Goal: Task Accomplishment & Management: Use online tool/utility

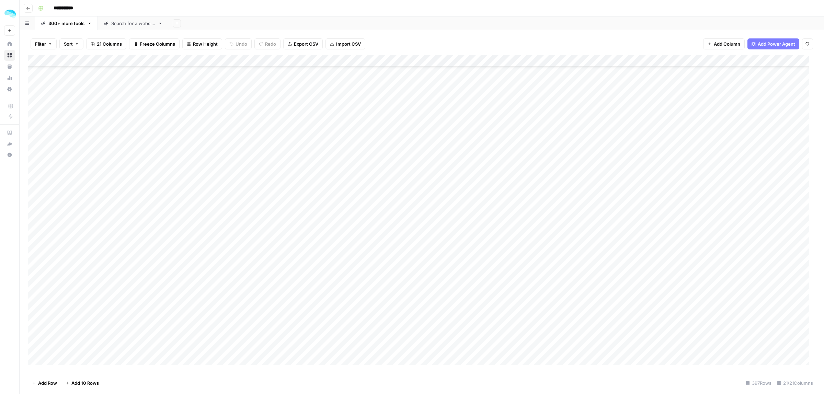
scroll to position [6798, 0]
click at [86, 383] on span "Add 10 Rows" at bounding box center [84, 383] width 27 height 7
click at [558, 183] on div "Add Column" at bounding box center [422, 213] width 788 height 317
click at [398, 189] on div "Add Column" at bounding box center [422, 213] width 788 height 317
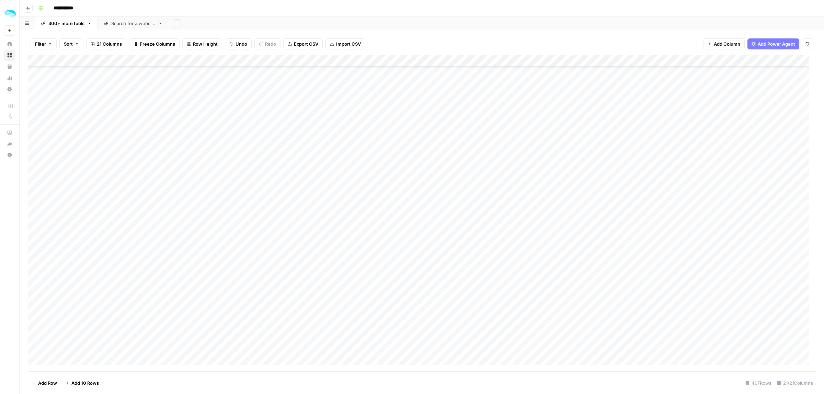
click at [384, 184] on div "Add Column" at bounding box center [422, 213] width 788 height 317
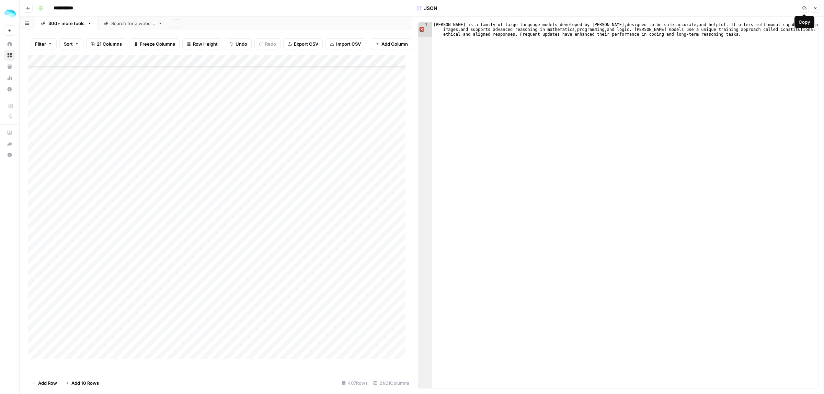
click at [814, 8] on icon "button" at bounding box center [815, 8] width 4 height 4
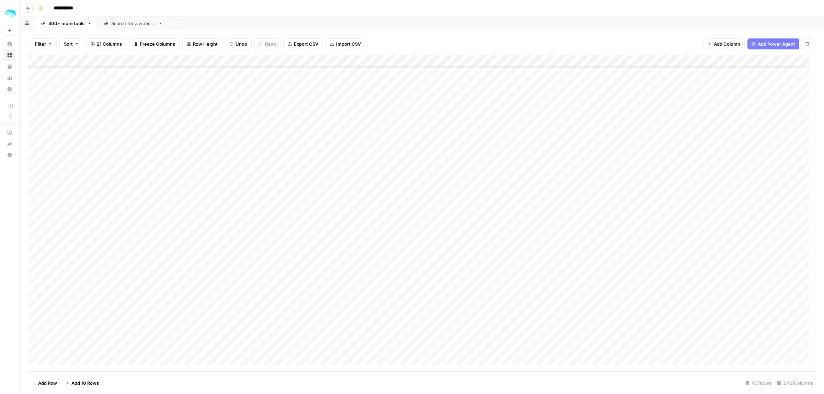
click at [543, 198] on div "Add Column" at bounding box center [422, 213] width 788 height 317
click at [385, 204] on div "Add Column" at bounding box center [422, 213] width 788 height 317
click at [536, 215] on div "Add Column" at bounding box center [422, 213] width 788 height 317
click at [402, 223] on div "Add Column" at bounding box center [422, 213] width 788 height 317
click at [378, 234] on div "Add Column" at bounding box center [422, 213] width 788 height 317
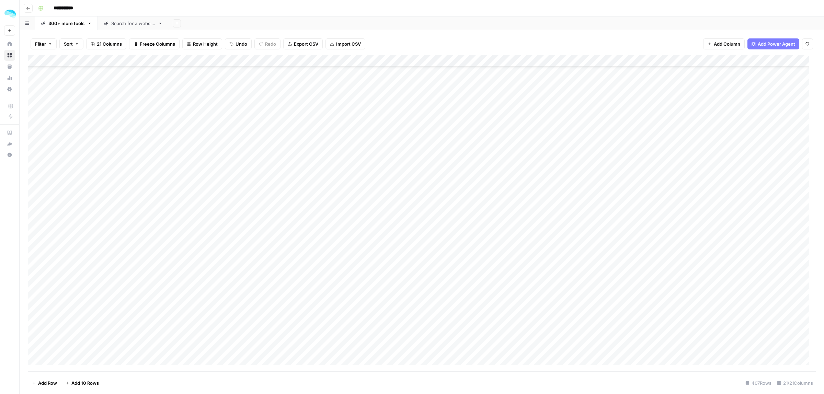
click at [533, 238] on div "Add Column" at bounding box center [422, 213] width 788 height 317
click at [526, 255] on div "Add Column" at bounding box center [422, 213] width 788 height 317
click at [567, 259] on div "Add Column" at bounding box center [422, 213] width 788 height 317
click at [406, 256] on div "Add Column" at bounding box center [422, 213] width 788 height 317
click at [541, 270] on div "Add Column" at bounding box center [422, 213] width 788 height 317
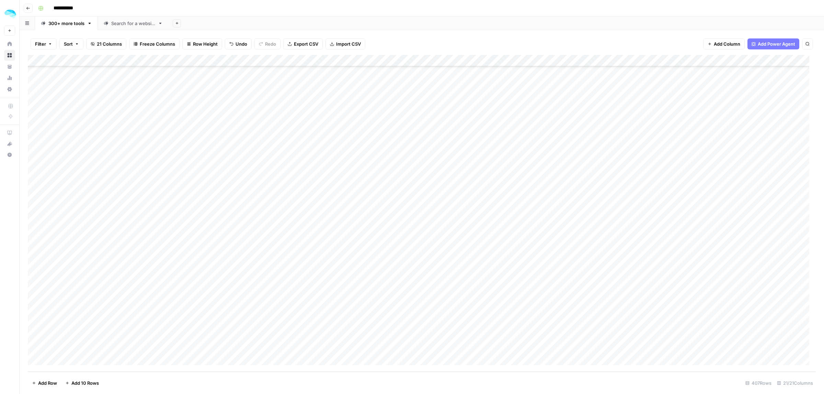
click at [387, 268] on div "Add Column" at bounding box center [422, 213] width 788 height 317
click at [390, 294] on div "Add Column" at bounding box center [422, 213] width 788 height 317
click at [554, 289] on div "Add Column" at bounding box center [422, 213] width 788 height 317
click at [389, 308] on div "Add Column" at bounding box center [422, 213] width 788 height 317
click at [557, 313] on div "Add Column" at bounding box center [422, 213] width 788 height 317
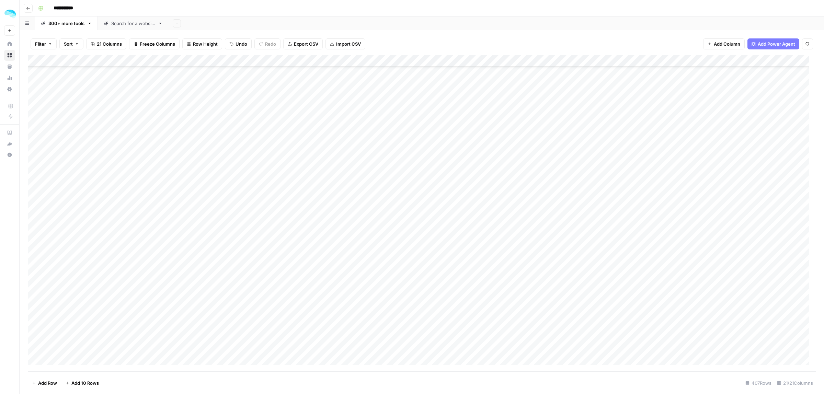
click at [539, 333] on div "Add Column" at bounding box center [422, 213] width 788 height 317
click at [402, 327] on div "Add Column" at bounding box center [422, 213] width 788 height 317
click at [35, 344] on div "Add Column" at bounding box center [422, 213] width 788 height 317
click at [45, 383] on span "Delete 1 Row" at bounding box center [45, 383] width 27 height 7
click at [390, 82] on span "Delete" at bounding box center [387, 79] width 15 height 7
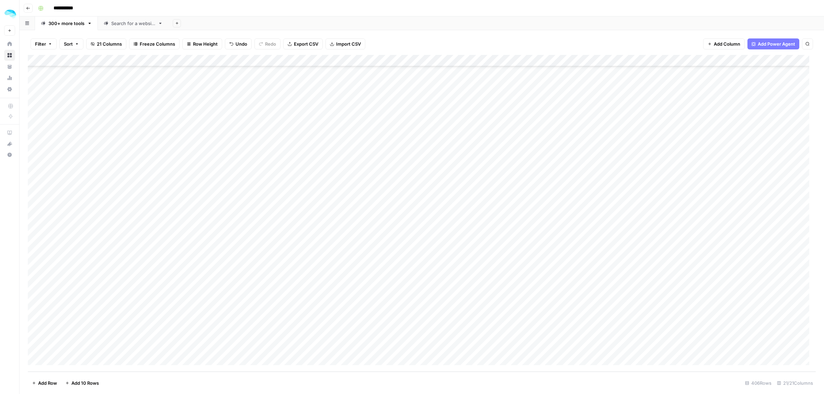
scroll to position [6959, 0]
click at [116, 308] on div "Add Column" at bounding box center [422, 213] width 788 height 317
click at [132, 325] on div "Add Column" at bounding box center [422, 213] width 788 height 317
click at [127, 305] on div "Add Column" at bounding box center [422, 213] width 788 height 317
click at [91, 203] on div "Add Column" at bounding box center [422, 213] width 788 height 317
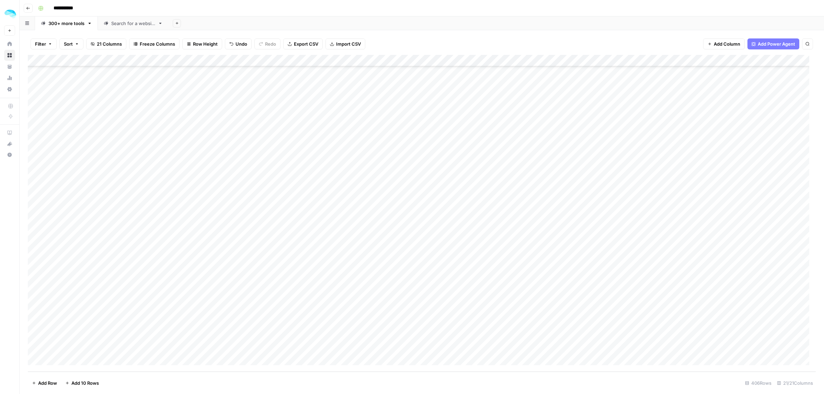
click at [93, 217] on div "Add Column" at bounding box center [422, 213] width 788 height 317
click at [110, 239] on div "Add Column" at bounding box center [422, 213] width 788 height 317
click at [84, 257] on div "Add Column" at bounding box center [422, 213] width 788 height 317
click at [97, 274] on div "Add Column" at bounding box center [422, 213] width 788 height 317
click at [85, 294] on div "Add Column" at bounding box center [422, 213] width 788 height 317
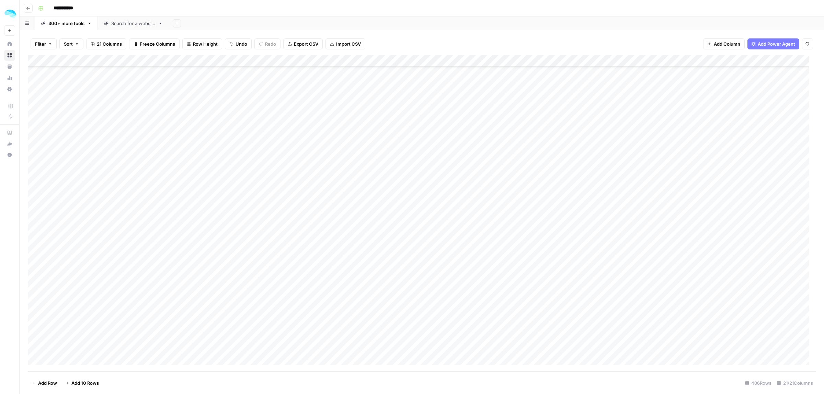
click at [73, 325] on div "Add Column" at bounding box center [422, 213] width 788 height 317
click at [92, 343] on div "Add Column" at bounding box center [422, 213] width 788 height 317
click at [200, 60] on div "Add Column" at bounding box center [422, 213] width 788 height 317
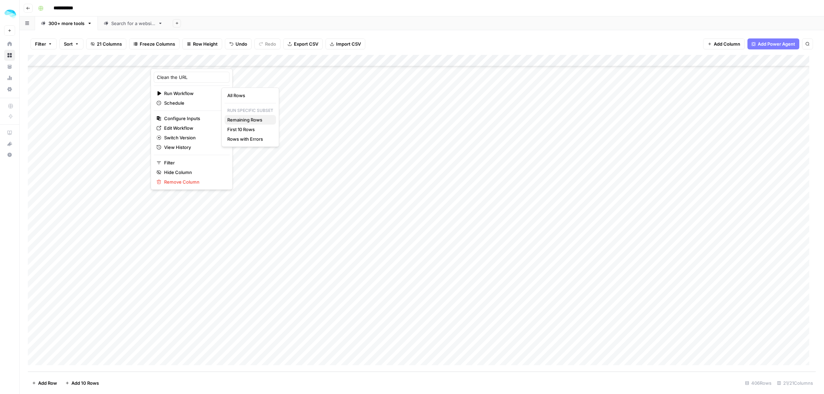
click at [239, 120] on span "Remaining Rows" at bounding box center [248, 119] width 43 height 7
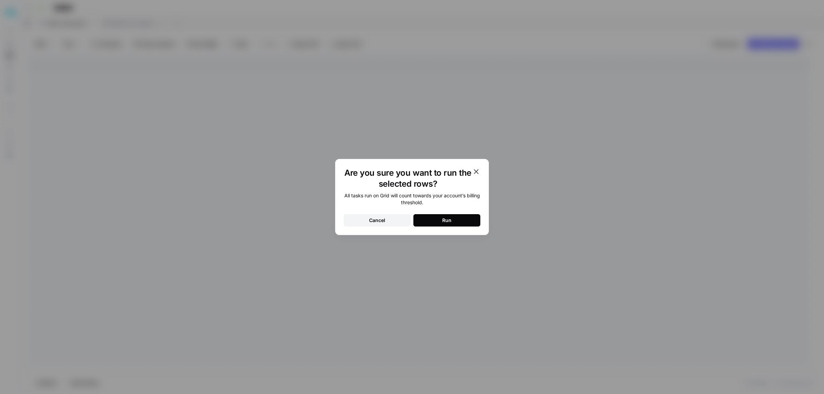
click at [459, 217] on button "Run" at bounding box center [446, 220] width 67 height 12
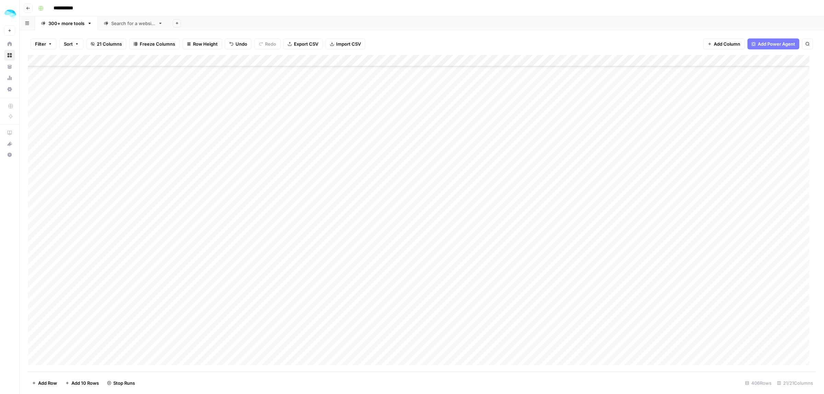
click at [232, 237] on div "Add Column" at bounding box center [422, 213] width 788 height 317
type textarea "**********"
click at [753, 60] on div "Add Column" at bounding box center [422, 213] width 788 height 317
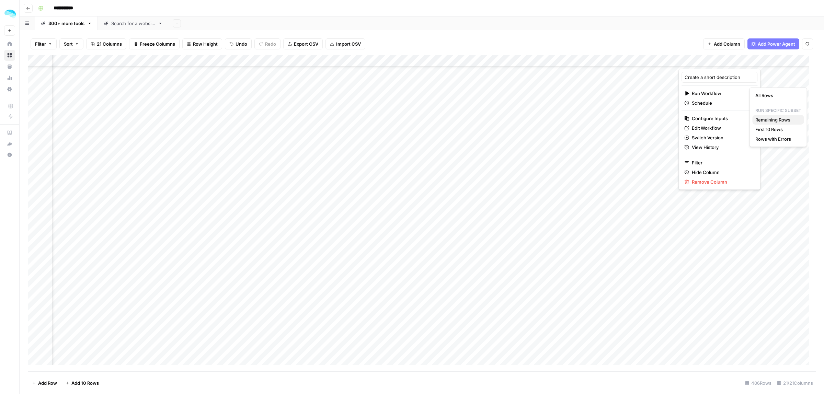
click at [781, 119] on span "Remaining Rows" at bounding box center [776, 119] width 43 height 7
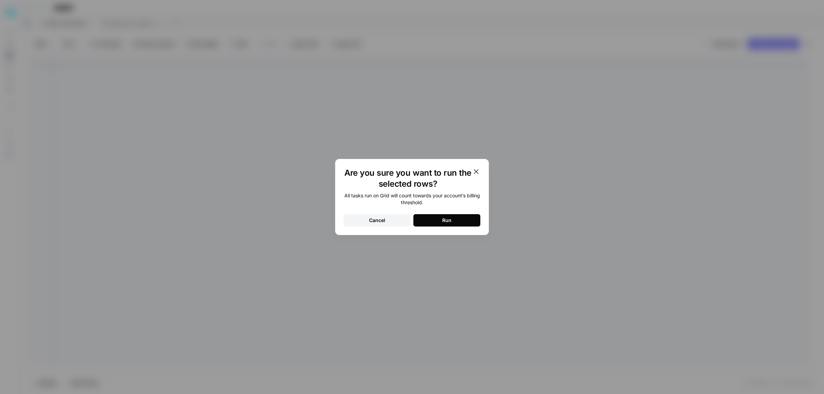
click at [451, 214] on button "Run" at bounding box center [446, 220] width 67 height 12
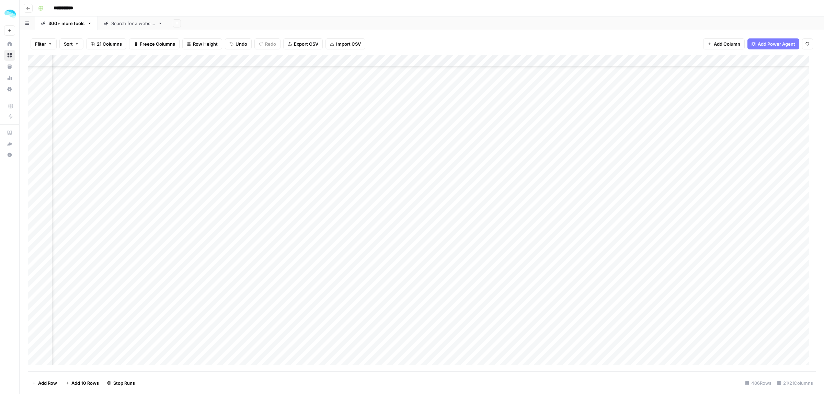
scroll to position [6959, 694]
click at [616, 59] on div "Add Column" at bounding box center [422, 213] width 788 height 317
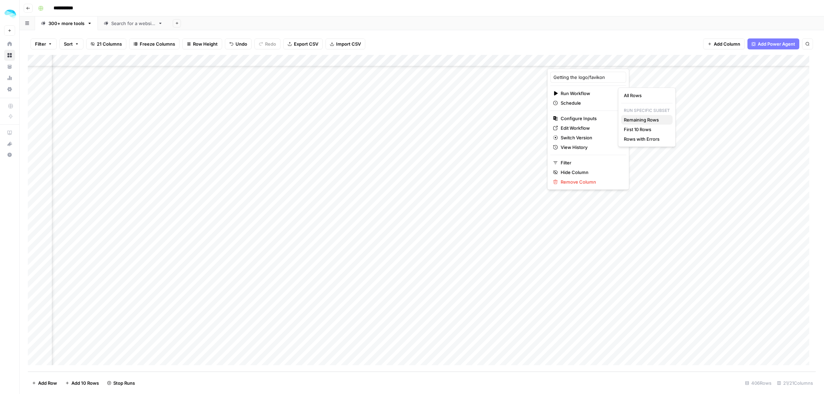
click at [645, 122] on span "Remaining Rows" at bounding box center [645, 119] width 43 height 7
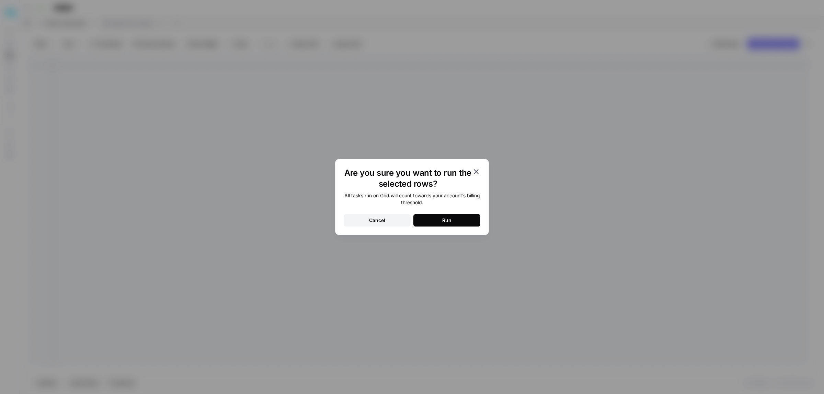
click at [440, 218] on button "Run" at bounding box center [446, 220] width 67 height 12
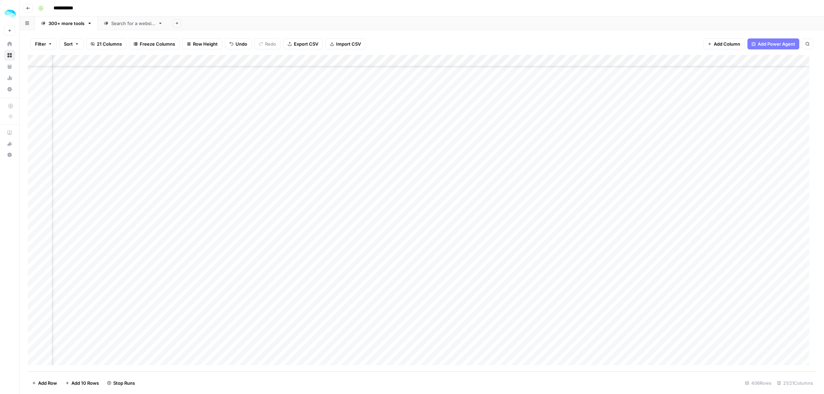
scroll to position [6959, 661]
click at [358, 257] on div "Add Column" at bounding box center [422, 213] width 788 height 317
drag, startPoint x: 416, startPoint y: 254, endPoint x: 408, endPoint y: 254, distance: 7.9
click at [408, 254] on textarea "**********" at bounding box center [378, 254] width 110 height 10
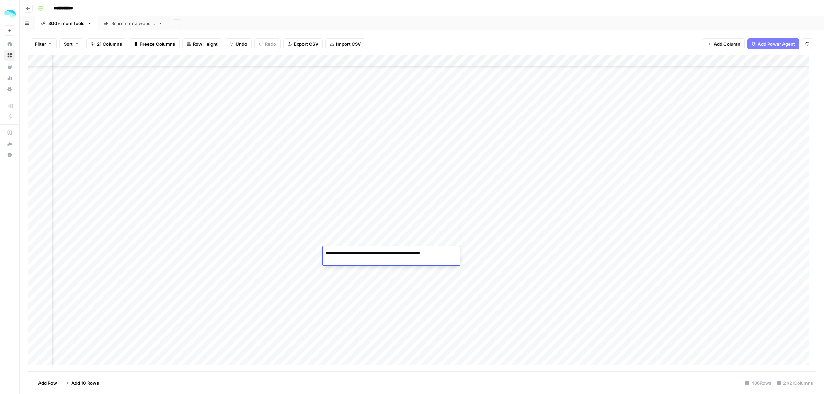
type textarea "**********"
drag, startPoint x: 460, startPoint y: 60, endPoint x: 495, endPoint y: 60, distance: 34.7
click at [495, 60] on div "Add Column" at bounding box center [422, 213] width 788 height 317
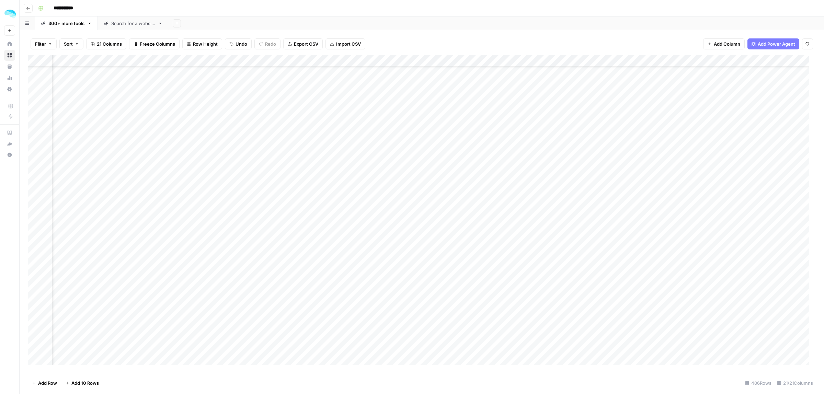
drag, startPoint x: 330, startPoint y: 59, endPoint x: 333, endPoint y: 57, distance: 3.9
click at [333, 57] on div "Add Column" at bounding box center [422, 213] width 788 height 317
click at [35, 170] on div "Add Column" at bounding box center [422, 213] width 788 height 317
click at [49, 387] on span "Delete 1 Row" at bounding box center [45, 383] width 27 height 7
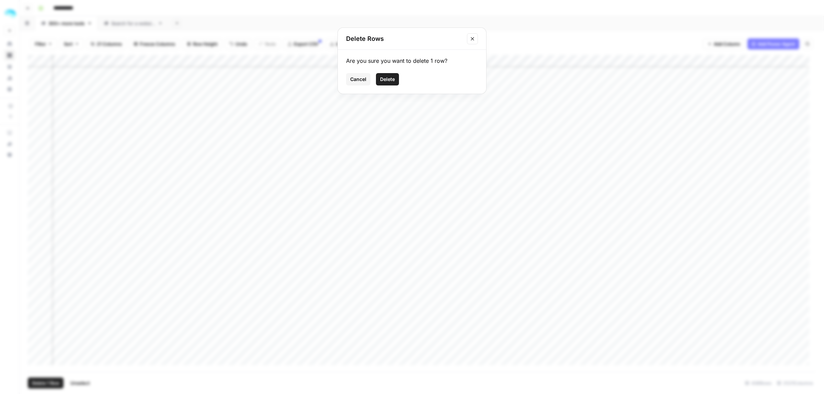
click at [385, 76] on span "Delete" at bounding box center [387, 79] width 15 height 7
click at [36, 165] on div "Add Column" at bounding box center [422, 213] width 788 height 317
click at [44, 386] on span "Delete 1 Row" at bounding box center [45, 383] width 27 height 7
click at [388, 78] on span "Delete" at bounding box center [387, 79] width 15 height 7
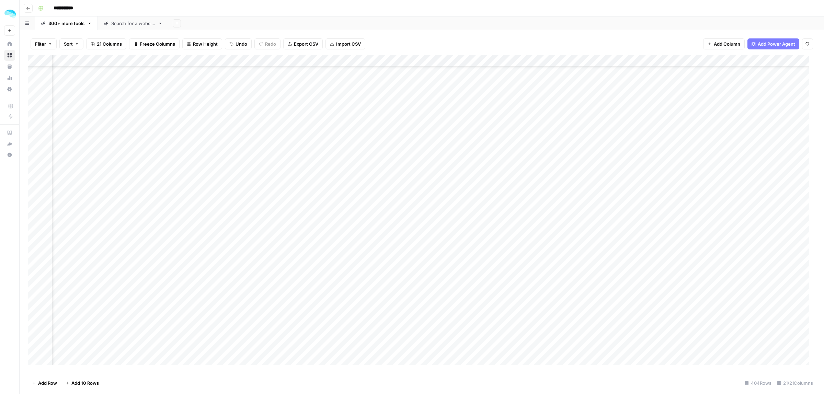
scroll to position [386, 556]
click at [35, 118] on div "Add Column" at bounding box center [422, 213] width 788 height 317
click at [181, 60] on div "Add Column" at bounding box center [422, 213] width 788 height 317
click at [164, 81] on input "Clean URL" at bounding box center [165, 77] width 70 height 7
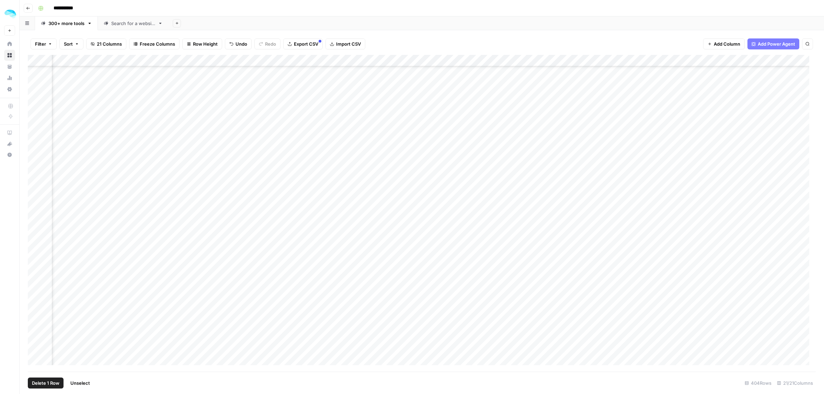
click at [157, 94] on div "Add Column" at bounding box center [422, 213] width 788 height 317
click at [182, 60] on div "Add Column" at bounding box center [422, 213] width 788 height 317
click at [214, 135] on span "URL" at bounding box center [224, 133] width 33 height 7
click at [179, 114] on div "Add Column" at bounding box center [422, 213] width 788 height 317
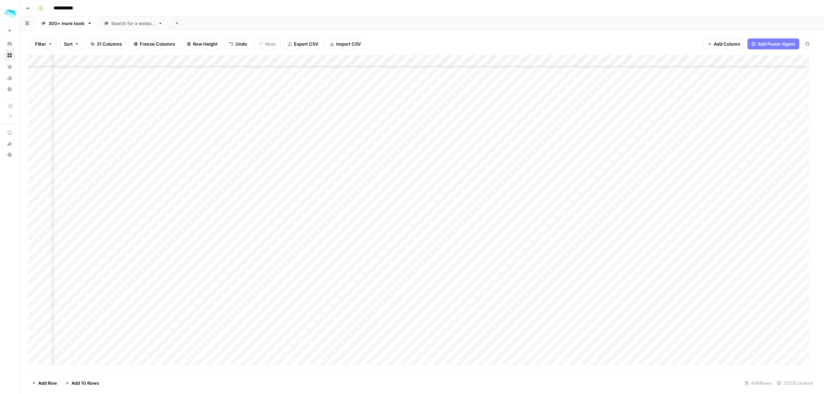
click at [37, 196] on div "Add Column" at bounding box center [422, 213] width 788 height 317
click at [54, 383] on span "Delete 1 Row" at bounding box center [45, 383] width 27 height 7
click at [387, 78] on span "Delete" at bounding box center [387, 79] width 15 height 7
click at [37, 197] on div "Add Column" at bounding box center [422, 213] width 788 height 317
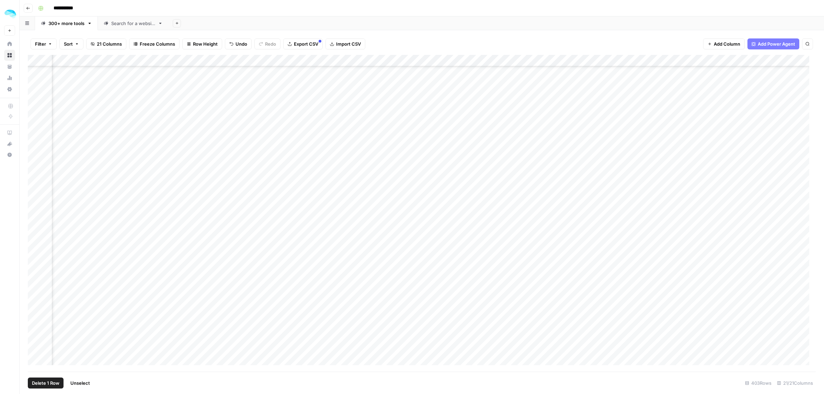
scroll to position [644, 68]
click at [200, 194] on div "Add Column" at bounding box center [422, 213] width 788 height 317
click at [34, 195] on div "Add Column" at bounding box center [422, 213] width 788 height 317
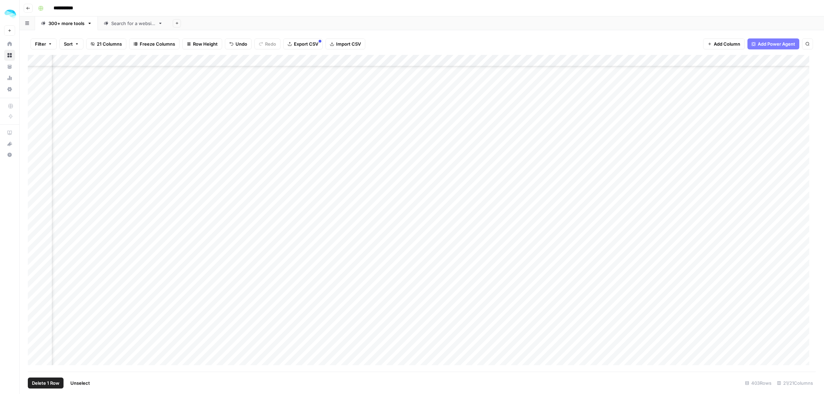
click at [160, 191] on div "Add Column" at bounding box center [422, 213] width 788 height 317
click at [304, 220] on div "Add Column" at bounding box center [422, 213] width 788 height 317
drag, startPoint x: 301, startPoint y: 213, endPoint x: 285, endPoint y: 214, distance: 15.8
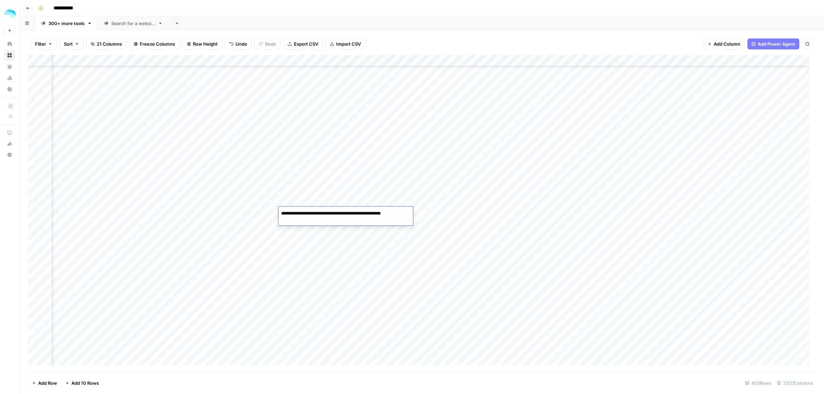
click at [285, 214] on textarea "**********" at bounding box center [344, 214] width 133 height 10
click at [494, 216] on div "Add Column" at bounding box center [422, 213] width 788 height 317
click at [708, 221] on div "Add Column" at bounding box center [422, 213] width 788 height 317
type textarea "**********"
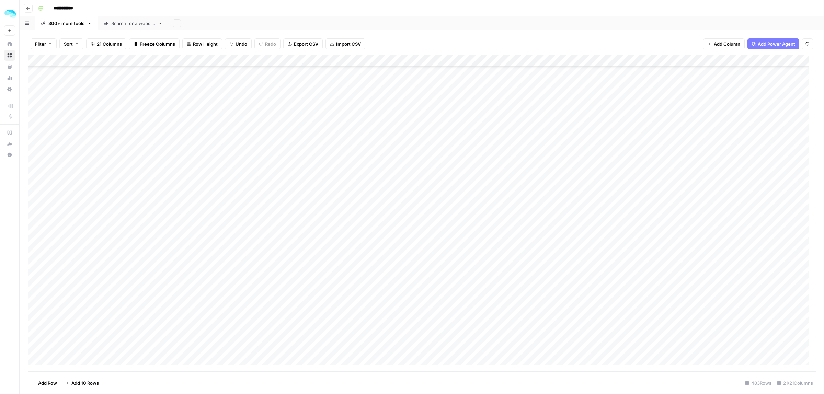
click at [33, 203] on div "Add Column" at bounding box center [422, 213] width 788 height 317
click at [34, 239] on div "Add Column" at bounding box center [422, 213] width 788 height 317
click at [33, 289] on div "Add Column" at bounding box center [422, 213] width 788 height 317
click at [35, 310] on div "Add Column" at bounding box center [422, 213] width 788 height 317
click at [35, 327] on div "Add Column" at bounding box center [422, 213] width 788 height 317
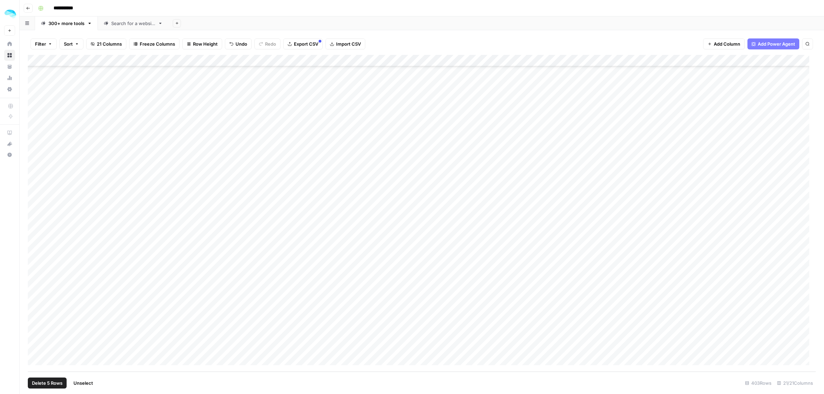
click at [34, 275] on div "Add Column" at bounding box center [422, 213] width 788 height 317
click at [40, 381] on span "Delete 6 Rows" at bounding box center [47, 383] width 31 height 7
click at [394, 79] on span "Delete" at bounding box center [387, 79] width 15 height 7
click at [712, 308] on div "Add Column" at bounding box center [422, 213] width 788 height 317
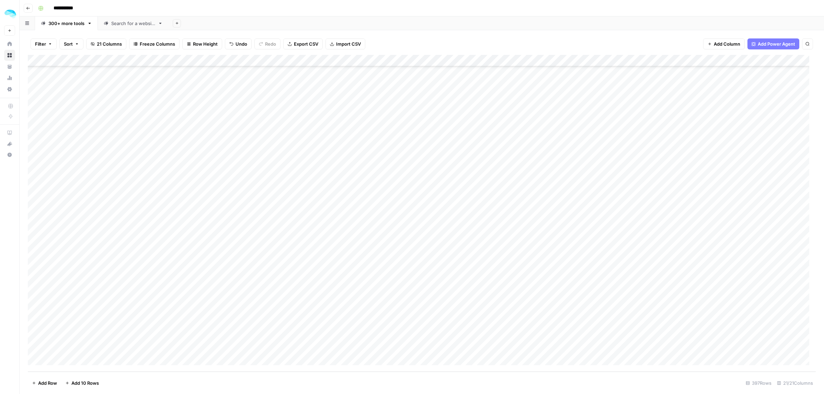
drag, startPoint x: 706, startPoint y: 335, endPoint x: 706, endPoint y: 346, distance: 10.3
click at [706, 346] on div "Add Column" at bounding box center [422, 213] width 788 height 317
click at [706, 347] on div "Add Column" at bounding box center [422, 213] width 788 height 317
drag, startPoint x: 356, startPoint y: 331, endPoint x: 356, endPoint y: 350, distance: 19.2
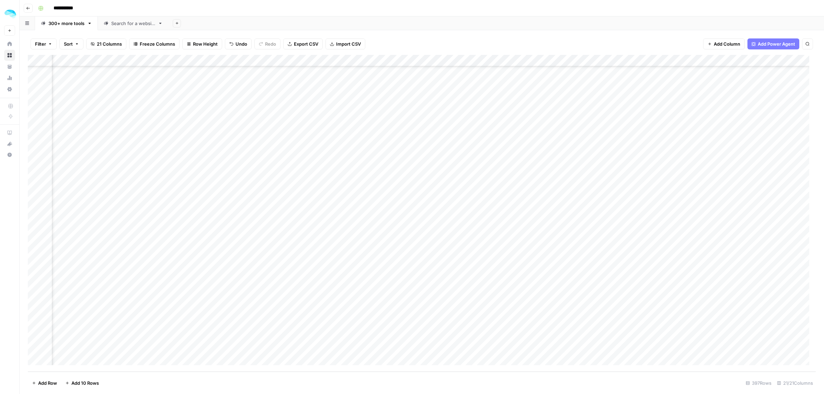
click at [356, 350] on div "Add Column" at bounding box center [422, 213] width 788 height 317
click at [364, 331] on div "Add Column" at bounding box center [422, 213] width 788 height 317
click at [361, 345] on div "Add Column" at bounding box center [422, 213] width 788 height 317
click at [33, 198] on div "Add Column" at bounding box center [422, 213] width 788 height 317
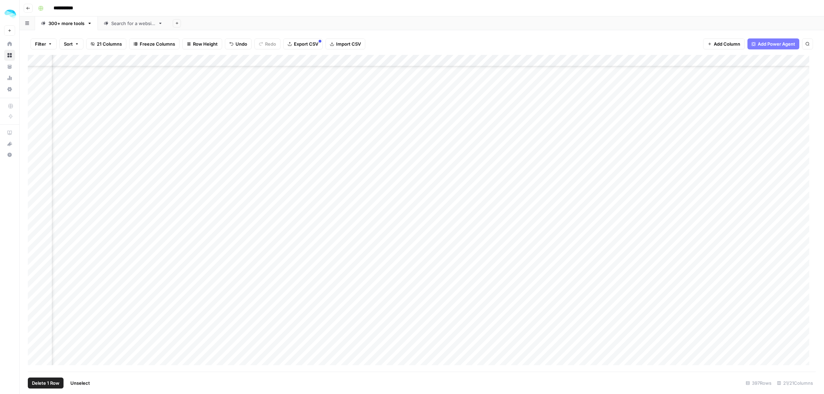
click at [43, 387] on span "Delete 1 Row" at bounding box center [45, 383] width 27 height 7
click at [392, 77] on span "Delete" at bounding box center [387, 79] width 15 height 7
click at [33, 81] on div "Add Column" at bounding box center [422, 213] width 788 height 317
click at [34, 82] on div "Add Column" at bounding box center [422, 213] width 788 height 317
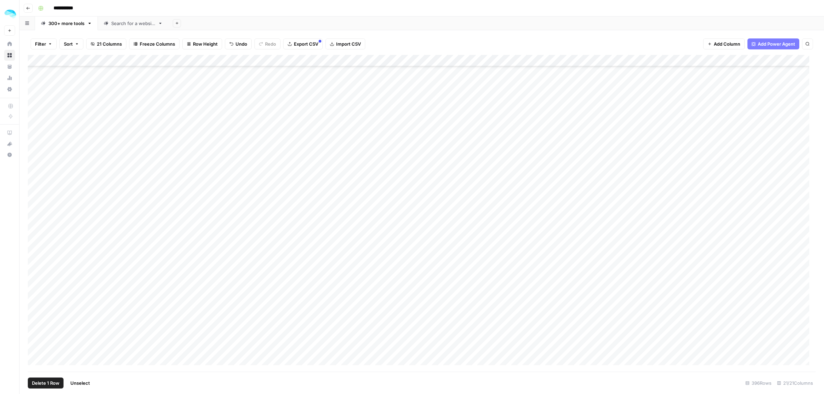
scroll to position [1645, 0]
click at [128, 23] on div "Search for a website" at bounding box center [133, 23] width 44 height 7
click at [90, 382] on span "Add 10 Rows" at bounding box center [84, 383] width 27 height 7
click at [86, 385] on span "Add 10 Rows" at bounding box center [84, 383] width 27 height 7
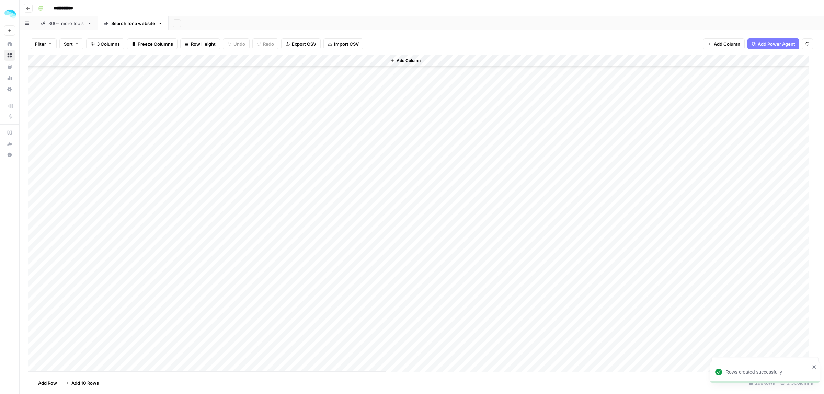
click at [86, 385] on span "Add 10 Rows" at bounding box center [84, 383] width 27 height 7
click at [70, 24] on div "300+ more tools" at bounding box center [66, 23] width 36 height 7
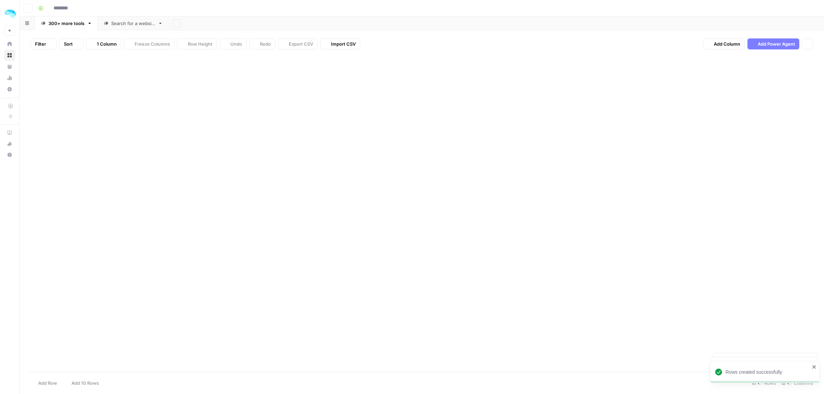
type input "**********"
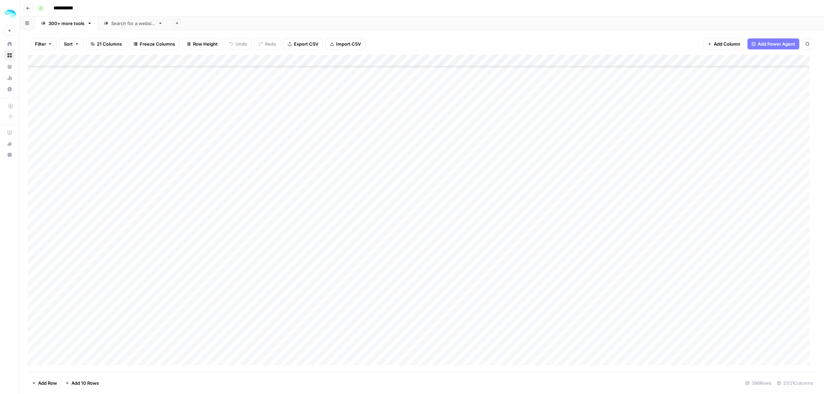
scroll to position [1630, 0]
click at [251, 141] on div "Add Column" at bounding box center [422, 213] width 788 height 317
click at [117, 21] on div "Search for a website" at bounding box center [133, 23] width 44 height 7
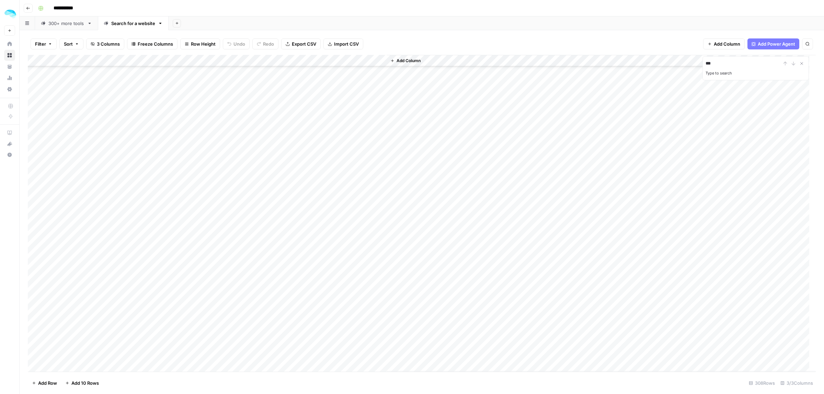
type input "***"
click at [66, 25] on div "300+ more tools" at bounding box center [66, 23] width 36 height 7
click at [232, 143] on div "Add Column" at bounding box center [422, 213] width 788 height 317
click at [234, 159] on div "Add Column" at bounding box center [422, 213] width 788 height 317
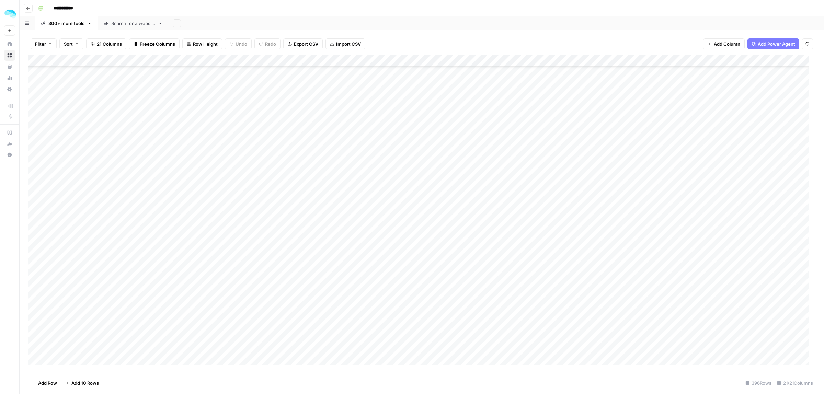
click at [234, 159] on div "Add Column" at bounding box center [422, 213] width 788 height 317
drag, startPoint x: 554, startPoint y: 136, endPoint x: 550, endPoint y: 335, distance: 198.8
click at [552, 349] on div "Add Column" at bounding box center [422, 213] width 788 height 317
click at [120, 22] on div "Search for a website" at bounding box center [133, 23] width 44 height 7
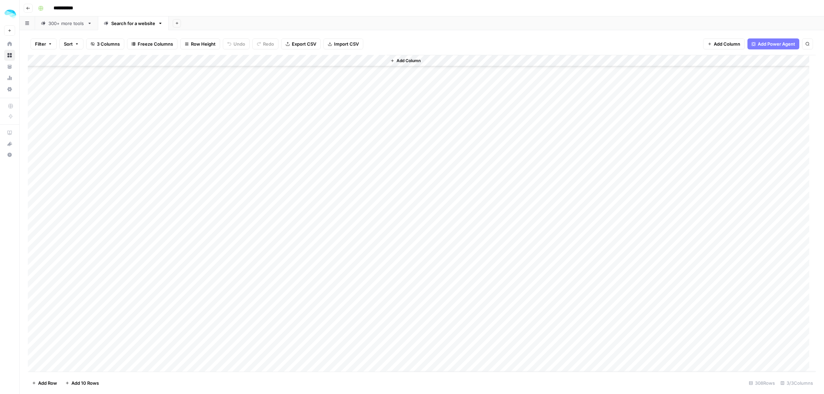
scroll to position [3067, 0]
click at [95, 252] on div "Add Column" at bounding box center [422, 213] width 788 height 317
click at [224, 60] on div "Add Column" at bounding box center [422, 213] width 788 height 317
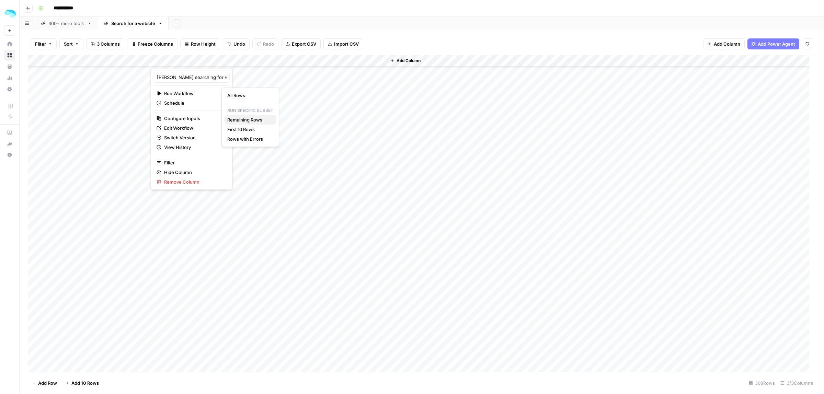
click at [251, 119] on span "Remaining Rows" at bounding box center [248, 119] width 43 height 7
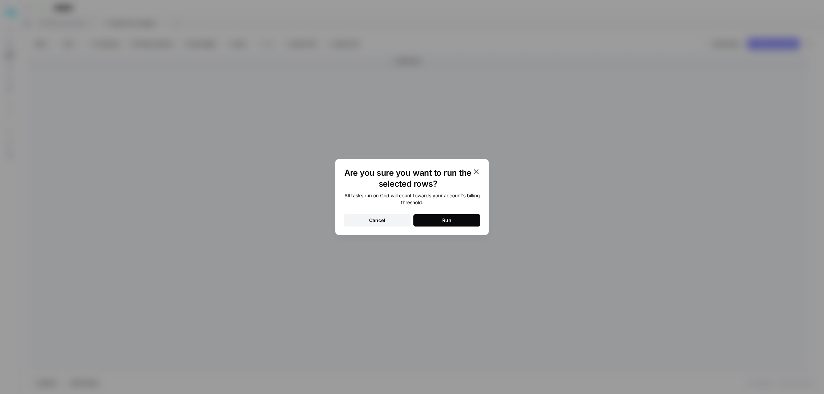
click at [435, 217] on button "Run" at bounding box center [446, 220] width 67 height 12
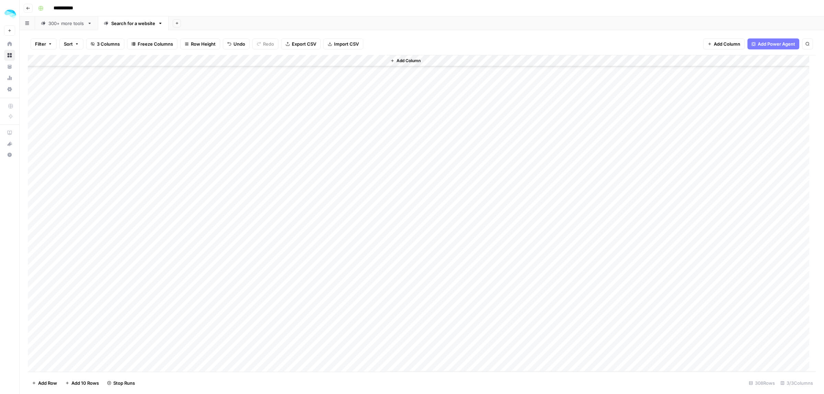
scroll to position [3215, 0]
click at [333, 171] on div "Add Column" at bounding box center [422, 213] width 788 height 317
click at [307, 253] on div "Add Column" at bounding box center [422, 213] width 788 height 317
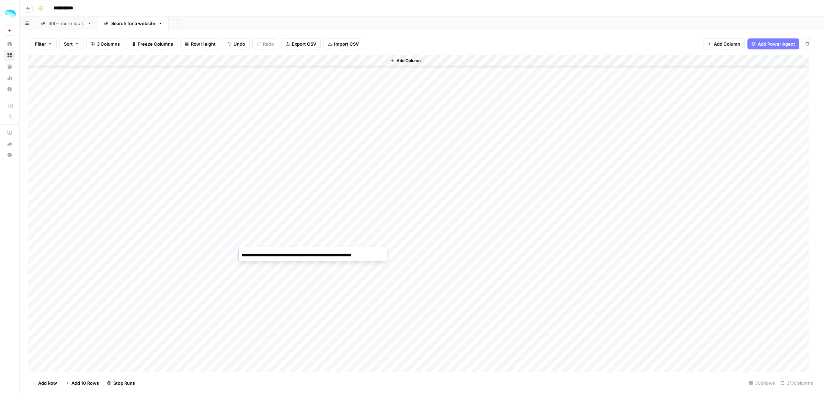
drag, startPoint x: 280, startPoint y: 253, endPoint x: 382, endPoint y: 256, distance: 101.3
click at [382, 256] on div "**********" at bounding box center [313, 255] width 148 height 12
drag, startPoint x: 262, startPoint y: 256, endPoint x: 520, endPoint y: 269, distance: 258.8
click at [520, 269] on body "**********" at bounding box center [412, 197] width 824 height 394
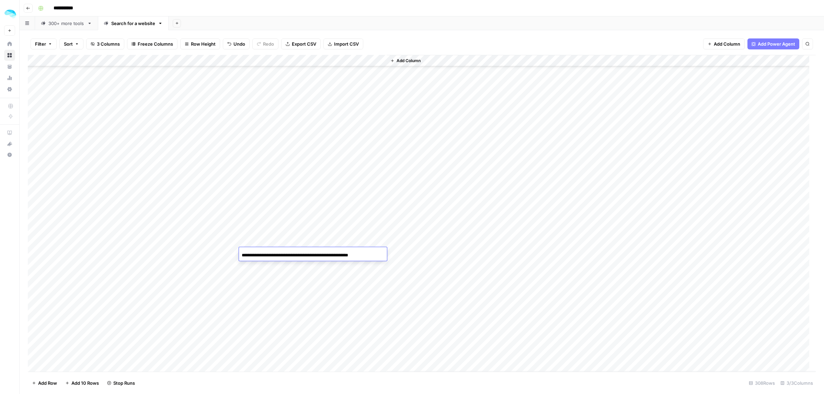
type input "**********"
click at [318, 145] on div "Add Column" at bounding box center [422, 213] width 788 height 317
click at [62, 26] on div "300+ more tools" at bounding box center [66, 23] width 36 height 7
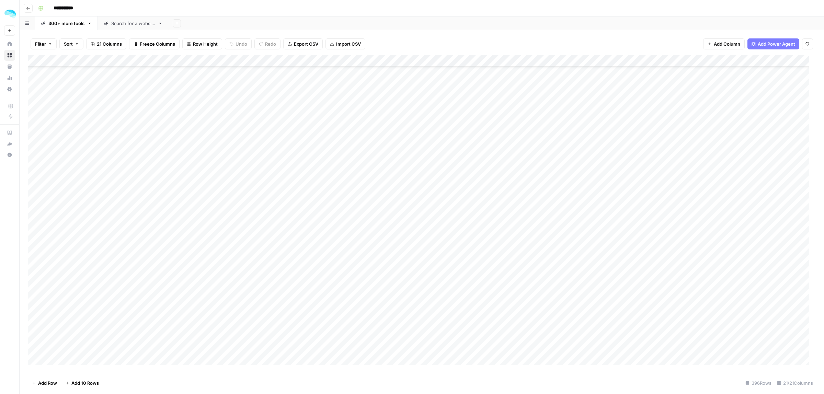
scroll to position [1588, 0]
click at [114, 187] on div "Add Column" at bounding box center [422, 213] width 788 height 317
click at [200, 59] on div "Add Column" at bounding box center [422, 213] width 788 height 317
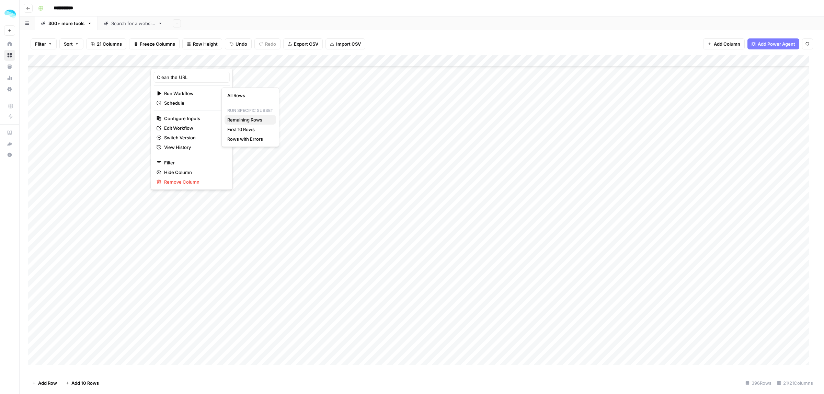
click at [255, 121] on span "Remaining Rows" at bounding box center [248, 119] width 43 height 7
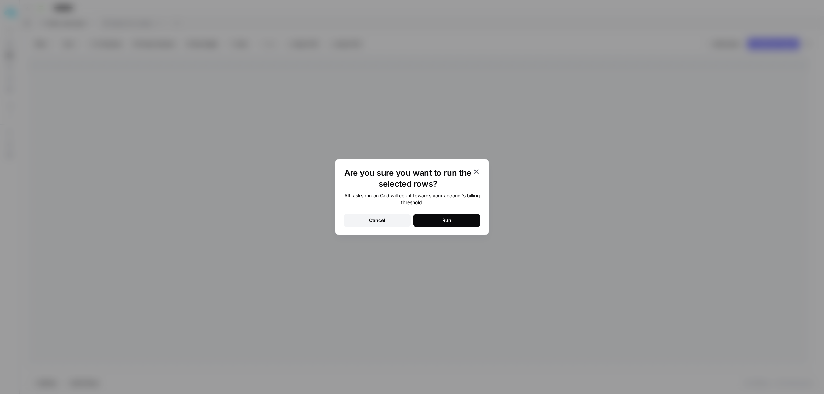
click at [468, 223] on button "Run" at bounding box center [446, 220] width 67 height 12
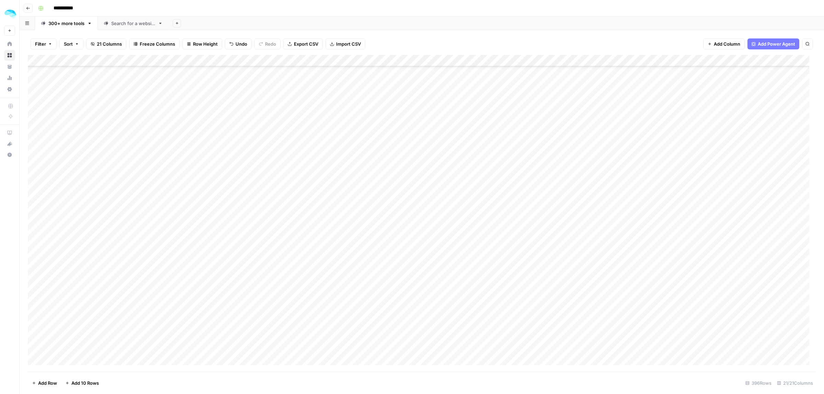
scroll to position [1630, 0]
click at [208, 136] on div "Add Column" at bounding box center [422, 213] width 788 height 317
click at [207, 156] on div "Add Column" at bounding box center [422, 213] width 788 height 317
click at [206, 173] on div "Add Column" at bounding box center [422, 213] width 788 height 317
click at [208, 191] on div "Add Column" at bounding box center [422, 213] width 788 height 317
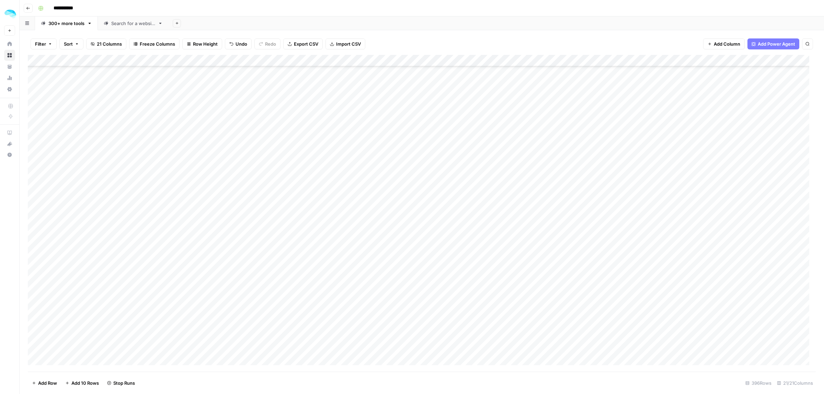
click at [207, 210] on div "Add Column" at bounding box center [422, 213] width 788 height 317
click at [206, 227] on div "Add Column" at bounding box center [422, 213] width 788 height 317
click at [206, 245] on div "Add Column" at bounding box center [422, 213] width 788 height 317
click at [206, 263] on div "Add Column" at bounding box center [422, 213] width 788 height 317
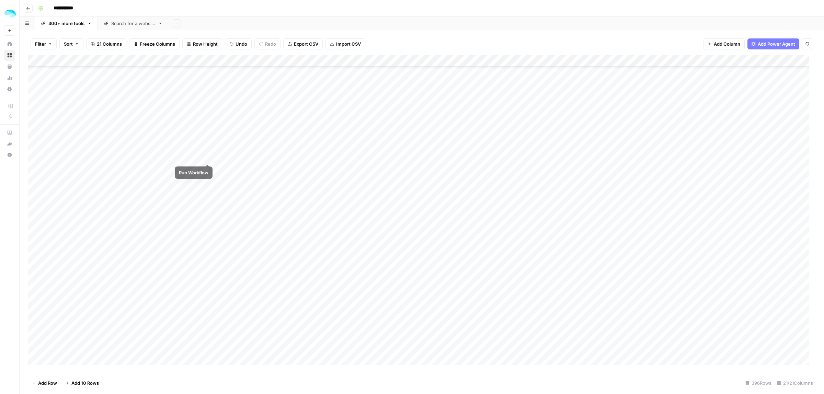
click at [206, 149] on div "Add Column" at bounding box center [422, 213] width 788 height 317
click at [206, 169] on div "Add Column" at bounding box center [422, 213] width 788 height 317
click at [206, 186] on div "Add Column" at bounding box center [422, 213] width 788 height 317
click at [207, 206] on div "Add Column" at bounding box center [422, 213] width 788 height 317
click at [207, 223] on div "Add Column" at bounding box center [422, 213] width 788 height 317
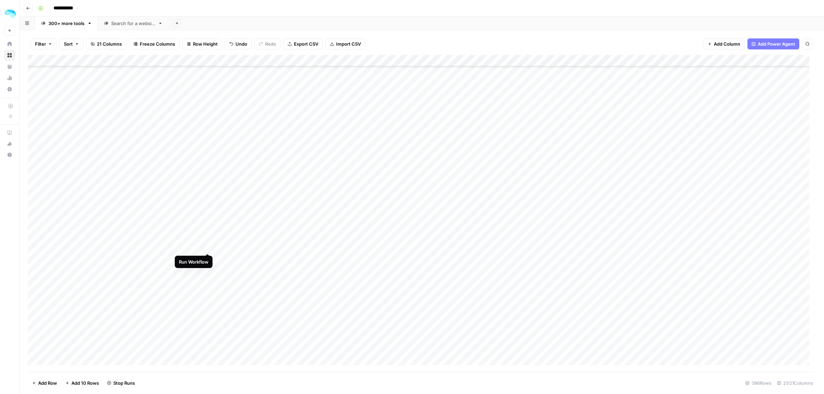
click at [207, 241] on div "Add Column" at bounding box center [422, 213] width 788 height 317
click at [206, 129] on div "Add Column" at bounding box center [422, 213] width 788 height 317
click at [207, 145] on div "Add Column" at bounding box center [422, 213] width 788 height 317
click at [207, 162] on div "Add Column" at bounding box center [422, 213] width 788 height 317
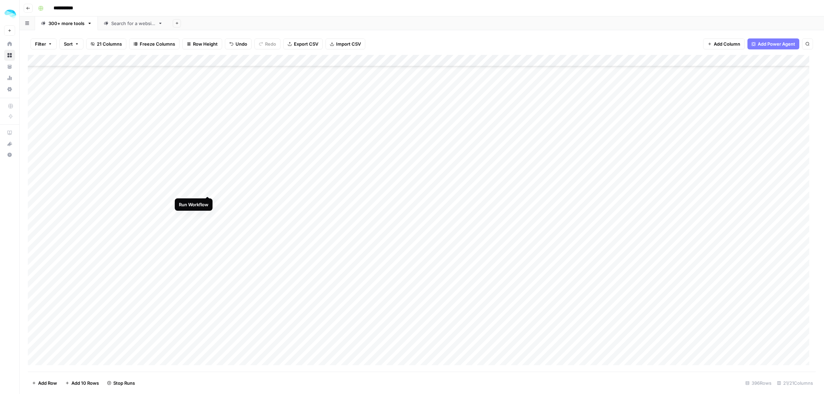
click at [207, 184] on div "Add Column" at bounding box center [422, 213] width 788 height 317
click at [206, 201] on div "Add Column" at bounding box center [422, 213] width 788 height 317
click at [206, 217] on div "Add Column" at bounding box center [422, 213] width 788 height 317
click at [209, 107] on div "Add Column" at bounding box center [422, 213] width 788 height 317
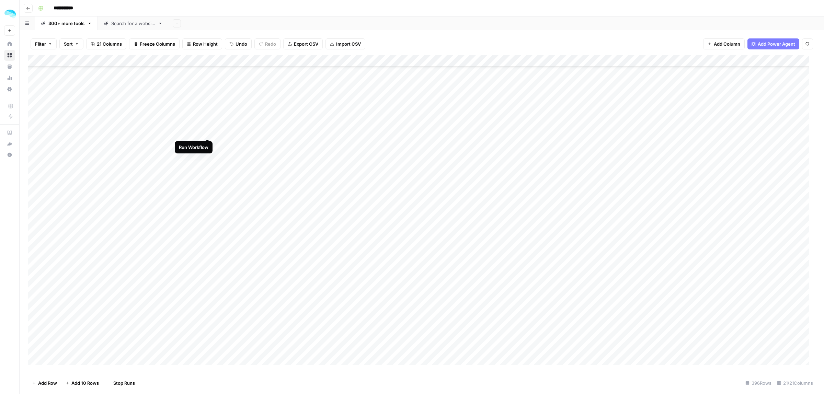
click at [208, 122] on div "Add Column" at bounding box center [422, 213] width 788 height 317
click at [207, 142] on div "Add Column" at bounding box center [422, 213] width 788 height 317
click at [206, 160] on div "Add Column" at bounding box center [422, 213] width 788 height 317
click at [208, 179] on div "Add Column" at bounding box center [422, 213] width 788 height 317
click at [207, 197] on div "Add Column" at bounding box center [422, 213] width 788 height 317
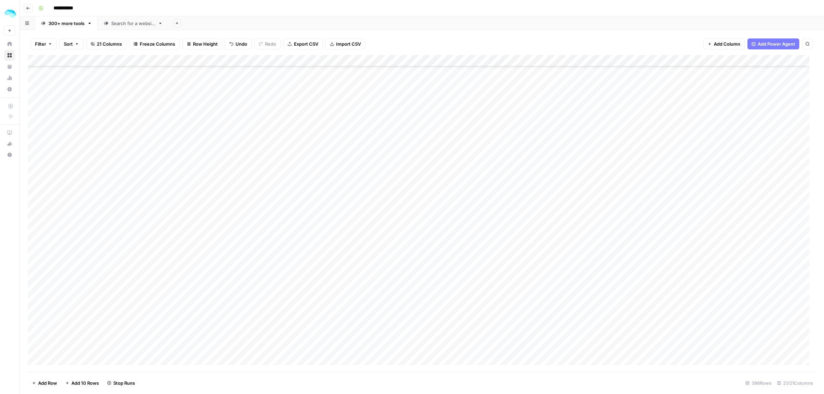
click at [207, 215] on div "Add Column" at bounding box center [422, 213] width 788 height 317
click at [206, 232] on div "Add Column" at bounding box center [422, 213] width 788 height 317
click at [207, 252] on div "Add Column" at bounding box center [422, 213] width 788 height 317
click at [205, 268] on div "Add Column" at bounding box center [422, 213] width 788 height 317
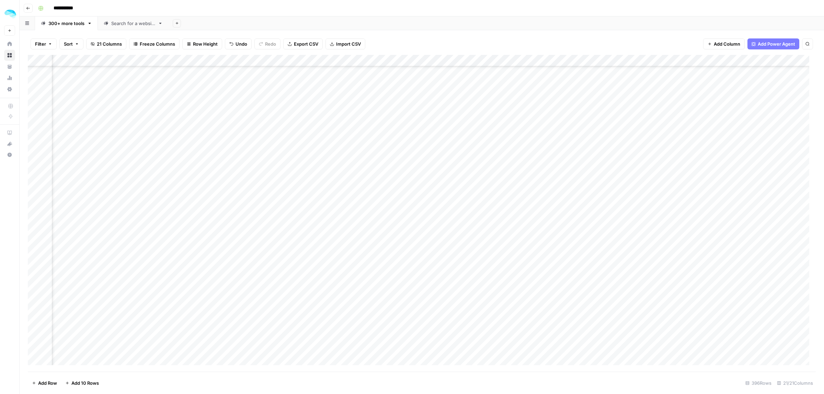
click at [33, 171] on div "Add Column" at bounding box center [422, 213] width 788 height 317
click at [50, 385] on span "Delete 1 Row" at bounding box center [45, 383] width 27 height 7
click at [392, 81] on span "Delete" at bounding box center [387, 79] width 15 height 7
click at [35, 148] on div "Add Column" at bounding box center [422, 213] width 788 height 317
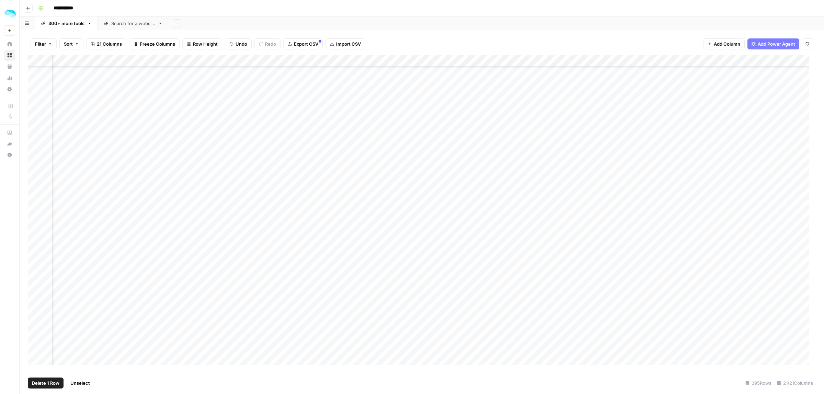
click at [35, 163] on div "Add Column" at bounding box center [422, 213] width 788 height 317
click at [34, 165] on div "Add Column" at bounding box center [422, 213] width 788 height 317
click at [46, 381] on span "Delete 2 Rows" at bounding box center [47, 383] width 31 height 7
click at [391, 79] on span "Delete" at bounding box center [387, 79] width 15 height 7
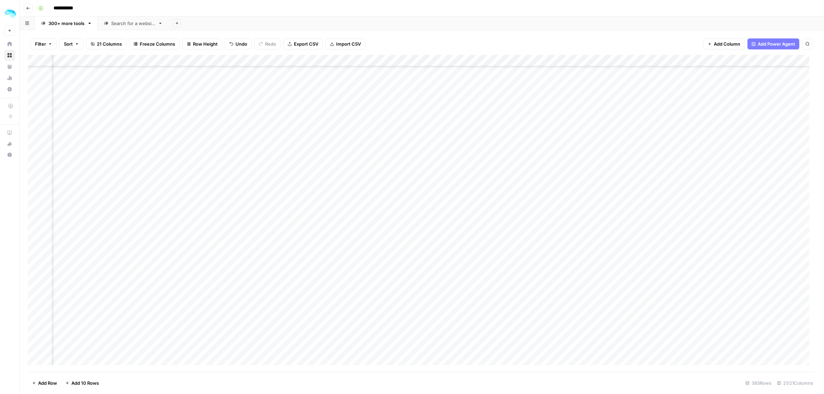
click at [34, 149] on div "Add Column" at bounding box center [422, 213] width 788 height 317
click at [53, 384] on span "Delete 1 Row" at bounding box center [45, 383] width 27 height 7
click at [397, 81] on button "Delete" at bounding box center [387, 79] width 23 height 12
click at [35, 144] on div "Add Column" at bounding box center [422, 213] width 788 height 317
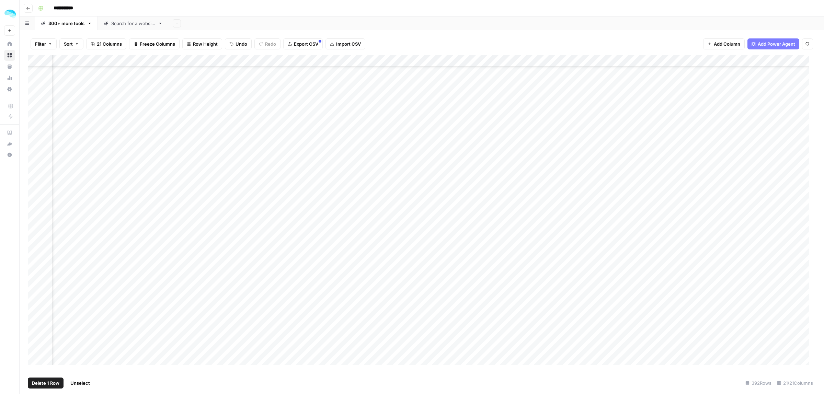
click at [45, 383] on span "Delete 1 Row" at bounding box center [45, 383] width 27 height 7
click at [391, 79] on span "Delete" at bounding box center [387, 79] width 15 height 7
click at [35, 157] on div "Add Column" at bounding box center [422, 213] width 788 height 317
click at [35, 141] on div "Add Column" at bounding box center [422, 213] width 788 height 317
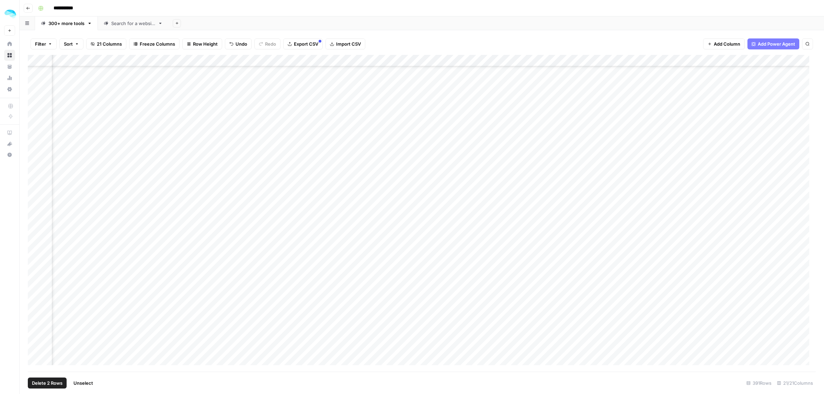
click at [45, 384] on span "Delete 2 Rows" at bounding box center [47, 383] width 31 height 7
click at [385, 76] on span "Delete" at bounding box center [387, 79] width 15 height 7
click at [35, 126] on div "Add Column" at bounding box center [422, 213] width 788 height 317
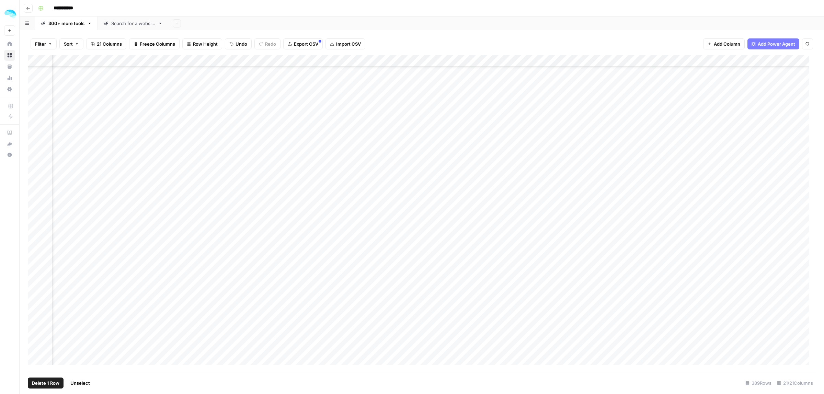
click at [35, 156] on div "Add Column" at bounding box center [422, 213] width 788 height 317
click at [35, 133] on div "Add Column" at bounding box center [422, 213] width 788 height 317
click at [36, 169] on div "Add Column" at bounding box center [422, 213] width 788 height 317
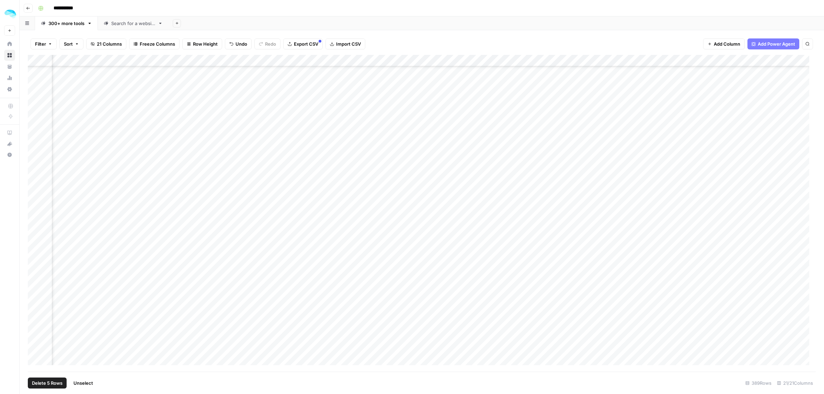
click at [35, 174] on div "Add Column" at bounding box center [422, 213] width 788 height 317
click at [36, 105] on div "Add Column" at bounding box center [422, 213] width 788 height 317
click at [33, 139] on div "Add Column" at bounding box center [422, 213] width 788 height 317
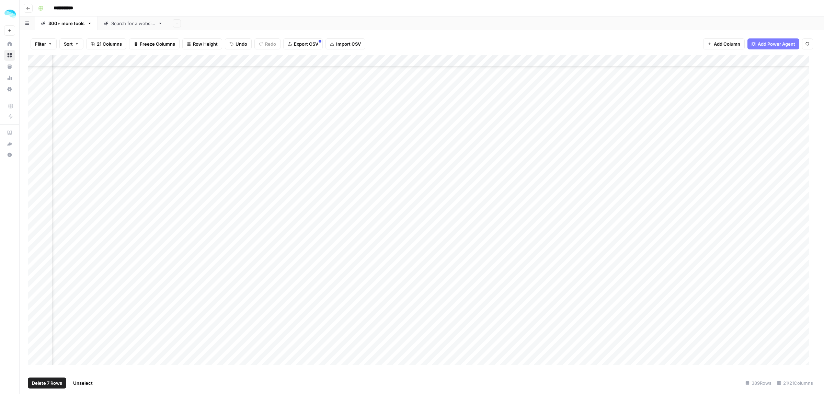
click at [34, 189] on div "Add Column" at bounding box center [422, 213] width 788 height 317
click at [33, 204] on div "Add Column" at bounding box center [422, 213] width 788 height 317
click at [35, 206] on div "Add Column" at bounding box center [422, 213] width 788 height 317
click at [34, 157] on div "Add Column" at bounding box center [422, 213] width 788 height 317
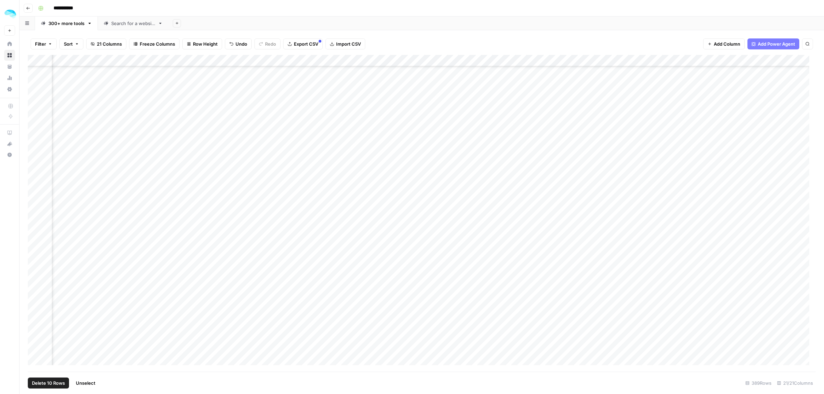
scroll to position [3734, 655]
click at [35, 127] on div "Add Column" at bounding box center [422, 213] width 788 height 317
click at [32, 128] on div "Add Column" at bounding box center [422, 213] width 788 height 317
click at [36, 129] on div "Add Column" at bounding box center [422, 213] width 788 height 317
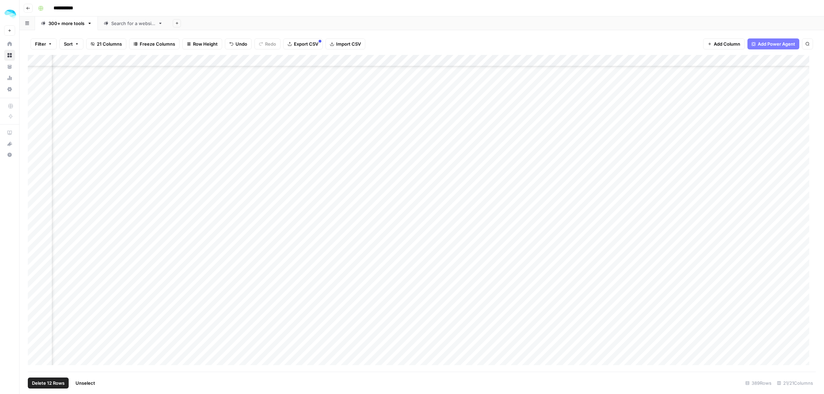
scroll to position [3863, 655]
click at [34, 157] on div "Add Column" at bounding box center [422, 213] width 788 height 317
click at [35, 142] on div "Add Column" at bounding box center [422, 213] width 788 height 317
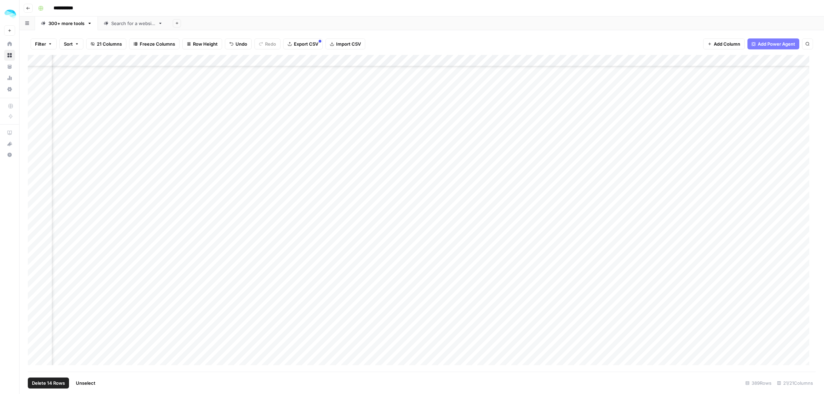
click at [35, 196] on div "Add Column" at bounding box center [422, 213] width 788 height 317
click at [36, 176] on div "Add Column" at bounding box center [422, 213] width 788 height 317
click at [34, 158] on div "Add Column" at bounding box center [422, 213] width 788 height 317
click at [36, 147] on div "Add Column" at bounding box center [422, 213] width 788 height 317
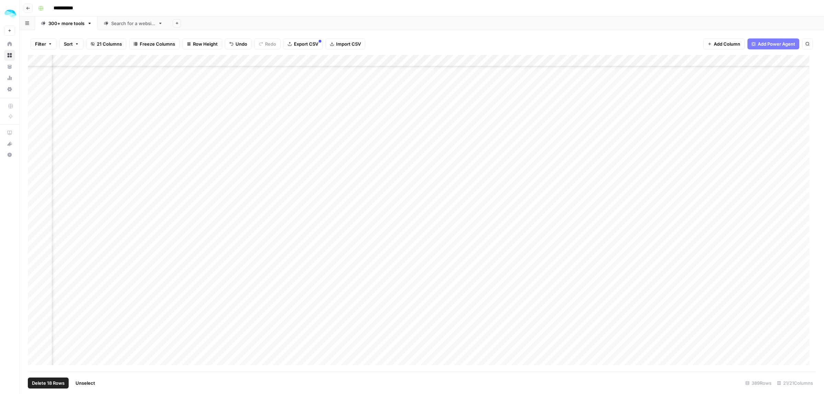
scroll to position [4335, 601]
click at [35, 169] on div "Add Column" at bounding box center [422, 213] width 788 height 317
click at [35, 85] on div "Add Column" at bounding box center [422, 213] width 788 height 317
click at [35, 101] on div "Add Column" at bounding box center [422, 213] width 788 height 317
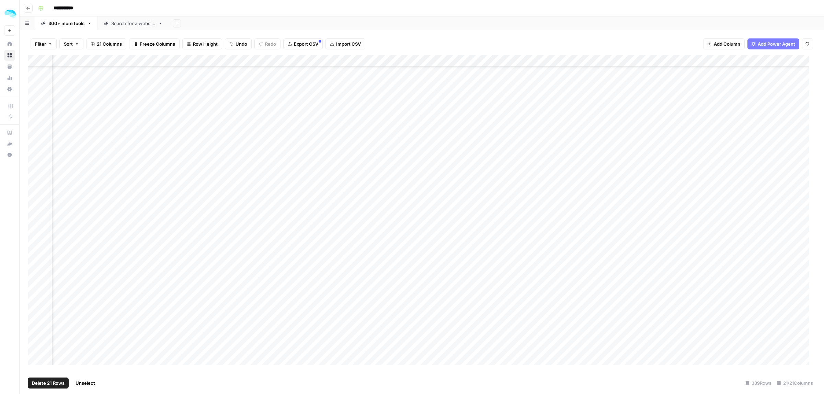
scroll to position [4592, 601]
click at [35, 107] on div "Add Column" at bounding box center [422, 213] width 788 height 317
click at [32, 124] on div "Add Column" at bounding box center [422, 213] width 788 height 317
click at [35, 125] on div "Add Column" at bounding box center [422, 213] width 788 height 317
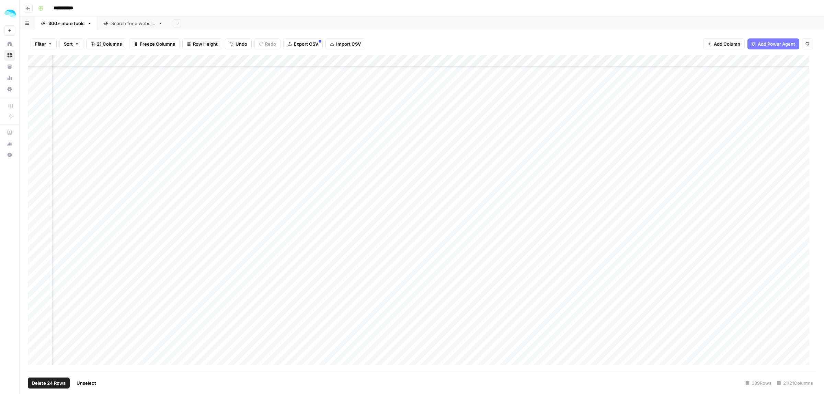
click at [36, 164] on div "Add Column" at bounding box center [422, 213] width 788 height 317
click at [36, 150] on div "Add Column" at bounding box center [422, 213] width 788 height 317
click at [33, 117] on div "Add Column" at bounding box center [422, 213] width 788 height 317
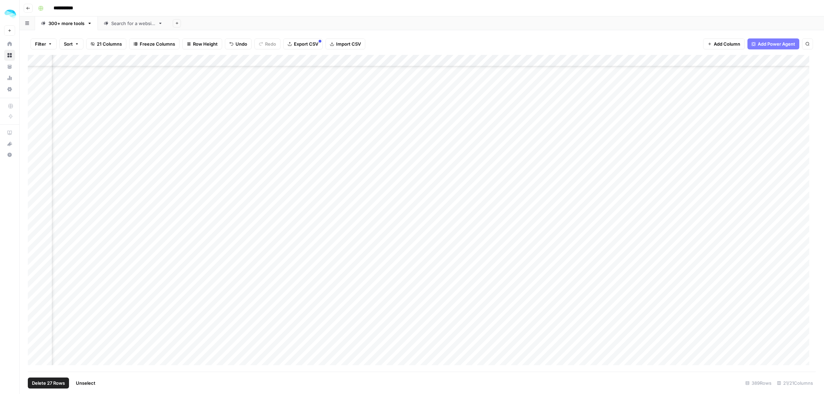
click at [36, 152] on div "Add Column" at bounding box center [422, 213] width 788 height 317
click at [35, 118] on div "Add Column" at bounding box center [422, 213] width 788 height 317
click at [34, 177] on div "Add Column" at bounding box center [422, 213] width 788 height 317
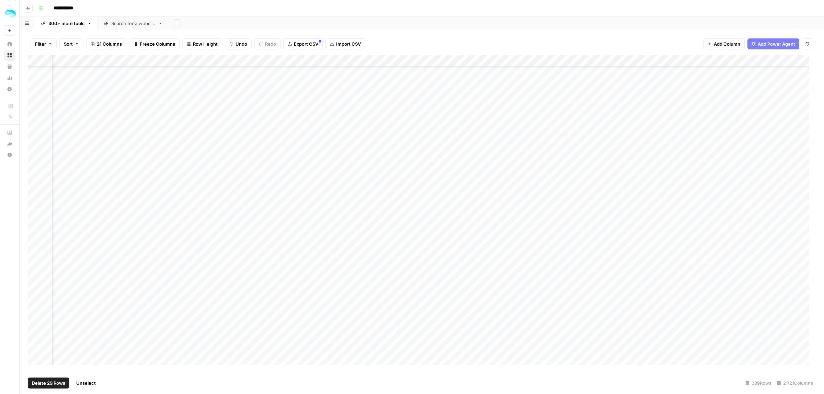
scroll to position [5450, 601]
click at [35, 124] on div "Add Column" at bounding box center [422, 213] width 788 height 317
click at [37, 194] on div "Add Column" at bounding box center [422, 213] width 788 height 317
click at [34, 136] on div "Add Column" at bounding box center [422, 213] width 788 height 317
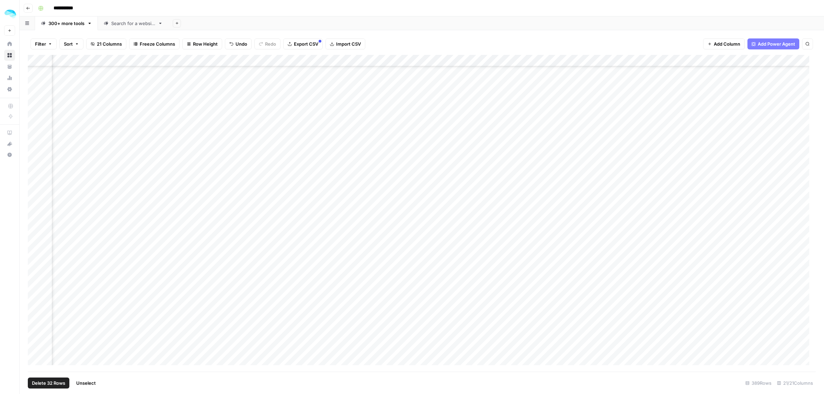
scroll to position [5793, 601]
click at [35, 117] on div "Add Column" at bounding box center [422, 213] width 788 height 317
click at [35, 122] on div "Add Column" at bounding box center [422, 213] width 788 height 317
click at [35, 246] on div "Add Column" at bounding box center [422, 213] width 788 height 317
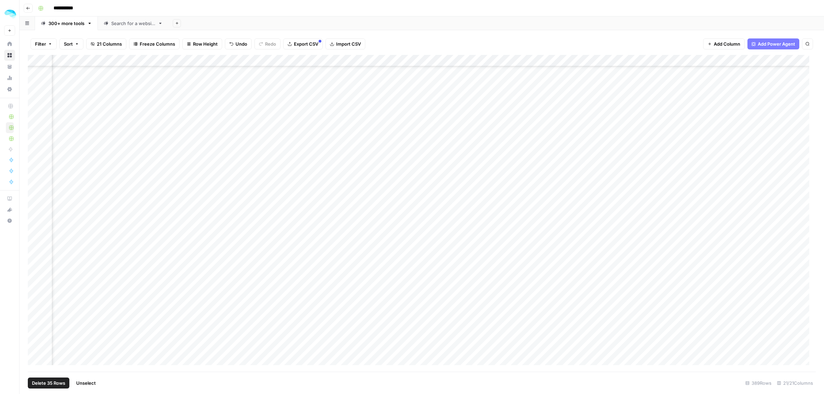
click at [35, 195] on div "Add Column" at bounding box center [422, 213] width 788 height 317
click at [34, 138] on div "Add Column" at bounding box center [422, 213] width 788 height 317
click at [34, 195] on div "Add Column" at bounding box center [422, 213] width 788 height 317
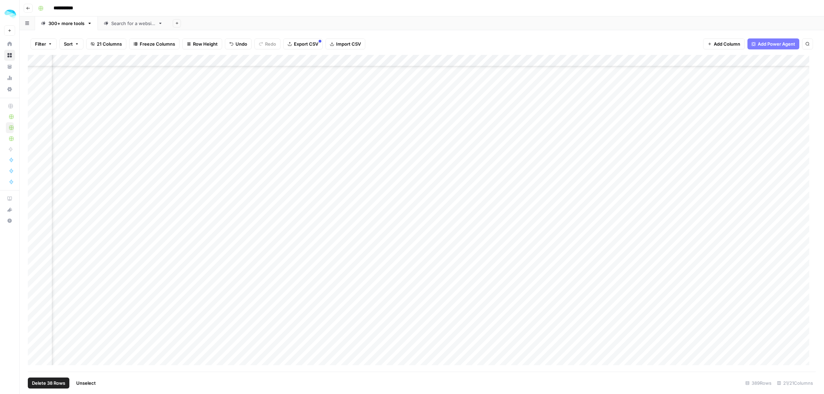
scroll to position [6222, 601]
click at [35, 169] on div "Add Column" at bounding box center [422, 213] width 788 height 317
click at [37, 188] on div "Add Column" at bounding box center [422, 213] width 788 height 317
click at [34, 206] on div "Add Column" at bounding box center [422, 213] width 788 height 317
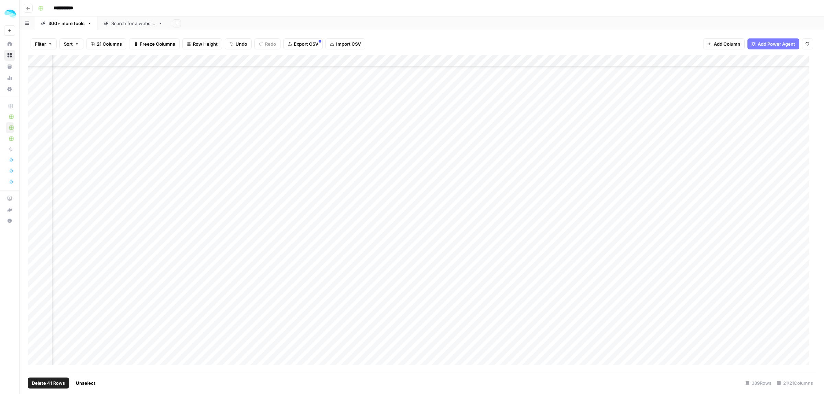
click at [33, 97] on div "Add Column" at bounding box center [422, 213] width 788 height 317
click at [37, 204] on div "Add Column" at bounding box center [422, 213] width 788 height 317
click at [35, 184] on div "Add Column" at bounding box center [422, 213] width 788 height 317
click at [35, 205] on div "Add Column" at bounding box center [422, 213] width 788 height 317
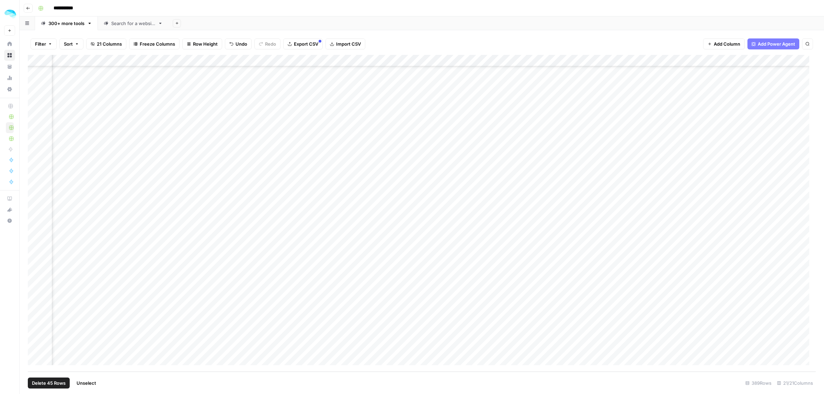
scroll to position [6656, 601]
click at [35, 237] on div "Add Column" at bounding box center [422, 213] width 788 height 317
click at [41, 383] on span "Delete 46 Rows" at bounding box center [49, 383] width 34 height 7
click at [380, 82] on span "Delete" at bounding box center [387, 79] width 15 height 7
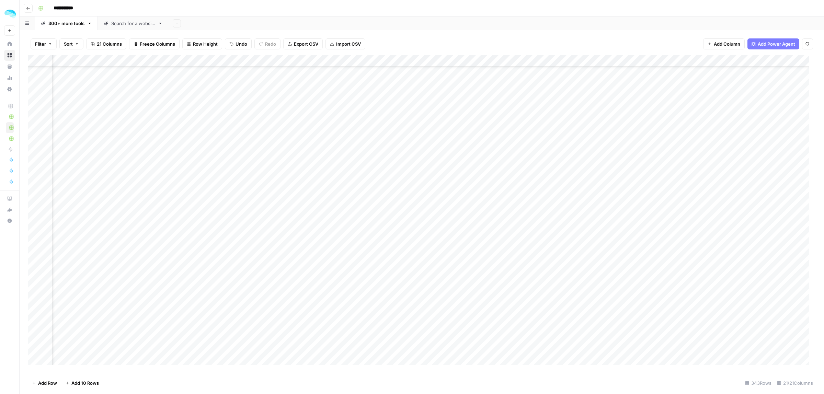
click at [581, 60] on div "Add Column" at bounding box center [422, 213] width 788 height 317
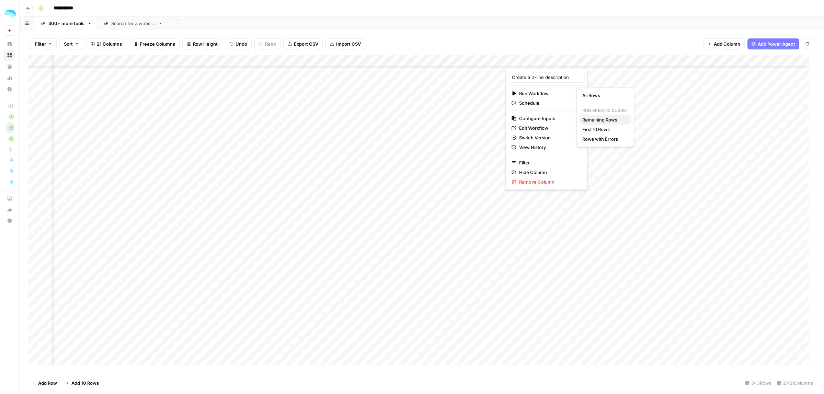
click at [603, 119] on span "Remaining Rows" at bounding box center [603, 119] width 43 height 7
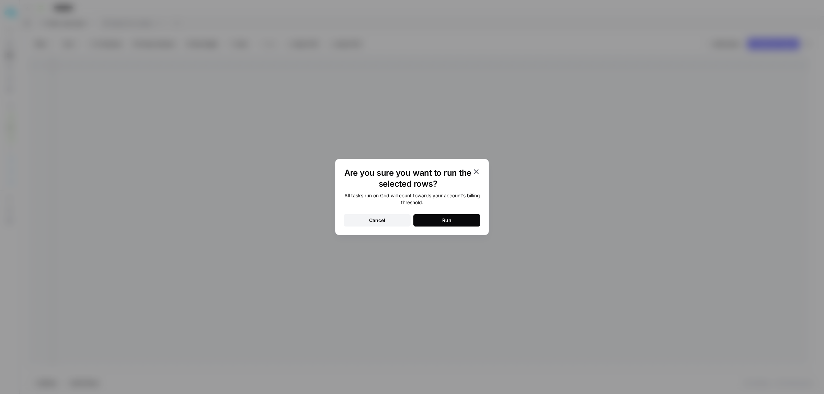
click at [450, 217] on div "Run" at bounding box center [446, 220] width 9 height 7
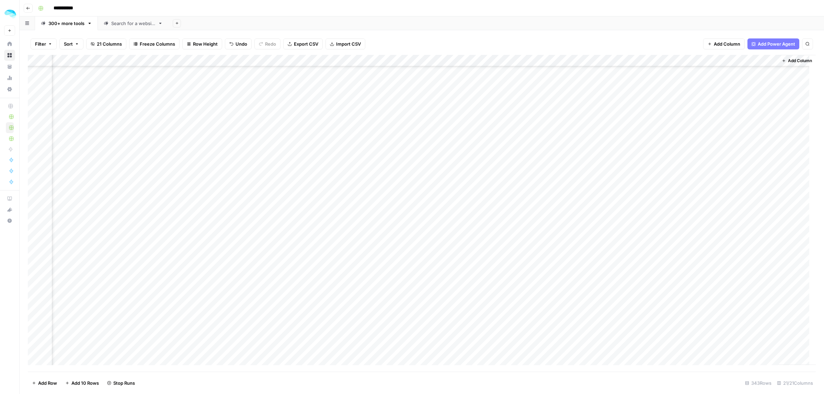
scroll to position [0, 1011]
click at [470, 61] on div "Add Column" at bounding box center [422, 213] width 788 height 317
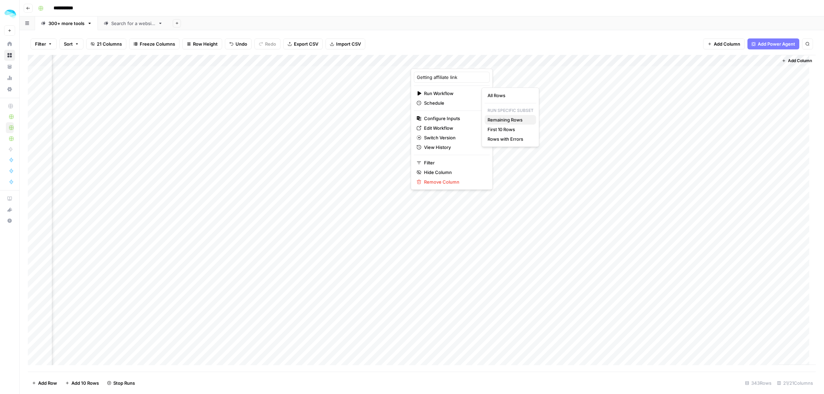
click at [504, 122] on span "Remaining Rows" at bounding box center [508, 119] width 43 height 7
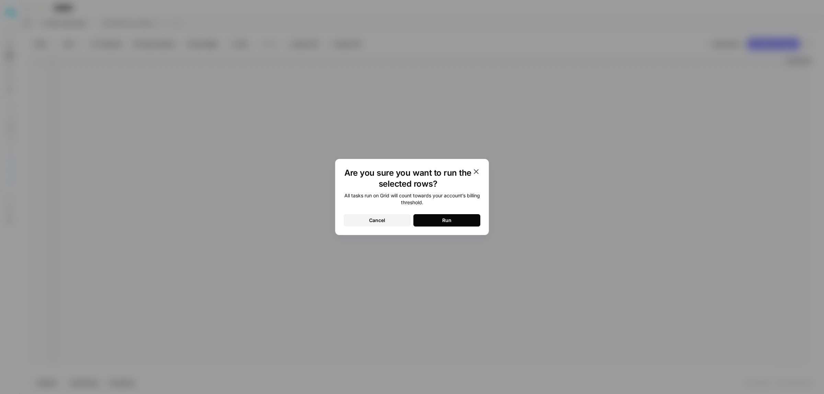
click at [445, 222] on div "Run" at bounding box center [446, 220] width 9 height 7
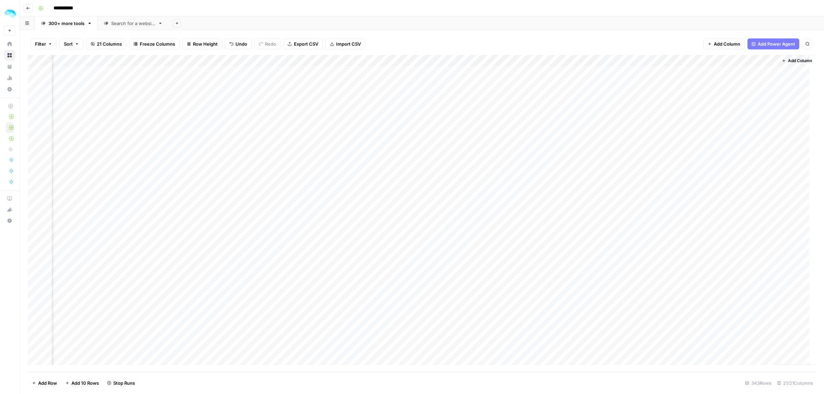
click at [665, 60] on div "Add Column" at bounding box center [422, 213] width 788 height 317
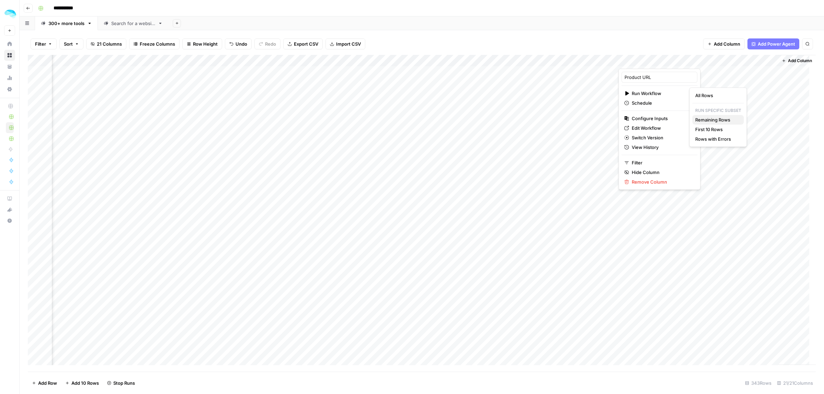
click at [706, 119] on span "Remaining Rows" at bounding box center [716, 119] width 43 height 7
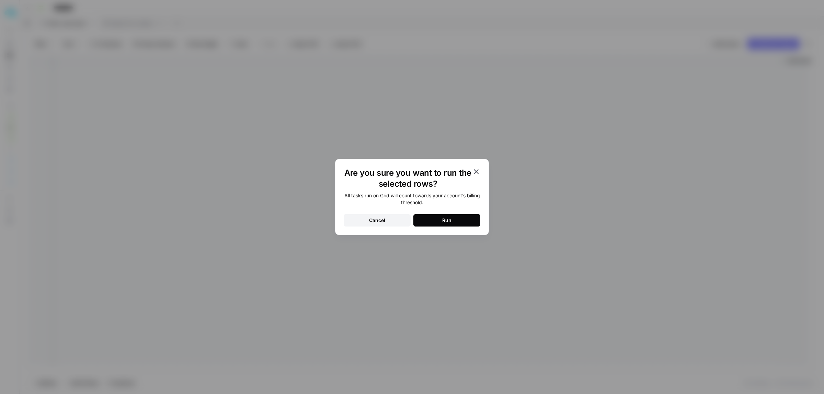
click at [465, 218] on button "Run" at bounding box center [446, 220] width 67 height 12
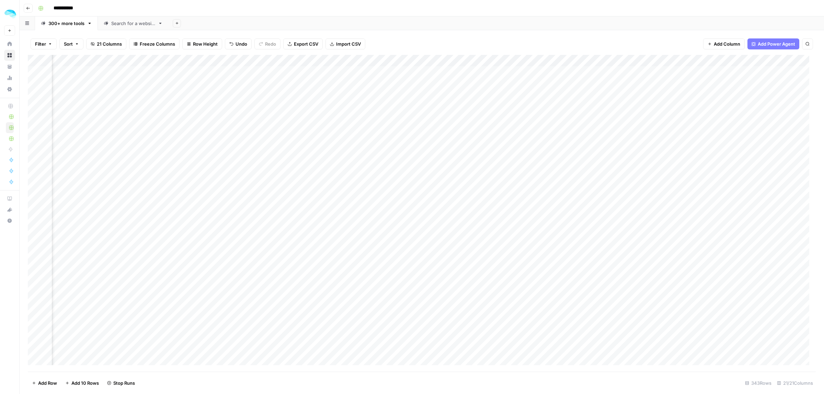
scroll to position [0, 753]
drag, startPoint x: 352, startPoint y: 59, endPoint x: 315, endPoint y: 60, distance: 36.7
click at [315, 60] on div "Add Column" at bounding box center [422, 213] width 788 height 317
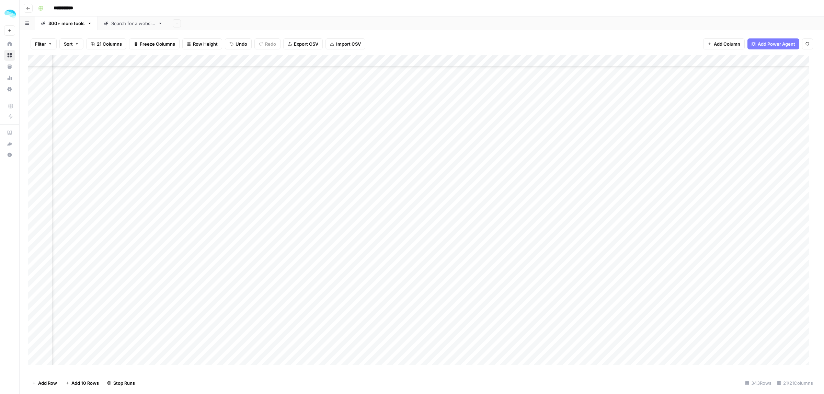
click at [501, 62] on div "Add Column" at bounding box center [422, 213] width 788 height 317
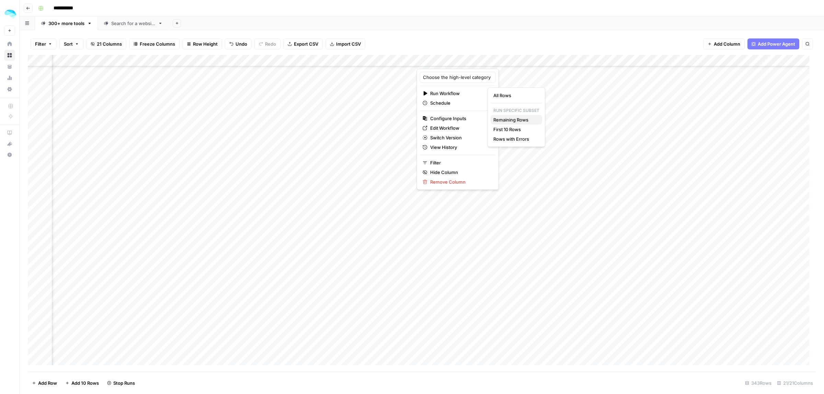
click at [512, 117] on span "Remaining Rows" at bounding box center [514, 119] width 43 height 7
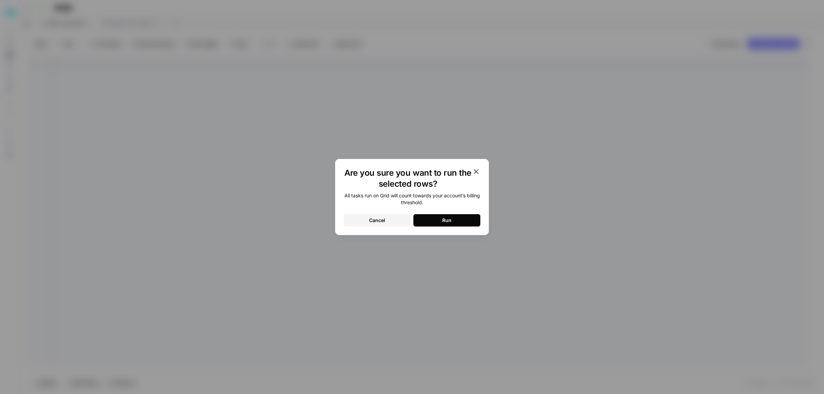
click at [452, 219] on button "Run" at bounding box center [446, 220] width 67 height 12
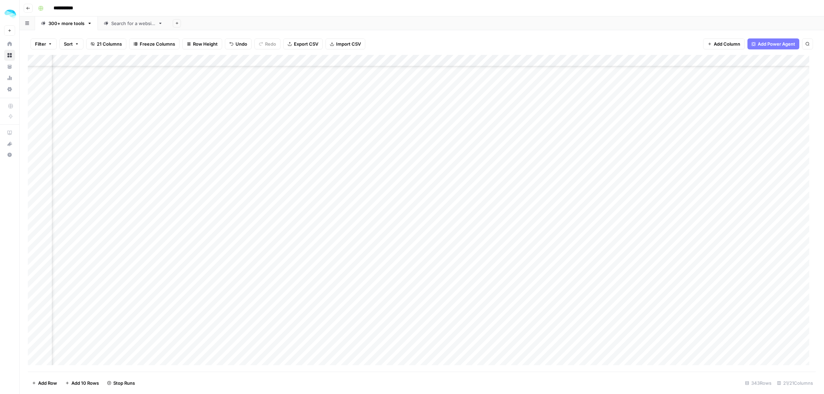
scroll to position [0, 333]
drag, startPoint x: 416, startPoint y: 59, endPoint x: 442, endPoint y: 59, distance: 26.4
click at [442, 59] on div "Add Column" at bounding box center [422, 213] width 788 height 317
type input "**********"
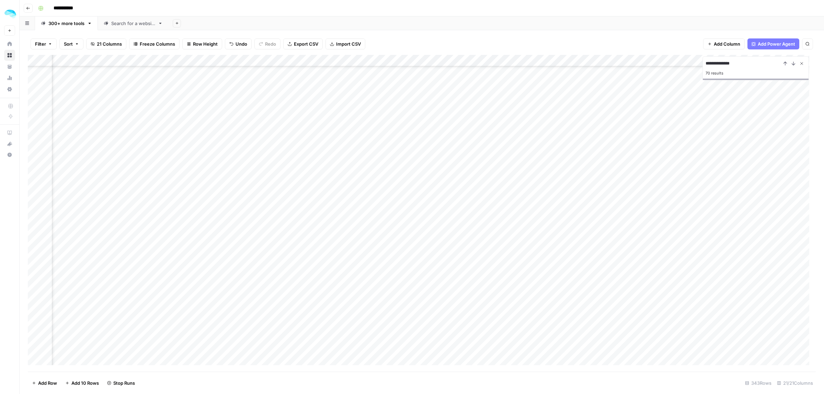
click at [801, 64] on icon "Close Search" at bounding box center [801, 63] width 2 height 2
click at [35, 182] on div "Add Column" at bounding box center [422, 213] width 788 height 317
click at [49, 382] on span "Delete 1 Row" at bounding box center [45, 383] width 27 height 7
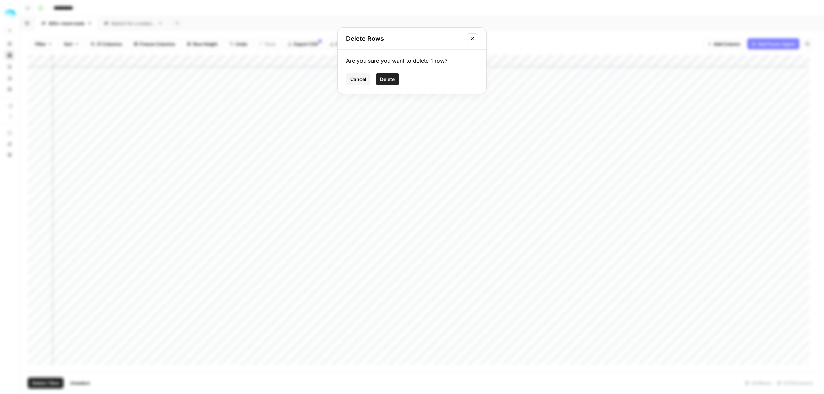
click at [385, 78] on span "Delete" at bounding box center [387, 79] width 15 height 7
click at [512, 62] on div "Add Column" at bounding box center [422, 213] width 788 height 317
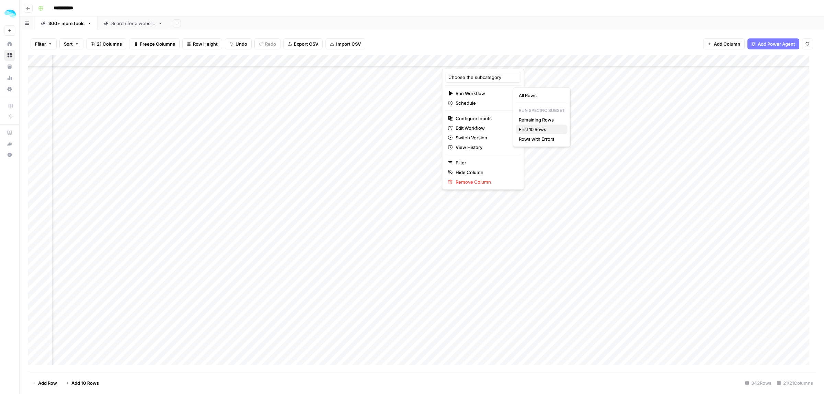
click at [536, 127] on span "First 10 Rows" at bounding box center [540, 129] width 43 height 7
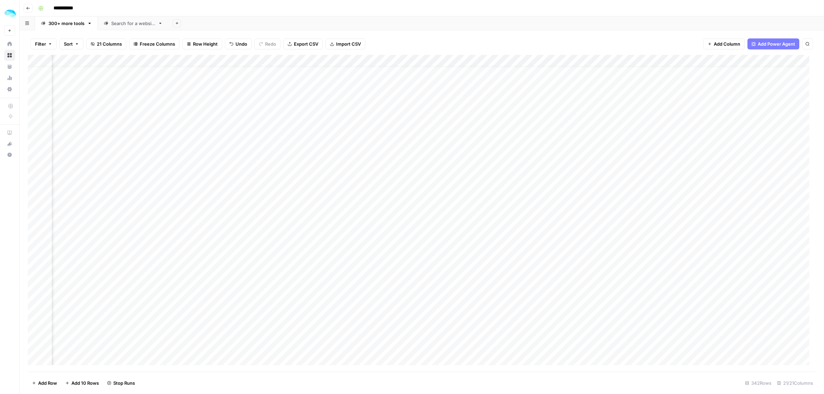
scroll to position [0, 333]
drag, startPoint x: 589, startPoint y: 60, endPoint x: 686, endPoint y: 59, distance: 96.8
click at [686, 59] on div "Add Column" at bounding box center [422, 213] width 788 height 317
drag, startPoint x: 687, startPoint y: 61, endPoint x: 664, endPoint y: 60, distance: 22.7
click at [664, 60] on div "Add Column" at bounding box center [422, 213] width 788 height 317
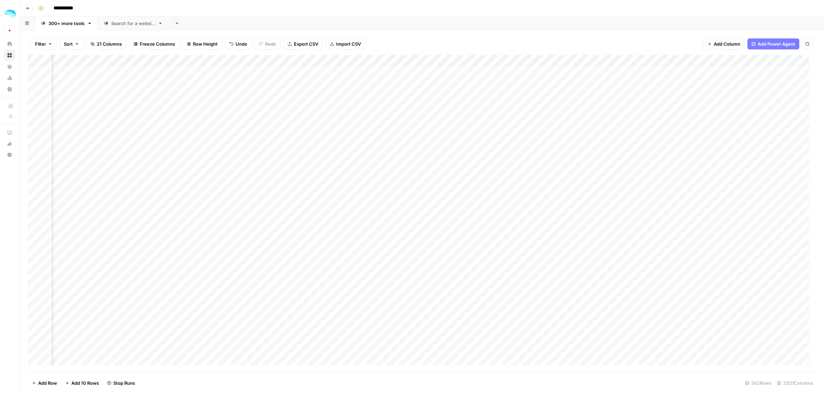
click at [658, 60] on div "Add Column" at bounding box center [422, 213] width 788 height 317
click at [511, 61] on div "Add Column" at bounding box center [422, 213] width 788 height 317
click at [479, 126] on span "Edit Workflow" at bounding box center [485, 128] width 60 height 7
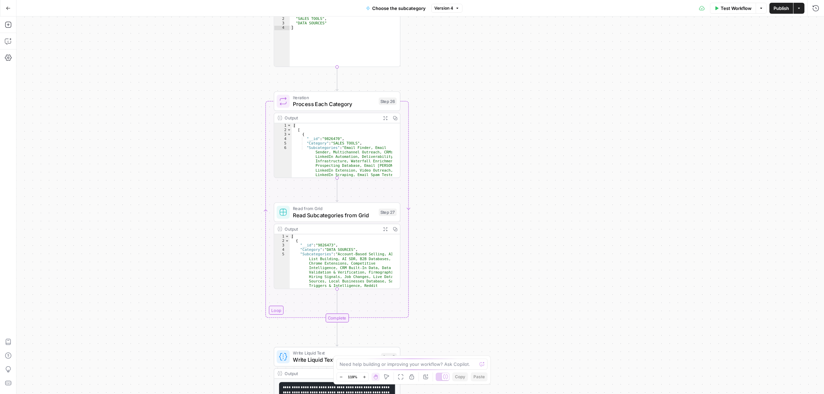
drag, startPoint x: 464, startPoint y: 144, endPoint x: 472, endPoint y: 98, distance: 46.8
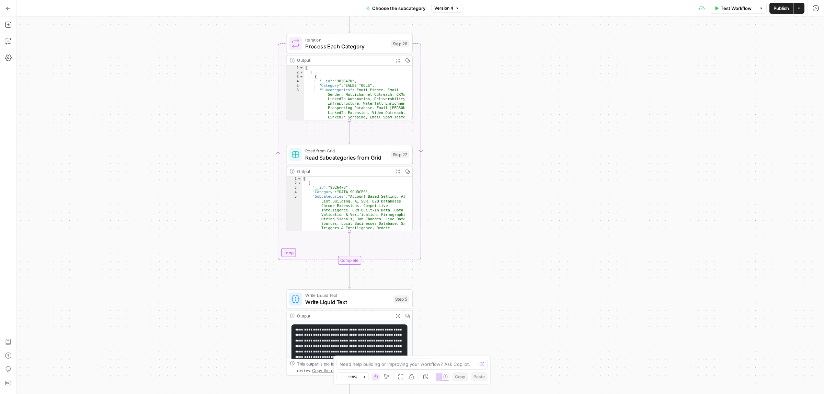
drag, startPoint x: 481, startPoint y: 138, endPoint x: 490, endPoint y: 45, distance: 92.8
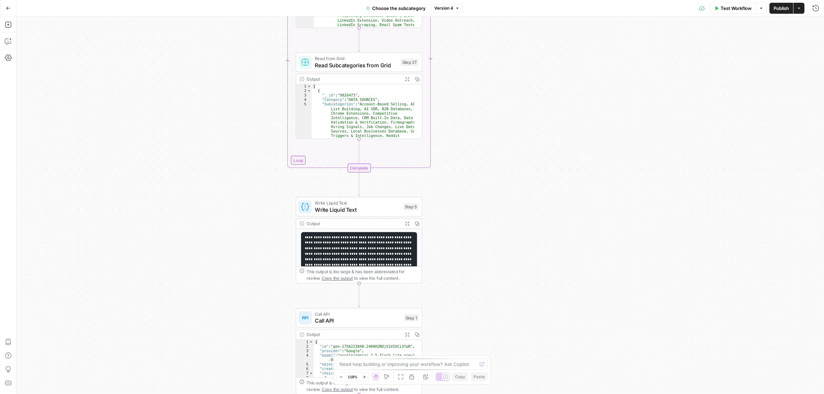
click at [352, 213] on span "Write Liquid Text" at bounding box center [357, 210] width 85 height 8
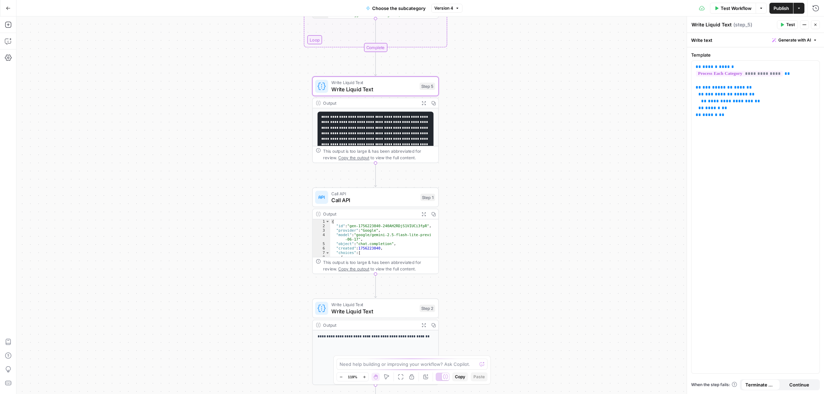
drag, startPoint x: 482, startPoint y: 257, endPoint x: 492, endPoint y: 138, distance: 119.2
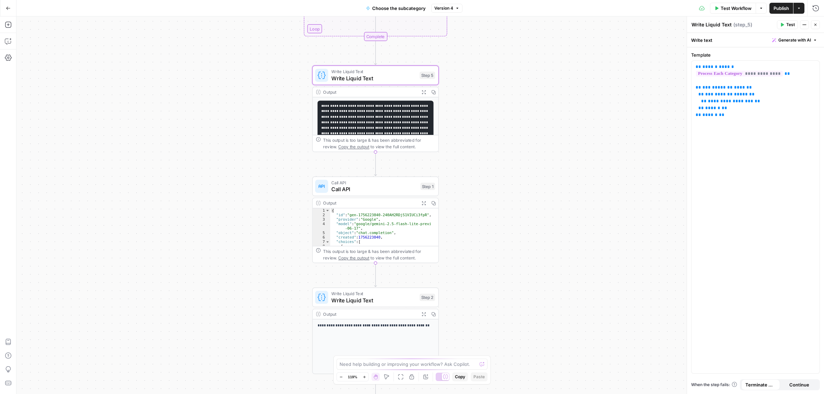
click at [374, 189] on span "Call API" at bounding box center [374, 189] width 86 height 8
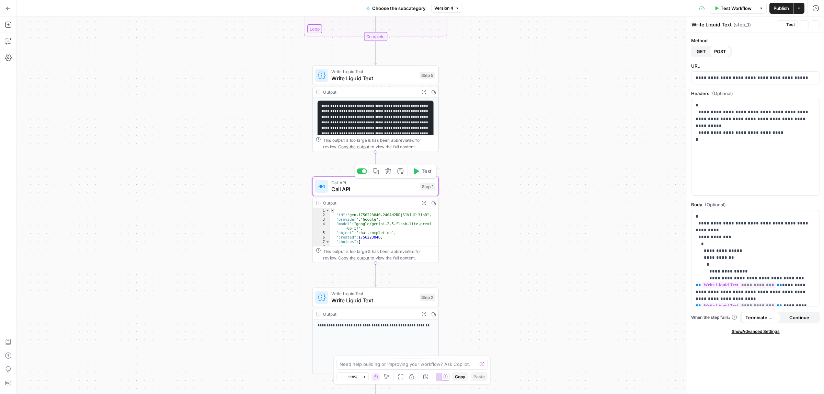
type textarea "Call API"
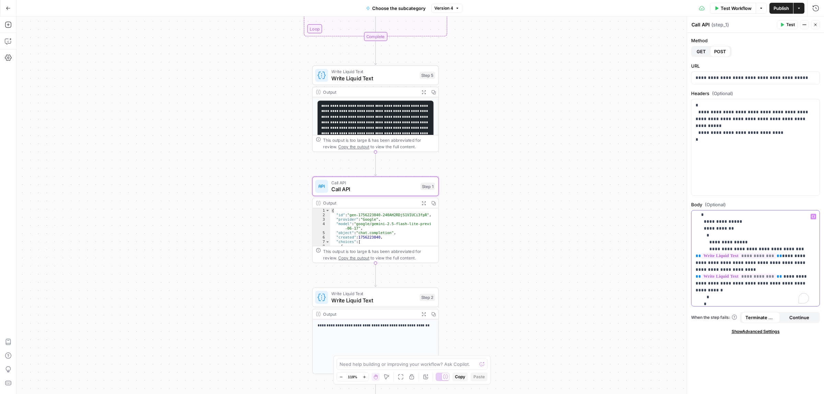
scroll to position [32, 0]
click at [792, 252] on p "**********" at bounding box center [751, 263] width 113 height 165
click at [782, 9] on span "Publish" at bounding box center [780, 8] width 15 height 7
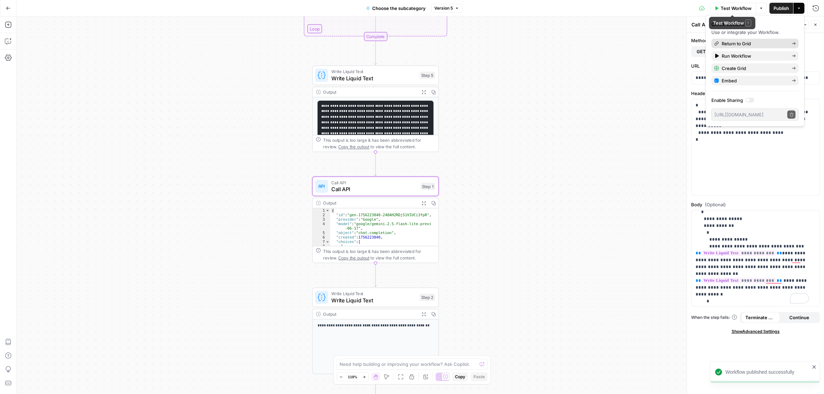
click at [727, 41] on span "Return to Grid" at bounding box center [754, 43] width 65 height 7
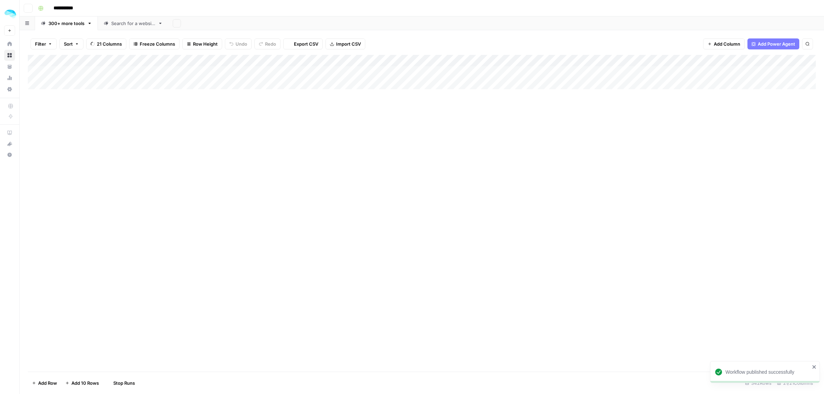
type input "**********"
click at [351, 61] on div "Add Column" at bounding box center [422, 213] width 788 height 317
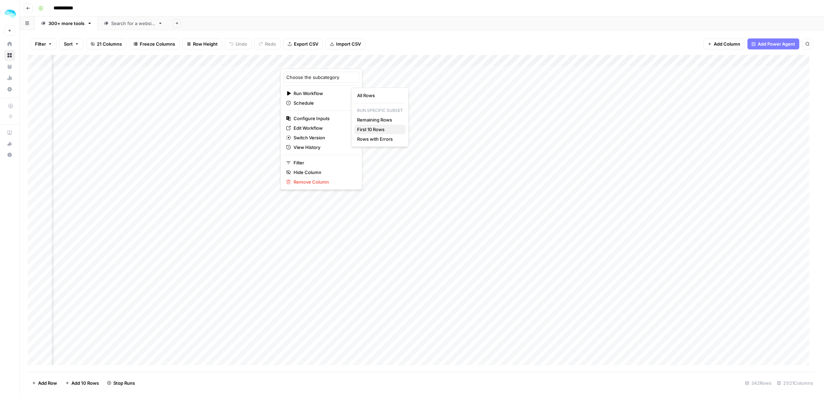
click at [377, 131] on span "First 10 Rows" at bounding box center [378, 129] width 43 height 7
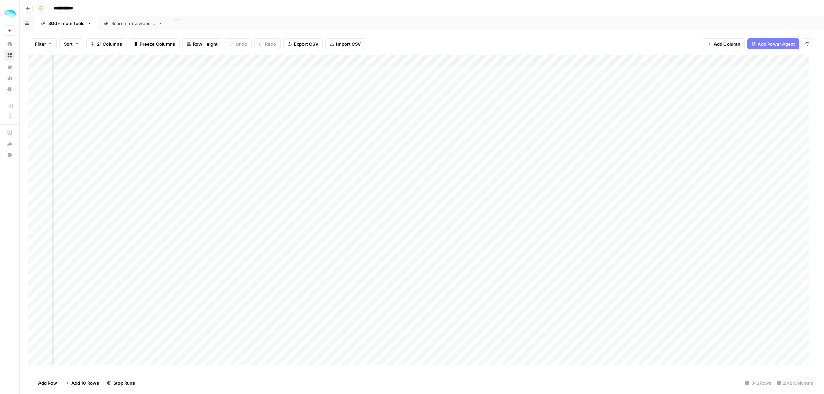
click at [350, 59] on div "Add Column" at bounding box center [422, 213] width 788 height 317
click at [313, 127] on span "Edit Workflow" at bounding box center [323, 128] width 60 height 7
click at [351, 60] on div "Add Column" at bounding box center [422, 213] width 788 height 317
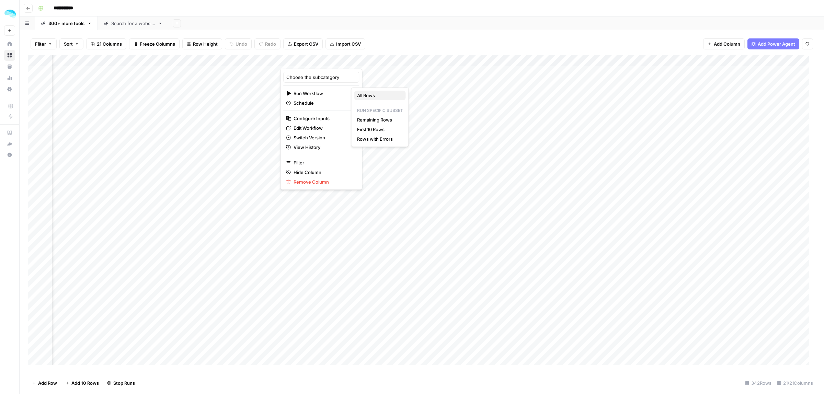
click at [371, 94] on span "All Rows" at bounding box center [378, 95] width 43 height 7
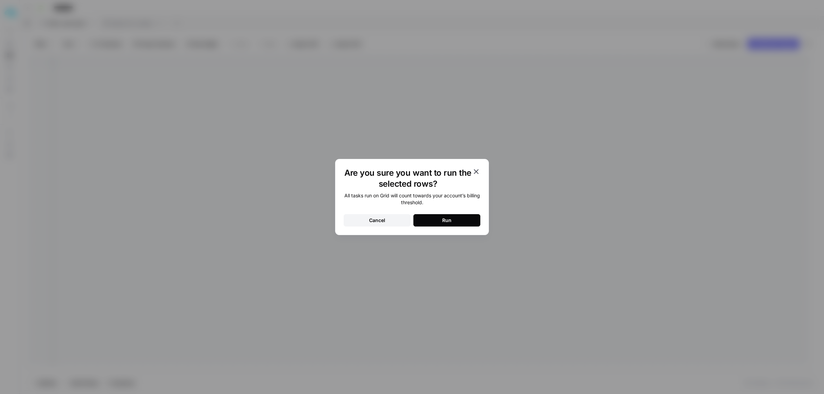
click at [451, 217] on div "Run" at bounding box center [446, 220] width 9 height 7
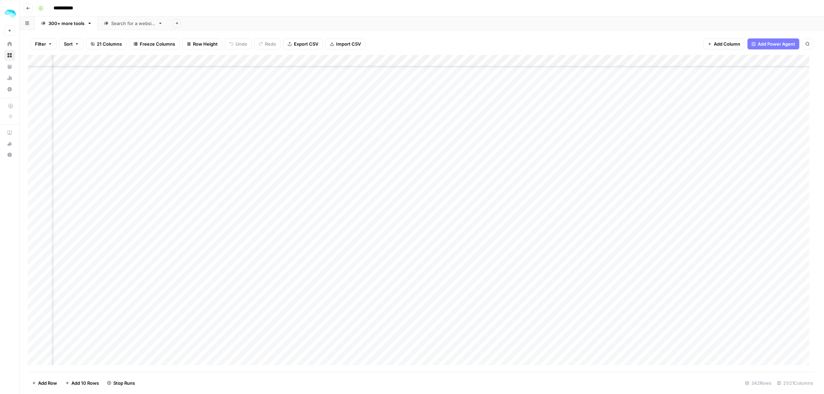
scroll to position [215, 495]
click at [359, 59] on div "Add Column" at bounding box center [422, 213] width 788 height 317
click at [320, 254] on div "Add Column" at bounding box center [422, 213] width 788 height 317
click at [352, 60] on div "Add Column" at bounding box center [422, 213] width 788 height 317
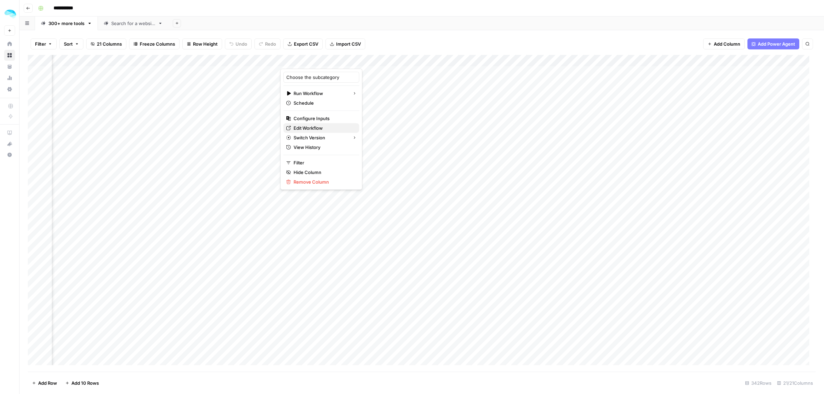
click at [314, 128] on span "Edit Workflow" at bounding box center [323, 128] width 60 height 7
click at [325, 73] on div "Add Column" at bounding box center [422, 213] width 788 height 317
click at [229, 149] on div "Add Column" at bounding box center [422, 213] width 788 height 317
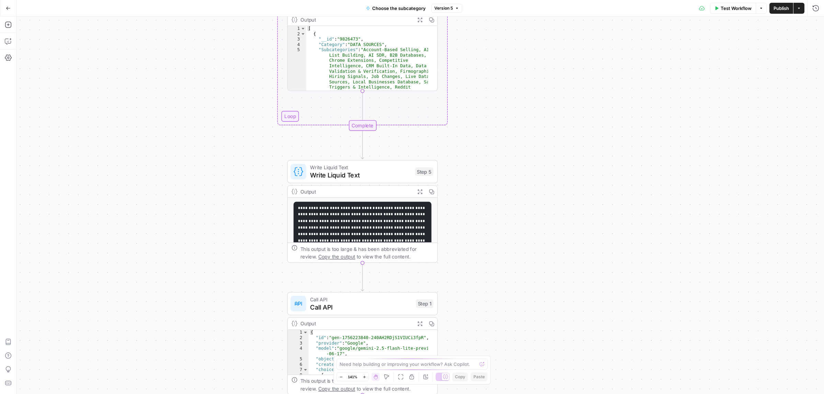
click at [356, 309] on span "Call API" at bounding box center [361, 307] width 102 height 10
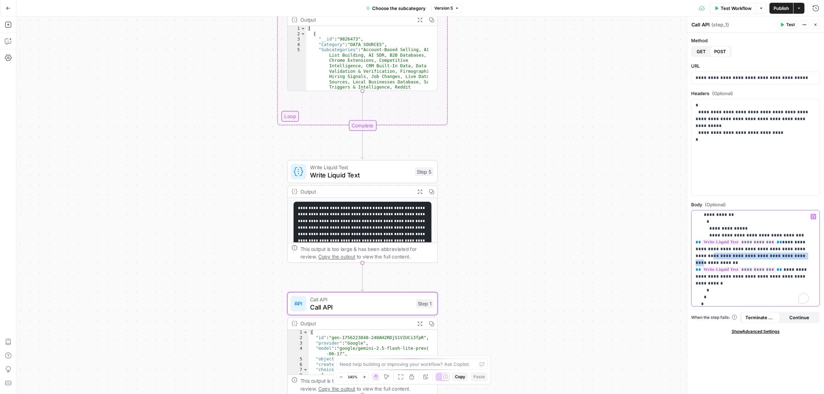
scroll to position [43, 0]
drag, startPoint x: 768, startPoint y: 255, endPoint x: 782, endPoint y: 249, distance: 15.4
click at [782, 249] on p "**********" at bounding box center [751, 256] width 113 height 172
click at [785, 7] on span "Publish" at bounding box center [780, 8] width 15 height 7
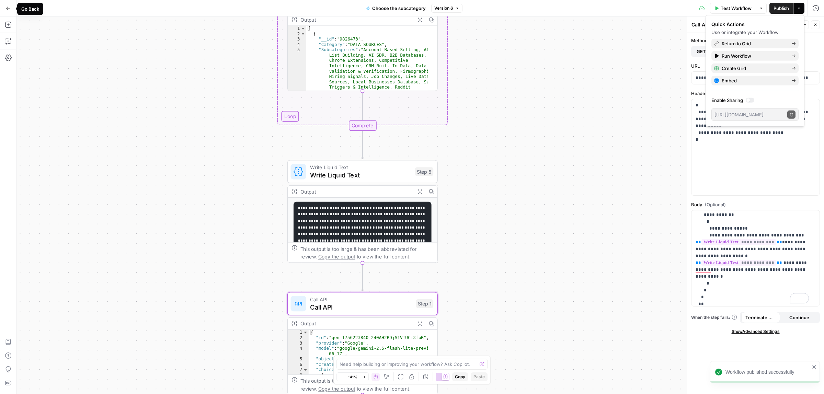
click at [8, 7] on icon "button" at bounding box center [8, 8] width 5 height 5
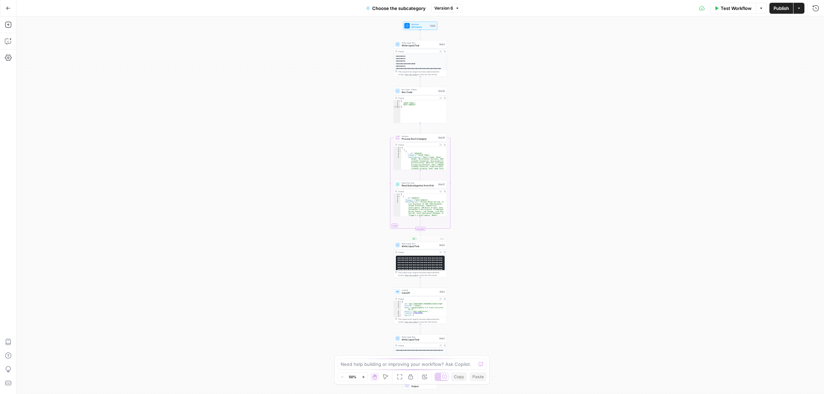
click at [415, 291] on span "Call API" at bounding box center [420, 292] width 36 height 3
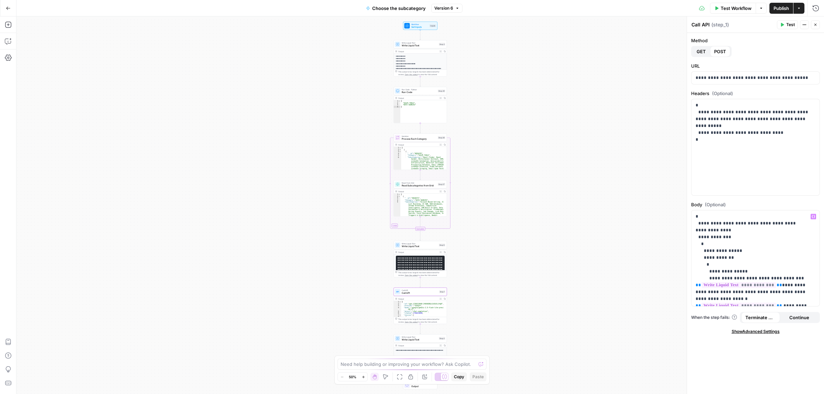
scroll to position [43, 0]
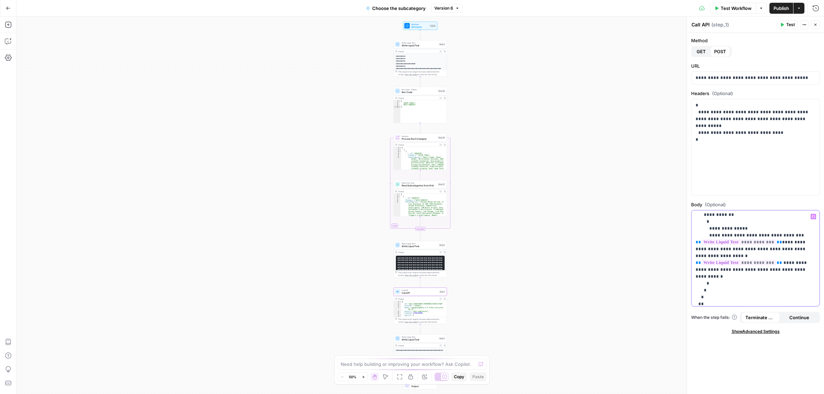
click at [706, 250] on p "**********" at bounding box center [751, 252] width 113 height 165
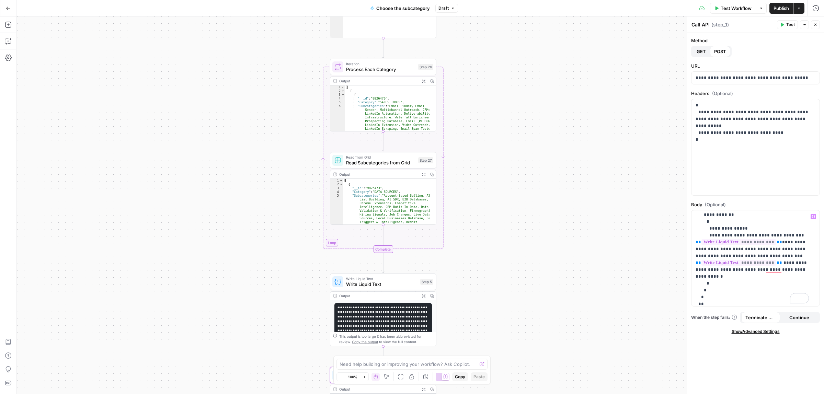
drag, startPoint x: 529, startPoint y: 231, endPoint x: 488, endPoint y: 188, distance: 59.7
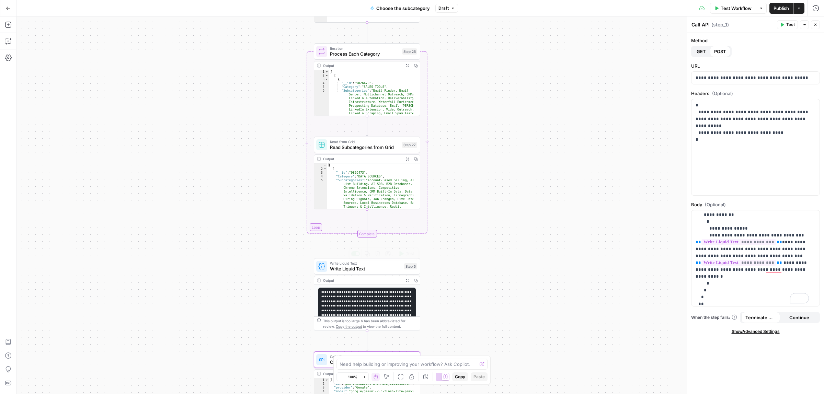
click at [362, 270] on span "Write Liquid Text" at bounding box center [365, 268] width 71 height 7
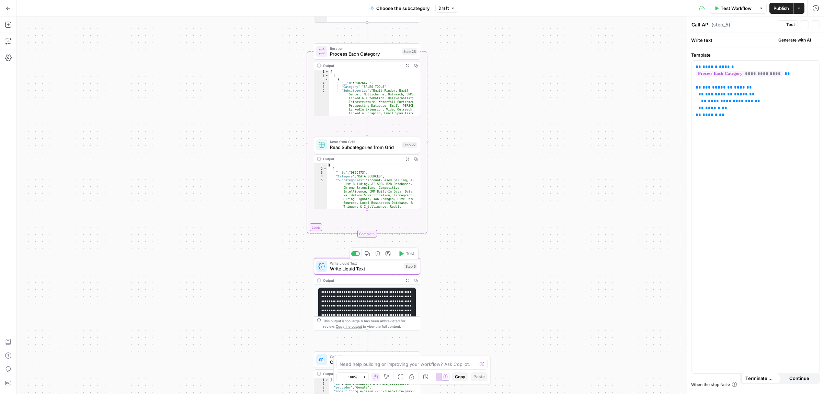
type textarea "Write Liquid Text"
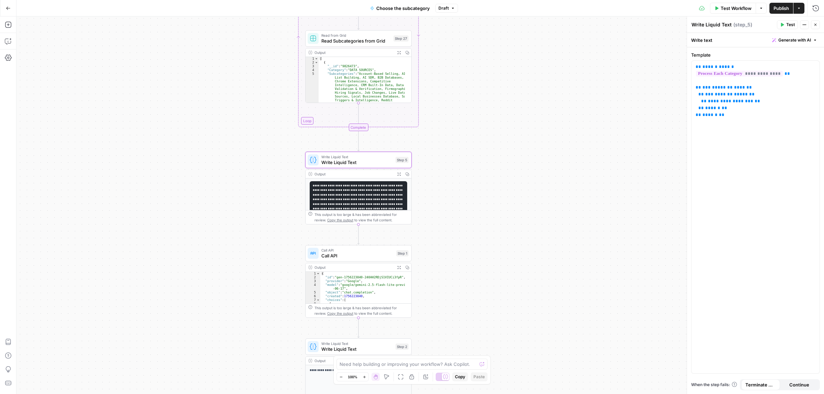
drag, startPoint x: 489, startPoint y: 286, endPoint x: 484, endPoint y: 191, distance: 95.2
click at [355, 161] on span "Write Liquid Text" at bounding box center [356, 162] width 71 height 7
click at [399, 176] on button "Expand Output" at bounding box center [399, 174] width 8 height 8
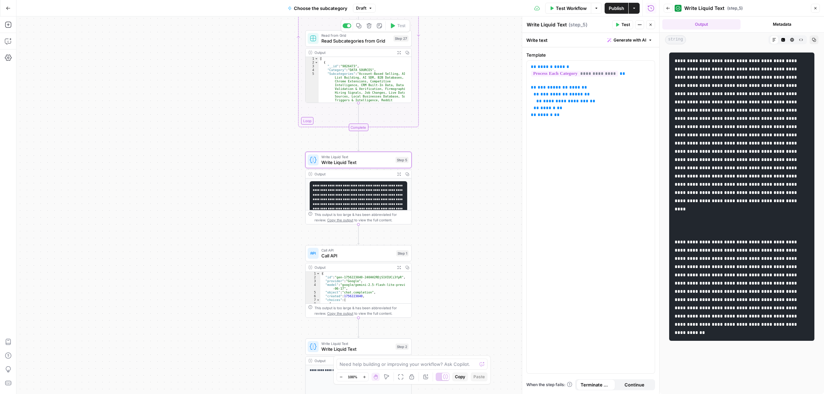
click at [349, 42] on span "Read Subcategories from Grid" at bounding box center [355, 40] width 69 height 7
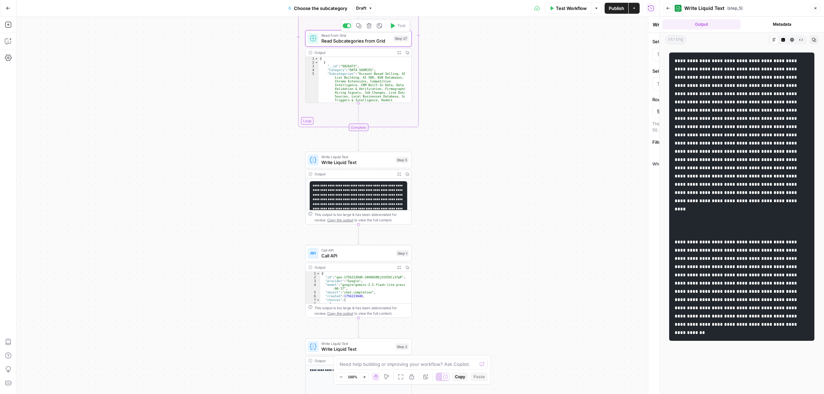
type textarea "Read Subcategories from Grid"
type input "Subcategories x Categories"
type input "Sheet with categories"
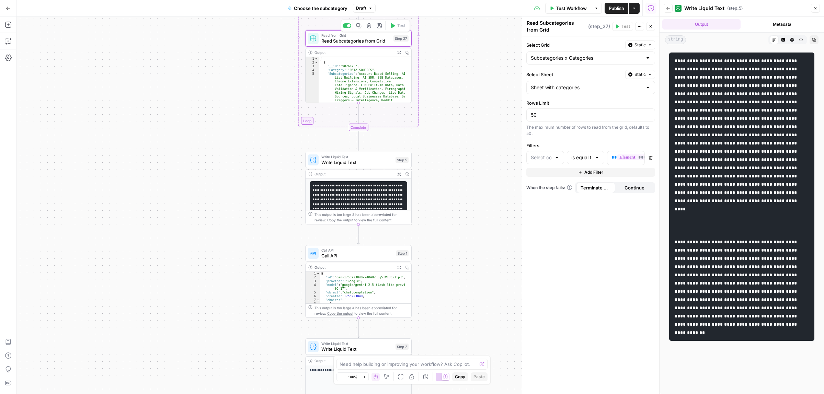
type input "Category"
click at [398, 53] on icon "button" at bounding box center [399, 52] width 4 height 4
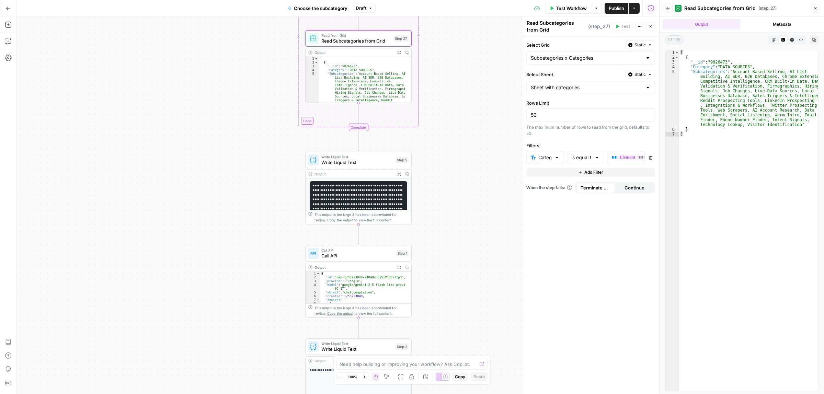
type textarea "*"
click at [736, 135] on div "[ { "__id" : "9826473" , "Category" : "DATA SOURCES" , "Subcategories" : "Accou…" at bounding box center [748, 225] width 139 height 350
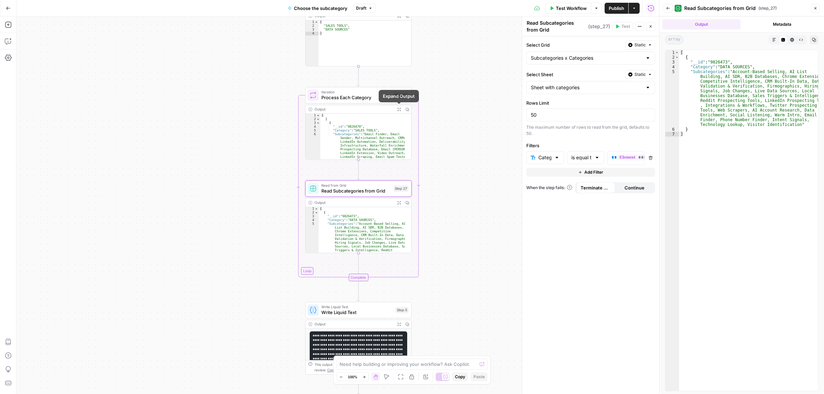
click at [395, 110] on button "Expand Output" at bounding box center [399, 109] width 8 height 8
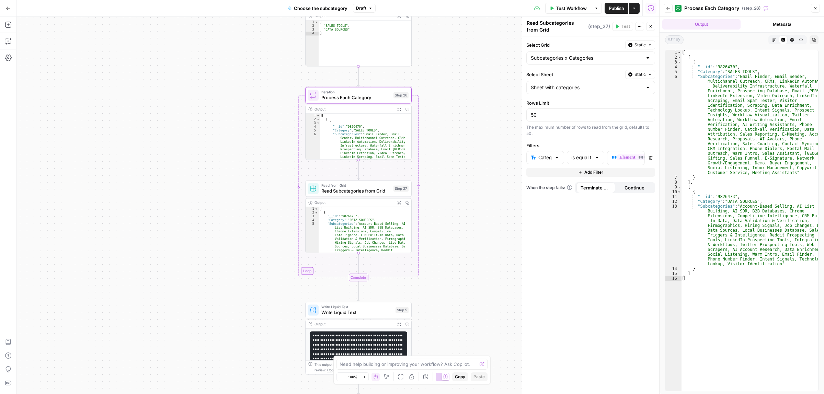
click at [814, 40] on icon "button" at bounding box center [814, 40] width 4 height 4
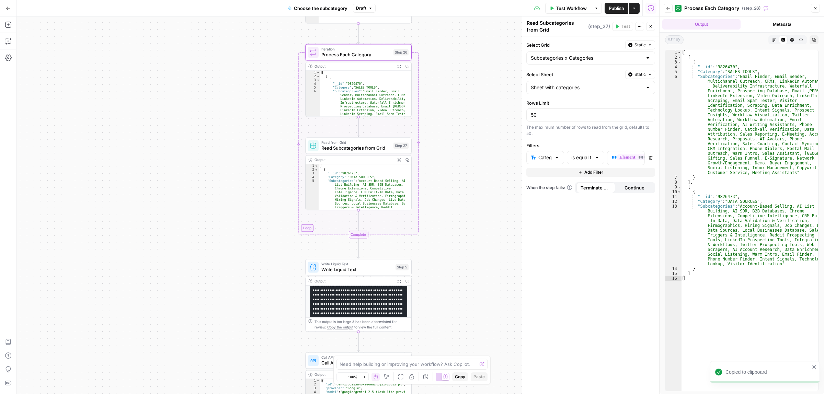
scroll to position [85, 0]
click at [360, 267] on span "Write Liquid Text" at bounding box center [356, 269] width 71 height 7
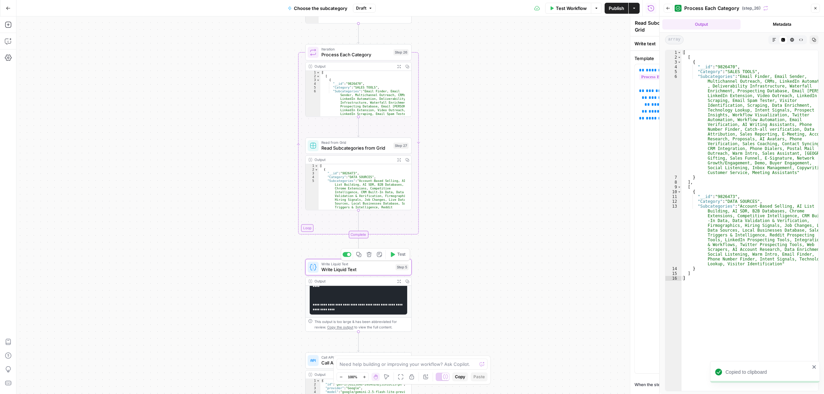
type textarea "Write Liquid Text"
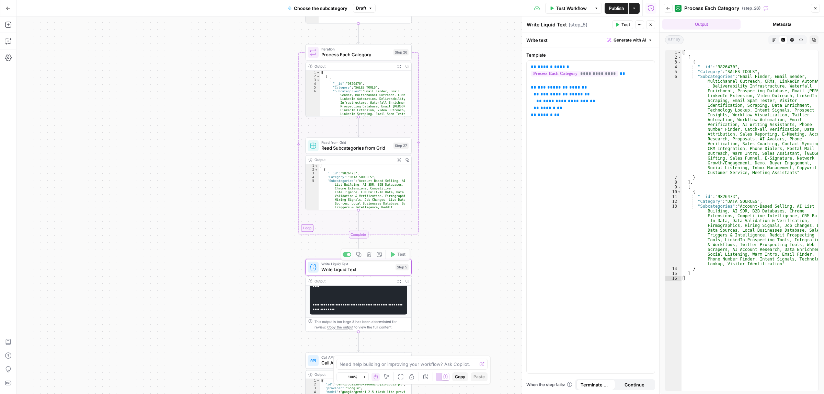
click at [395, 283] on button "Expand Output" at bounding box center [399, 281] width 8 height 8
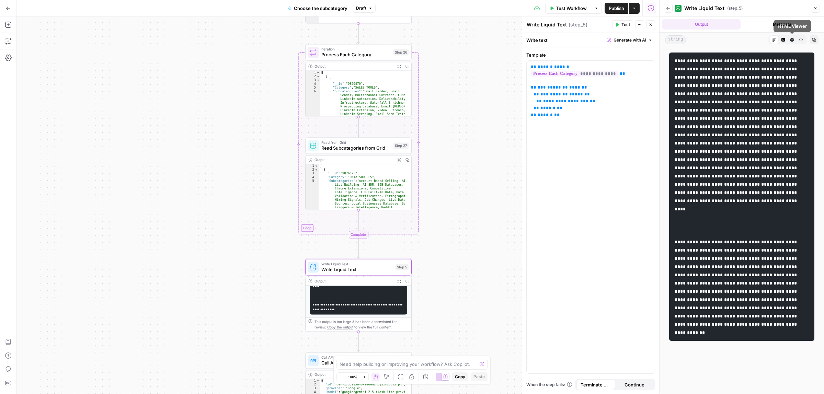
click at [813, 40] on icon "button" at bounding box center [814, 40] width 4 height 4
click at [360, 266] on span "Write Liquid Text" at bounding box center [356, 269] width 71 height 7
click at [577, 112] on p "**********" at bounding box center [590, 91] width 119 height 55
click at [558, 110] on span "**" at bounding box center [559, 108] width 5 height 4
click at [625, 25] on span "Test" at bounding box center [625, 25] width 9 height 6
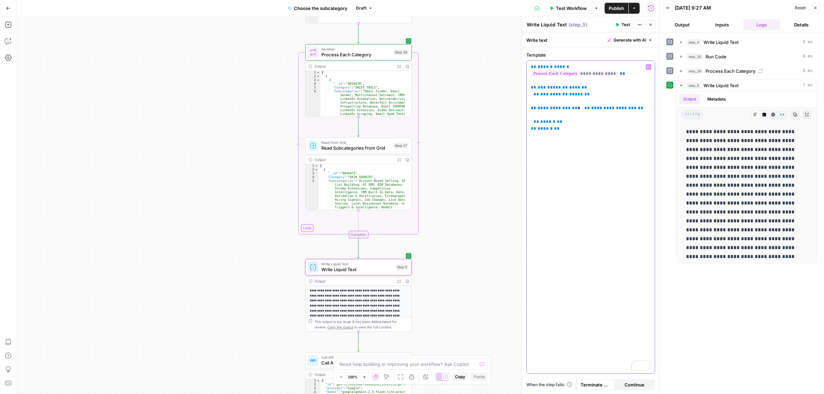
click at [584, 106] on span "**" at bounding box center [586, 108] width 5 height 4
click at [618, 23] on icon "button" at bounding box center [617, 25] width 4 height 4
click at [612, 8] on span "Publish" at bounding box center [616, 8] width 15 height 7
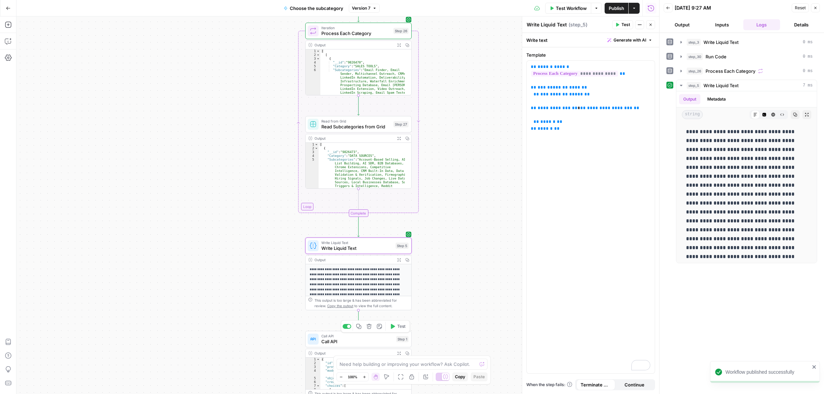
click at [354, 345] on span "Call API" at bounding box center [357, 341] width 72 height 7
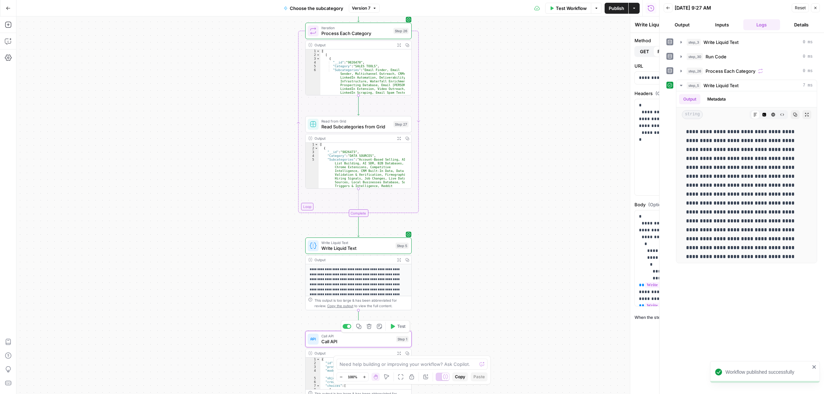
type textarea "Call API"
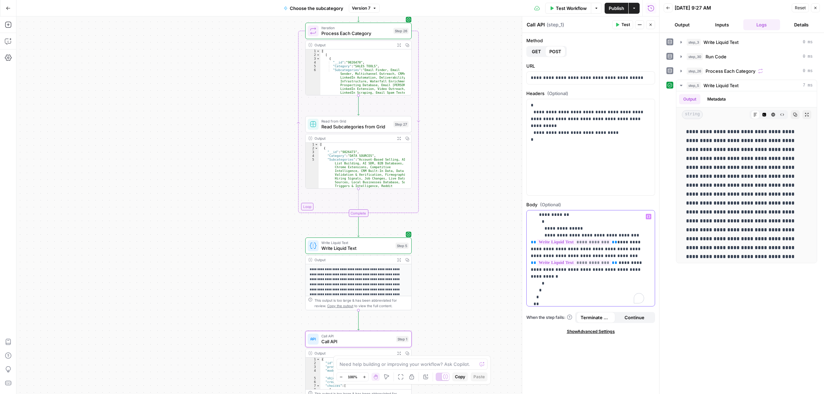
scroll to position [43, 0]
drag, startPoint x: 600, startPoint y: 248, endPoint x: 582, endPoint y: 246, distance: 17.6
click at [582, 246] on p "**********" at bounding box center [587, 256] width 113 height 172
click at [569, 251] on p "**********" at bounding box center [587, 256] width 113 height 172
drag, startPoint x: 541, startPoint y: 277, endPoint x: 560, endPoint y: 236, distance: 45.3
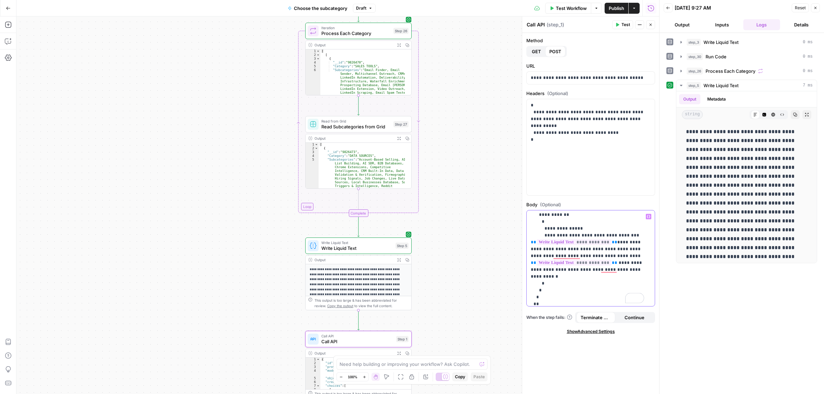
click at [560, 236] on p "**********" at bounding box center [587, 256] width 113 height 172
copy p "**********"
click at [586, 257] on p "**********" at bounding box center [587, 256] width 113 height 172
drag, startPoint x: 580, startPoint y: 255, endPoint x: 610, endPoint y: 243, distance: 32.2
click at [610, 243] on p "**********" at bounding box center [587, 256] width 113 height 172
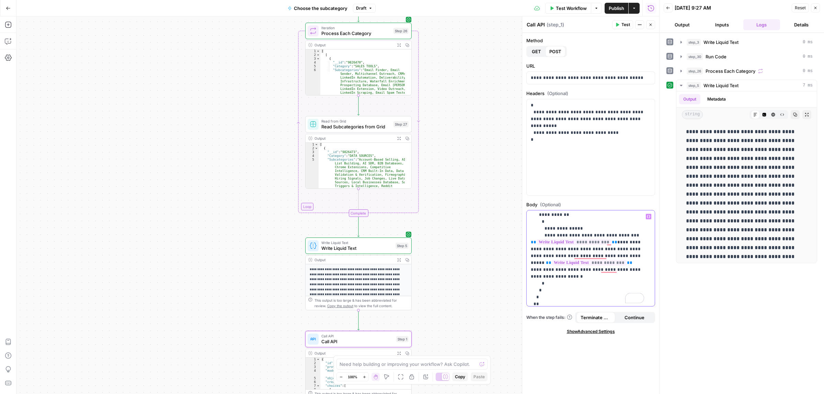
drag, startPoint x: 591, startPoint y: 249, endPoint x: 619, endPoint y: 249, distance: 27.8
click at [615, 249] on p "**********" at bounding box center [587, 256] width 113 height 172
click at [625, 249] on p "**********" at bounding box center [587, 256] width 113 height 172
click at [574, 257] on p "**********" at bounding box center [587, 256] width 113 height 172
click at [612, 242] on p "**********" at bounding box center [587, 256] width 113 height 172
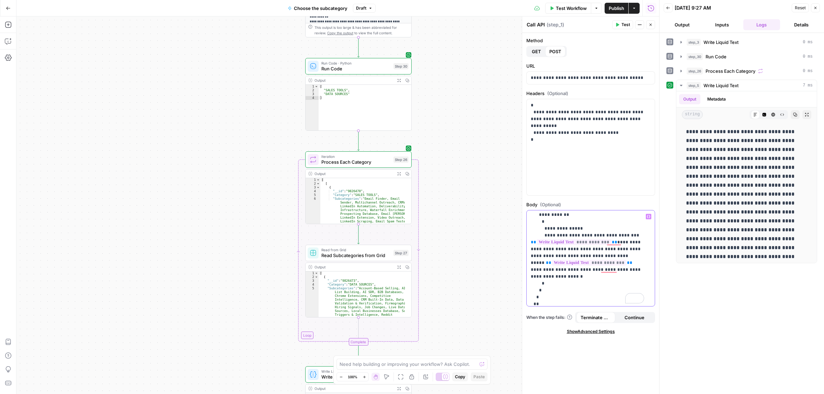
click at [581, 254] on p "**********" at bounding box center [587, 256] width 113 height 172
click at [649, 216] on icon "button" at bounding box center [648, 216] width 3 height 3
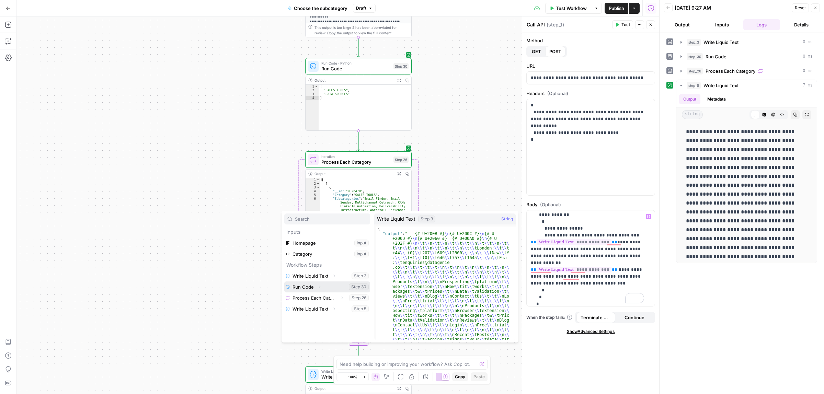
click at [315, 286] on button "Expand" at bounding box center [319, 286] width 9 height 9
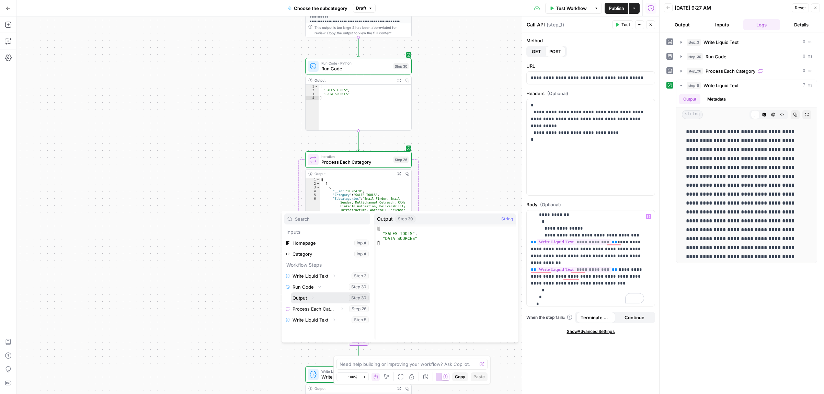
click at [315, 296] on button "Expand" at bounding box center [312, 297] width 9 height 9
click at [313, 298] on icon "button" at bounding box center [313, 298] width 4 height 4
click at [301, 299] on button "Select variable Output" at bounding box center [330, 297] width 79 height 11
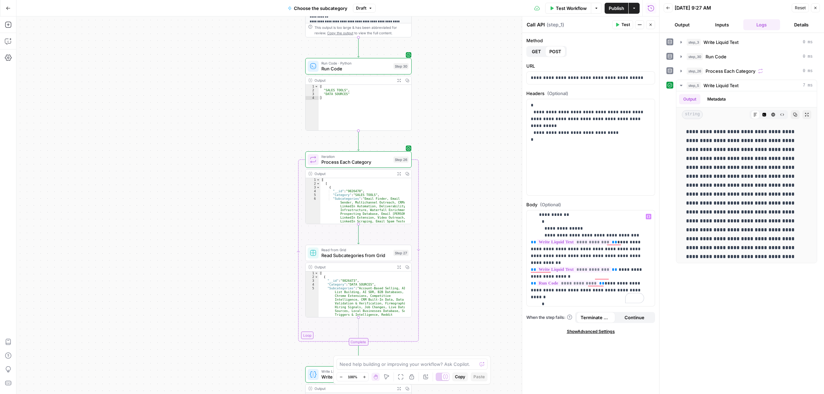
click at [625, 23] on span "Test" at bounding box center [625, 25] width 9 height 6
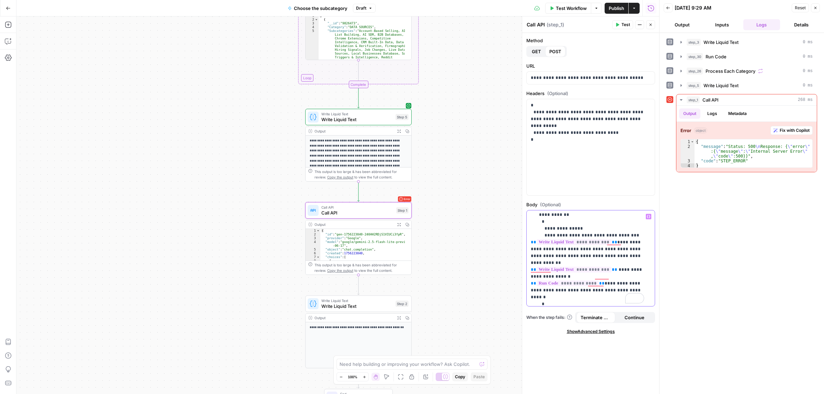
click at [599, 281] on span "**" at bounding box center [601, 283] width 5 height 4
drag, startPoint x: 634, startPoint y: 270, endPoint x: 608, endPoint y: 263, distance: 27.1
click at [608, 263] on p "**********" at bounding box center [587, 259] width 113 height 178
click at [626, 25] on span "Test" at bounding box center [625, 25] width 9 height 6
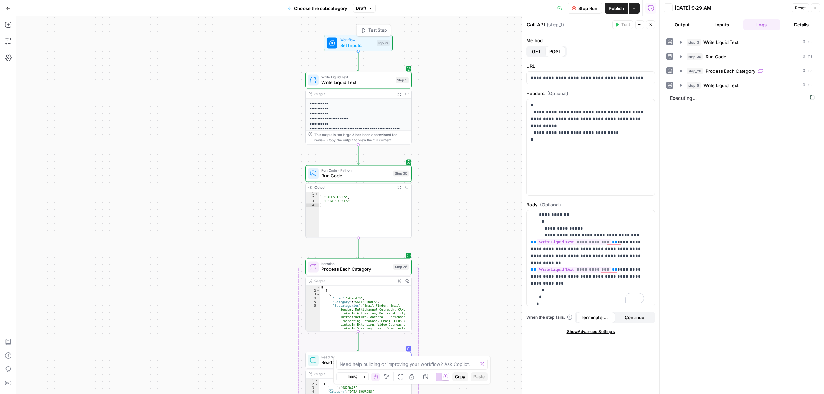
click at [363, 47] on span "Set Inputs" at bounding box center [357, 45] width 34 height 7
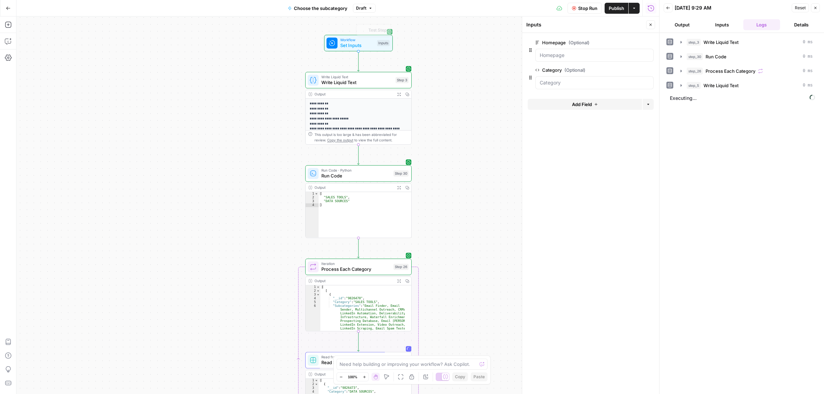
click at [357, 80] on span "Write Liquid Text" at bounding box center [356, 82] width 71 height 7
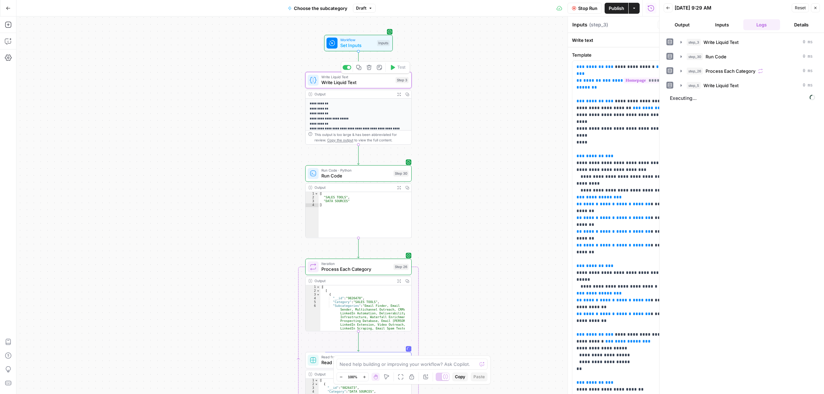
type textarea "Write Liquid Text"
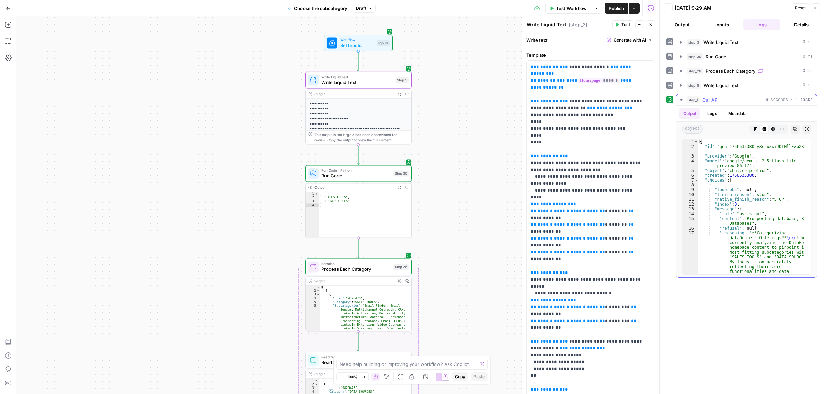
type textarea "**********"
drag, startPoint x: 778, startPoint y: 202, endPoint x: 773, endPoint y: 203, distance: 5.9
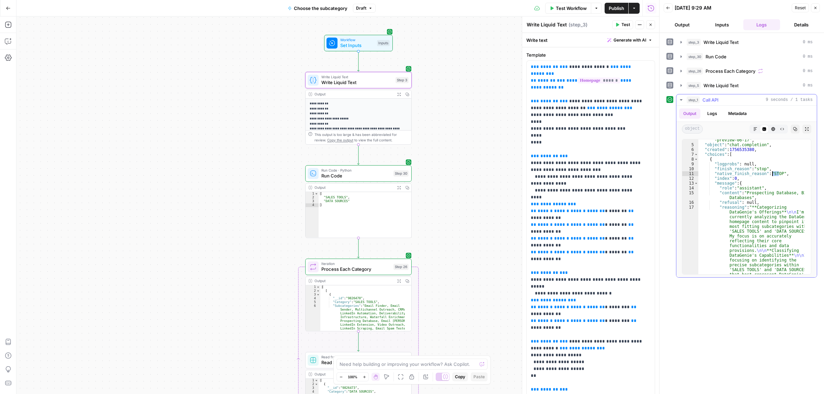
scroll to position [26, 0]
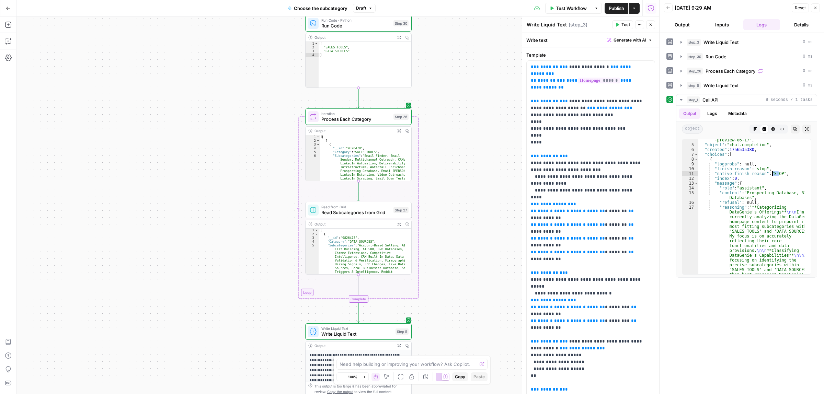
click at [398, 131] on icon "button" at bounding box center [398, 130] width 3 height 3
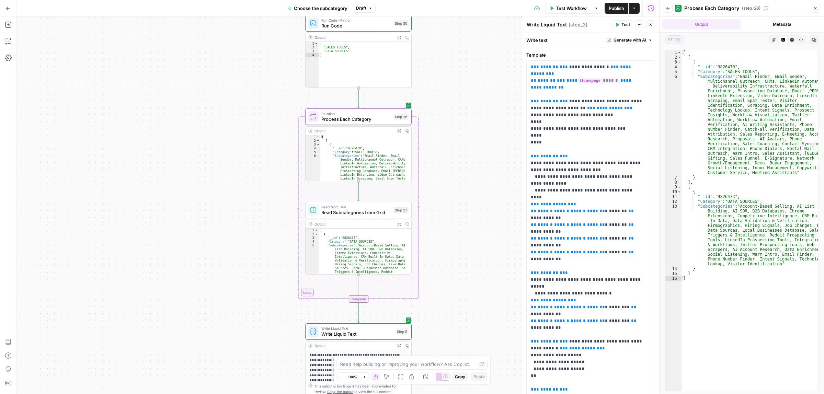
scroll to position [30, 0]
click at [816, 8] on icon "button" at bounding box center [815, 8] width 4 height 4
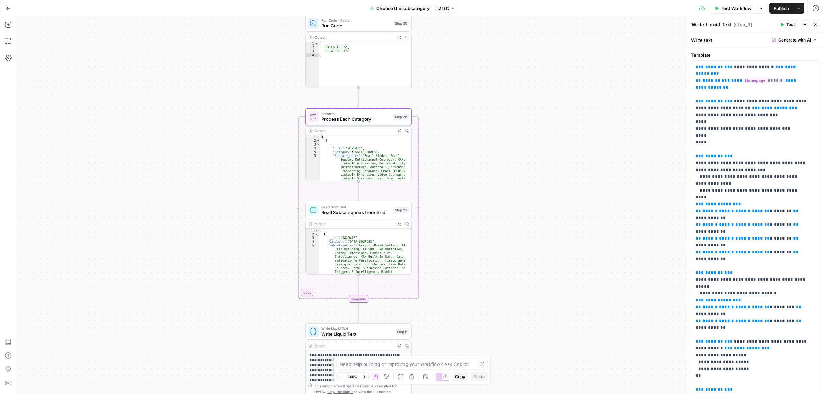
click at [776, 10] on span "Publish" at bounding box center [780, 8] width 15 height 7
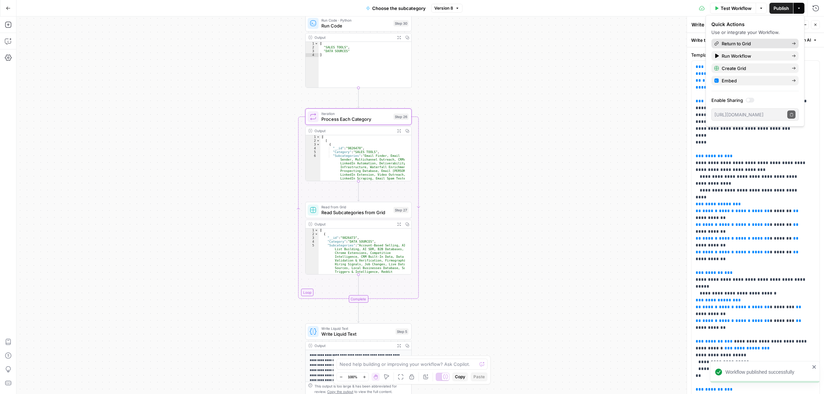
click at [748, 44] on span "Return to Grid" at bounding box center [754, 43] width 65 height 7
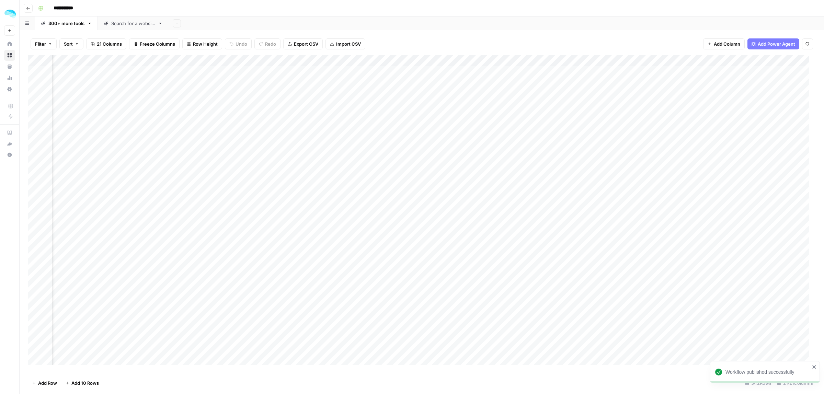
scroll to position [0, 507]
click at [338, 60] on div "Add Column" at bounding box center [422, 213] width 788 height 317
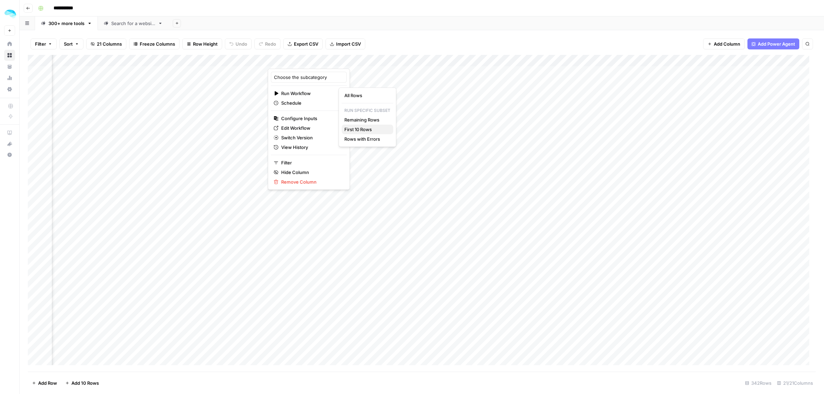
click at [358, 131] on span "First 10 Rows" at bounding box center [365, 129] width 43 height 7
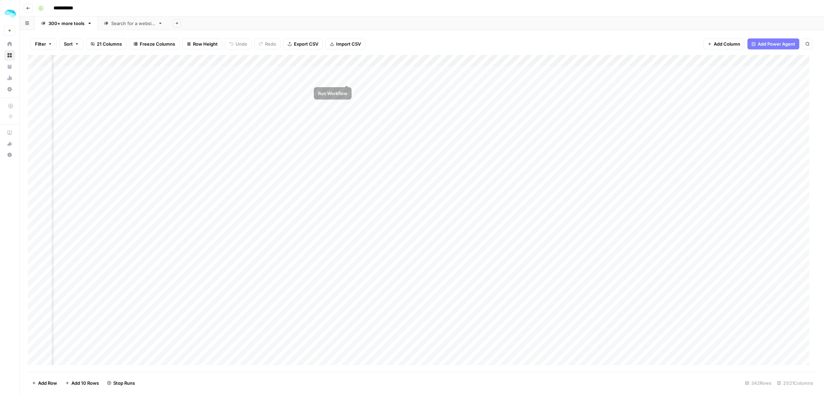
click at [347, 60] on div "Add Column" at bounding box center [422, 213] width 788 height 317
click at [338, 61] on div "Add Column" at bounding box center [422, 213] width 788 height 317
type input "Choose the subcategory"
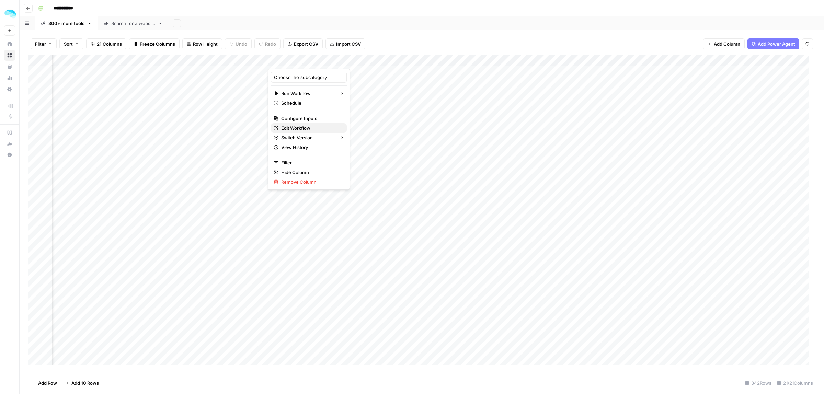
click at [299, 129] on span "Edit Workflow" at bounding box center [311, 128] width 60 height 7
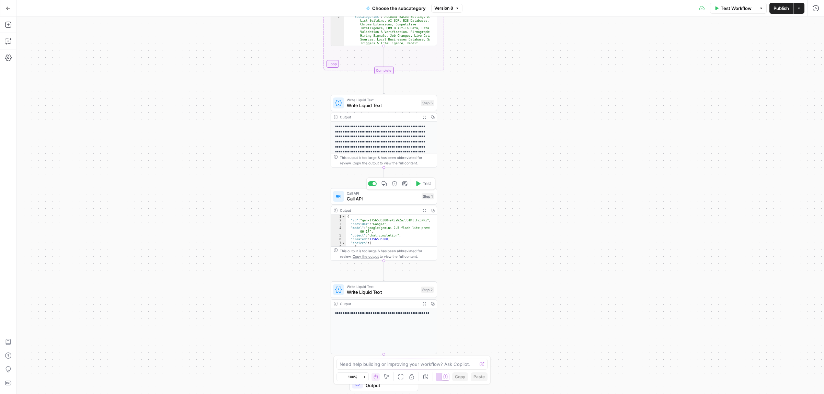
click at [385, 197] on span "Call API" at bounding box center [383, 198] width 72 height 7
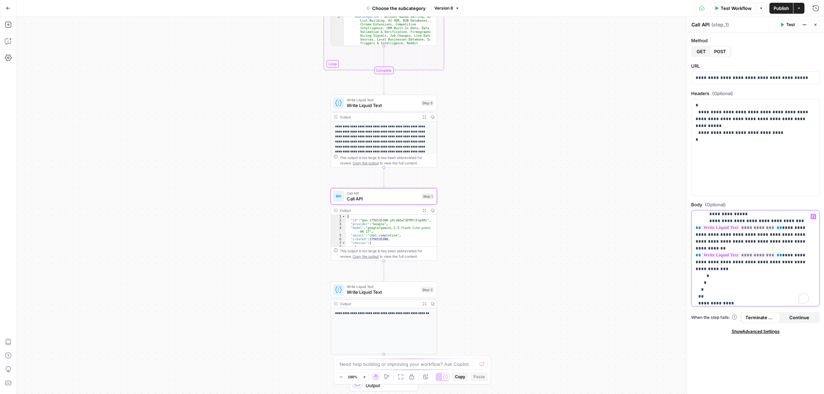
scroll to position [57, 0]
click at [720, 257] on p "**********" at bounding box center [751, 242] width 113 height 172
click at [782, 13] on button "Publish" at bounding box center [781, 8] width 24 height 11
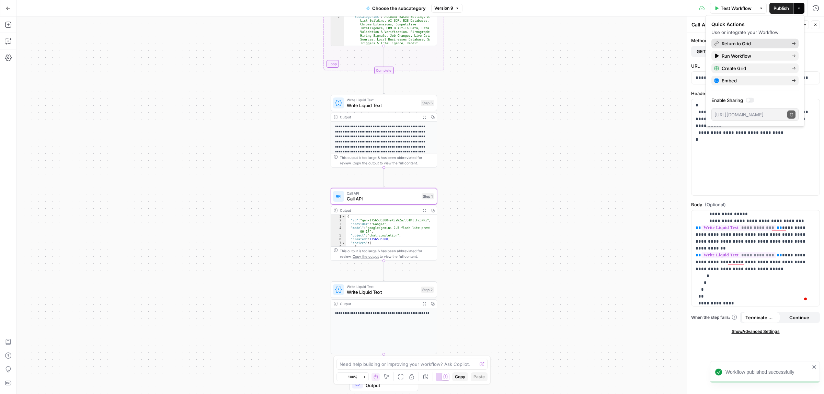
click at [737, 44] on span "Return to Grid" at bounding box center [754, 43] width 65 height 7
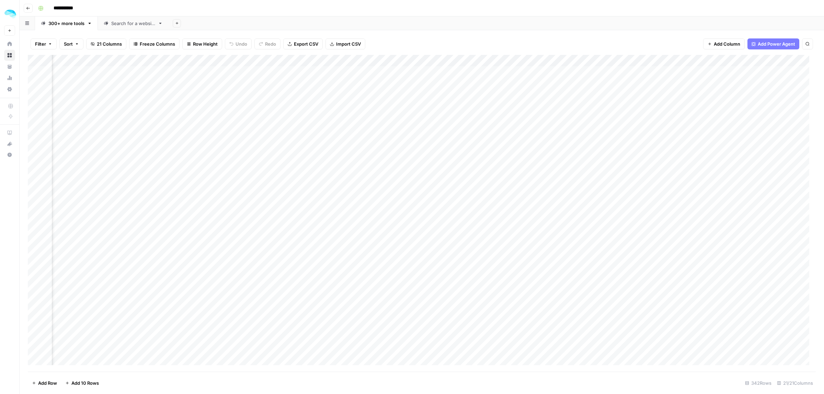
scroll to position [0, 334]
click at [514, 61] on div "Add Column" at bounding box center [422, 213] width 788 height 317
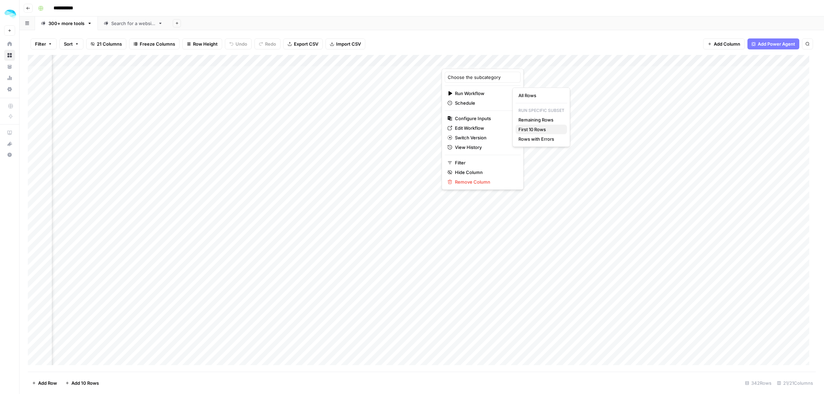
click at [545, 129] on span "First 10 Rows" at bounding box center [539, 129] width 43 height 7
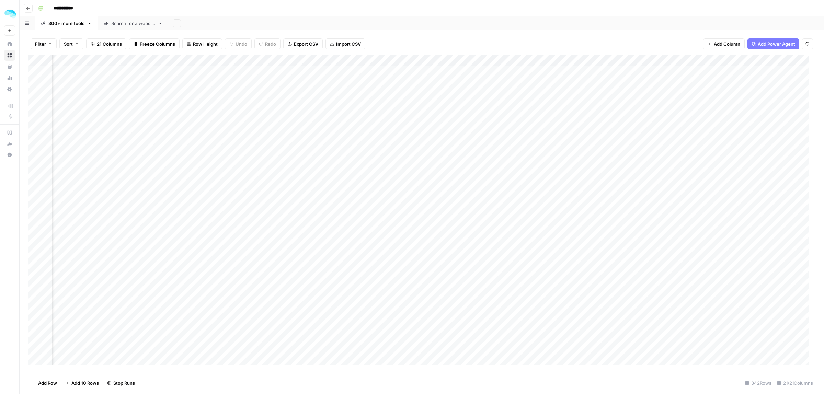
click at [585, 166] on div "Add Column" at bounding box center [422, 213] width 788 height 317
click at [588, 198] on div "Add Column" at bounding box center [422, 213] width 788 height 317
click at [512, 62] on div "Add Column" at bounding box center [422, 213] width 788 height 317
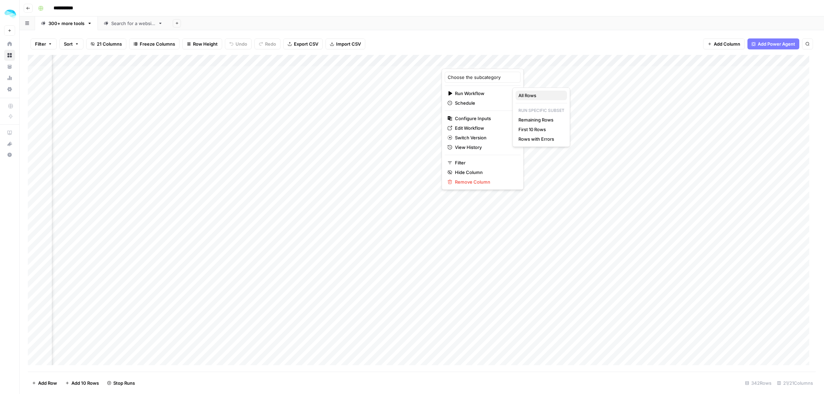
click at [541, 96] on span "All Rows" at bounding box center [539, 95] width 43 height 7
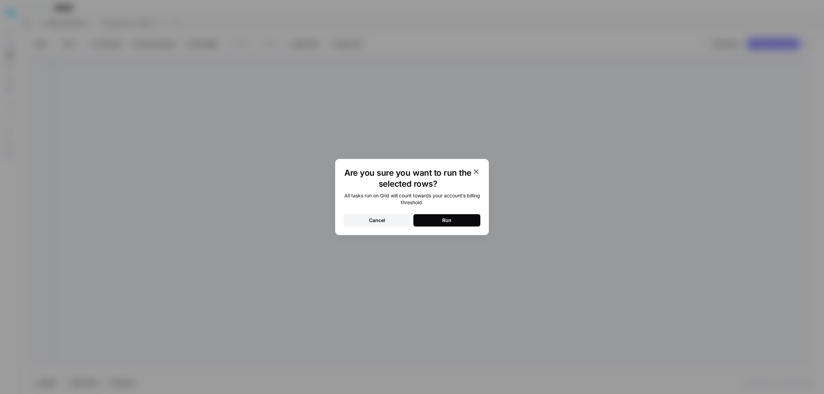
click at [439, 214] on div "All tasks run on Grid will count towards your account’s billing threshold. Canc…" at bounding box center [412, 209] width 137 height 34
click at [442, 222] on div "Run" at bounding box center [446, 220] width 9 height 7
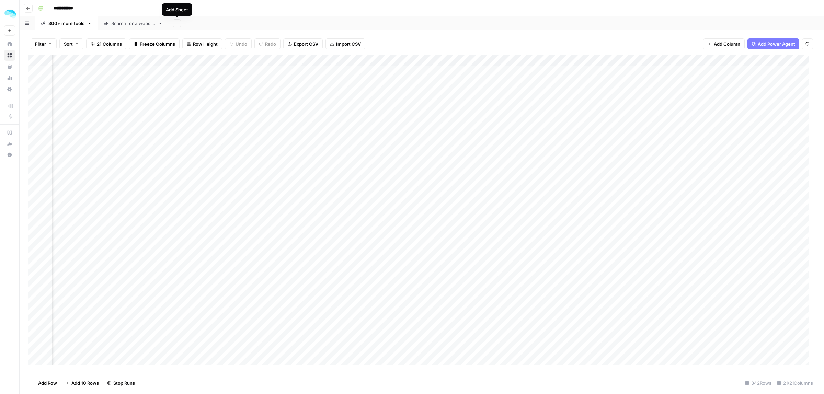
click at [177, 21] on icon "button" at bounding box center [177, 23] width 4 height 4
click at [193, 47] on span "Blank" at bounding box center [211, 47] width 50 height 7
click at [200, 23] on icon "button" at bounding box center [198, 23] width 5 height 5
click at [208, 36] on div "Rename Sheet" at bounding box center [224, 36] width 43 height 7
type input "**********"
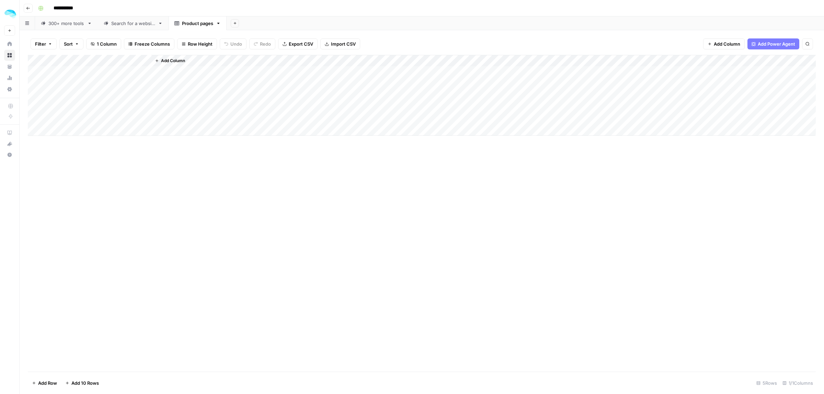
click at [72, 70] on div "Add Column" at bounding box center [422, 95] width 788 height 81
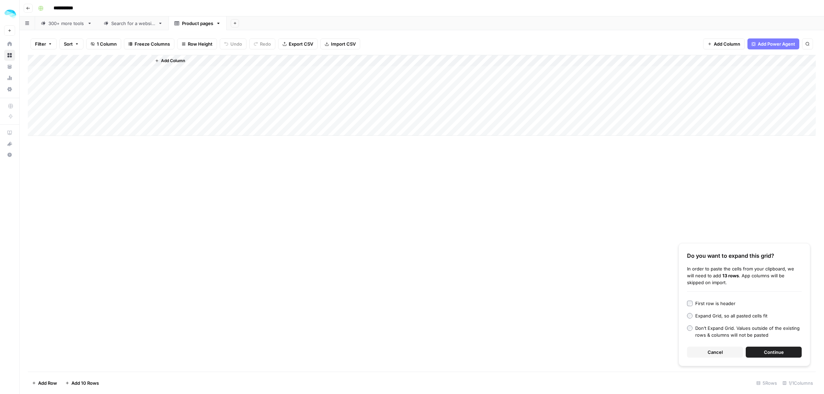
click at [755, 349] on button "Continue" at bounding box center [774, 352] width 56 height 11
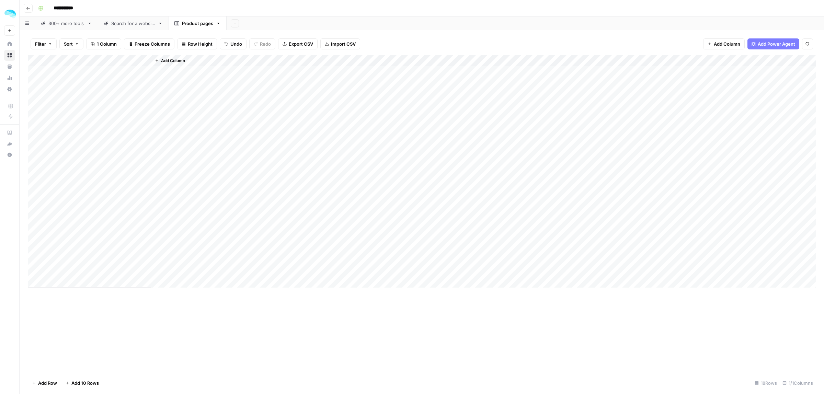
click at [125, 23] on div "Search for a website" at bounding box center [133, 23] width 44 height 7
click at [75, 23] on div "300+ more tools" at bounding box center [66, 23] width 36 height 7
click at [193, 25] on div "Product pages" at bounding box center [197, 23] width 31 height 7
click at [175, 58] on span "Add Column" at bounding box center [173, 61] width 24 height 6
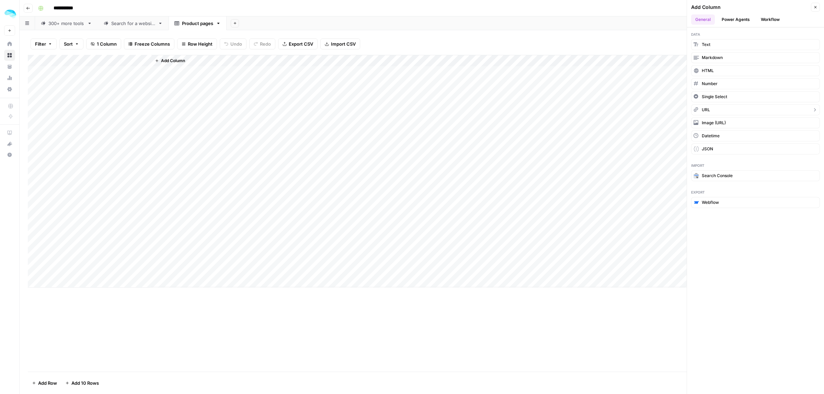
click at [714, 111] on button "URL" at bounding box center [755, 109] width 129 height 11
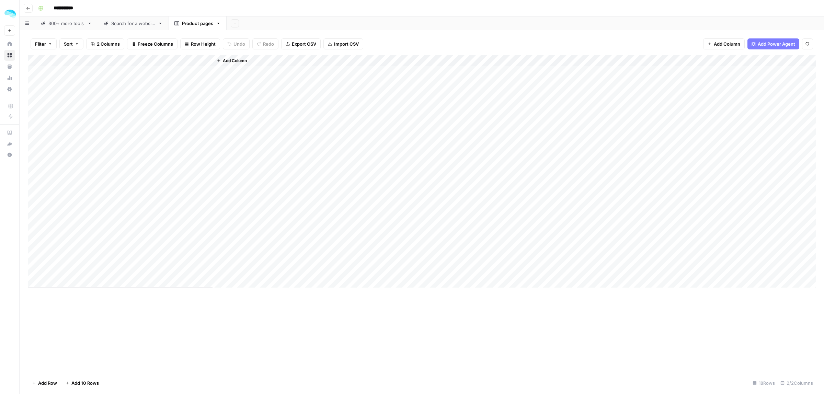
click at [176, 56] on div "Add Column" at bounding box center [422, 171] width 788 height 233
click at [176, 57] on div "Add Column" at bounding box center [422, 171] width 788 height 233
click at [184, 72] on div "New Column" at bounding box center [192, 77] width 76 height 11
type input "Final Domain"
click at [186, 70] on div "Add Column" at bounding box center [422, 171] width 788 height 233
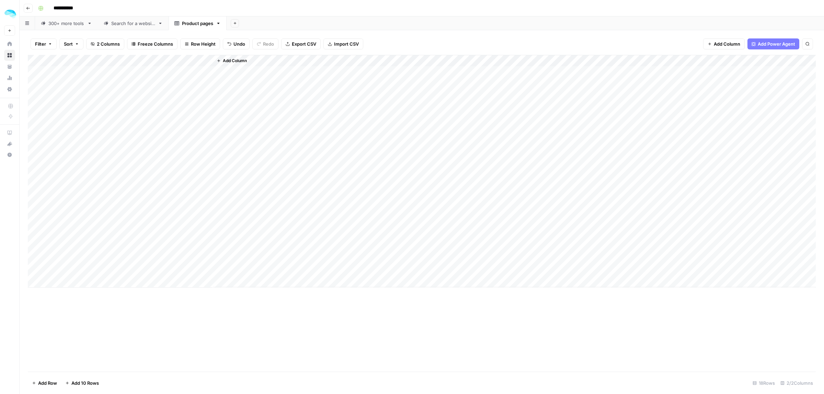
click at [62, 25] on div "300+ more tools" at bounding box center [66, 23] width 36 height 7
click at [409, 114] on div "Add Column" at bounding box center [422, 213] width 788 height 317
click at [192, 24] on div "Product pages" at bounding box center [197, 23] width 31 height 7
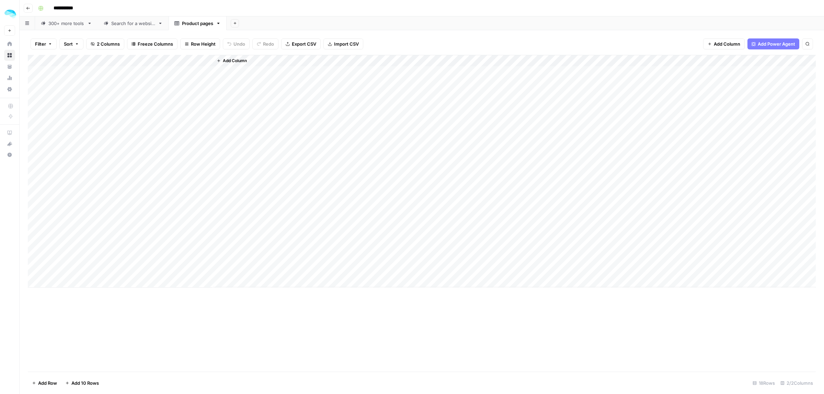
click at [41, 120] on div "Add Column" at bounding box center [422, 171] width 788 height 233
click at [45, 385] on span "Delete 1 Row" at bounding box center [45, 383] width 27 height 7
click at [390, 77] on span "Delete" at bounding box center [387, 79] width 15 height 7
click at [72, 23] on div "300+ more tools" at bounding box center [66, 23] width 36 height 7
type input "**********"
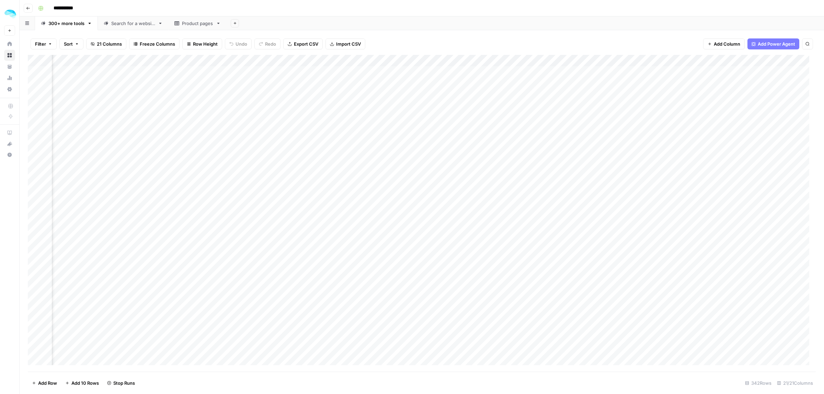
scroll to position [0, 446]
click at [408, 126] on div "Add Column" at bounding box center [422, 213] width 788 height 317
click at [407, 131] on div "Add Column" at bounding box center [422, 213] width 788 height 317
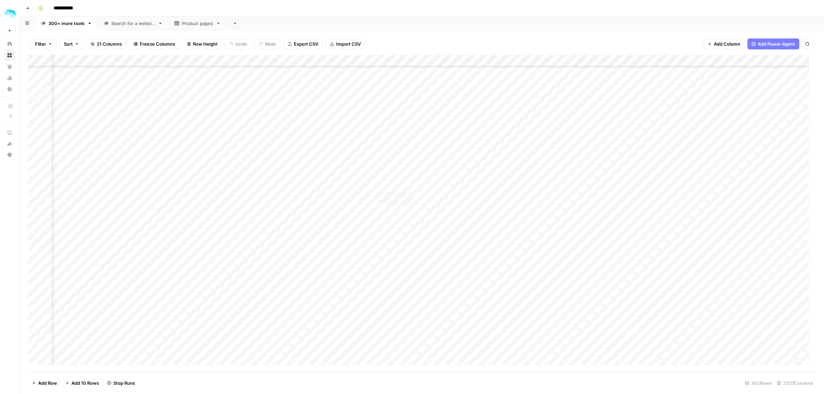
click at [409, 176] on div "Add Column" at bounding box center [422, 213] width 788 height 317
click at [191, 18] on link "Product pages" at bounding box center [198, 23] width 58 height 14
click at [780, 45] on span "Add Power Agent" at bounding box center [776, 44] width 37 height 7
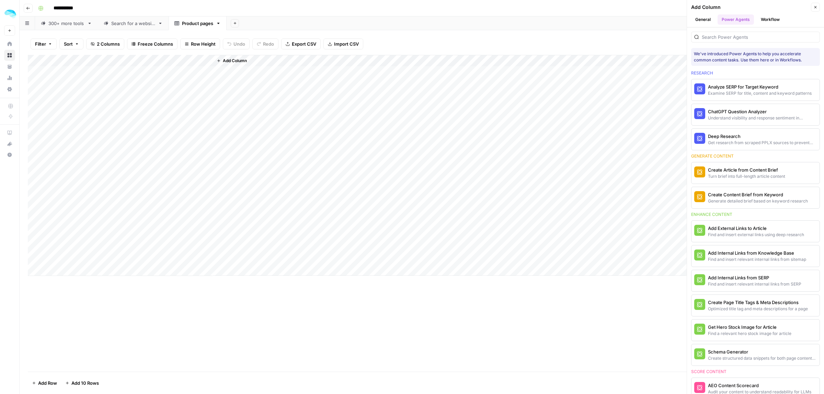
click at [772, 21] on button "Workflow" at bounding box center [770, 19] width 27 height 10
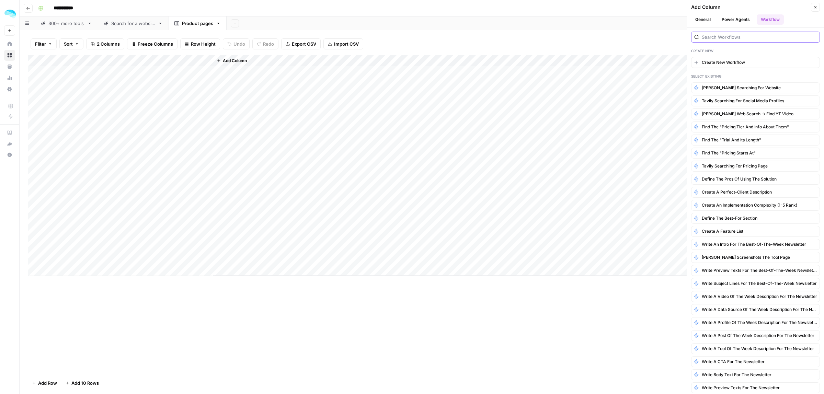
click at [750, 40] on input "search" at bounding box center [759, 37] width 115 height 7
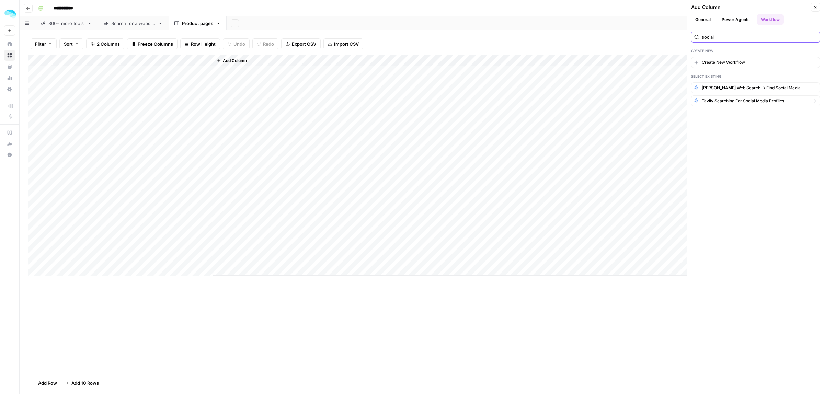
type input "social"
click at [743, 100] on span "Tavily searching for social media profiles" at bounding box center [743, 101] width 82 height 6
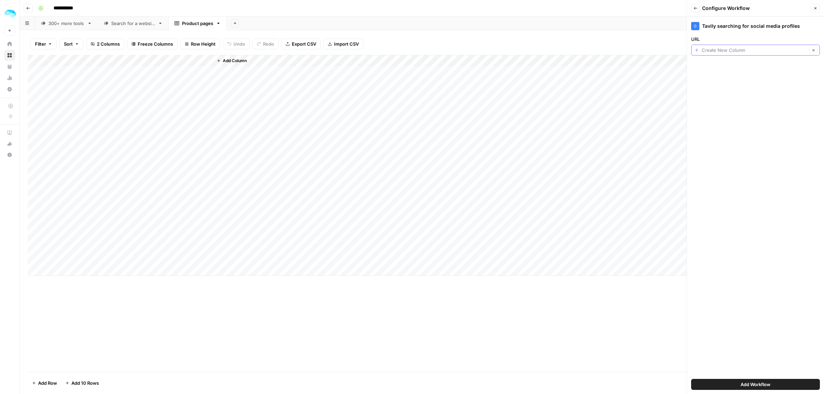
click at [723, 51] on input "URL" at bounding box center [754, 50] width 105 height 7
click at [731, 94] on button "Final Domain" at bounding box center [755, 98] width 123 height 10
type input "Final Domain"
click at [744, 382] on span "Add Workflow" at bounding box center [755, 384] width 30 height 7
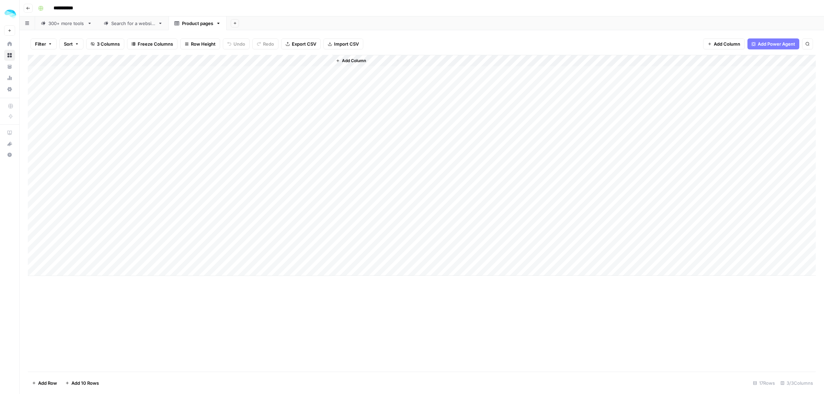
click at [326, 61] on div "Add Column" at bounding box center [422, 165] width 788 height 221
click at [292, 77] on div "Add Column" at bounding box center [422, 165] width 788 height 221
click at [68, 25] on div "300+ more tools" at bounding box center [66, 23] width 36 height 7
click at [139, 282] on div "Add Column" at bounding box center [422, 213] width 788 height 317
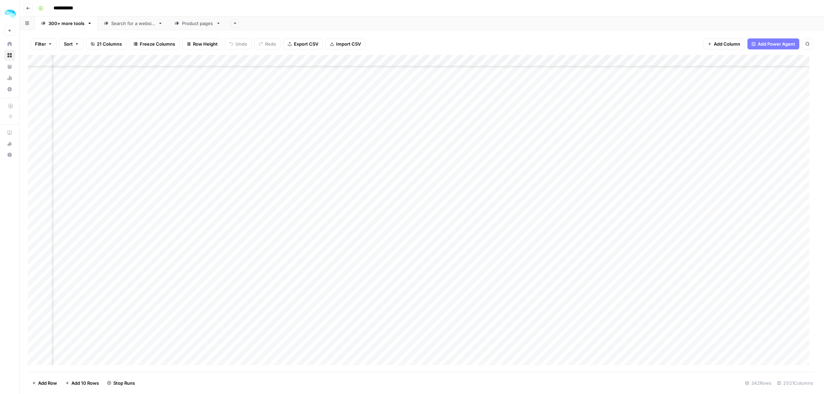
click at [33, 285] on div "Add Column" at bounding box center [422, 213] width 788 height 317
click at [54, 383] on span "Delete 1 Row" at bounding box center [45, 383] width 27 height 7
click at [387, 79] on span "Delete" at bounding box center [387, 79] width 15 height 7
click at [35, 272] on div "Add Column" at bounding box center [422, 213] width 788 height 317
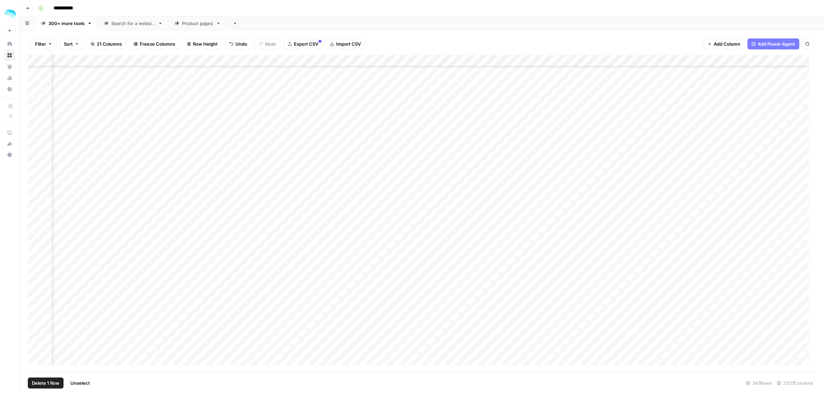
scroll to position [2231, 105]
click at [164, 269] on div "Add Column" at bounding box center [422, 213] width 788 height 317
click at [35, 271] on div "Add Column" at bounding box center [422, 213] width 788 height 317
click at [49, 382] on span "Delete 1 Row" at bounding box center [45, 383] width 27 height 7
click at [389, 78] on span "Delete" at bounding box center [387, 79] width 15 height 7
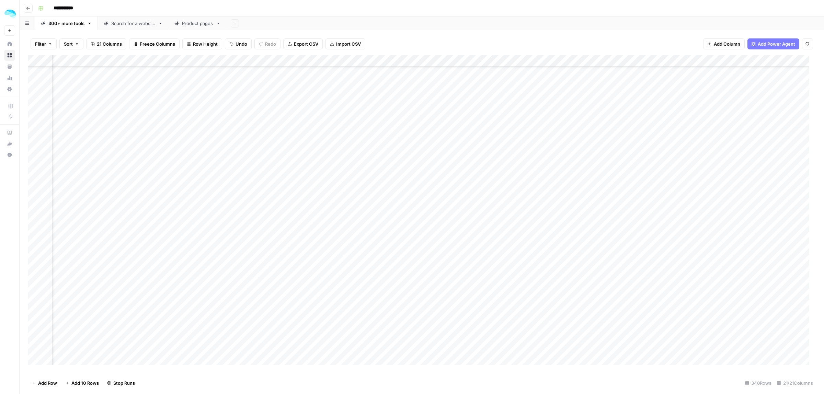
scroll to position [2660, 105]
click at [164, 284] on div "Add Column" at bounding box center [422, 213] width 788 height 317
click at [35, 289] on div "Add Column" at bounding box center [422, 213] width 788 height 317
click at [49, 382] on span "Delete 1 Row" at bounding box center [45, 383] width 27 height 7
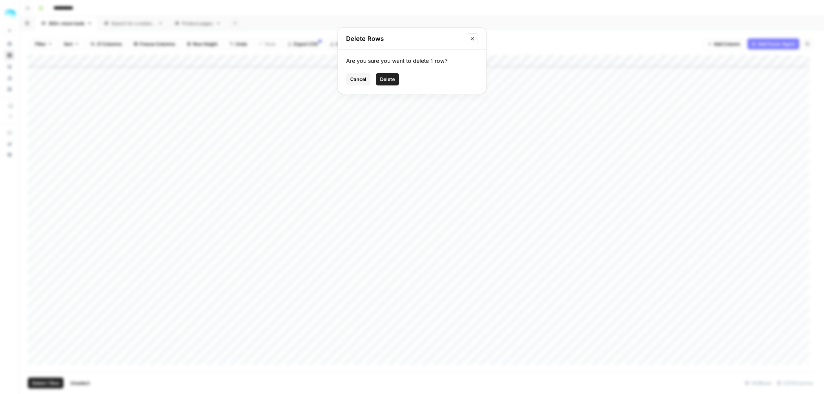
click at [397, 80] on button "Delete" at bounding box center [387, 79] width 23 height 12
click at [34, 301] on div "Add Column" at bounding box center [422, 213] width 788 height 317
click at [48, 386] on span "Delete 1 Row" at bounding box center [45, 383] width 27 height 7
click at [388, 85] on button "Delete" at bounding box center [387, 79] width 23 height 12
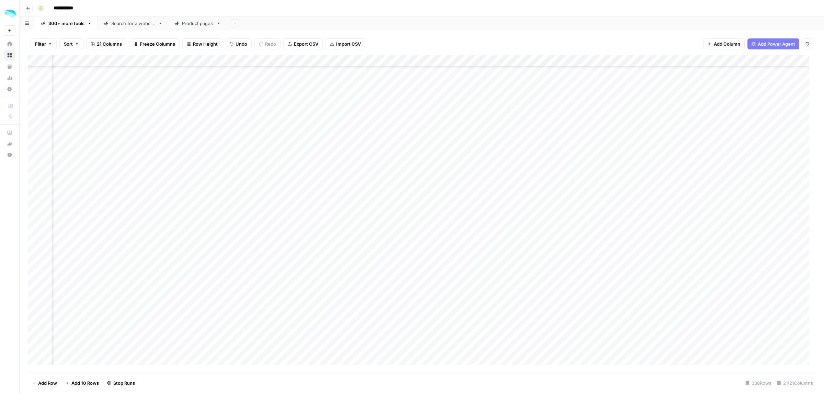
scroll to position [3218, 74]
click at [194, 191] on div "Add Column" at bounding box center [422, 213] width 788 height 317
click at [35, 195] on div "Add Column" at bounding box center [422, 213] width 788 height 317
click at [174, 199] on div "Add Column" at bounding box center [422, 213] width 788 height 317
click at [33, 196] on div "Add Column" at bounding box center [422, 213] width 788 height 317
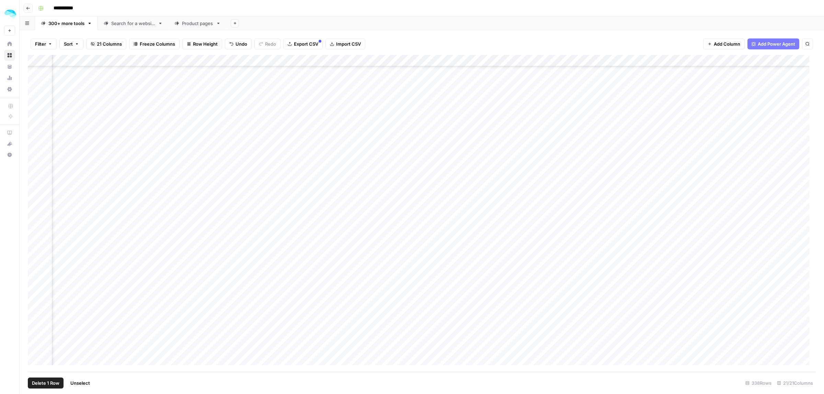
click at [43, 385] on span "Delete 1 Row" at bounding box center [45, 383] width 27 height 7
click at [395, 74] on button "Delete" at bounding box center [387, 79] width 23 height 12
click at [195, 298] on div "Add Column" at bounding box center [422, 213] width 788 height 317
click at [34, 301] on div "Add Column" at bounding box center [422, 213] width 788 height 317
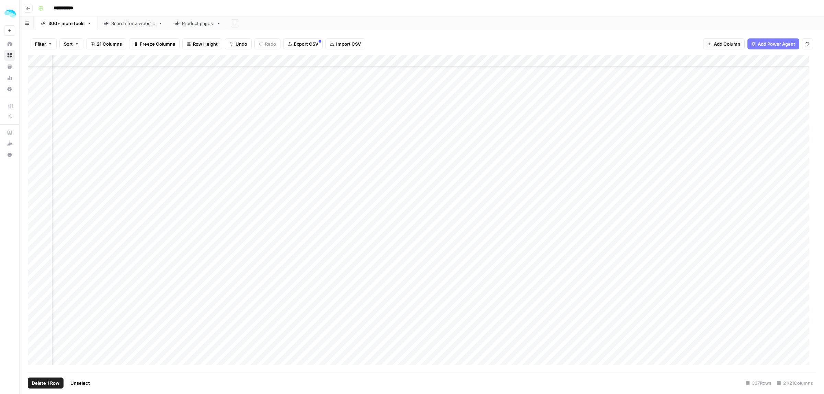
click at [33, 176] on div "Add Column" at bounding box center [422, 213] width 788 height 317
click at [36, 183] on div "Add Column" at bounding box center [422, 213] width 788 height 317
click at [34, 252] on div "Add Column" at bounding box center [422, 213] width 788 height 317
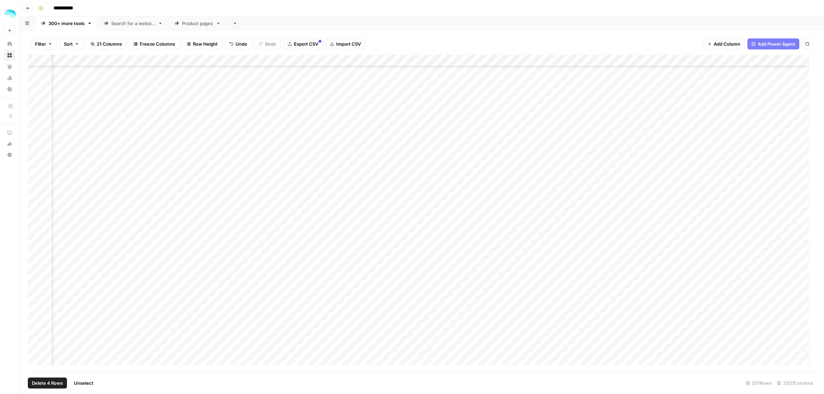
scroll to position [3905, 74]
click at [35, 205] on div "Add Column" at bounding box center [422, 213] width 788 height 317
click at [193, 169] on div "Add Column" at bounding box center [422, 213] width 788 height 317
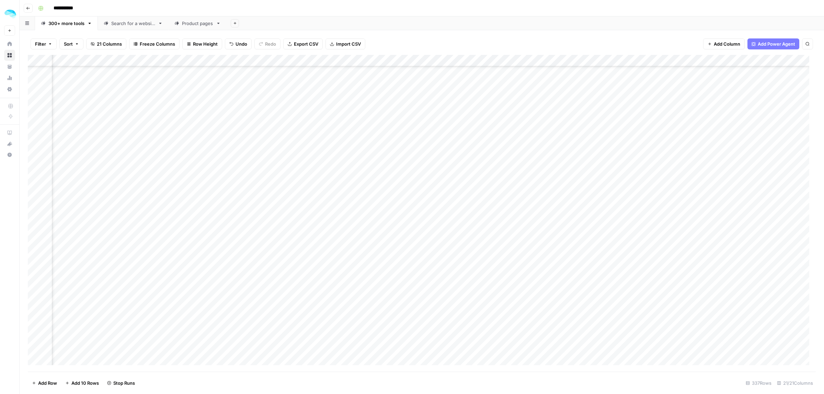
click at [586, 177] on div "Add Column" at bounding box center [422, 213] width 788 height 317
type textarea "*"
type textarea "**********"
click at [35, 153] on div "Add Column" at bounding box center [422, 213] width 788 height 317
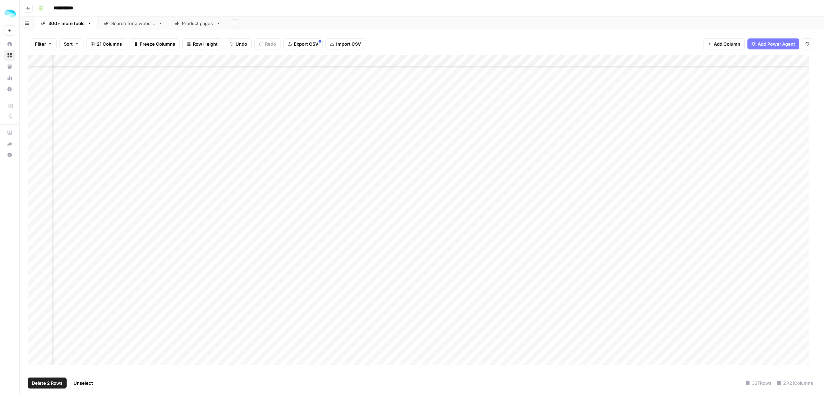
click at [35, 206] on div "Add Column" at bounding box center [422, 213] width 788 height 317
click at [35, 187] on div "Add Column" at bounding box center [422, 213] width 788 height 317
click at [34, 169] on div "Add Column" at bounding box center [422, 213] width 788 height 317
click at [33, 135] on div "Add Column" at bounding box center [422, 213] width 788 height 317
click at [35, 101] on div "Add Column" at bounding box center [422, 213] width 788 height 317
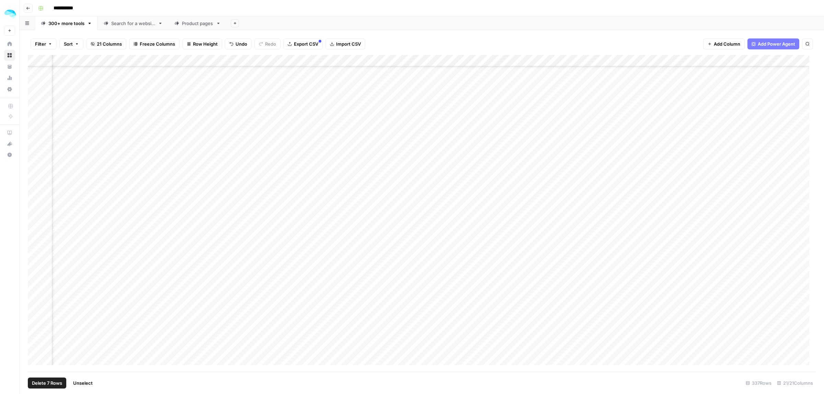
click at [38, 81] on div "Add Column" at bounding box center [422, 213] width 788 height 317
click at [36, 158] on div "Add Column" at bounding box center [422, 213] width 788 height 317
click at [34, 103] on div "Add Column" at bounding box center [422, 213] width 788 height 317
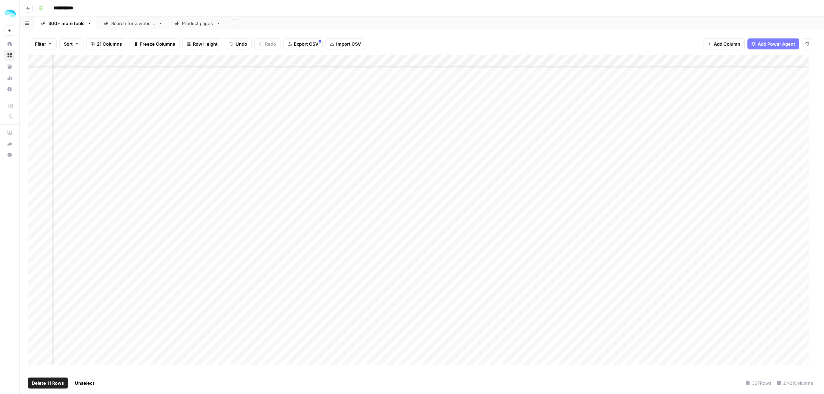
click at [35, 299] on div "Add Column" at bounding box center [422, 213] width 788 height 317
click at [35, 193] on div "Add Column" at bounding box center [422, 213] width 788 height 317
click at [35, 140] on div "Add Column" at bounding box center [422, 213] width 788 height 317
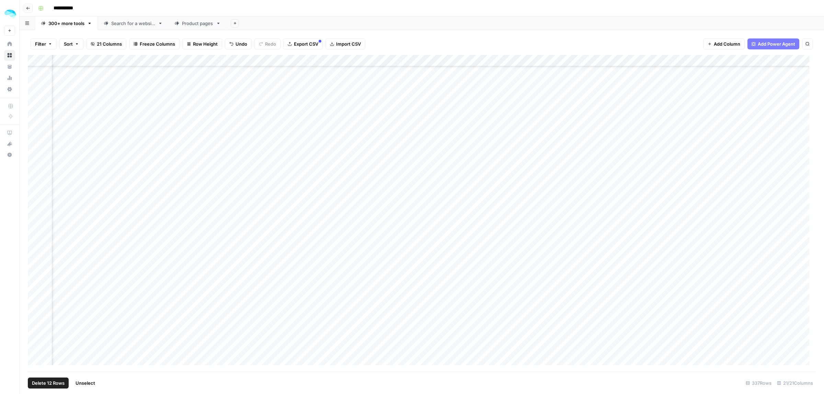
scroll to position [3753, 224]
click at [35, 230] on div "Add Column" at bounding box center [422, 213] width 788 height 317
click at [36, 249] on div "Add Column" at bounding box center [422, 213] width 788 height 317
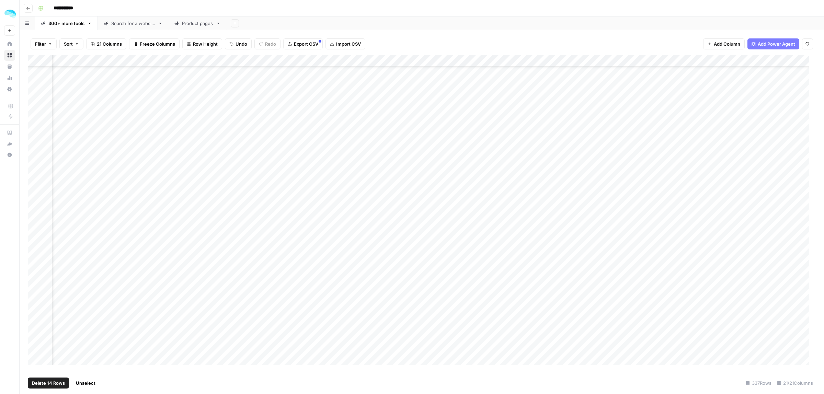
click at [34, 328] on div "Add Column" at bounding box center [422, 213] width 788 height 317
click at [34, 239] on div "Add Column" at bounding box center [422, 213] width 788 height 317
click at [45, 383] on span "Delete 16 Rows" at bounding box center [48, 383] width 33 height 7
click at [385, 80] on span "Delete" at bounding box center [387, 79] width 15 height 7
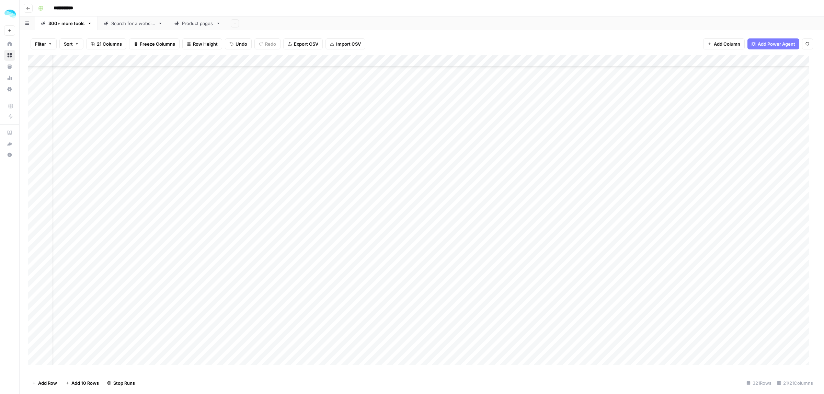
scroll to position [5184, 15]
click at [130, 153] on div "Add Column" at bounding box center [422, 213] width 788 height 317
click at [35, 159] on div "Add Column" at bounding box center [422, 213] width 788 height 317
click at [54, 383] on span "Delete 1 Row" at bounding box center [45, 383] width 27 height 7
click at [389, 81] on span "Delete" at bounding box center [387, 79] width 15 height 7
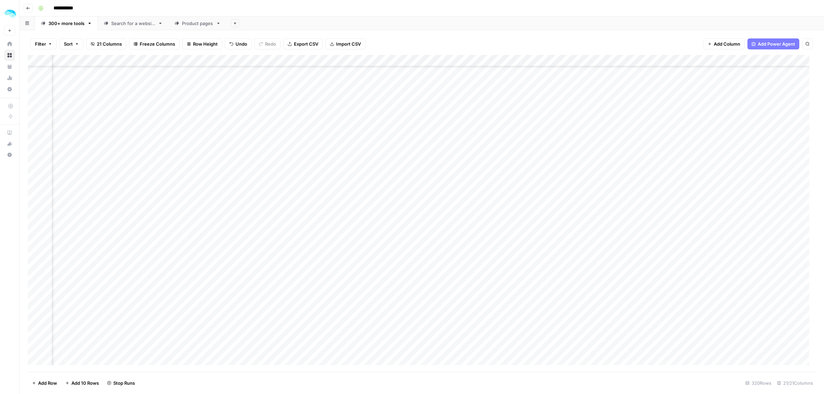
scroll to position [5184, 212]
click at [57, 171] on div "Add Column" at bounding box center [422, 213] width 788 height 317
click at [34, 174] on div "Add Column" at bounding box center [422, 213] width 788 height 317
click at [47, 382] on span "Delete 1 Row" at bounding box center [45, 383] width 27 height 7
click at [384, 76] on span "Delete" at bounding box center [387, 79] width 15 height 7
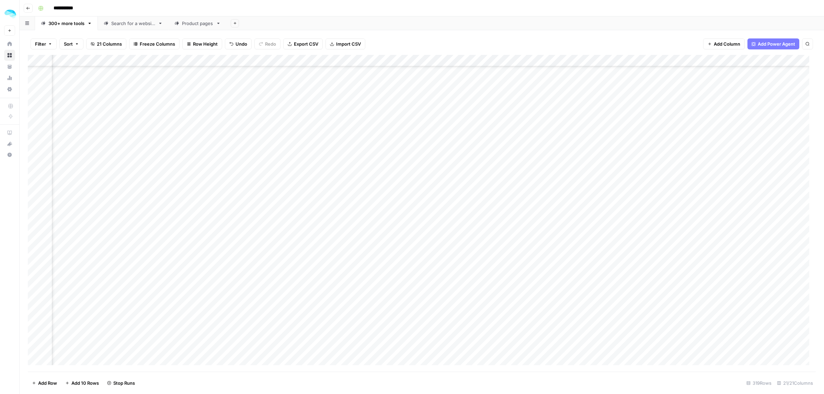
scroll to position [5184, 110]
click at [36, 189] on div "Add Column" at bounding box center [422, 213] width 788 height 317
click at [42, 384] on span "Delete 1 Row" at bounding box center [45, 383] width 27 height 7
click at [391, 76] on span "Delete" at bounding box center [387, 79] width 15 height 7
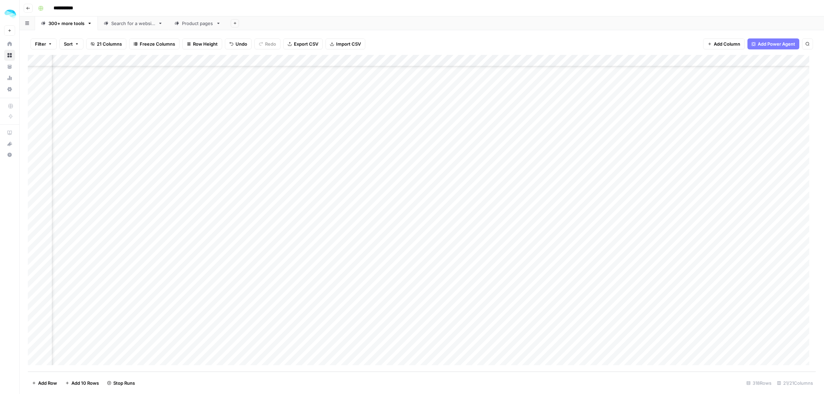
click at [460, 343] on div "Add Column" at bounding box center [422, 213] width 788 height 317
type textarea "*********"
click at [583, 341] on div "Add Column" at bounding box center [422, 213] width 788 height 317
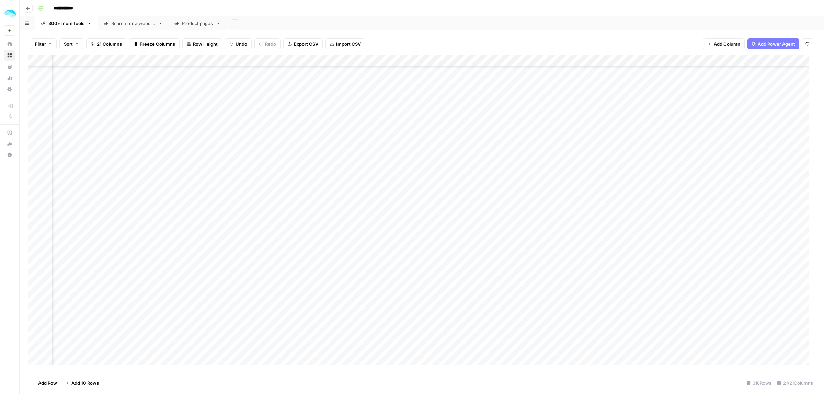
click at [34, 322] on div "Add Column" at bounding box center [422, 213] width 788 height 317
click at [45, 384] on span "Delete 1 Row" at bounding box center [45, 383] width 27 height 7
click at [385, 81] on span "Delete" at bounding box center [387, 79] width 15 height 7
click at [308, 44] on span "Export CSV" at bounding box center [306, 44] width 24 height 7
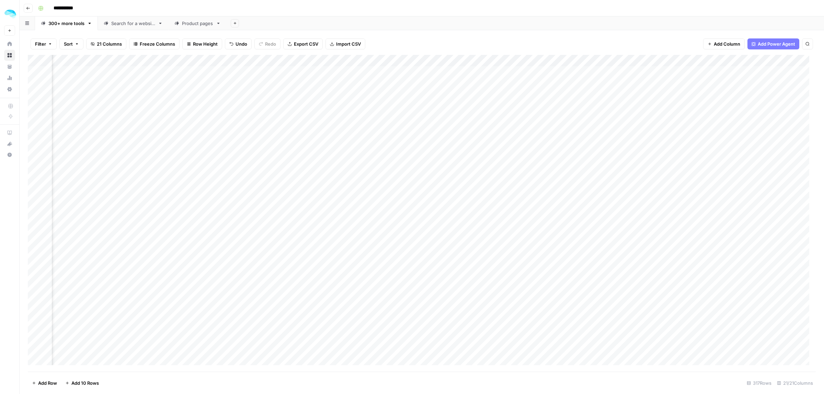
click at [90, 24] on icon "button" at bounding box center [89, 23] width 5 height 5
click at [513, 37] on div "Filter Sort 21 Columns Freeze Columns Row Height Undo Redo Export CSV Import CS…" at bounding box center [422, 44] width 788 height 22
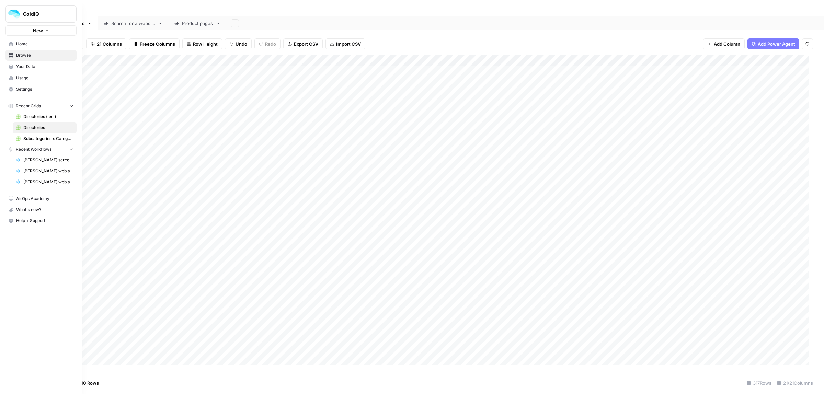
click at [15, 93] on link "Settings" at bounding box center [40, 89] width 71 height 11
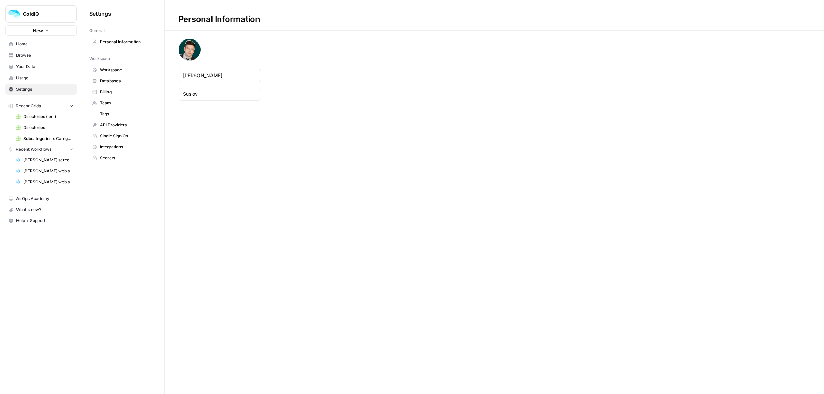
click at [113, 149] on span "Integrations" at bounding box center [127, 147] width 55 height 6
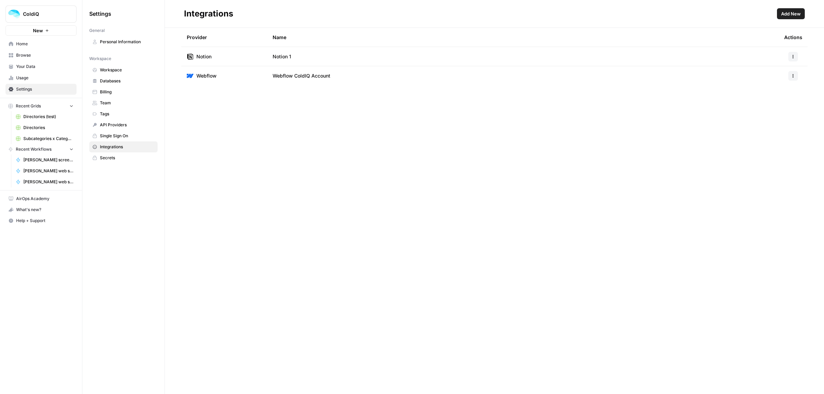
click at [805, 9] on header "Integrations Add New" at bounding box center [494, 14] width 659 height 28
click at [804, 11] on button "Add New" at bounding box center [791, 13] width 28 height 11
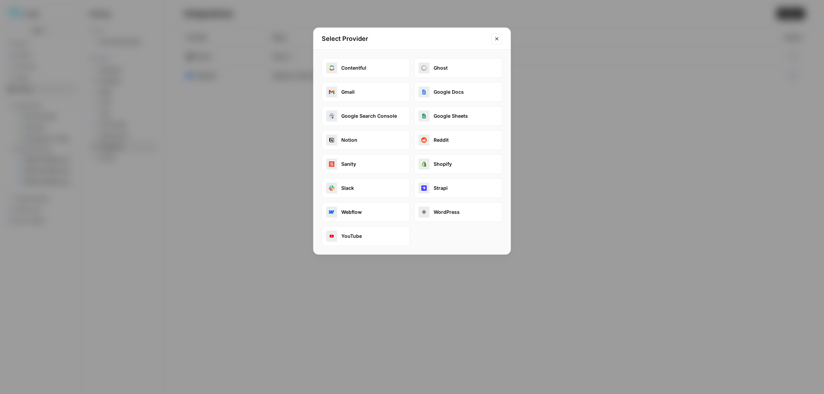
click at [495, 43] on button "Close modal" at bounding box center [496, 38] width 11 height 11
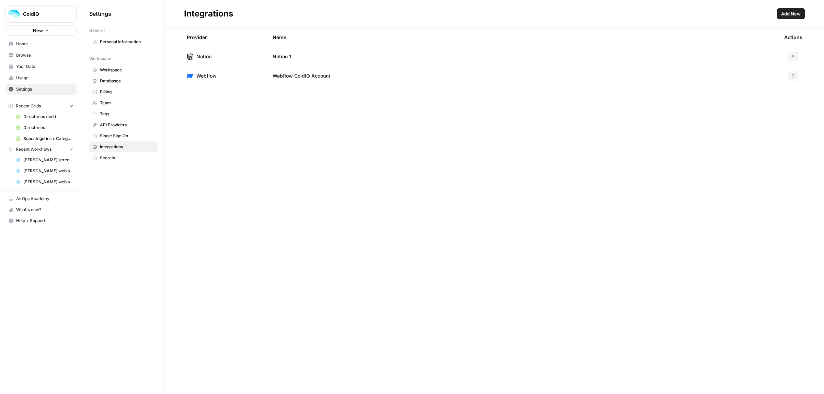
click at [117, 127] on span "API Providers" at bounding box center [127, 125] width 55 height 6
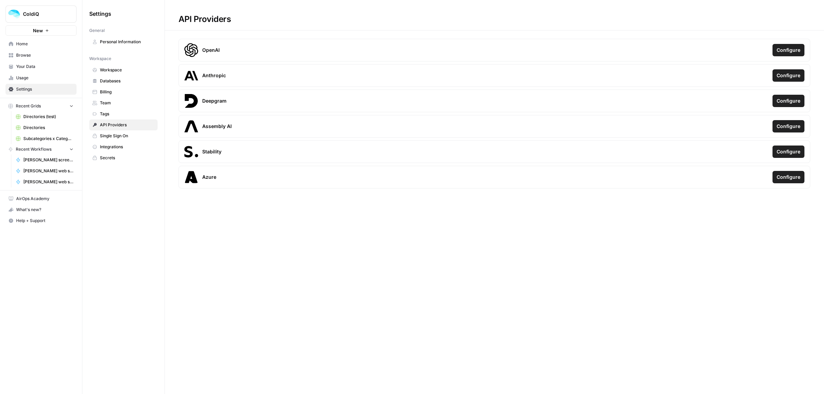
click at [38, 126] on span "Directories" at bounding box center [48, 128] width 50 height 6
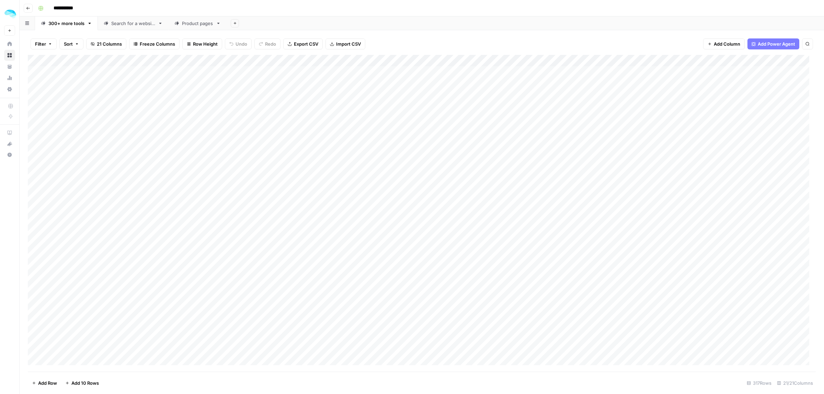
click at [45, 47] on button "Filter" at bounding box center [44, 43] width 26 height 11
click at [41, 45] on span "Filter" at bounding box center [40, 44] width 11 height 7
type input "******"
click at [794, 62] on icon "Next Result" at bounding box center [793, 63] width 5 height 5
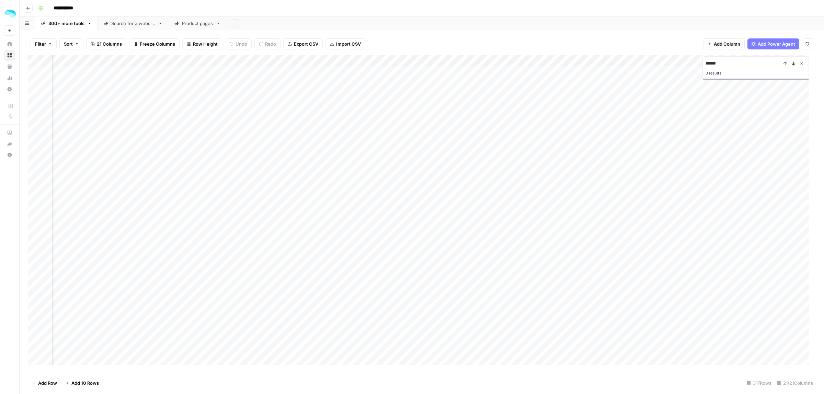
scroll to position [1236, 314]
click at [794, 62] on icon "Next Result" at bounding box center [793, 63] width 5 height 5
click at [482, 353] on div "Add Column" at bounding box center [422, 213] width 788 height 317
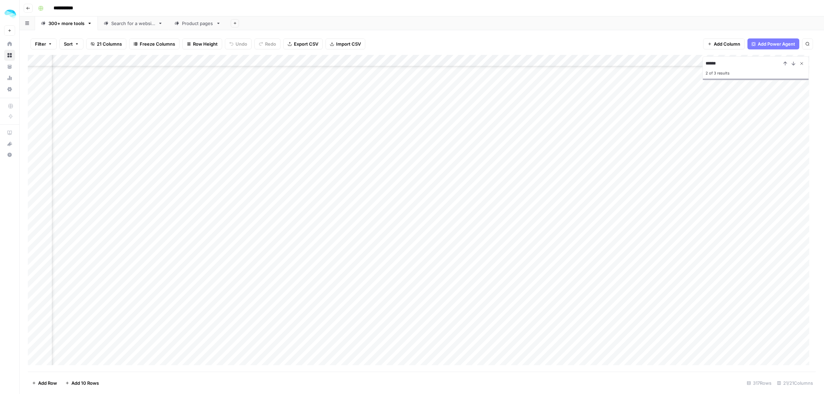
click at [800, 64] on icon "Close Search" at bounding box center [801, 63] width 2 height 2
click at [524, 268] on div "Add Column" at bounding box center [422, 213] width 788 height 317
click at [182, 59] on div "Add Column" at bounding box center [422, 213] width 788 height 317
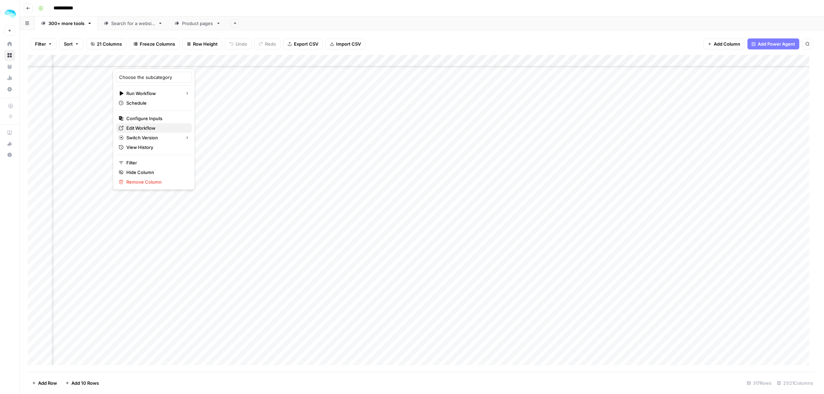
click at [132, 126] on span "Edit Workflow" at bounding box center [156, 128] width 60 height 7
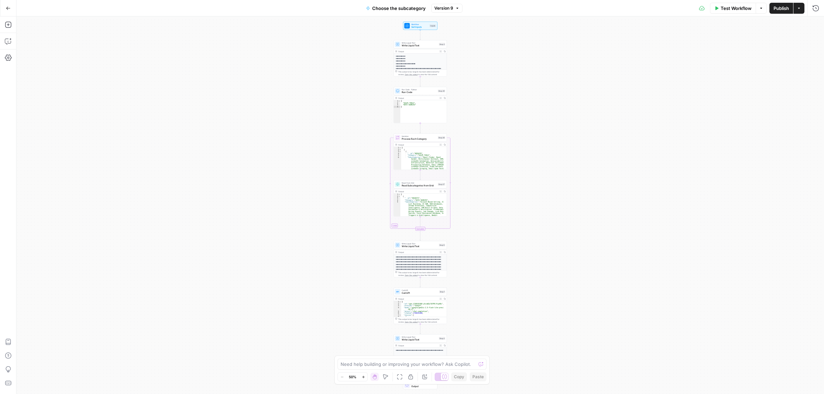
click at [470, 268] on div "**********" at bounding box center [419, 205] width 807 height 378
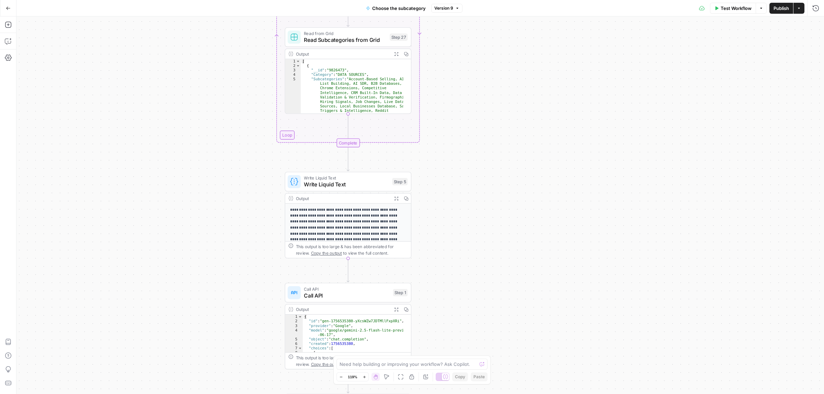
drag, startPoint x: 464, startPoint y: 296, endPoint x: 450, endPoint y: 193, distance: 103.3
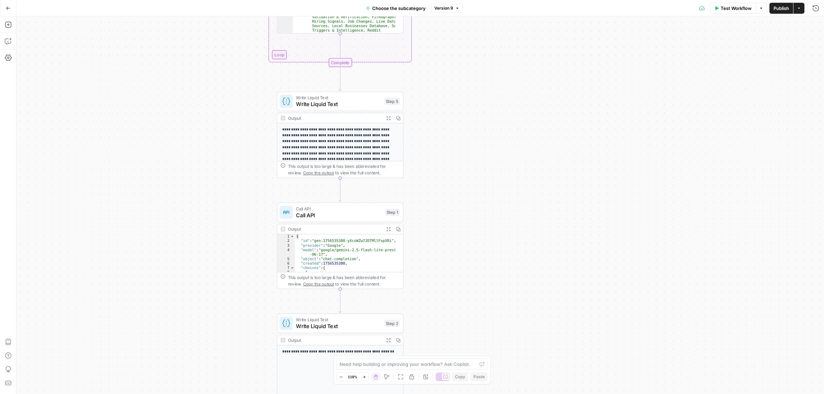
click at [320, 214] on span "Call API" at bounding box center [339, 215] width 86 height 8
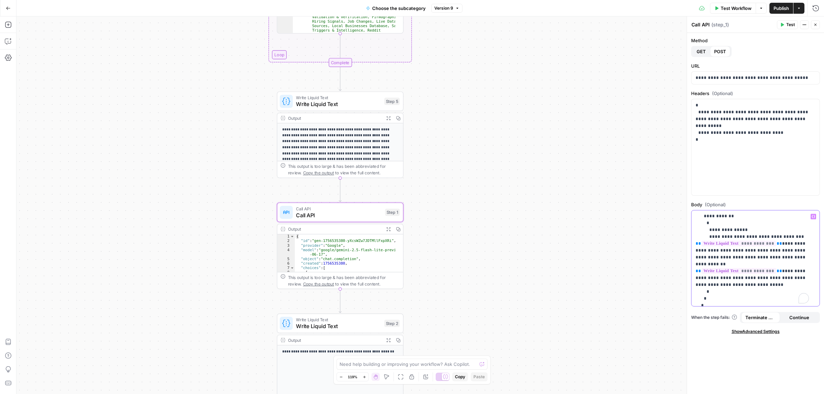
scroll to position [42, 0]
click at [788, 246] on p "**********" at bounding box center [751, 258] width 113 height 172
click at [781, 9] on span "Publish" at bounding box center [780, 8] width 15 height 7
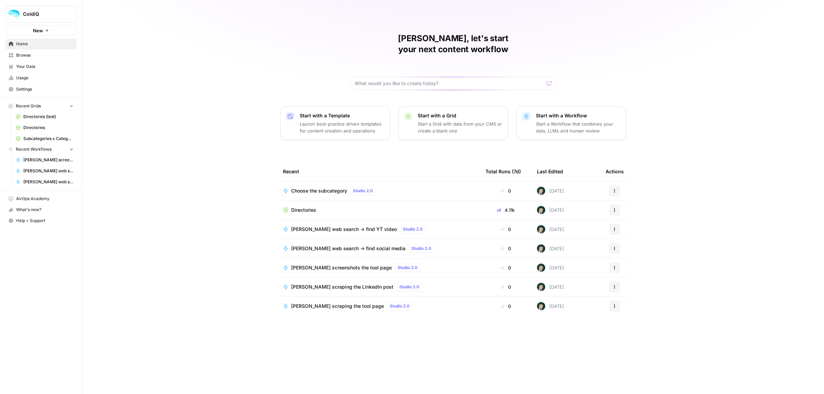
click at [309, 207] on span "Directories" at bounding box center [303, 210] width 25 height 7
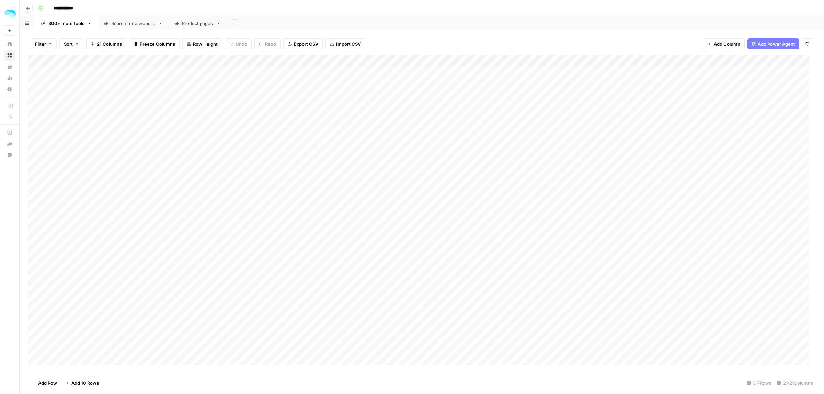
click at [187, 23] on div "Product pages" at bounding box center [197, 23] width 31 height 7
click at [392, 60] on div "Add Column" at bounding box center [422, 165] width 788 height 221
click at [392, 60] on span "Add Column" at bounding box center [388, 61] width 24 height 6
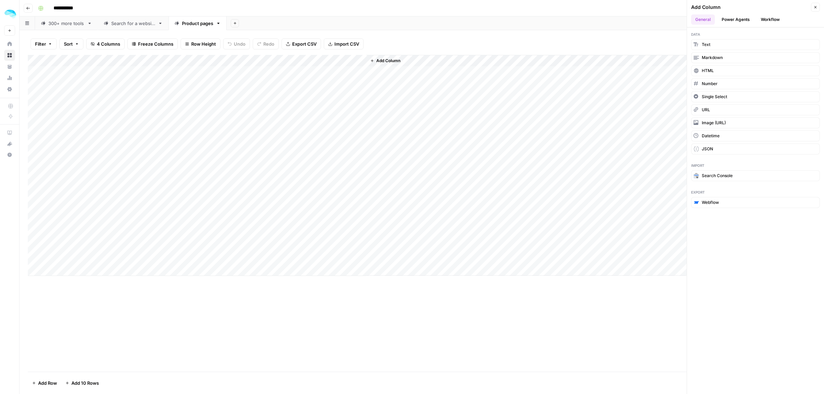
click at [344, 70] on div "Add Column" at bounding box center [422, 165] width 788 height 221
click at [346, 335] on div "Add Column" at bounding box center [422, 213] width 788 height 317
click at [318, 60] on div "Add Column" at bounding box center [422, 165] width 788 height 221
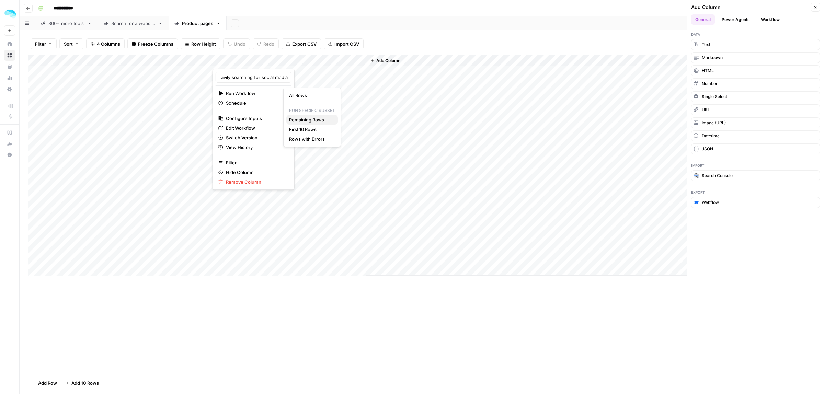
click at [307, 117] on span "Remaining Rows" at bounding box center [310, 119] width 43 height 7
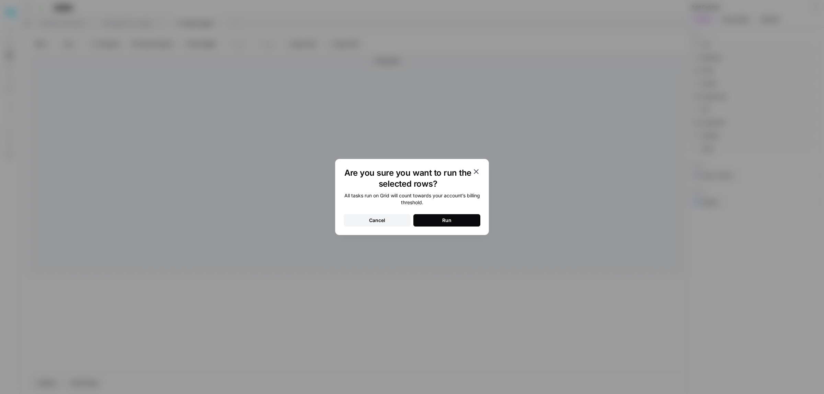
click at [445, 218] on div "Run" at bounding box center [446, 220] width 9 height 7
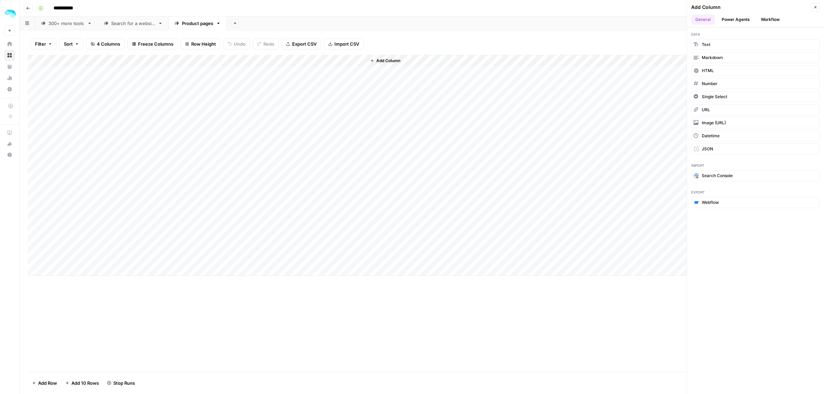
click at [383, 61] on span "Add Column" at bounding box center [388, 61] width 24 height 6
click at [764, 16] on button "Workflow" at bounding box center [770, 19] width 27 height 10
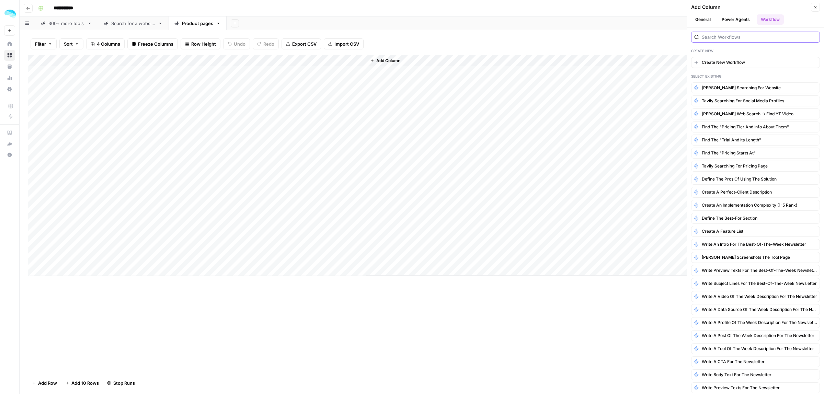
click at [735, 40] on input "search" at bounding box center [759, 37] width 115 height 7
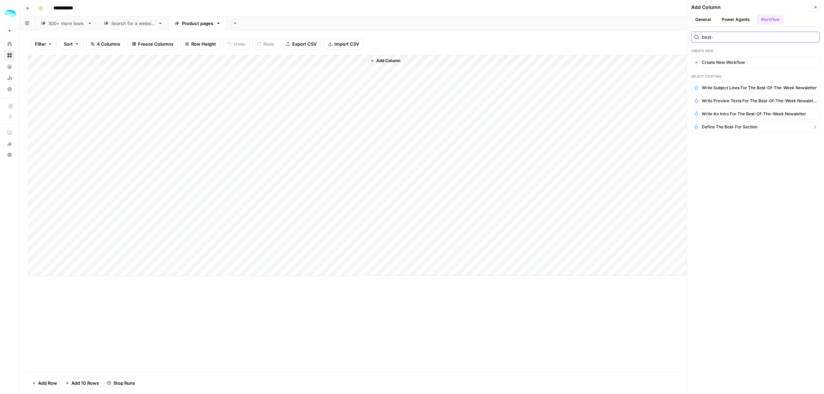
type input "best-"
click at [741, 128] on span "Define the best-for section" at bounding box center [730, 127] width 56 height 6
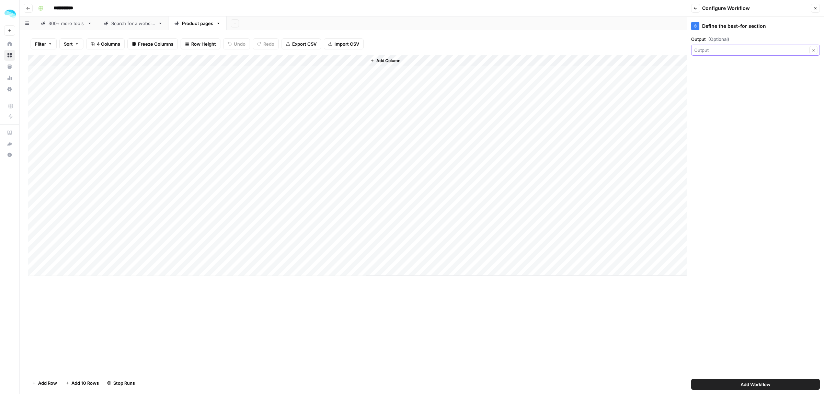
click at [745, 50] on input "Output (Optional)" at bounding box center [750, 50] width 113 height 7
type input "Output"
click at [821, 9] on header "Back Configure Workflow Close" at bounding box center [755, 8] width 137 height 16
click at [814, 9] on icon "button" at bounding box center [815, 8] width 4 height 4
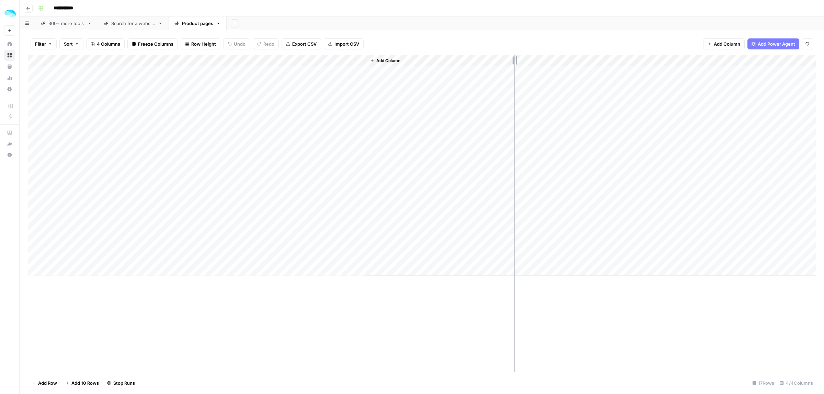
drag, startPoint x: 365, startPoint y: 61, endPoint x: 514, endPoint y: 61, distance: 149.3
click at [514, 61] on div "Add Column" at bounding box center [422, 165] width 788 height 221
click at [473, 129] on div "Add Column" at bounding box center [422, 165] width 788 height 221
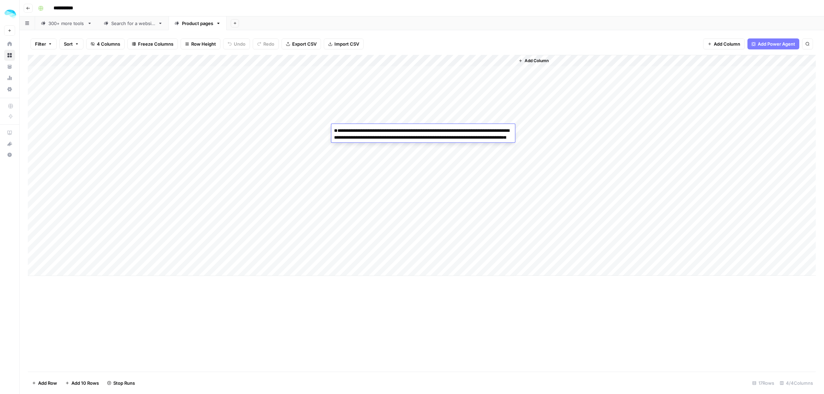
drag, startPoint x: 371, startPoint y: 151, endPoint x: 417, endPoint y: 146, distance: 45.9
click at [417, 146] on textarea "**********" at bounding box center [423, 151] width 184 height 51
drag, startPoint x: 448, startPoint y: 152, endPoint x: 373, endPoint y: 151, distance: 75.2
click at [372, 151] on textarea "**********" at bounding box center [423, 151] width 184 height 51
click at [461, 153] on textarea "**********" at bounding box center [423, 151] width 184 height 51
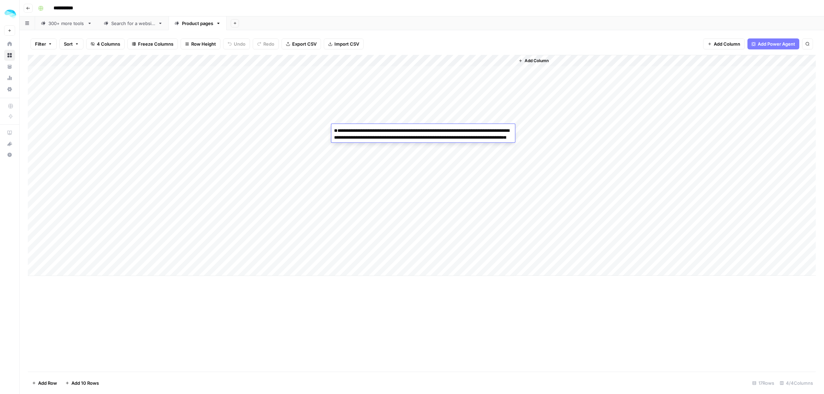
drag, startPoint x: 416, startPoint y: 143, endPoint x: 372, endPoint y: 151, distance: 44.8
click at [372, 151] on textarea "**********" at bounding box center [423, 151] width 184 height 51
drag, startPoint x: 437, startPoint y: 152, endPoint x: 361, endPoint y: 160, distance: 76.6
click at [361, 160] on textarea "**********" at bounding box center [423, 148] width 184 height 44
type textarea "**********"
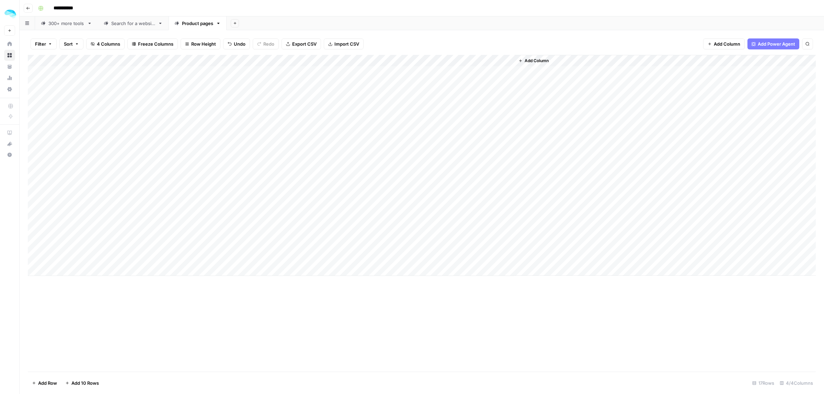
click at [392, 165] on div "Add Column" at bounding box center [422, 165] width 788 height 221
click at [325, 165] on div "Add Column" at bounding box center [422, 165] width 788 height 221
click at [108, 166] on div "Add Column" at bounding box center [422, 165] width 788 height 221
type textarea "**********"
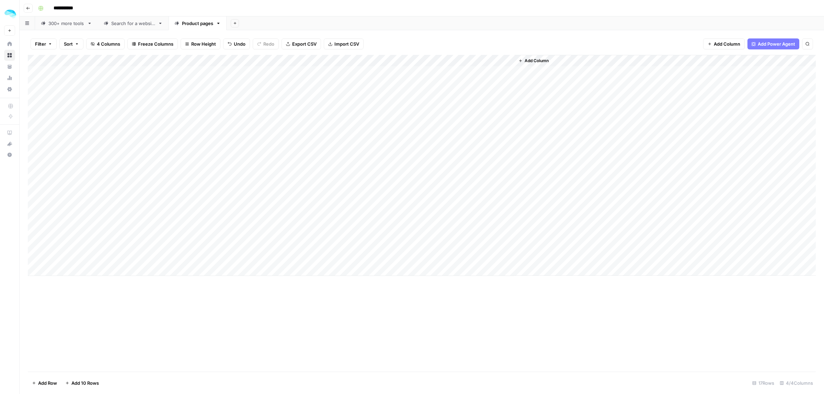
click at [325, 165] on div "Add Column" at bounding box center [422, 165] width 788 height 221
click at [349, 163] on div "Add Column" at bounding box center [422, 165] width 788 height 221
paste textarea "**********"
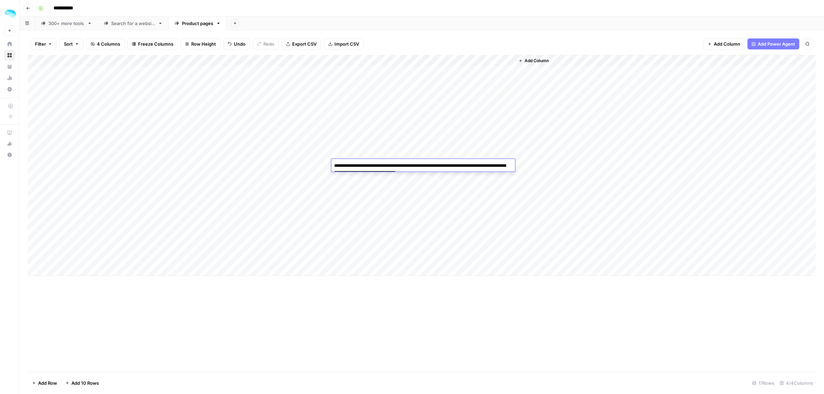
click at [435, 172] on textarea "**********" at bounding box center [423, 172] width 184 height 23
type textarea "**********"
click at [175, 214] on div "Add Column" at bounding box center [422, 165] width 788 height 221
click at [205, 211] on div "Add Column" at bounding box center [422, 165] width 788 height 221
click at [509, 60] on div "Add Column" at bounding box center [422, 165] width 788 height 221
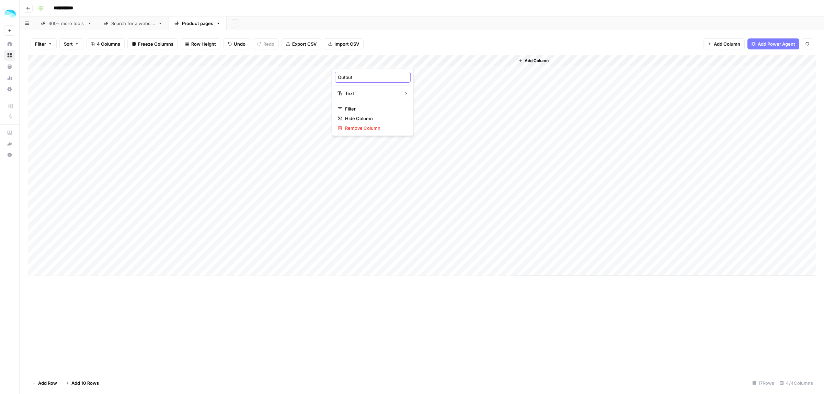
click at [364, 76] on input "Output" at bounding box center [373, 77] width 70 height 7
type input "Social media"
drag, startPoint x: 514, startPoint y: 60, endPoint x: 407, endPoint y: 63, distance: 107.1
click at [407, 63] on div "Add Column" at bounding box center [422, 165] width 788 height 221
drag, startPoint x: 513, startPoint y: 60, endPoint x: 448, endPoint y: 61, distance: 64.9
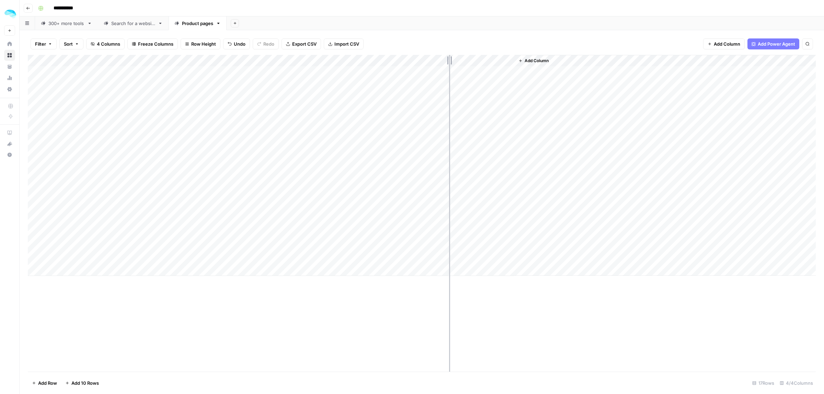
click at [448, 61] on div "Add Column" at bounding box center [422, 165] width 788 height 221
click at [468, 60] on span "Add Column" at bounding box center [471, 61] width 24 height 6
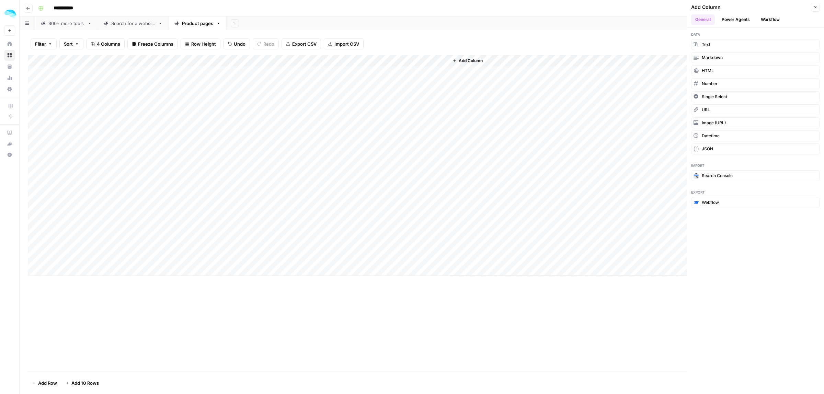
click at [765, 21] on button "Workflow" at bounding box center [770, 19] width 27 height 10
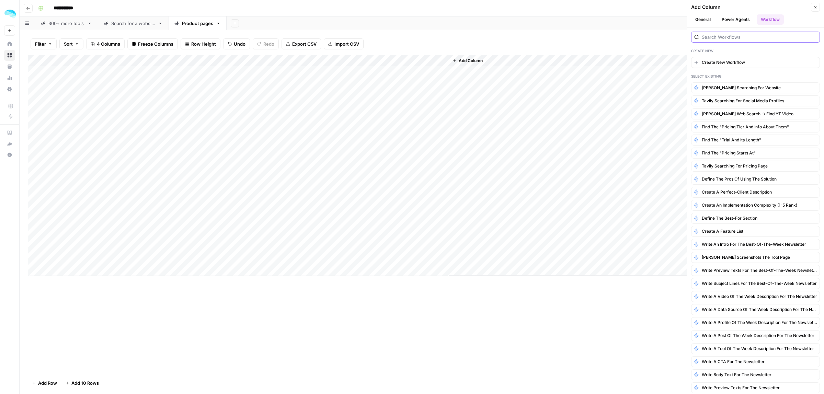
click at [747, 39] on input "search" at bounding box center [759, 37] width 115 height 7
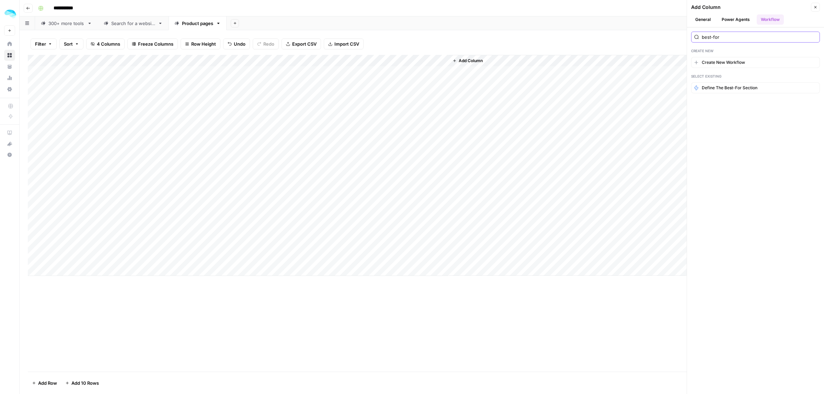
drag, startPoint x: 739, startPoint y: 35, endPoint x: 730, endPoint y: 36, distance: 8.6
click at [730, 36] on input "best-for" at bounding box center [759, 37] width 115 height 7
type input "best-for"
click at [815, 89] on icon "button" at bounding box center [815, 87] width 2 height 3
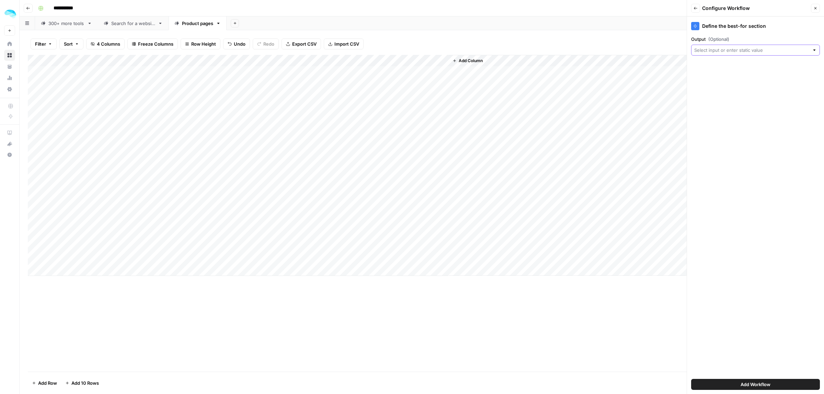
click at [741, 49] on input "Output (Optional)" at bounding box center [751, 50] width 115 height 7
click at [707, 95] on span "Final Domain" at bounding box center [754, 97] width 114 height 7
type input "Final Domain"
click at [755, 385] on span "Add Workflow" at bounding box center [755, 384] width 30 height 7
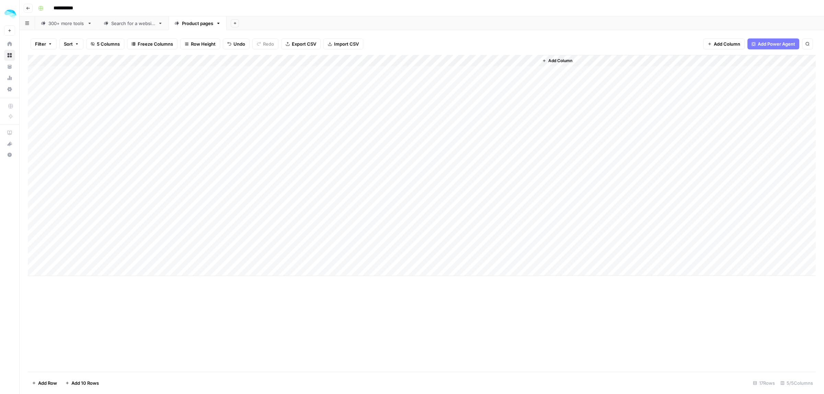
click at [523, 59] on div "Add Column" at bounding box center [422, 165] width 788 height 221
click at [478, 127] on span "Edit Workflow" at bounding box center [492, 128] width 60 height 7
click at [555, 59] on span "Add Column" at bounding box center [560, 61] width 24 height 6
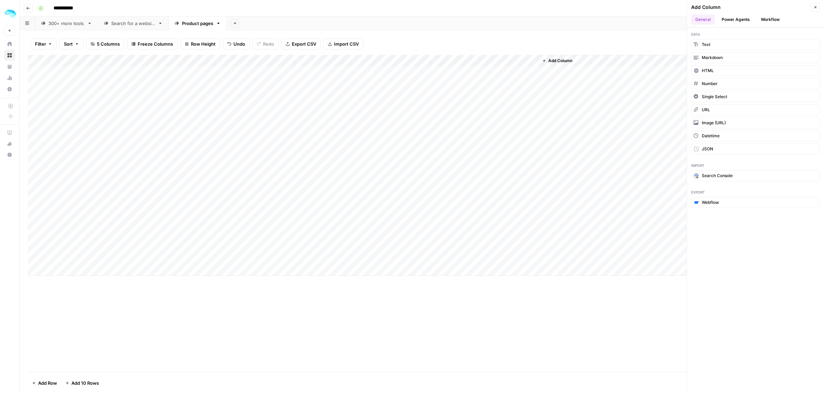
click at [771, 19] on button "Workflow" at bounding box center [770, 19] width 27 height 10
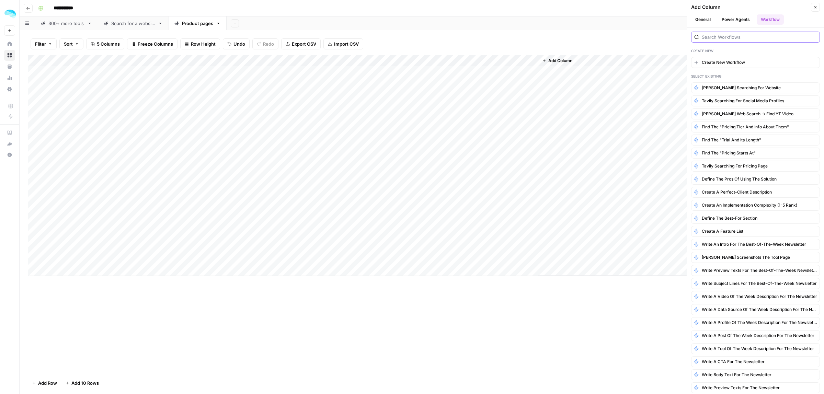
click at [735, 39] on input "search" at bounding box center [759, 37] width 115 height 7
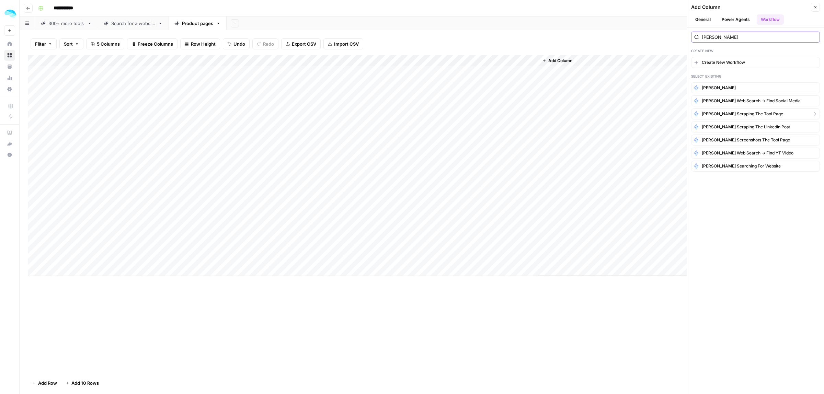
type input "jina"
click at [752, 114] on span "Jina scraping the tool page" at bounding box center [742, 114] width 81 height 6
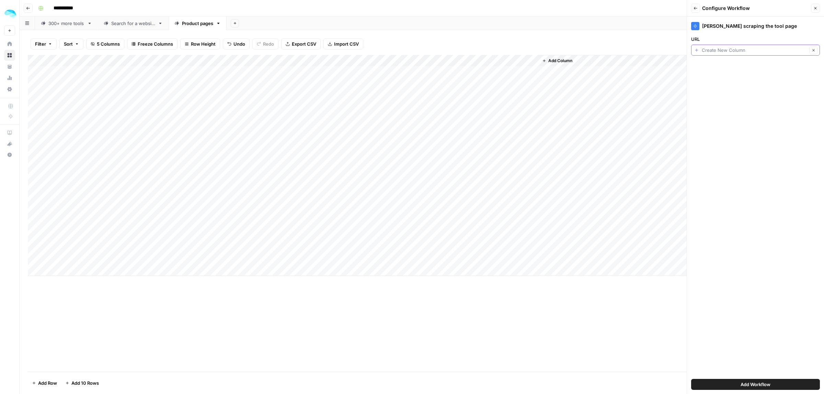
click at [737, 49] on input "URL" at bounding box center [754, 50] width 105 height 7
click at [724, 97] on span "Final Domain" at bounding box center [754, 97] width 114 height 7
type input "Final Domain"
click at [769, 385] on span "Add Workflow" at bounding box center [755, 384] width 30 height 7
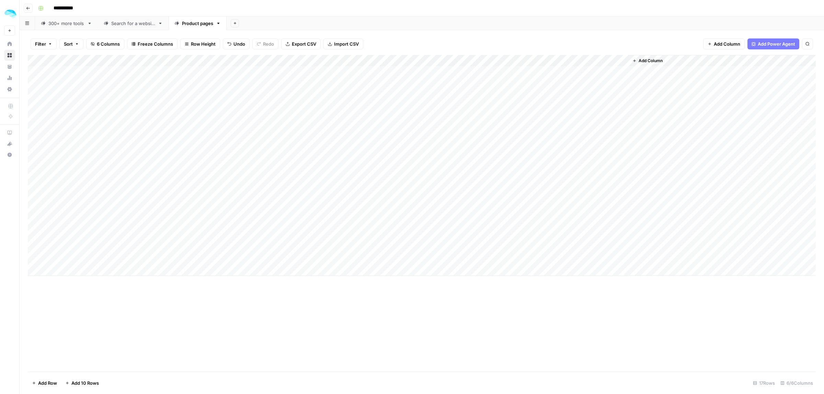
drag, startPoint x: 568, startPoint y: 60, endPoint x: 265, endPoint y: 61, distance: 303.4
click at [265, 61] on div "Add Column" at bounding box center [422, 165] width 788 height 221
click at [288, 60] on div "Add Column" at bounding box center [422, 165] width 788 height 221
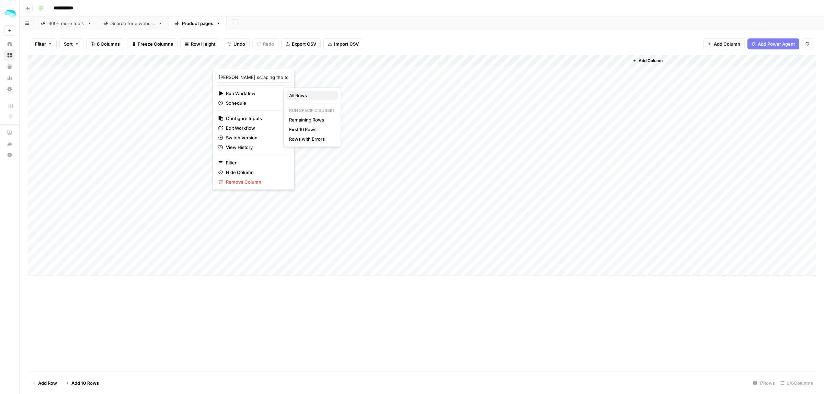
click at [295, 91] on button "All Rows" at bounding box center [311, 96] width 51 height 10
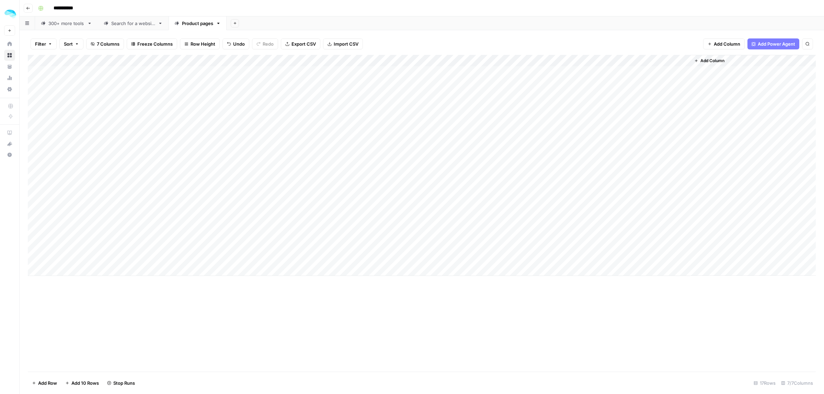
click at [676, 61] on div "Add Column" at bounding box center [422, 165] width 788 height 221
click at [631, 129] on span "Edit Workflow" at bounding box center [644, 128] width 60 height 7
click at [676, 60] on div "Add Column" at bounding box center [422, 165] width 788 height 221
click at [357, 61] on div "Add Column" at bounding box center [422, 165] width 788 height 221
click at [342, 78] on input "Output" at bounding box center [344, 77] width 70 height 7
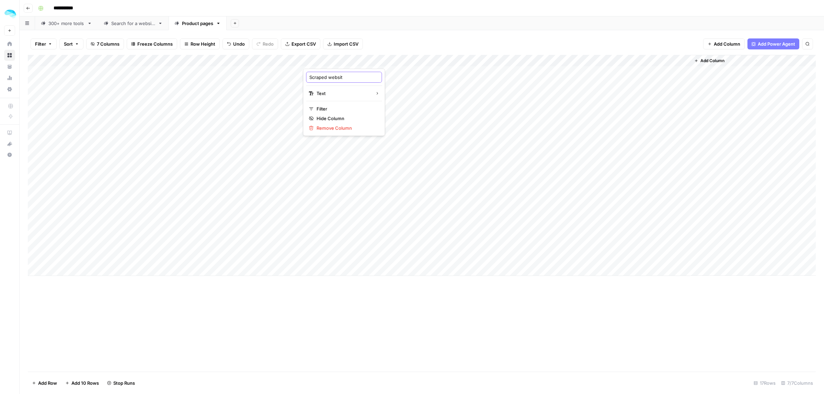
type input "Scraped website"
click at [677, 62] on div "Add Column" at bounding box center [422, 165] width 788 height 221
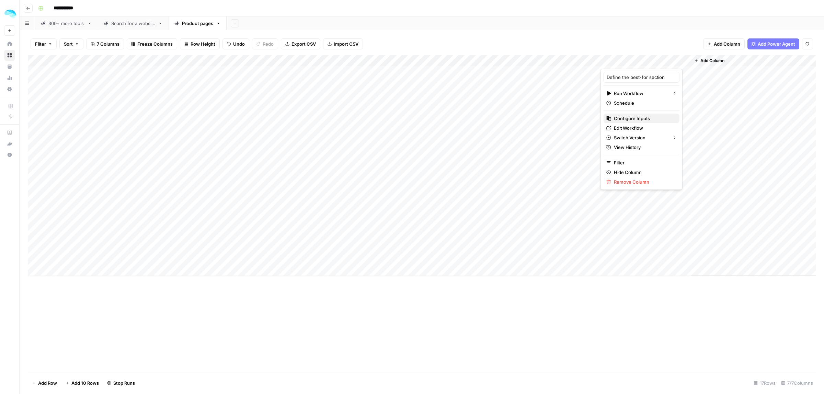
click at [635, 117] on span "Configure Inputs" at bounding box center [644, 118] width 60 height 7
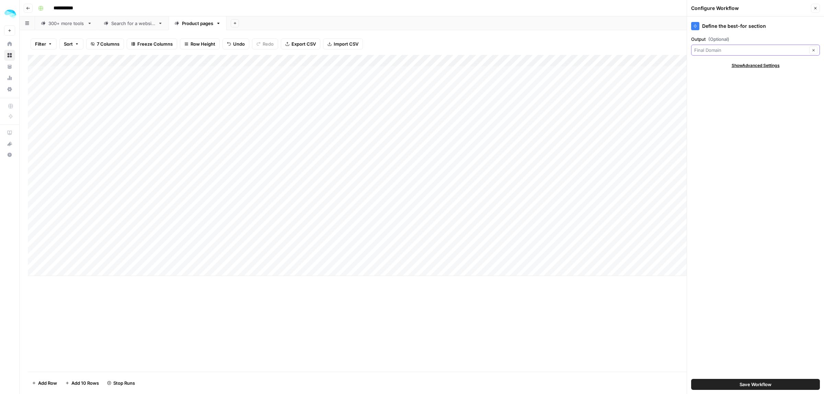
click at [731, 50] on input "Output (Optional)" at bounding box center [750, 50] width 113 height 7
click at [720, 102] on span "Social media" at bounding box center [754, 104] width 114 height 7
type input "Social media"
click at [723, 49] on input "Output (Optional)" at bounding box center [750, 50] width 113 height 7
click at [717, 100] on button "Social media" at bounding box center [755, 105] width 123 height 10
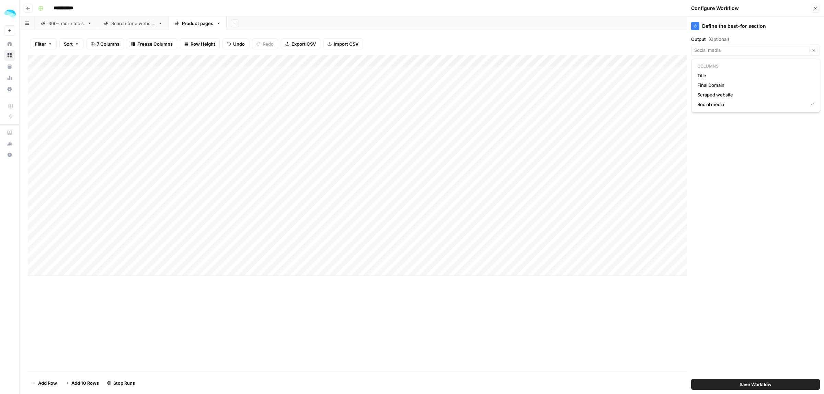
type input "Social media"
click at [721, 56] on div "Define the best-for section Output (Optional) Social media Clear Show Advanced …" at bounding box center [755, 205] width 137 height 378
click at [719, 52] on input "Output (Optional)" at bounding box center [750, 50] width 113 height 7
click at [715, 93] on span "Scraped website" at bounding box center [754, 94] width 114 height 7
type input "Scraped website"
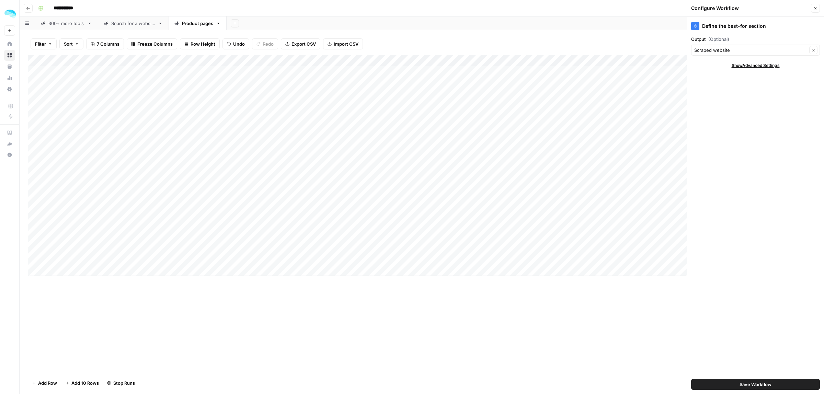
click at [750, 382] on span "Save Workflow" at bounding box center [755, 384] width 32 height 7
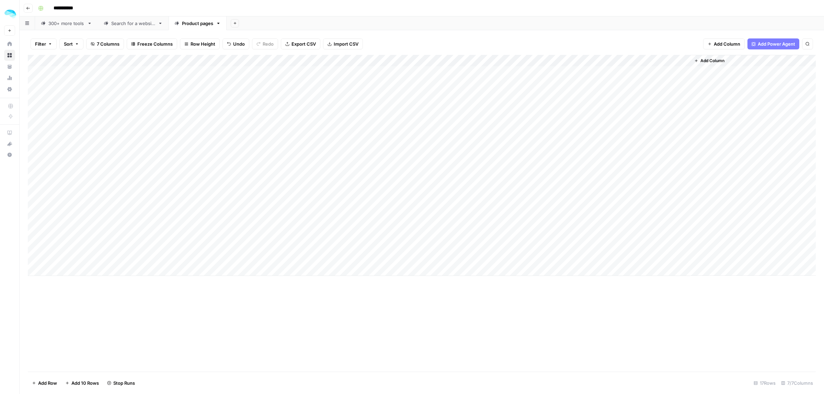
click at [675, 61] on div "Add Column" at bounding box center [422, 165] width 788 height 221
click at [682, 71] on div "Add Column" at bounding box center [422, 165] width 788 height 221
drag, startPoint x: 600, startPoint y: 59, endPoint x: 541, endPoint y: 59, distance: 59.4
click at [541, 59] on div "Add Column" at bounding box center [422, 165] width 788 height 221
click at [661, 71] on div "Add Column" at bounding box center [422, 165] width 788 height 221
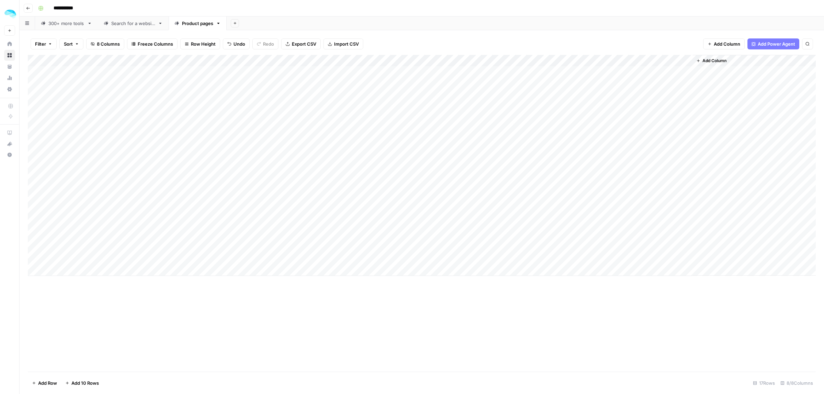
click at [661, 71] on div "Add Column" at bounding box center [422, 165] width 788 height 221
click at [641, 296] on div "Add Column" at bounding box center [422, 213] width 788 height 317
click at [610, 81] on div "Add Column" at bounding box center [422, 165] width 788 height 221
click at [616, 60] on div "Add Column" at bounding box center [422, 165] width 788 height 221
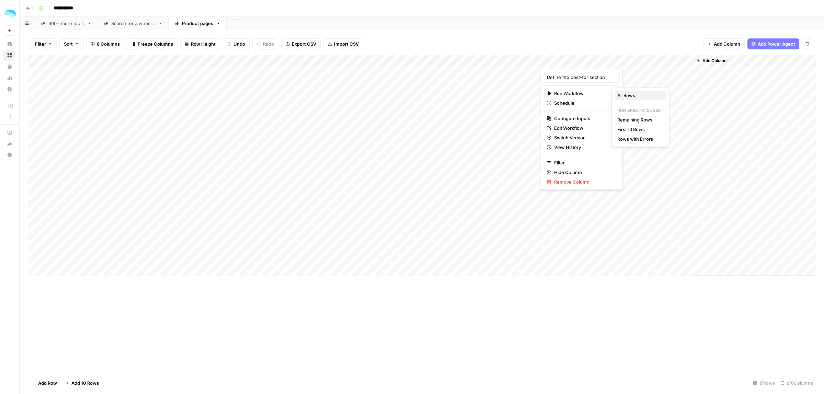
click at [623, 96] on span "All Rows" at bounding box center [638, 95] width 43 height 7
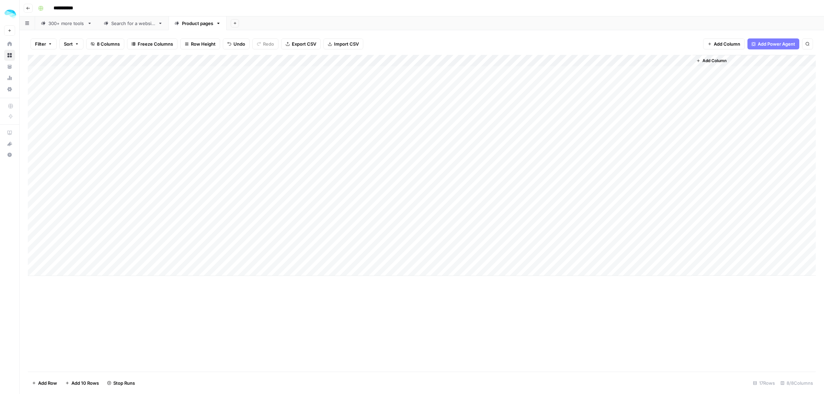
click at [687, 59] on div "Add Column" at bounding box center [422, 165] width 788 height 221
click at [663, 72] on div "Output" at bounding box center [671, 77] width 76 height 11
drag, startPoint x: 669, startPoint y: 81, endPoint x: 615, endPoint y: 82, distance: 54.6
click at [615, 82] on body "**********" at bounding box center [412, 197] width 824 height 394
type input "Best-for"
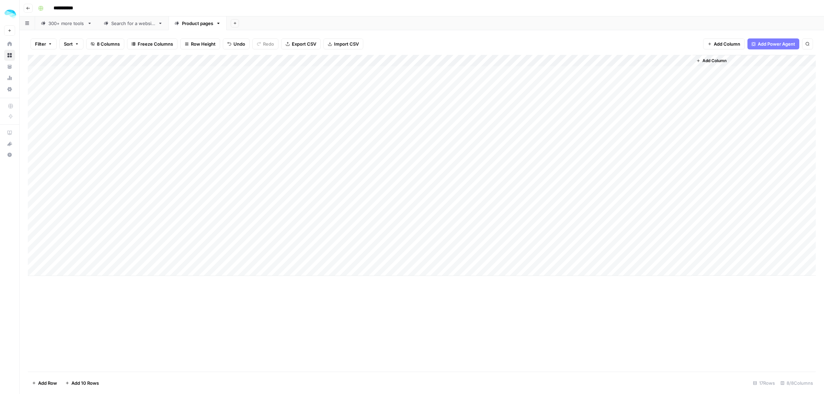
click at [704, 60] on span "Add Column" at bounding box center [714, 61] width 24 height 6
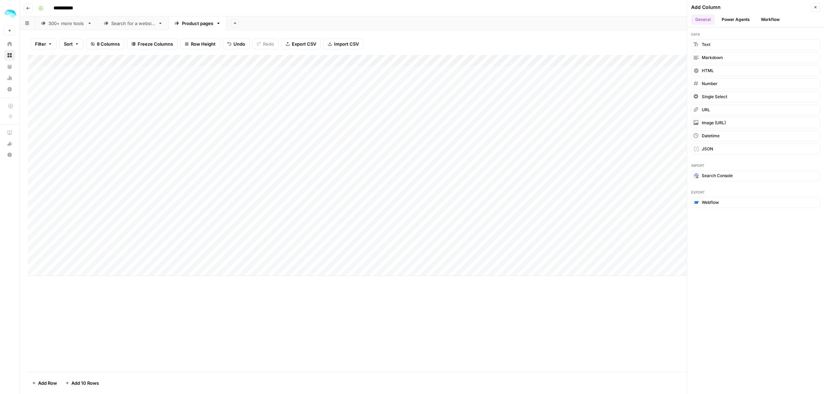
click at [767, 20] on button "Workflow" at bounding box center [770, 19] width 27 height 10
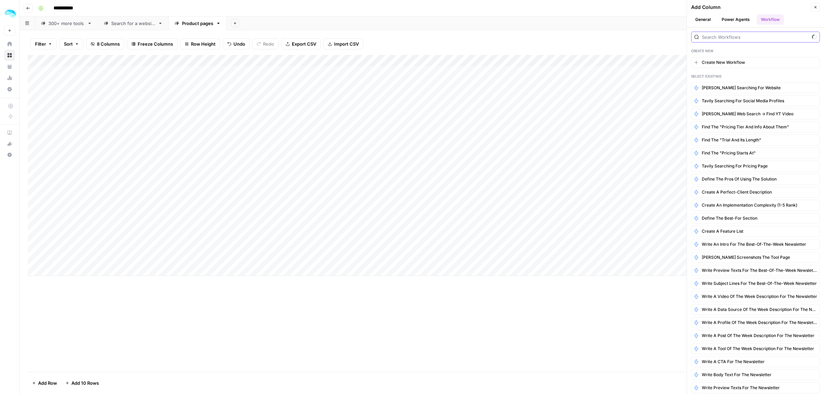
click at [729, 35] on input "search" at bounding box center [755, 37] width 107 height 7
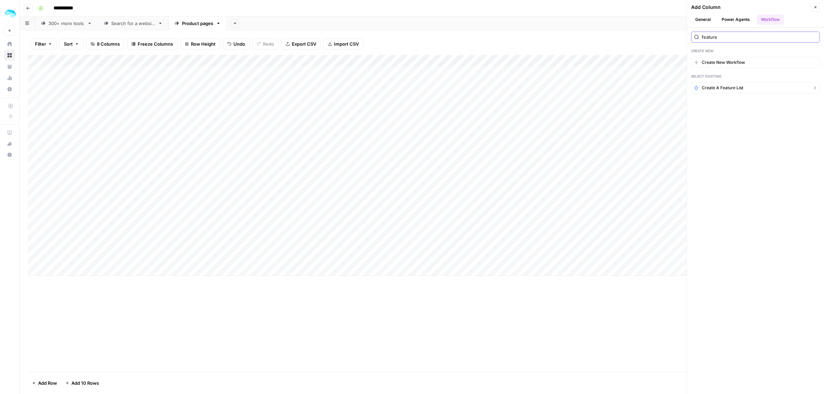
type input "feature"
click at [737, 93] on button "Create a feature list" at bounding box center [755, 87] width 129 height 11
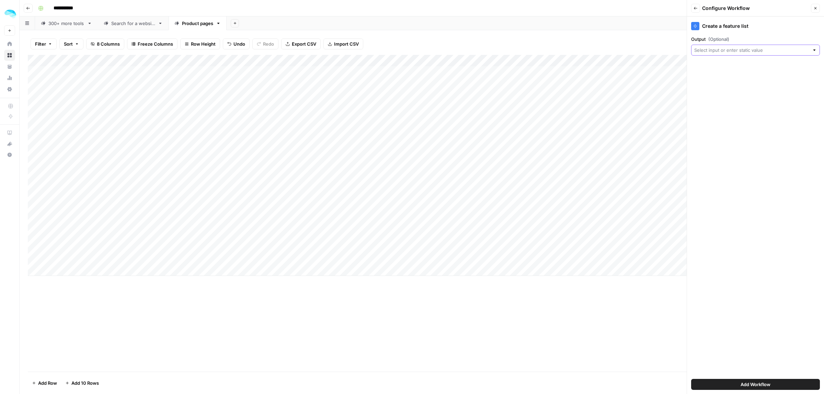
click at [732, 49] on input "Output (Optional)" at bounding box center [751, 50] width 115 height 7
click at [721, 109] on span "Scraped website" at bounding box center [754, 107] width 114 height 7
type input "Scraped website"
click at [764, 387] on span "Add Workflow" at bounding box center [755, 384] width 30 height 7
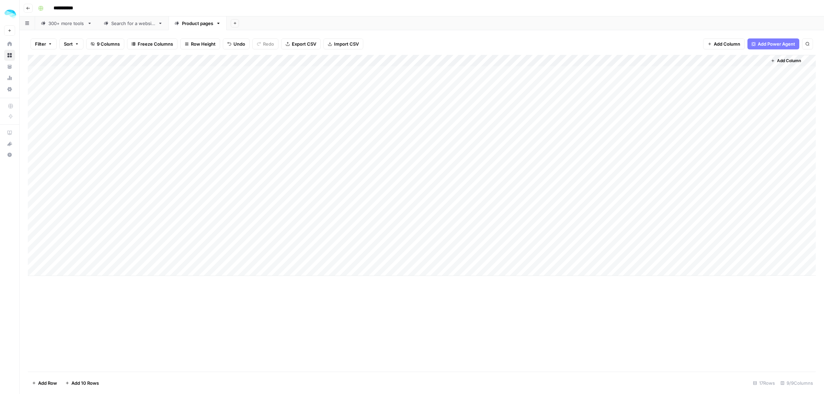
click at [730, 72] on div "Add Column" at bounding box center [422, 165] width 788 height 221
click at [728, 71] on div "Add Column" at bounding box center [422, 165] width 788 height 221
click at [635, 301] on div "Add Column" at bounding box center [422, 213] width 788 height 317
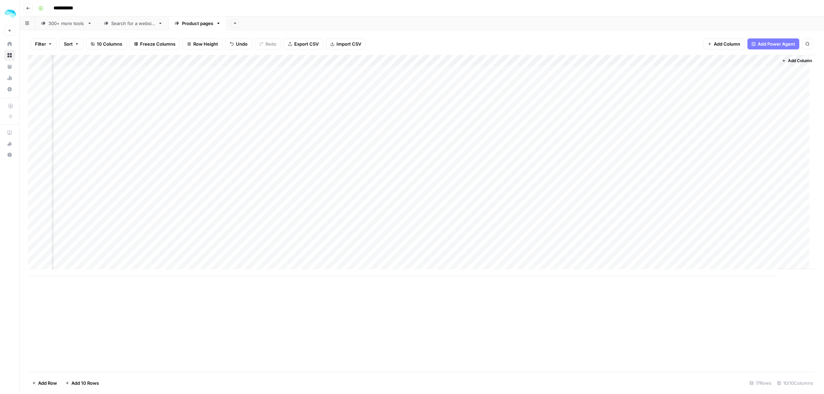
click at [697, 59] on div "Add Column" at bounding box center [422, 165] width 788 height 221
click at [667, 126] on span "Edit Workflow" at bounding box center [678, 128] width 60 height 7
click at [695, 314] on div "Add Column" at bounding box center [422, 213] width 788 height 317
click at [730, 72] on div "Add Column" at bounding box center [422, 165] width 788 height 221
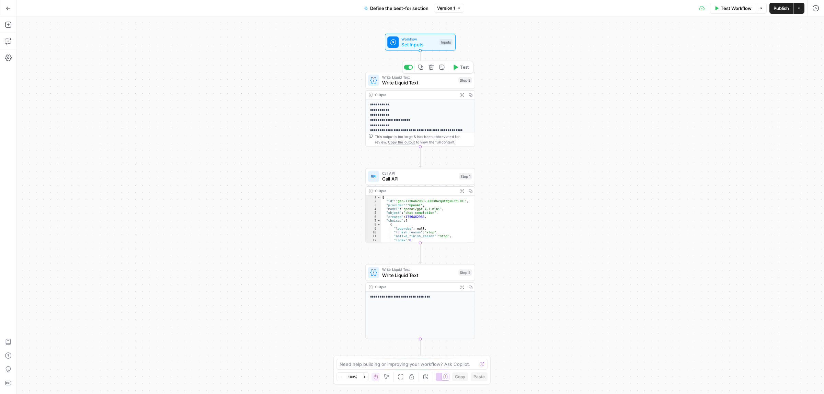
click at [418, 82] on span "Write Liquid Text" at bounding box center [418, 82] width 73 height 7
click at [418, 180] on span "Call API" at bounding box center [419, 178] width 74 height 7
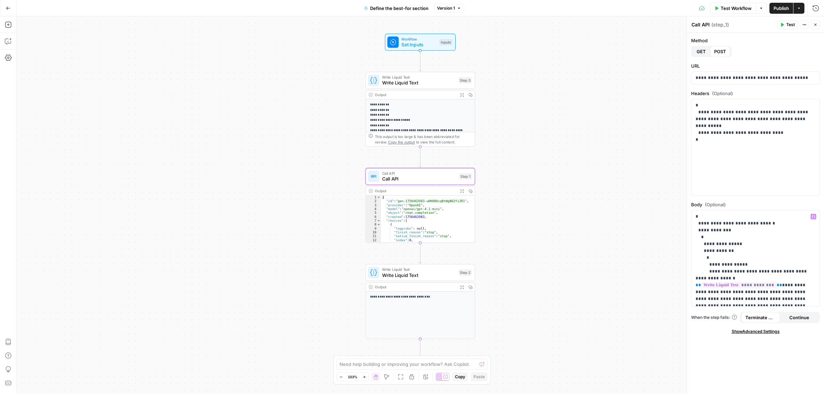
scroll to position [47, 0]
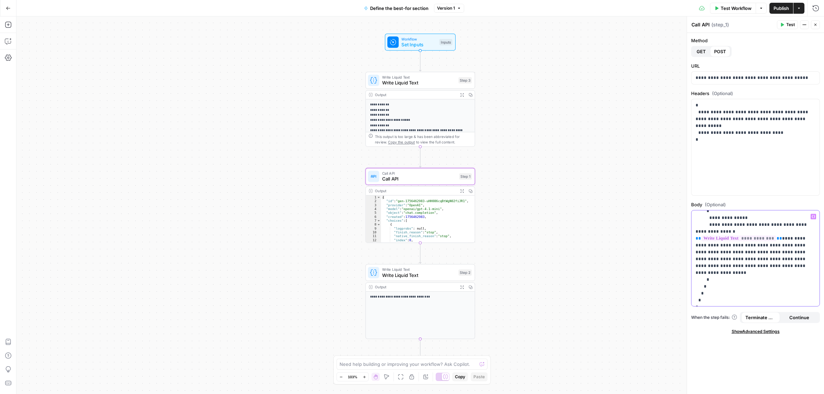
click at [761, 252] on p "**********" at bounding box center [751, 234] width 113 height 137
click at [761, 236] on p "**********" at bounding box center [751, 234] width 113 height 137
drag, startPoint x: 725, startPoint y: 258, endPoint x: 748, endPoint y: 258, distance: 22.3
click at [736, 258] on p "**********" at bounding box center [751, 234] width 113 height 137
click at [752, 258] on p "**********" at bounding box center [751, 234] width 113 height 137
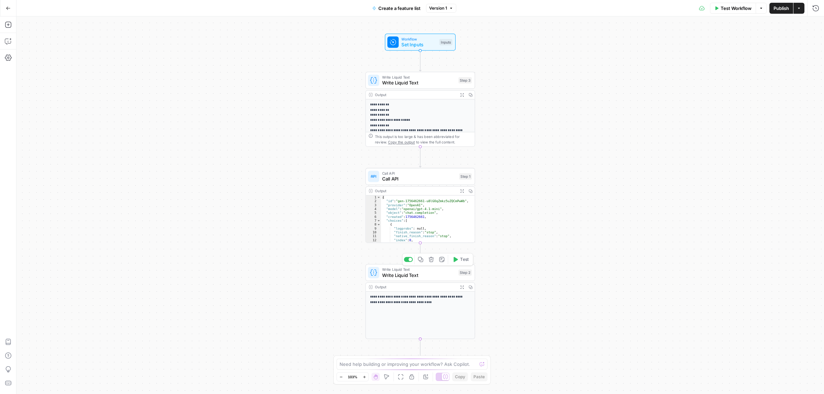
click at [420, 278] on span "Write Liquid Text" at bounding box center [418, 275] width 73 height 7
click at [431, 176] on span "Call API" at bounding box center [419, 178] width 74 height 7
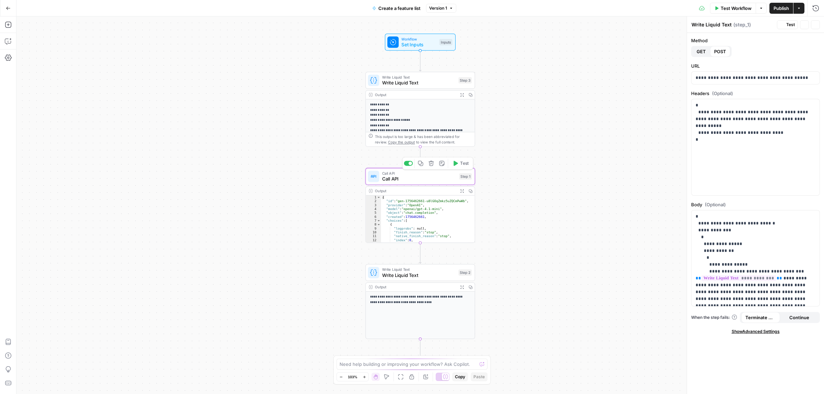
type textarea "Call API"
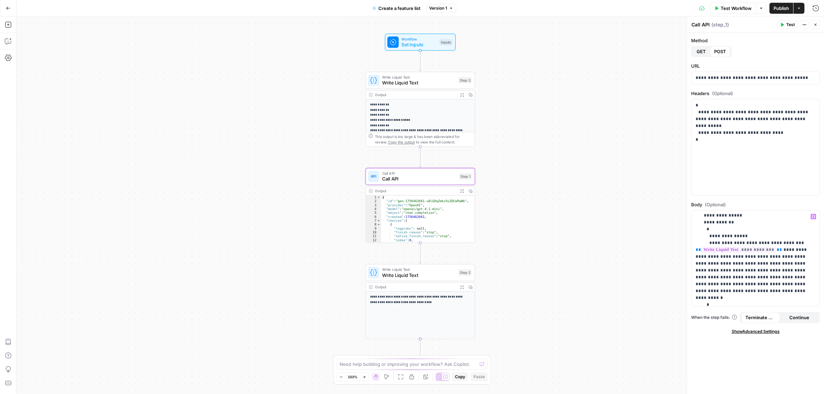
scroll to position [43, 0]
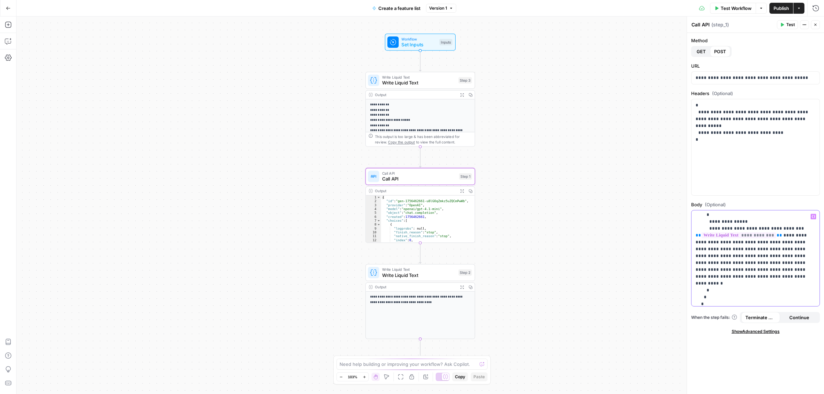
click at [771, 270] on p "**********" at bounding box center [751, 242] width 113 height 144
click at [711, 251] on p "**********" at bounding box center [751, 245] width 113 height 151
click at [780, 9] on span "Publish" at bounding box center [780, 8] width 15 height 7
click at [717, 250] on p "**********" at bounding box center [751, 245] width 113 height 151
click at [783, 21] on button "Test" at bounding box center [787, 24] width 21 height 9
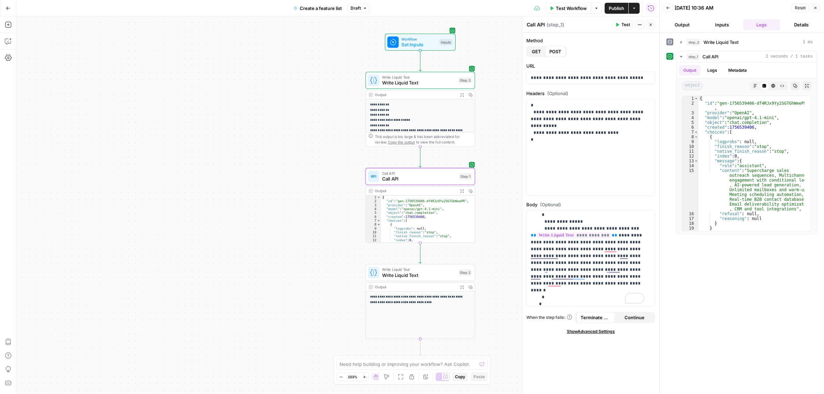
click at [619, 3] on button "Publish" at bounding box center [616, 8] width 24 height 11
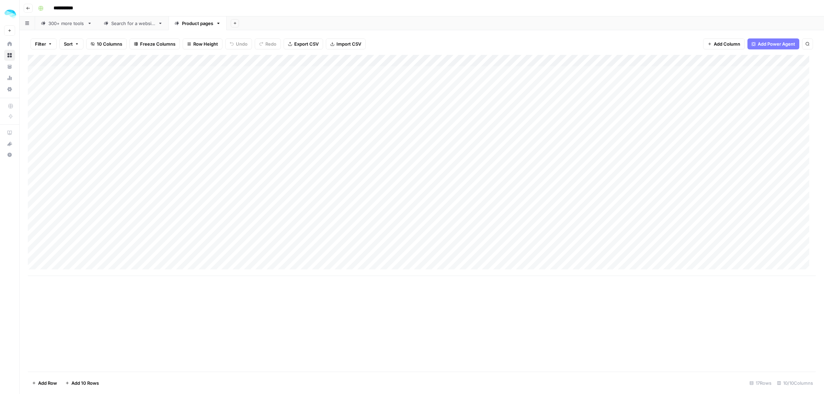
scroll to position [0, 57]
click at [694, 60] on div "Add Column" at bounding box center [422, 165] width 788 height 221
click at [670, 126] on span "Edit Workflow" at bounding box center [678, 128] width 60 height 7
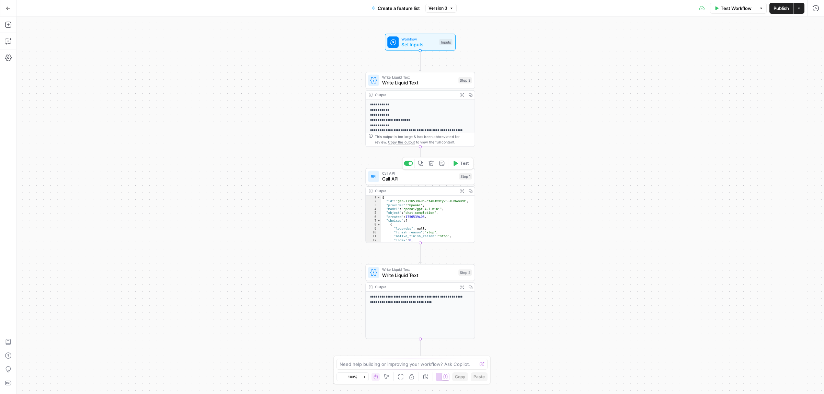
click at [432, 180] on span "Call API" at bounding box center [419, 178] width 74 height 7
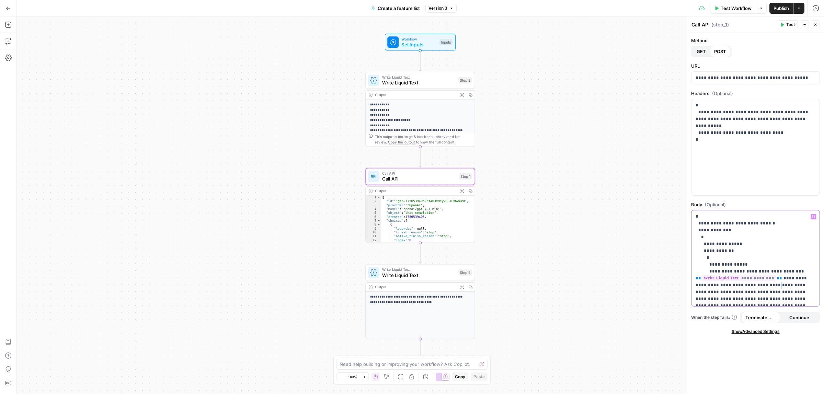
click at [752, 287] on p "**********" at bounding box center [751, 288] width 113 height 151
click at [782, 5] on span "Publish" at bounding box center [780, 8] width 15 height 7
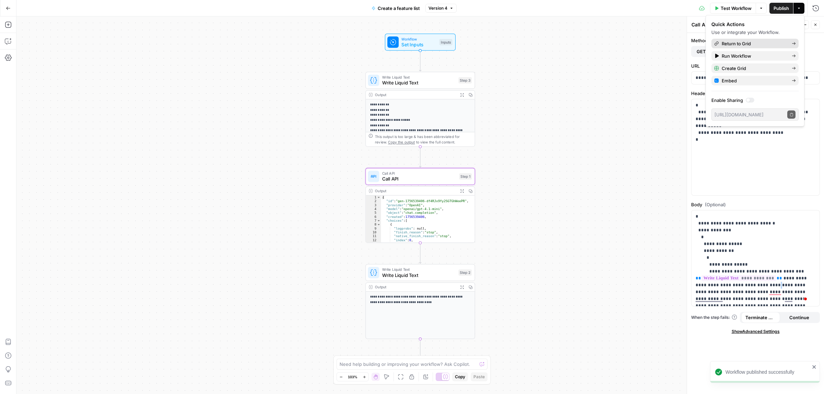
click at [748, 43] on span "Return to Grid" at bounding box center [754, 43] width 65 height 7
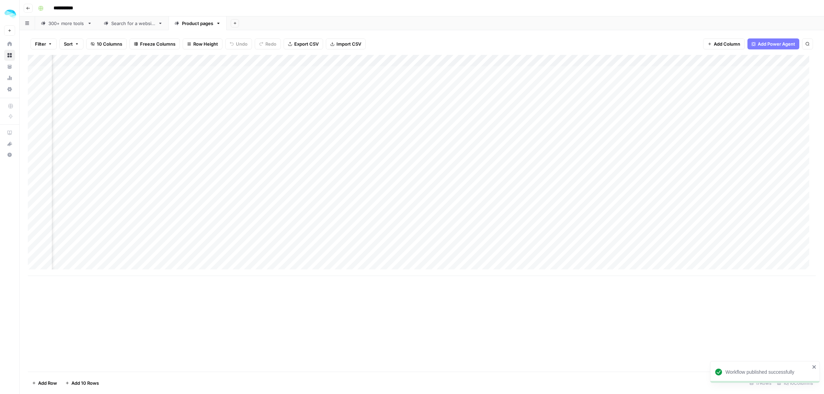
scroll to position [0, 57]
click at [766, 60] on div "Add Column" at bounding box center [422, 165] width 788 height 221
drag, startPoint x: 737, startPoint y: 81, endPoint x: 697, endPoint y: 80, distance: 39.5
click at [697, 80] on body "**********" at bounding box center [412, 197] width 824 height 394
type input "List of features"
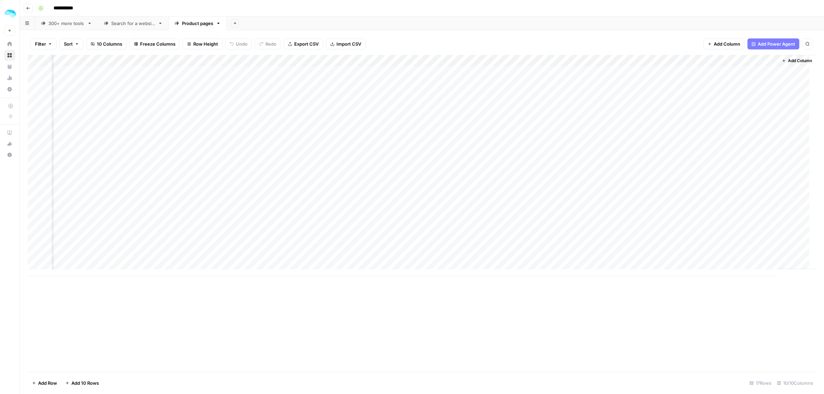
click at [695, 59] on div "Add Column" at bounding box center [422, 165] width 788 height 221
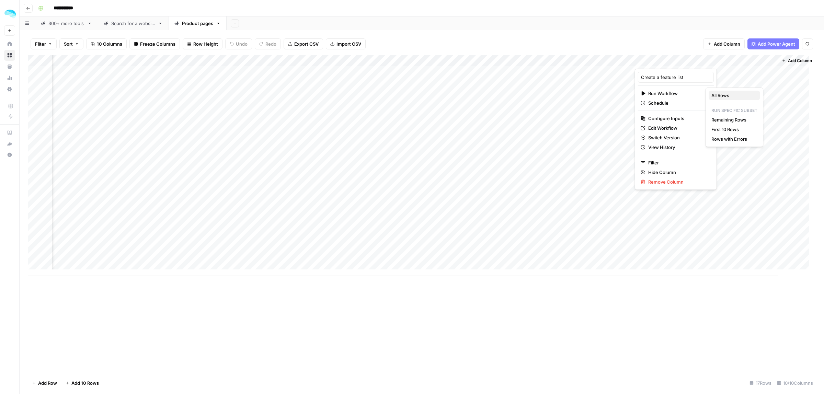
click at [729, 97] on span "All Rows" at bounding box center [732, 95] width 43 height 7
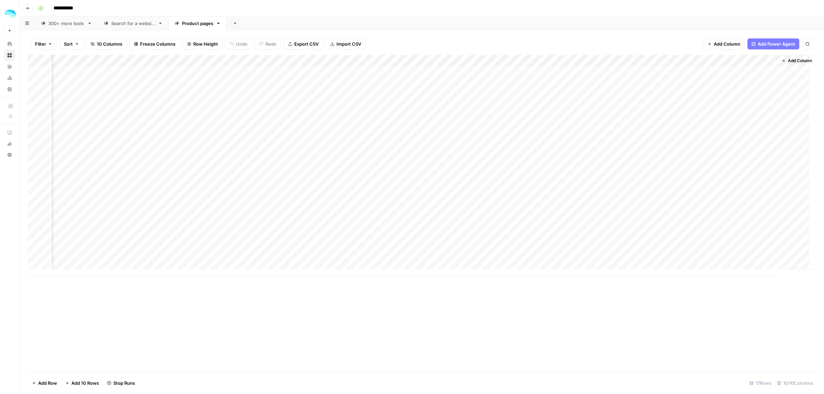
click at [739, 72] on div "Add Column" at bounding box center [422, 165] width 788 height 221
click at [702, 60] on div "Add Column" at bounding box center [422, 165] width 788 height 221
click at [696, 60] on div "Add Column" at bounding box center [422, 165] width 788 height 221
click at [670, 129] on span "Edit Workflow" at bounding box center [678, 128] width 60 height 7
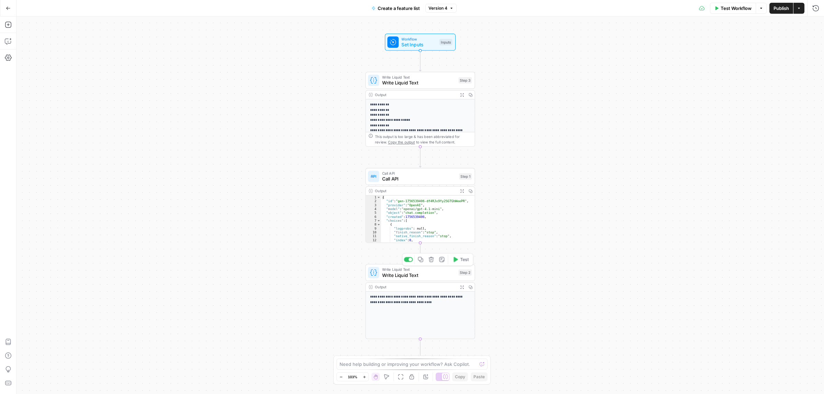
click at [422, 273] on span "Write Liquid Text" at bounding box center [418, 275] width 73 height 7
click at [427, 179] on span "Call API" at bounding box center [419, 178] width 74 height 7
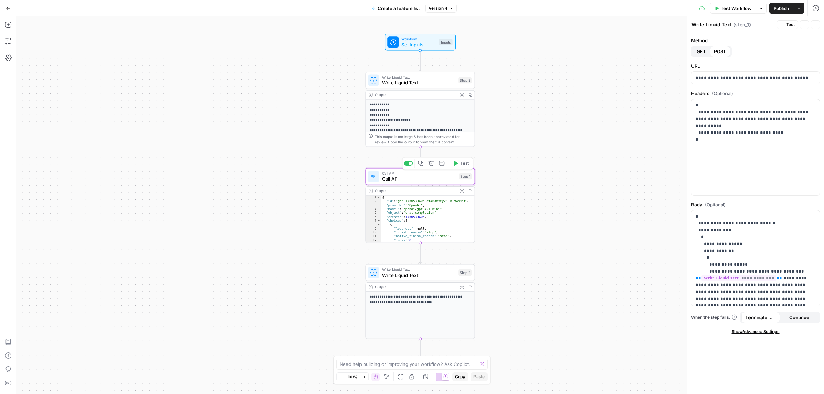
type textarea "Call API"
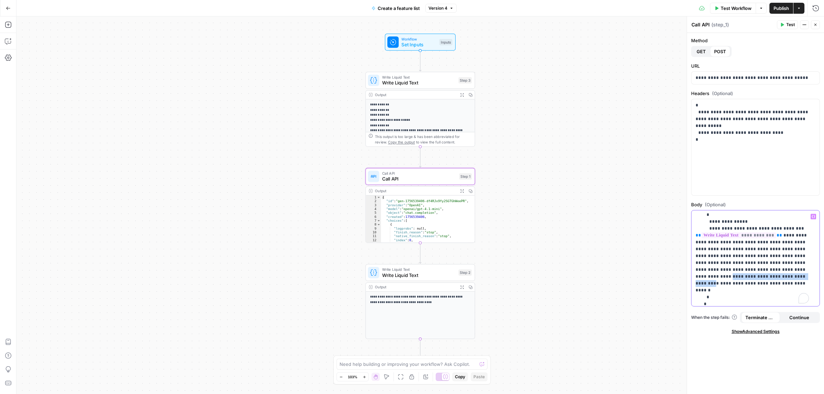
scroll to position [43, 0]
drag, startPoint x: 773, startPoint y: 270, endPoint x: 750, endPoint y: 278, distance: 24.4
click at [750, 278] on p "**********" at bounding box center [751, 245] width 113 height 151
click at [773, 272] on p "**********" at bounding box center [751, 245] width 113 height 151
drag, startPoint x: 712, startPoint y: 279, endPoint x: 695, endPoint y: 279, distance: 16.8
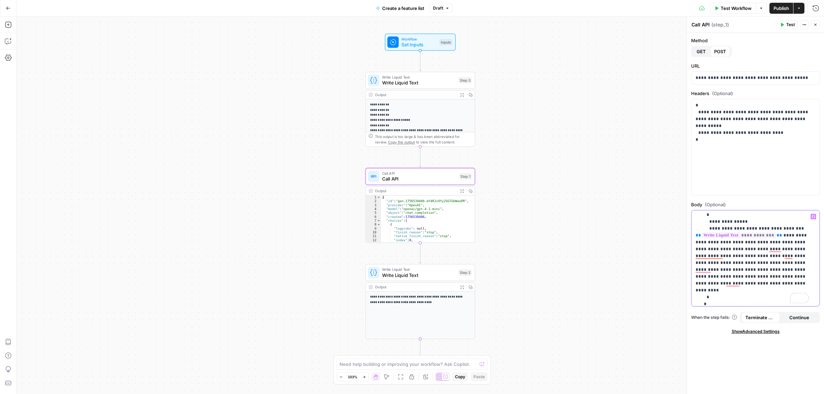
click at [695, 279] on p "**********" at bounding box center [751, 245] width 113 height 151
click at [778, 8] on span "Publish" at bounding box center [780, 8] width 15 height 7
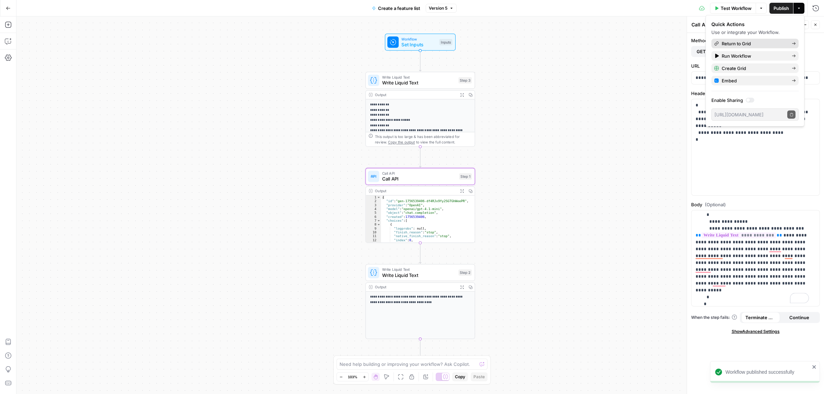
click at [751, 45] on span "Return to Grid" at bounding box center [754, 43] width 65 height 7
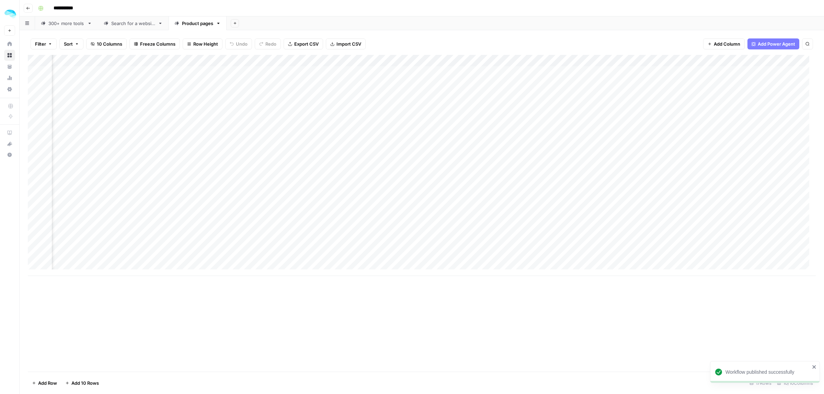
scroll to position [0, 57]
click at [703, 129] on div "Add Column" at bounding box center [422, 165] width 788 height 221
click at [735, 131] on div "Add Column" at bounding box center [422, 165] width 788 height 221
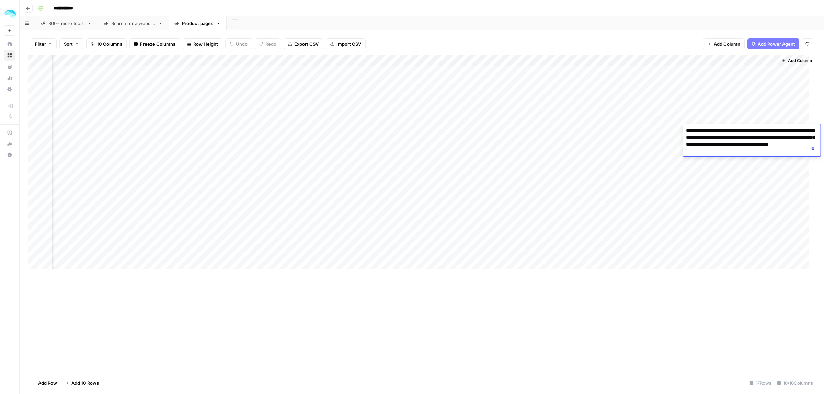
click at [702, 70] on div "Add Column" at bounding box center [422, 165] width 788 height 221
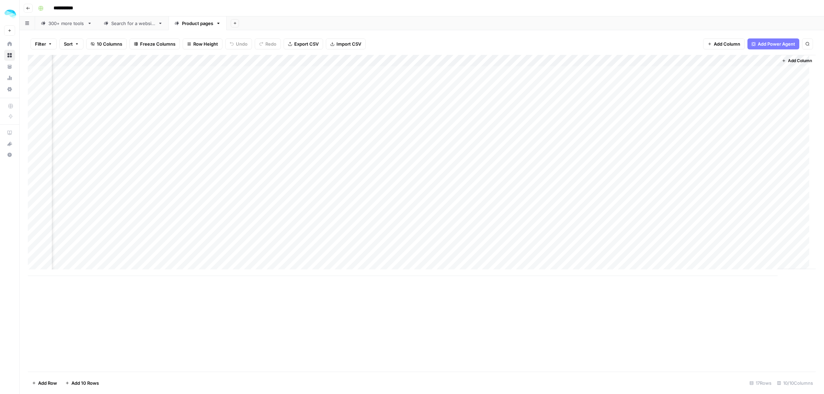
click at [702, 83] on div "Add Column" at bounding box center [422, 165] width 788 height 221
click at [704, 95] on div "Add Column" at bounding box center [422, 165] width 788 height 221
click at [702, 106] on div "Add Column" at bounding box center [422, 165] width 788 height 221
click at [703, 117] on div "Add Column" at bounding box center [422, 165] width 788 height 221
click at [742, 70] on div "Add Column" at bounding box center [422, 165] width 788 height 221
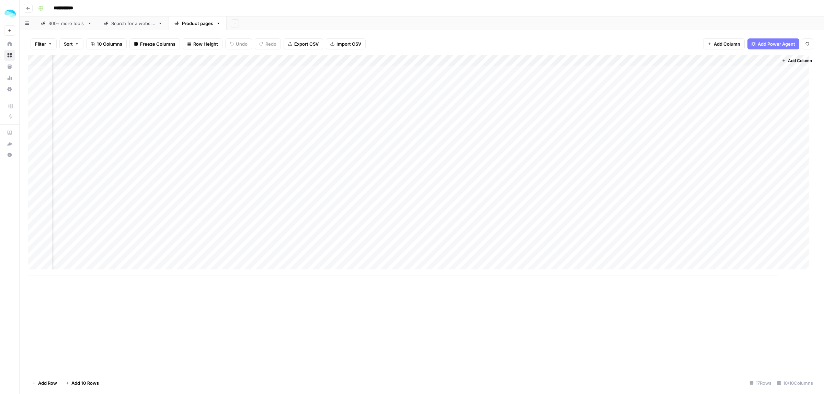
click at [742, 70] on div "Add Column" at bounding box center [422, 165] width 788 height 221
click at [667, 51] on div "Filter Sort 10 Columns Freeze Columns Row Height Undo Redo Export CSV Import CS…" at bounding box center [422, 44] width 788 height 22
click at [695, 60] on div "Add Column" at bounding box center [422, 165] width 788 height 221
type input "Create a feature list"
click at [669, 128] on span "Edit Workflow" at bounding box center [678, 128] width 60 height 7
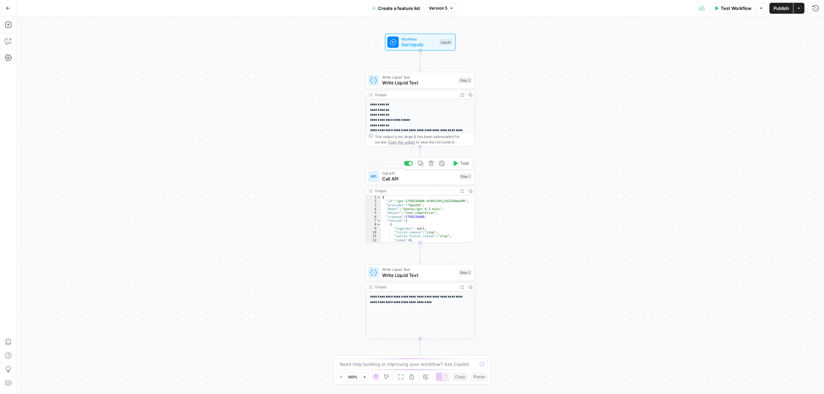
click at [418, 179] on span "Call API" at bounding box center [419, 178] width 74 height 7
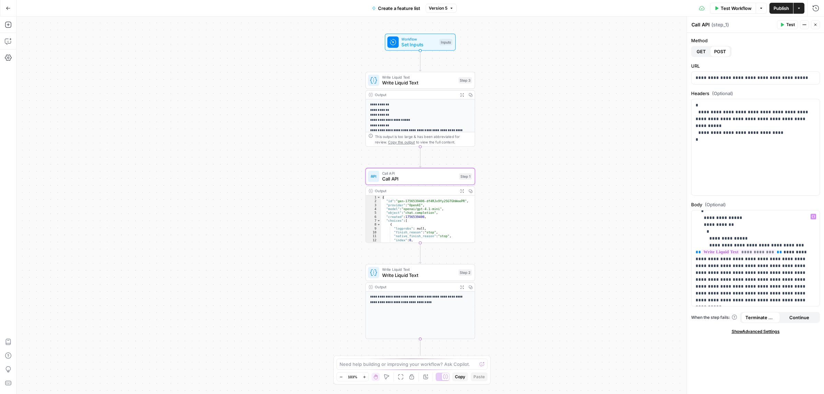
scroll to position [43, 0]
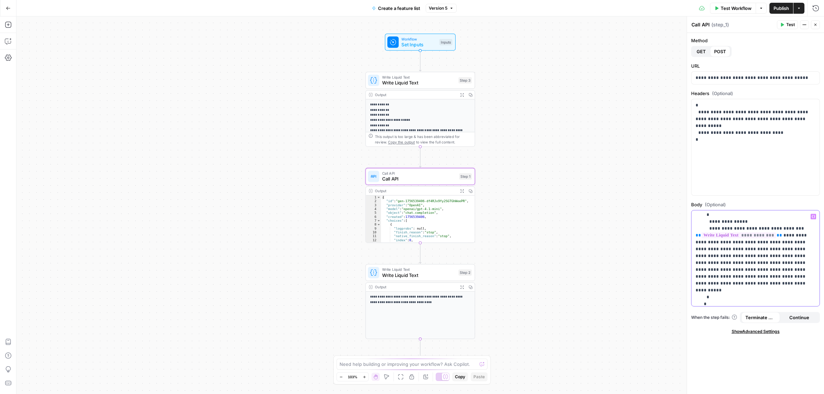
click at [746, 276] on p "**********" at bounding box center [751, 245] width 113 height 151
click at [780, 5] on span "Publish" at bounding box center [780, 8] width 15 height 7
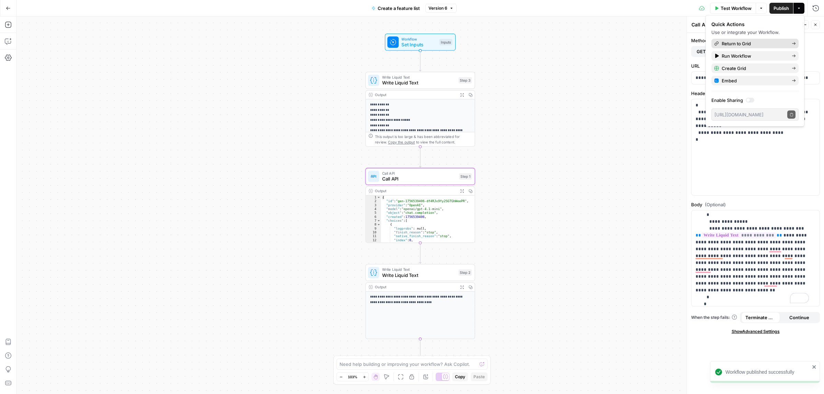
click at [756, 42] on span "Return to Grid" at bounding box center [754, 43] width 65 height 7
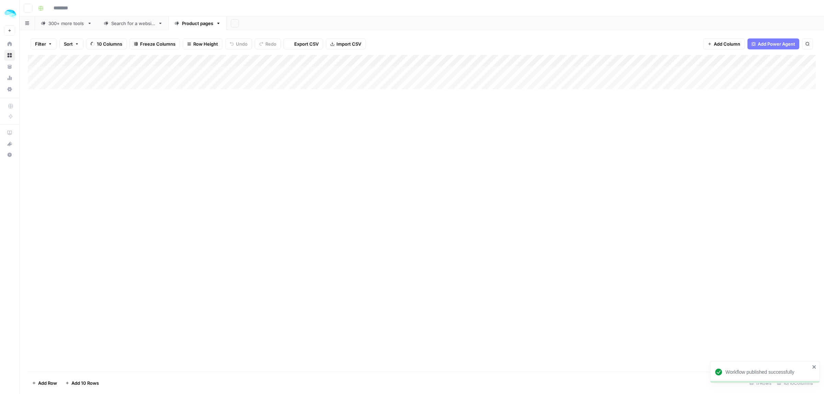
type input "**********"
click at [704, 71] on div "Add Column" at bounding box center [422, 165] width 788 height 221
click at [694, 61] on div "Add Column" at bounding box center [422, 165] width 788 height 221
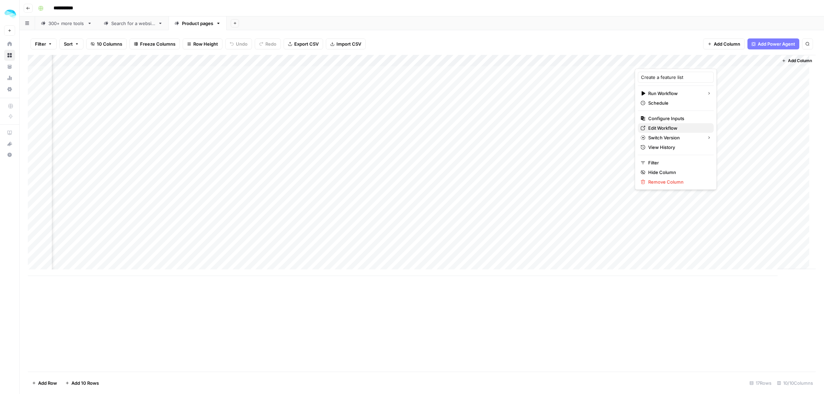
click at [660, 129] on span "Edit Workflow" at bounding box center [678, 128] width 60 height 7
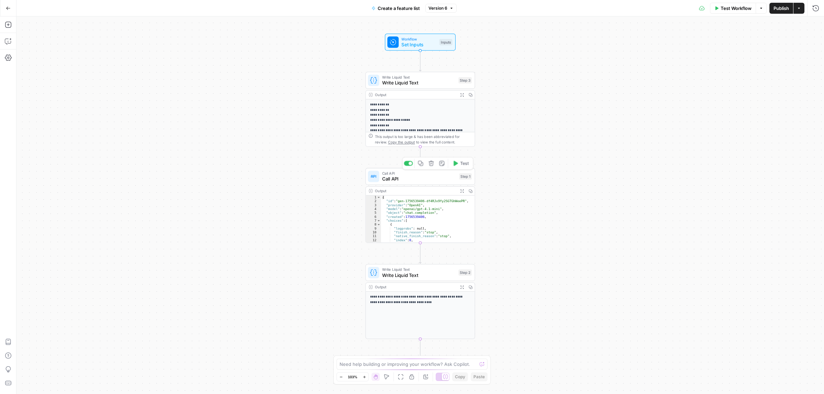
click at [426, 181] on span "Call API" at bounding box center [419, 178] width 74 height 7
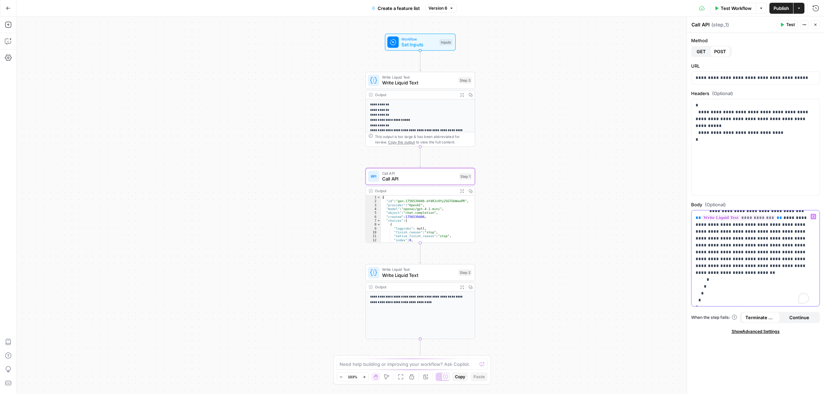
scroll to position [60, 0]
drag, startPoint x: 794, startPoint y: 258, endPoint x: 745, endPoint y: 261, distance: 48.5
click at [745, 261] on p "**********" at bounding box center [751, 228] width 113 height 151
click at [784, 22] on button "Test" at bounding box center [787, 24] width 21 height 9
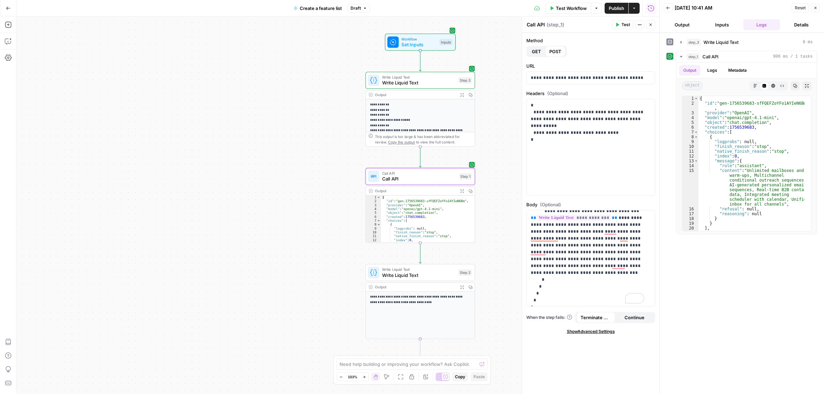
click at [612, 7] on span "Publish" at bounding box center [616, 8] width 15 height 7
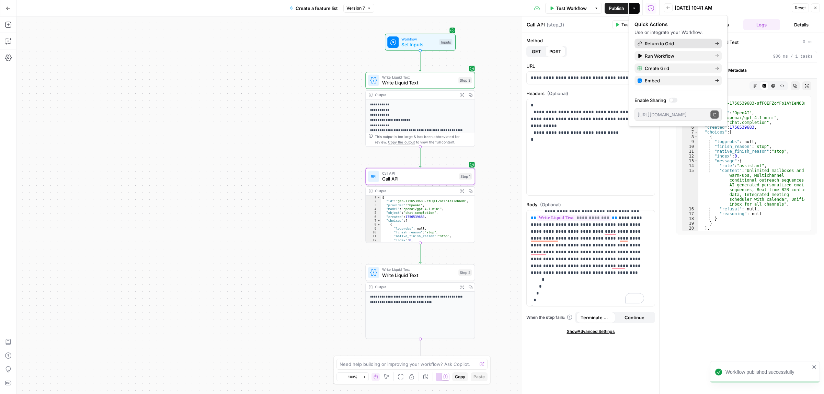
click at [674, 42] on span "Return to Grid" at bounding box center [677, 43] width 65 height 7
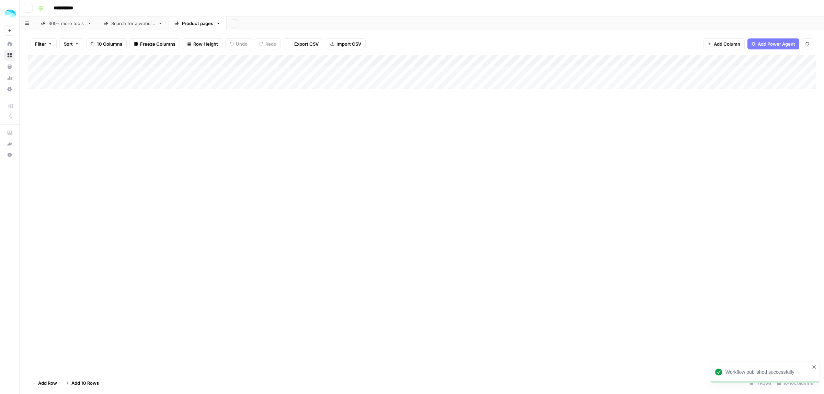
type input "**********"
click at [703, 72] on div "Add Column" at bounding box center [422, 165] width 788 height 221
click at [705, 141] on div "Add Column" at bounding box center [422, 165] width 788 height 221
click at [702, 154] on div "Add Column" at bounding box center [422, 165] width 788 height 221
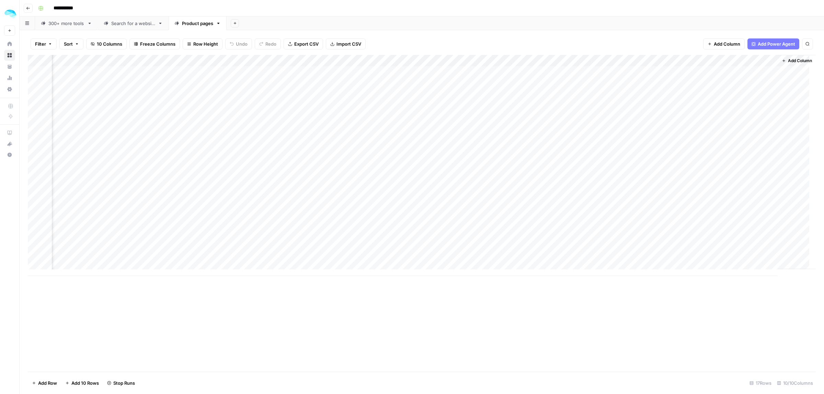
click at [702, 165] on div "Add Column" at bounding box center [422, 165] width 788 height 221
click at [736, 70] on div "Add Column" at bounding box center [422, 165] width 788 height 221
click at [736, 154] on div "Add Column" at bounding box center [422, 165] width 788 height 221
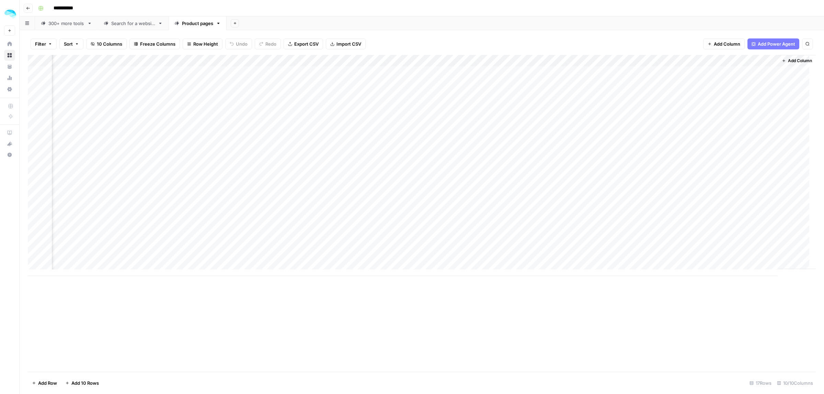
click at [739, 138] on div "Add Column" at bounding box center [422, 165] width 788 height 221
click at [753, 284] on div "Add Column" at bounding box center [422, 213] width 788 height 317
click at [732, 165] on div "Add Column" at bounding box center [422, 165] width 788 height 221
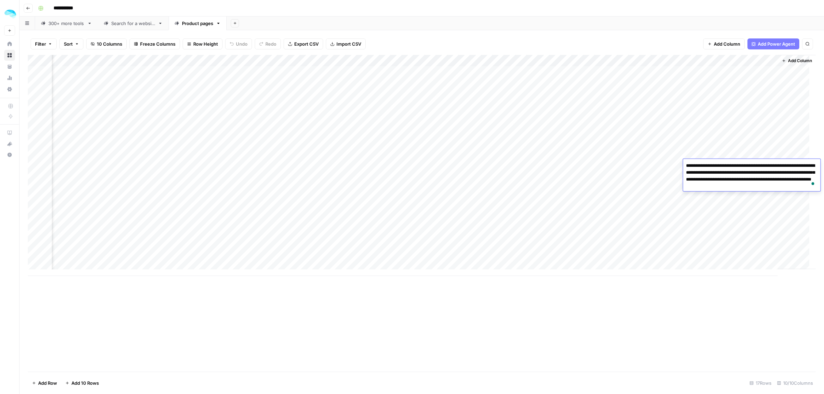
click at [740, 287] on div "Add Column" at bounding box center [422, 213] width 788 height 317
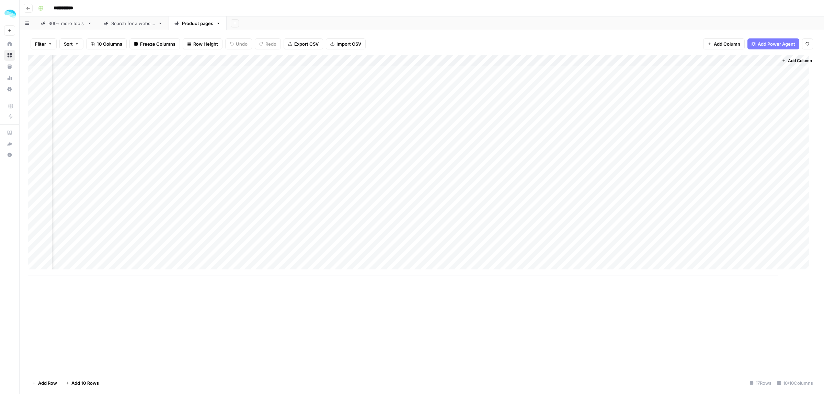
click at [740, 156] on div "Add Column" at bounding box center [422, 165] width 788 height 221
click at [741, 310] on div "Add Column" at bounding box center [422, 213] width 788 height 317
click at [694, 58] on div "Add Column" at bounding box center [422, 165] width 788 height 221
click at [673, 128] on span "Edit Workflow" at bounding box center [678, 128] width 60 height 7
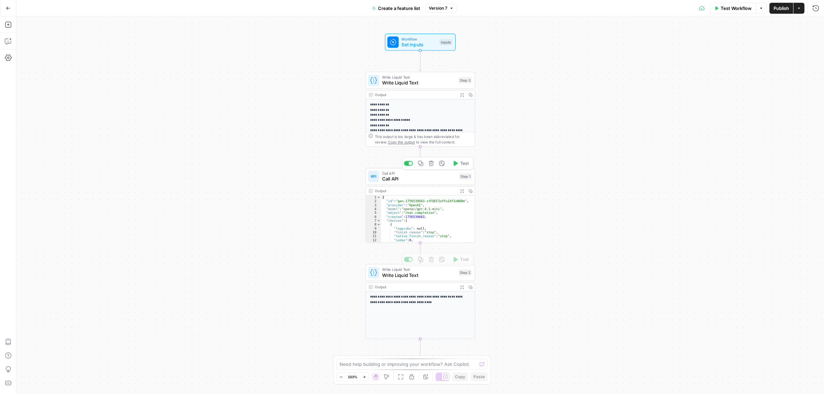
click at [405, 171] on span "Call API" at bounding box center [419, 173] width 74 height 5
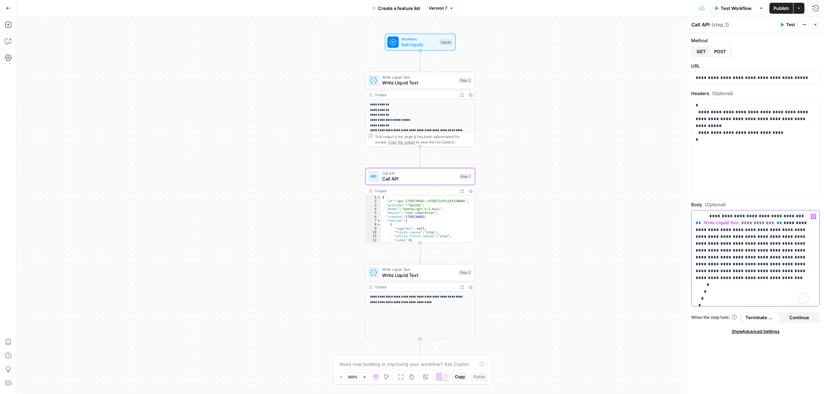
scroll to position [55, 0]
click at [803, 256] on p "**********" at bounding box center [751, 233] width 113 height 151
click at [737, 265] on p "**********" at bounding box center [751, 233] width 113 height 151
click at [738, 264] on p "**********" at bounding box center [751, 233] width 113 height 151
click at [785, 25] on div "Publish P" at bounding box center [780, 23] width 20 height 6
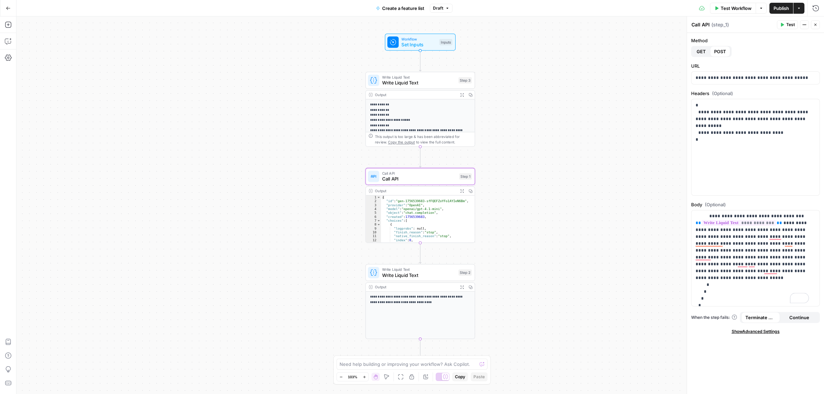
click at [755, 27] on div "Call API Call API ( step_1 )" at bounding box center [733, 25] width 84 height 8
click at [784, 25] on button "Test" at bounding box center [787, 24] width 21 height 9
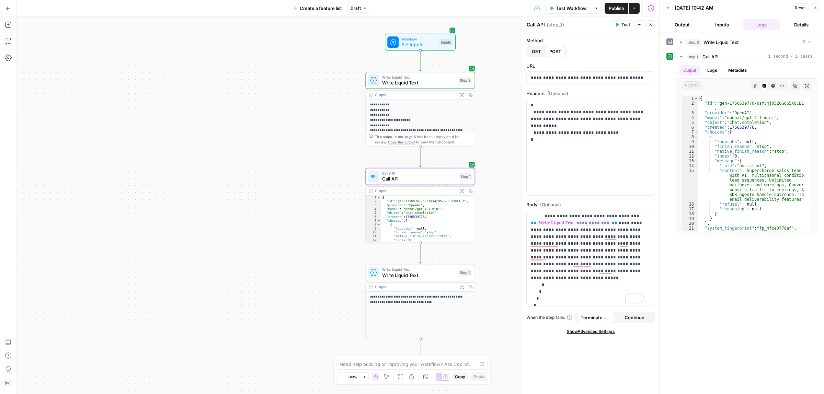
click at [613, 6] on span "Publish" at bounding box center [616, 8] width 15 height 7
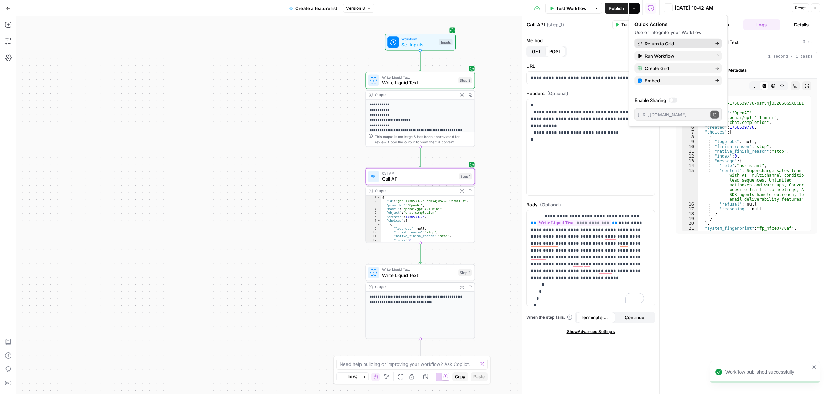
click at [658, 44] on span "Return to Grid" at bounding box center [677, 43] width 65 height 7
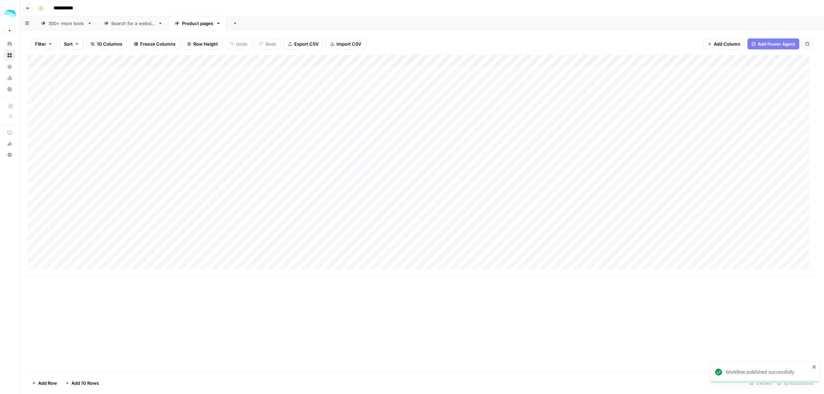
scroll to position [0, 57]
click at [737, 150] on div "Add Column" at bounding box center [422, 165] width 788 height 221
click at [743, 218] on div "Add Column" at bounding box center [422, 165] width 788 height 221
click at [704, 152] on div "Add Column" at bounding box center [422, 165] width 788 height 221
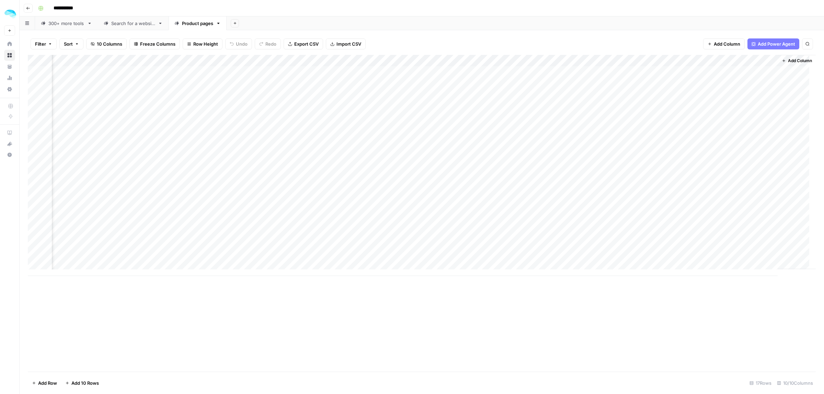
click at [746, 151] on div "Add Column" at bounding box center [422, 165] width 788 height 221
click at [742, 166] on div "Add Column" at bounding box center [422, 165] width 788 height 221
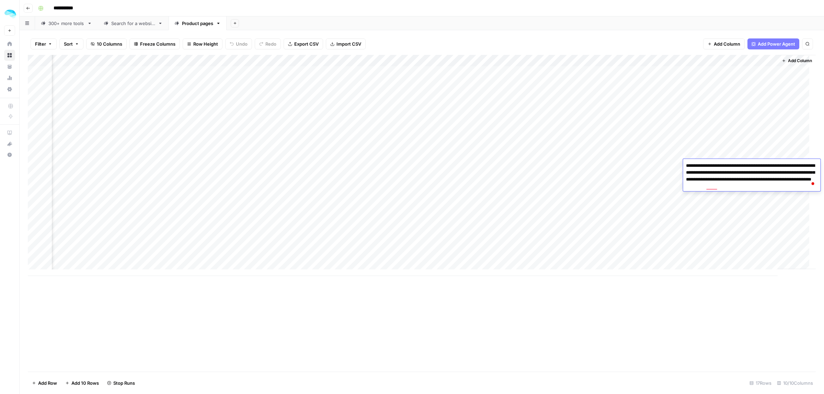
click at [755, 318] on div "Add Column" at bounding box center [422, 213] width 788 height 317
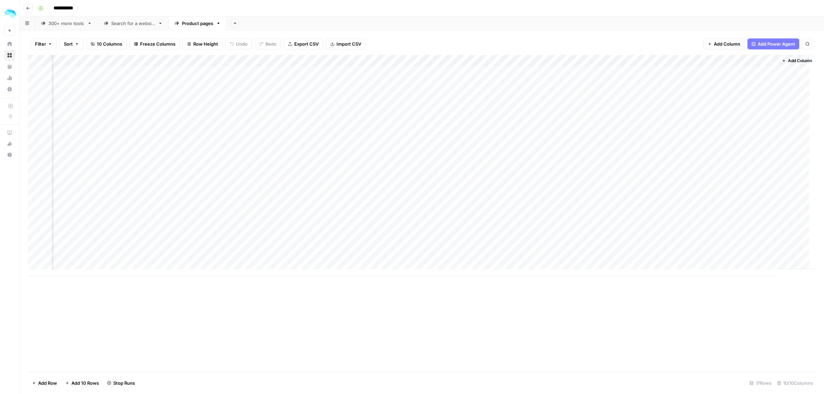
click at [703, 165] on div "Add Column" at bounding box center [422, 165] width 788 height 221
click at [738, 150] on div "Add Column" at bounding box center [422, 165] width 788 height 221
click at [732, 326] on div "Add Column" at bounding box center [422, 213] width 788 height 317
click at [725, 166] on div "Add Column" at bounding box center [422, 165] width 788 height 221
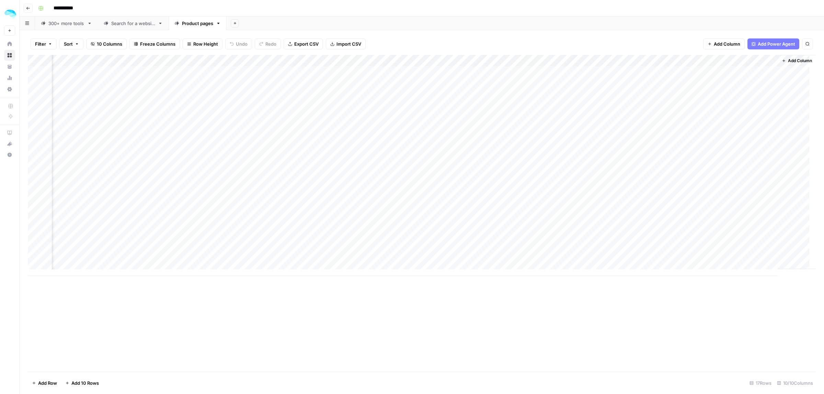
click at [725, 166] on div "Add Column" at bounding box center [422, 165] width 788 height 221
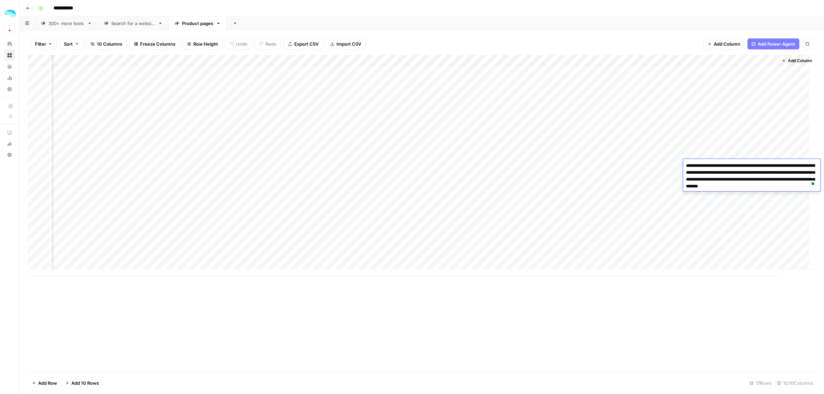
click at [729, 298] on div "Add Column" at bounding box center [422, 213] width 788 height 317
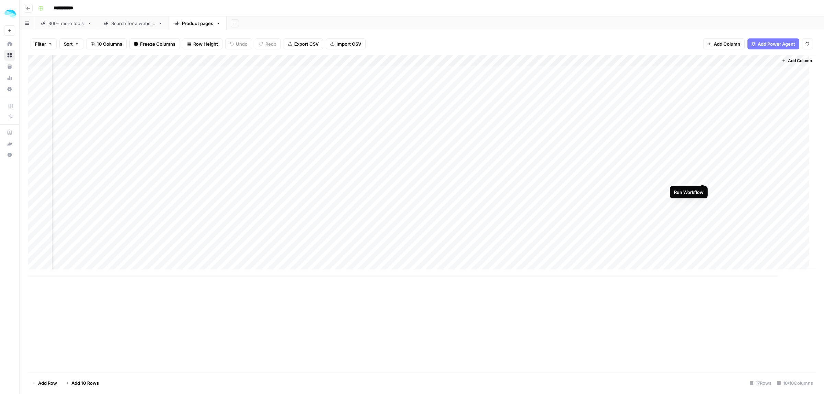
click at [704, 177] on div "Add Column" at bounding box center [422, 165] width 788 height 221
click at [702, 187] on div "Add Column" at bounding box center [422, 165] width 788 height 221
click at [703, 199] on div "Add Column" at bounding box center [422, 165] width 788 height 221
click at [730, 188] on div "Add Column" at bounding box center [422, 165] width 788 height 221
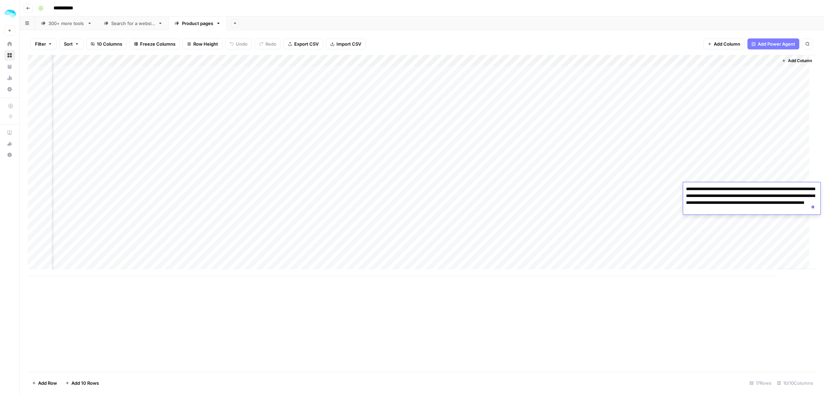
click at [745, 294] on div "Add Column" at bounding box center [422, 213] width 788 height 317
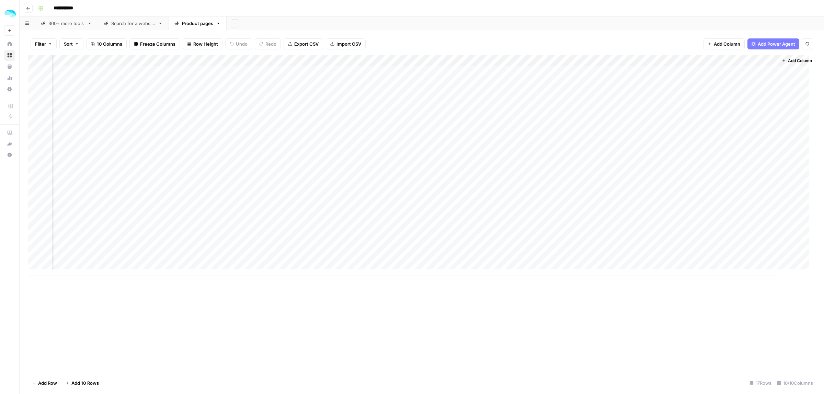
click at [703, 210] on div "Add Column" at bounding box center [422, 165] width 788 height 221
click at [703, 224] on div "Add Column" at bounding box center [422, 165] width 788 height 221
click at [703, 236] on div "Add Column" at bounding box center [422, 165] width 788 height 221
click at [703, 246] on div "Add Column" at bounding box center [422, 165] width 788 height 221
click at [703, 257] on div "Add Column" at bounding box center [422, 165] width 788 height 221
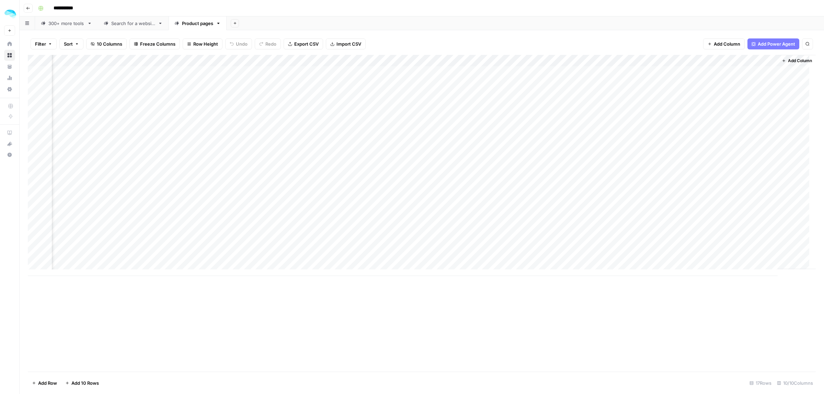
click at [789, 59] on span "Add Column" at bounding box center [800, 61] width 24 height 6
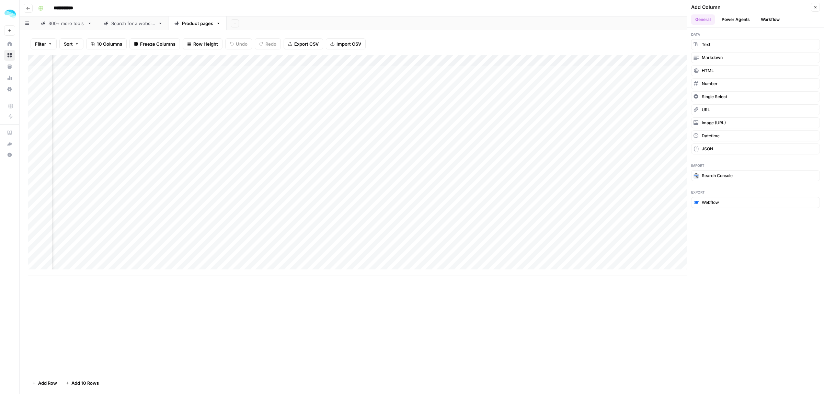
click at [770, 20] on button "Workflow" at bounding box center [770, 19] width 27 height 10
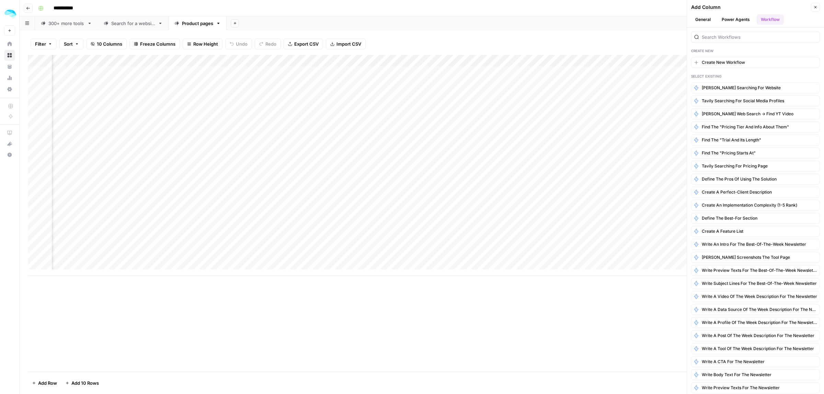
click at [766, 32] on div at bounding box center [755, 34] width 129 height 15
click at [760, 37] on input "search" at bounding box center [759, 37] width 115 height 7
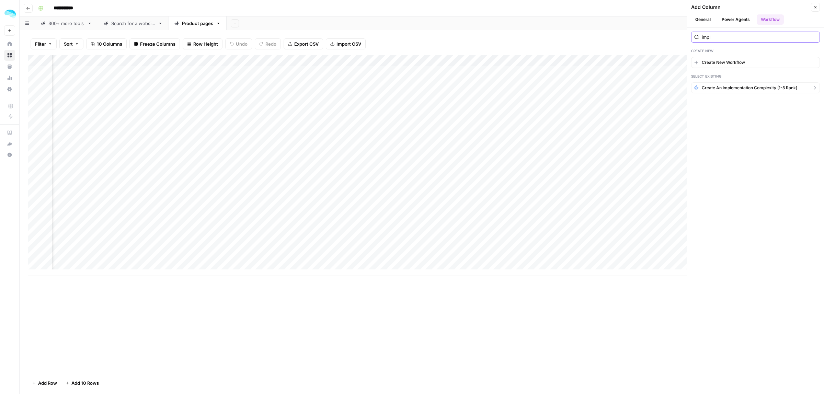
type input "impl"
click at [743, 90] on span "Create an implementation complexity (1-5 rank)" at bounding box center [749, 88] width 95 height 6
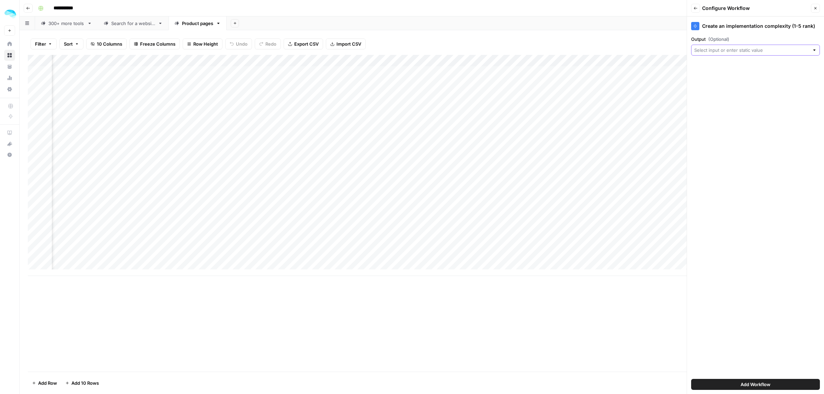
click at [726, 50] on input "Output (Optional)" at bounding box center [751, 50] width 115 height 7
click at [729, 104] on span "Scraped website" at bounding box center [754, 107] width 114 height 7
type input "Scraped website"
click at [770, 383] on span "Add Workflow" at bounding box center [755, 384] width 30 height 7
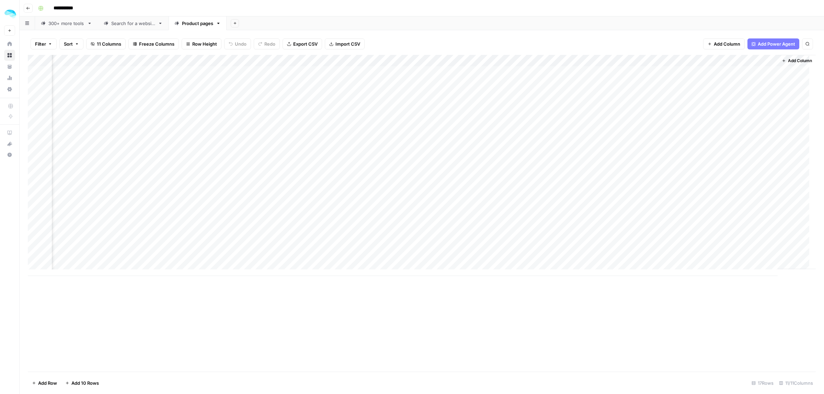
scroll to position [0, 191]
click at [702, 72] on div "Add Column" at bounding box center [422, 165] width 788 height 221
click at [704, 83] on div "Add Column" at bounding box center [422, 165] width 788 height 221
click at [756, 60] on div "Add Column" at bounding box center [422, 165] width 788 height 221
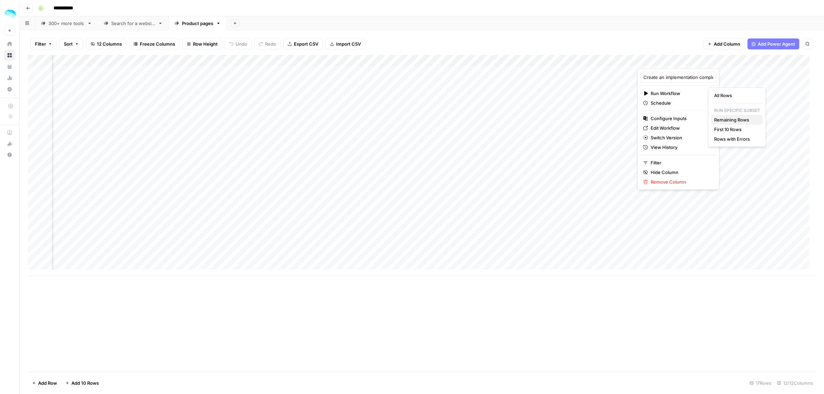
click at [740, 122] on span "Remaining Rows" at bounding box center [735, 119] width 43 height 7
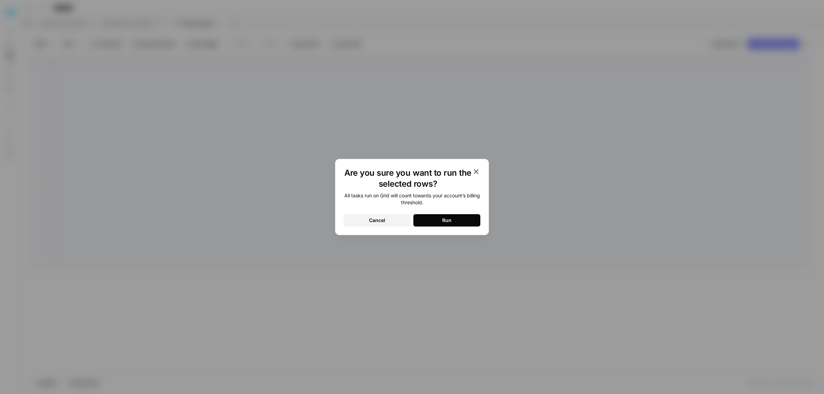
click at [445, 222] on div "Run" at bounding box center [446, 220] width 9 height 7
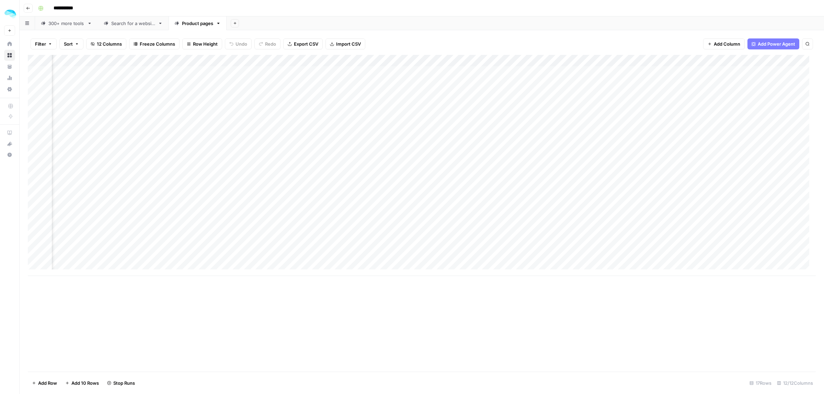
scroll to position [0, 253]
click at [692, 58] on div "Add Column" at bounding box center [422, 165] width 788 height 221
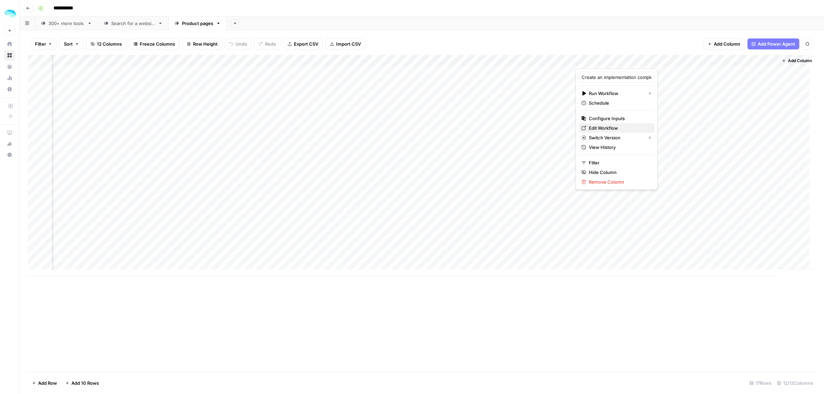
click at [611, 127] on span "Edit Workflow" at bounding box center [619, 128] width 60 height 7
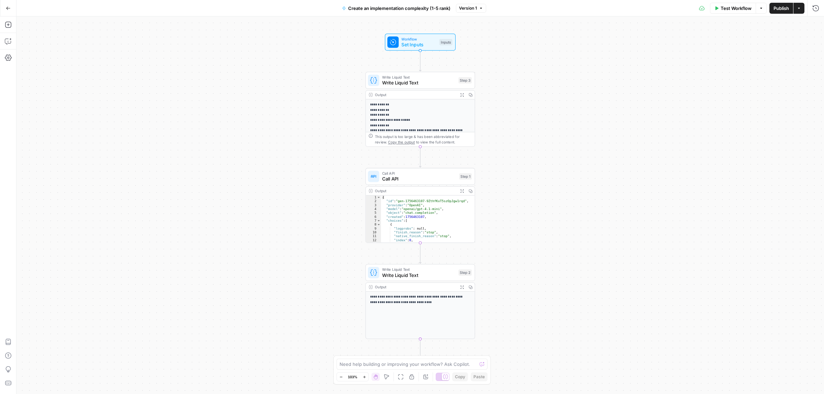
click at [416, 184] on div "Call API Call API Step 1 Copy step Delete step Add Note Test" at bounding box center [419, 176] width 109 height 17
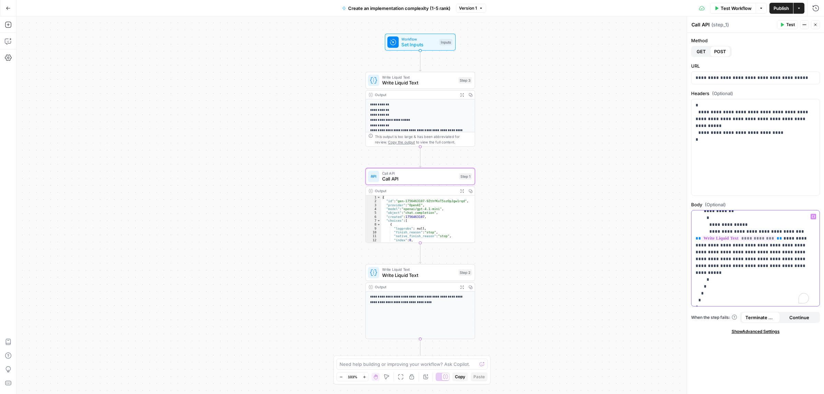
scroll to position [40, 0]
drag, startPoint x: 790, startPoint y: 258, endPoint x: 726, endPoint y: 258, distance: 63.8
click at [726, 258] on p "**********" at bounding box center [751, 238] width 113 height 130
click at [731, 252] on p "**********" at bounding box center [751, 238] width 113 height 130
drag, startPoint x: 794, startPoint y: 258, endPoint x: 736, endPoint y: 253, distance: 58.6
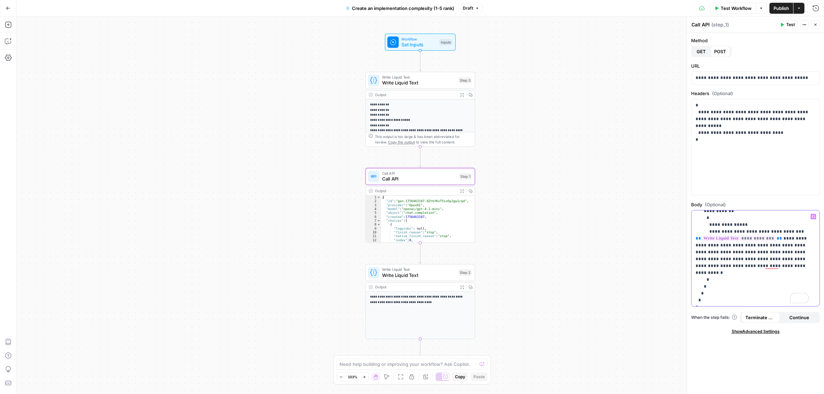
click at [736, 253] on p "**********" at bounding box center [751, 238] width 113 height 130
click at [694, 260] on div "**********" at bounding box center [755, 258] width 128 height 96
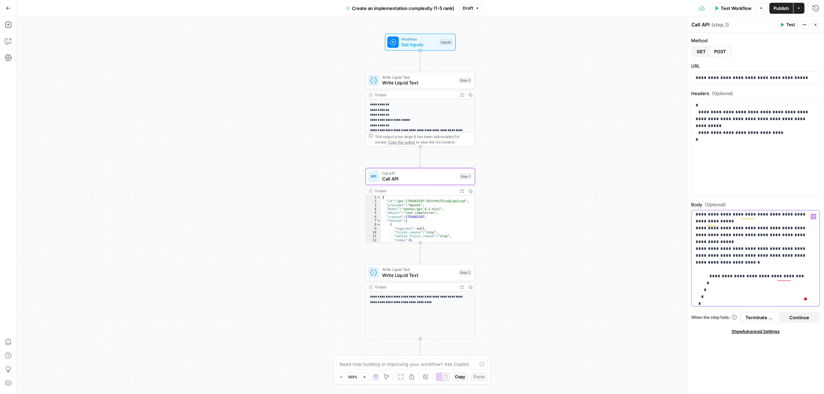
scroll to position [126, 0]
click at [723, 258] on p "**********" at bounding box center [751, 198] width 113 height 220
click at [719, 264] on p "**********" at bounding box center [751, 198] width 113 height 220
click at [786, 24] on span "P" at bounding box center [788, 23] width 5 height 6
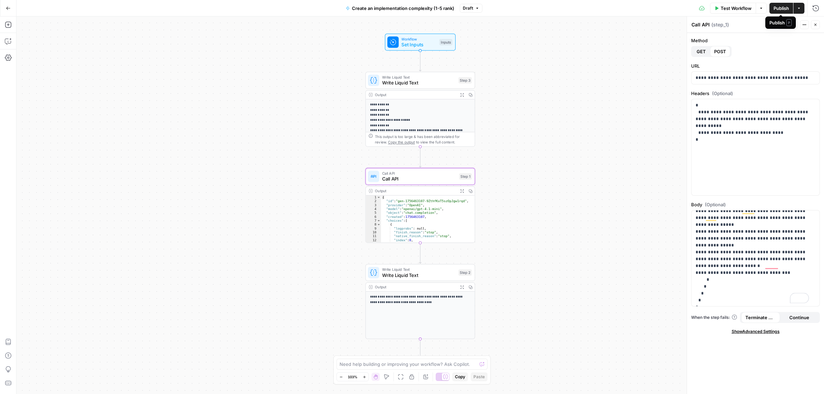
click at [751, 25] on div "Call API Call API ( step_1 )" at bounding box center [733, 25] width 84 height 8
click at [785, 23] on button "Test" at bounding box center [787, 24] width 21 height 9
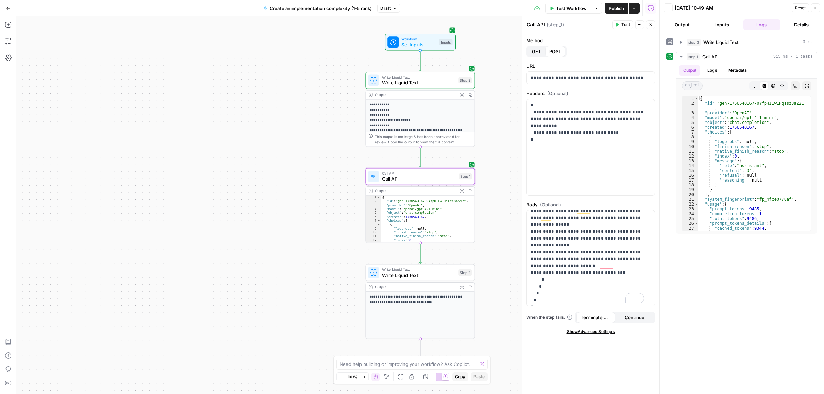
click at [609, 5] on span "Publish" at bounding box center [616, 8] width 15 height 7
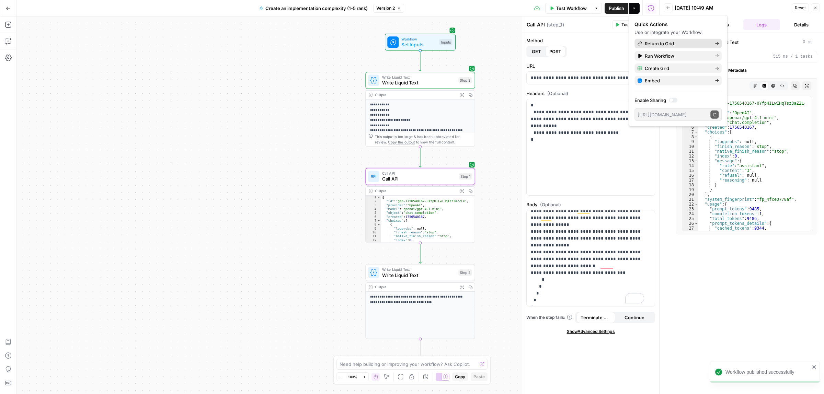
click at [651, 42] on span "Return to Grid" at bounding box center [677, 43] width 65 height 7
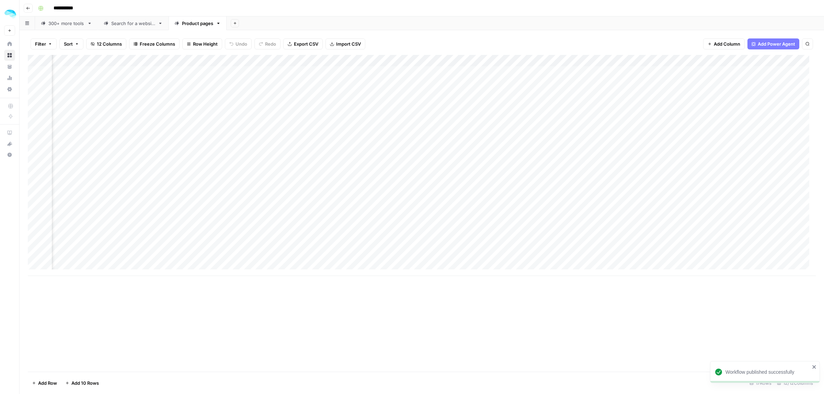
scroll to position [0, 253]
click at [696, 62] on div "Add Column" at bounding box center [422, 165] width 788 height 221
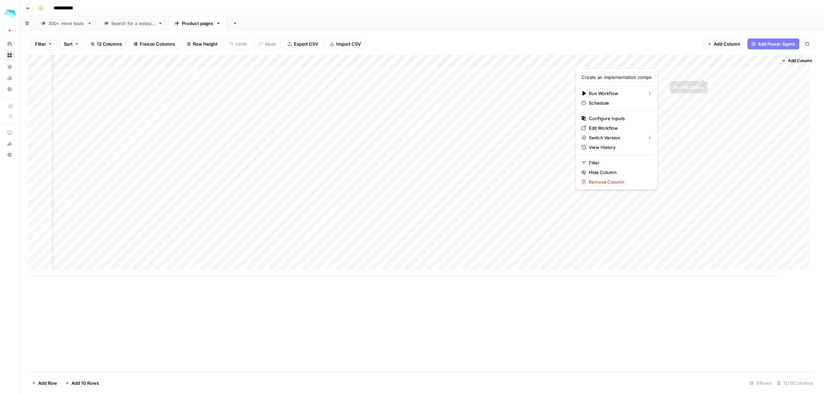
click at [703, 71] on div "Add Column" at bounding box center [422, 165] width 788 height 221
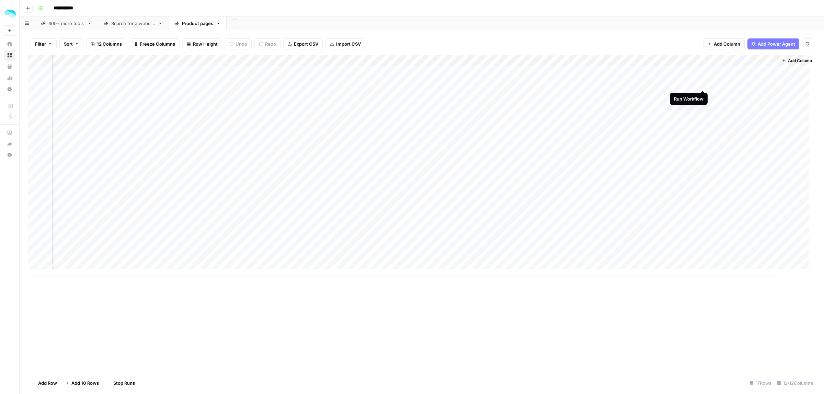
click at [702, 84] on div "Add Column" at bounding box center [422, 165] width 788 height 221
click at [703, 93] on div "Add Column" at bounding box center [422, 165] width 788 height 221
click at [703, 107] on div "Add Column" at bounding box center [422, 165] width 788 height 221
click at [701, 118] on div "Add Column" at bounding box center [422, 165] width 788 height 221
click at [703, 129] on div "Add Column" at bounding box center [422, 165] width 788 height 221
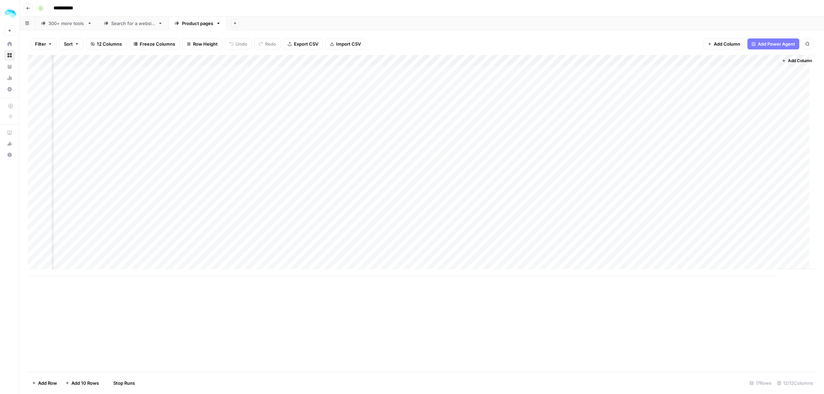
click at [703, 145] on div "Add Column" at bounding box center [422, 165] width 788 height 221
click at [702, 153] on div "Add Column" at bounding box center [422, 165] width 788 height 221
click at [703, 165] on div "Add Column" at bounding box center [422, 165] width 788 height 221
click at [703, 177] on div "Add Column" at bounding box center [422, 165] width 788 height 221
click at [701, 165] on div "Add Column" at bounding box center [422, 165] width 788 height 221
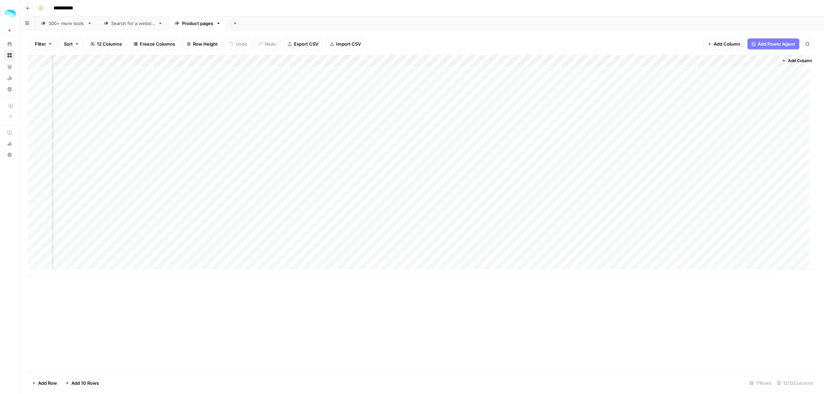
click at [703, 177] on div "Add Column" at bounding box center [422, 165] width 788 height 221
click at [703, 187] on div "Add Column" at bounding box center [422, 165] width 788 height 221
click at [702, 200] on div "Add Column" at bounding box center [422, 165] width 788 height 221
click at [702, 224] on div "Add Column" at bounding box center [422, 165] width 788 height 221
click at [702, 234] on div "Add Column" at bounding box center [422, 165] width 788 height 221
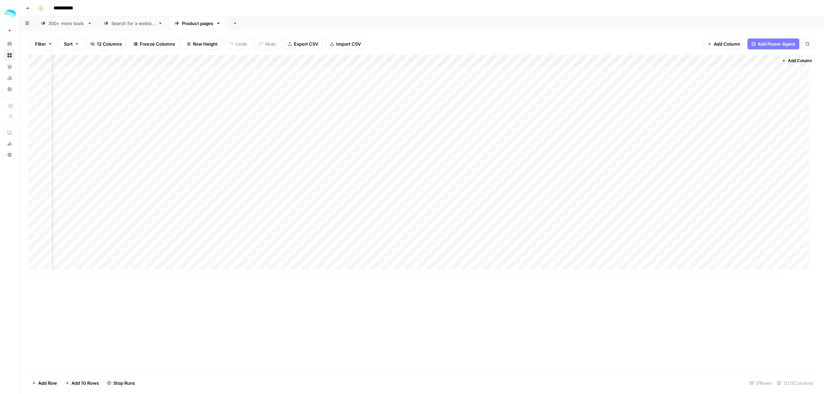
click at [701, 248] on div "Add Column" at bounding box center [422, 165] width 788 height 221
click at [701, 256] on div "Add Column" at bounding box center [422, 165] width 788 height 221
click at [765, 61] on div "Add Column" at bounding box center [422, 165] width 788 height 221
drag, startPoint x: 738, startPoint y: 76, endPoint x: 703, endPoint y: 76, distance: 35.4
click at [711, 76] on div "Output Number Filter Hide Column Remove Column" at bounding box center [750, 102] width 82 height 67
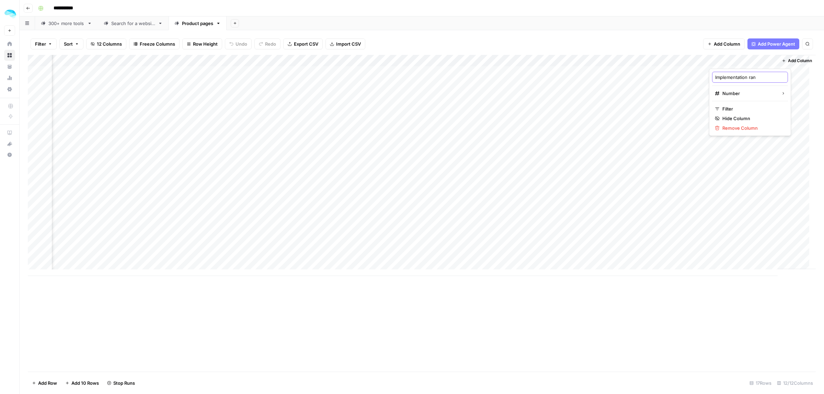
type input "Implementation rank"
click at [720, 103] on div "Add Column" at bounding box center [422, 165] width 788 height 221
click at [720, 132] on div "Add Column" at bounding box center [422, 165] width 788 height 221
click at [788, 58] on span "Add Column" at bounding box center [800, 61] width 24 height 6
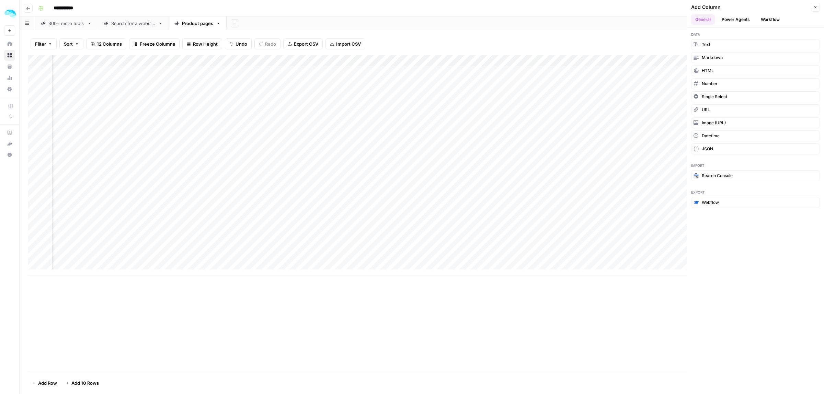
click at [774, 23] on button "Workflow" at bounding box center [770, 19] width 27 height 10
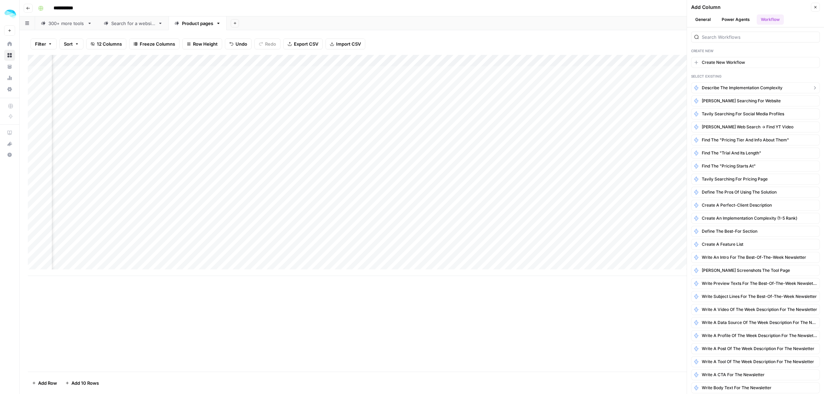
click at [751, 88] on span "Describe the implementation complexity" at bounding box center [742, 88] width 81 height 6
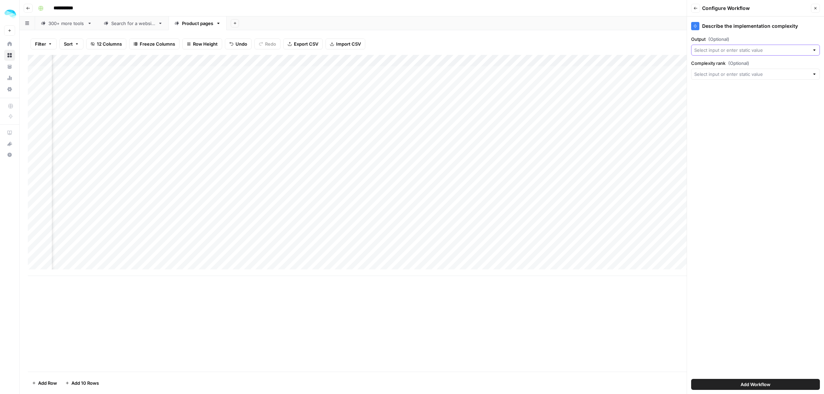
click at [735, 52] on input "Output (Optional)" at bounding box center [751, 50] width 115 height 7
click at [732, 105] on span "Scraped website" at bounding box center [754, 107] width 114 height 7
type input "Scraped website"
click at [723, 71] on input "Complexity rank (Optional)" at bounding box center [751, 74] width 115 height 7
click at [641, 37] on div "Filter Sort 12 Columns Freeze Columns Row Height Undo Redo Export CSV Import CS…" at bounding box center [422, 44] width 788 height 22
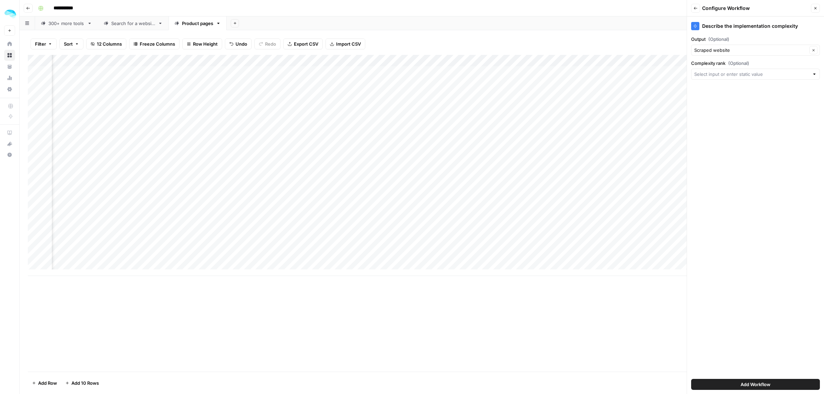
click at [813, 10] on button "Close" at bounding box center [815, 8] width 9 height 9
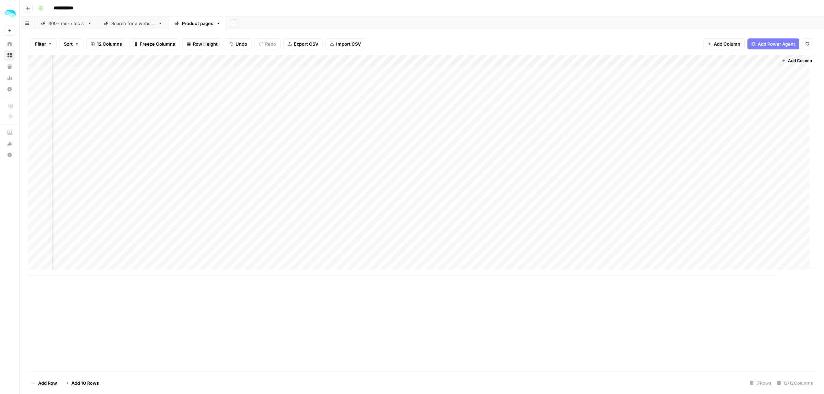
click at [795, 62] on span "Add Column" at bounding box center [800, 61] width 24 height 6
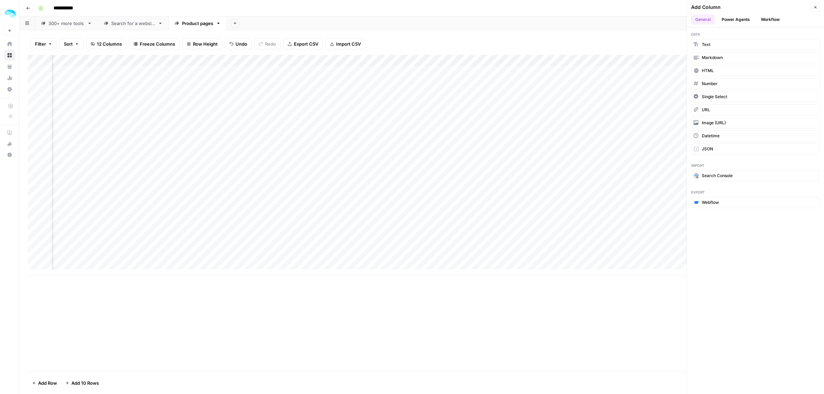
click at [772, 19] on button "Workflow" at bounding box center [770, 19] width 27 height 10
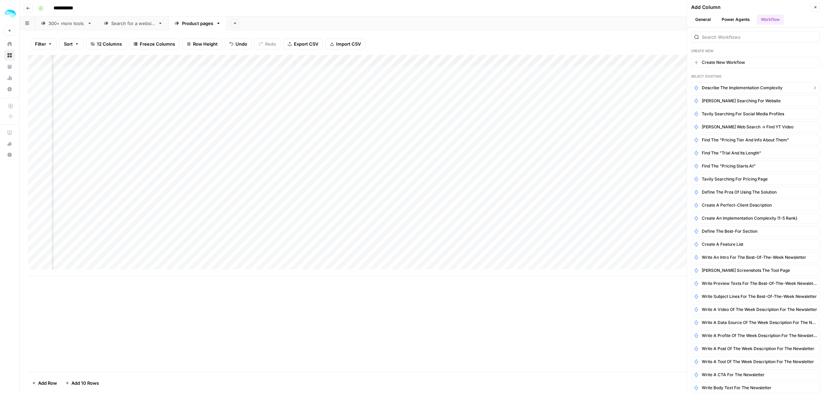
click at [729, 88] on span "Describe the implementation complexity" at bounding box center [742, 88] width 81 height 6
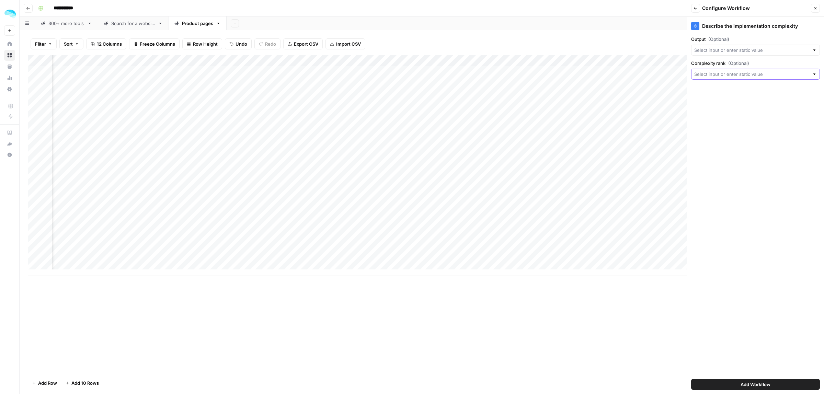
click at [733, 77] on input "Complexity rank (Optional)" at bounding box center [751, 74] width 115 height 7
click at [723, 115] on span "Implementation rank" at bounding box center [750, 112] width 106 height 7
type input "Implementation rank"
click at [716, 54] on div at bounding box center [755, 50] width 129 height 11
click at [715, 107] on span "Scraped website" at bounding box center [754, 107] width 114 height 7
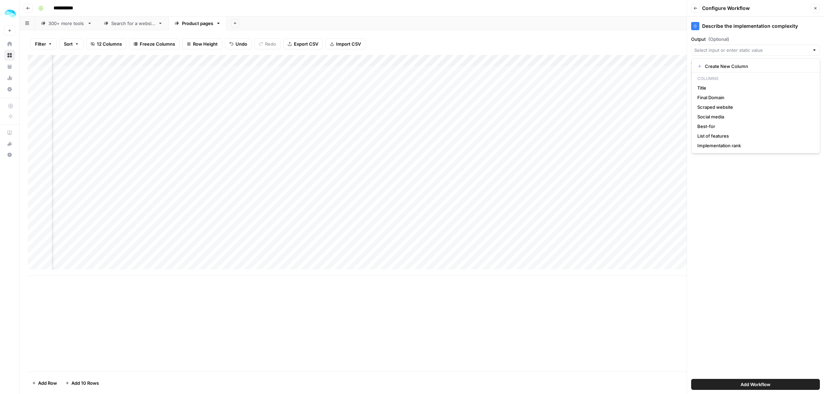
type input "Scraped website"
click at [755, 384] on span "Add Workflow" at bounding box center [755, 384] width 30 height 7
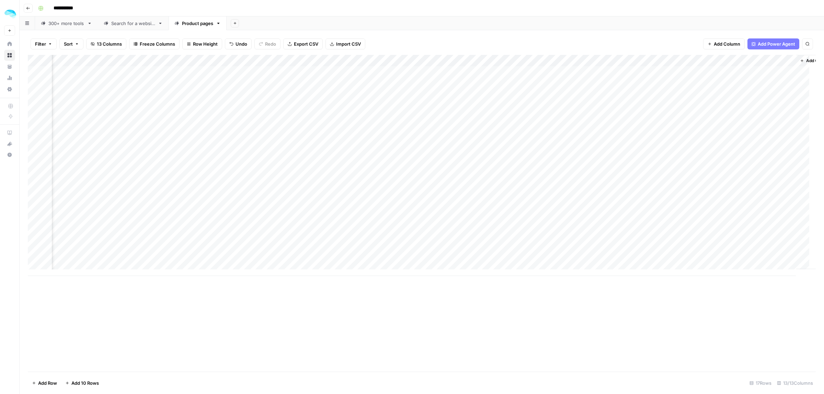
scroll to position [0, 370]
click at [713, 73] on div "Add Column" at bounding box center [422, 165] width 788 height 221
click at [736, 72] on div "Add Column" at bounding box center [422, 165] width 788 height 221
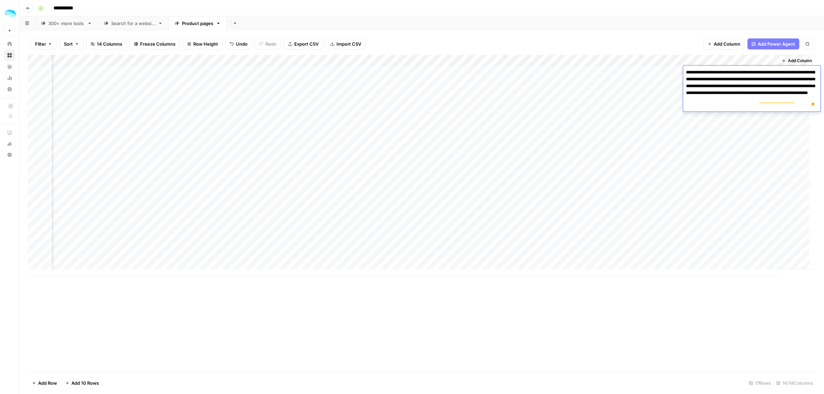
click at [693, 61] on div "Add Column" at bounding box center [422, 165] width 788 height 221
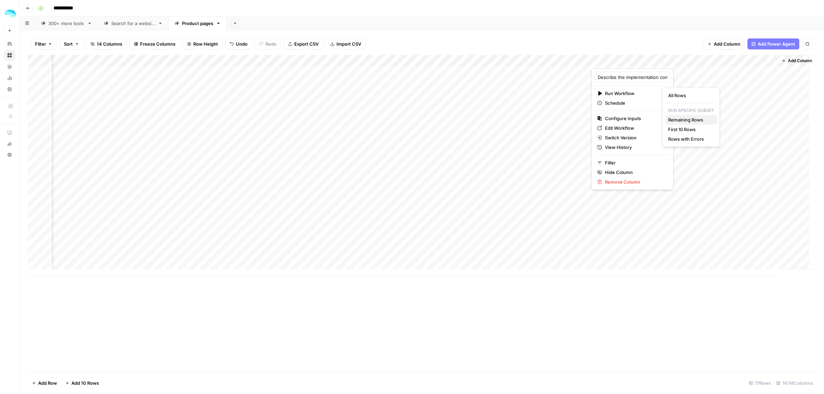
click at [702, 119] on span "Remaining Rows" at bounding box center [689, 119] width 43 height 7
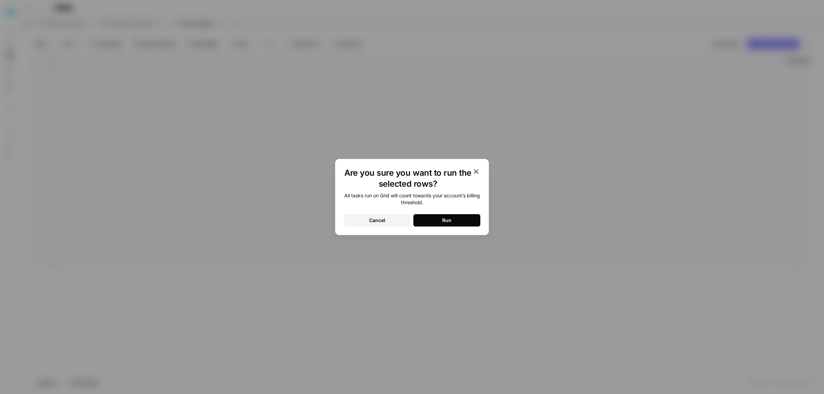
click at [443, 222] on div "Run" at bounding box center [446, 220] width 9 height 7
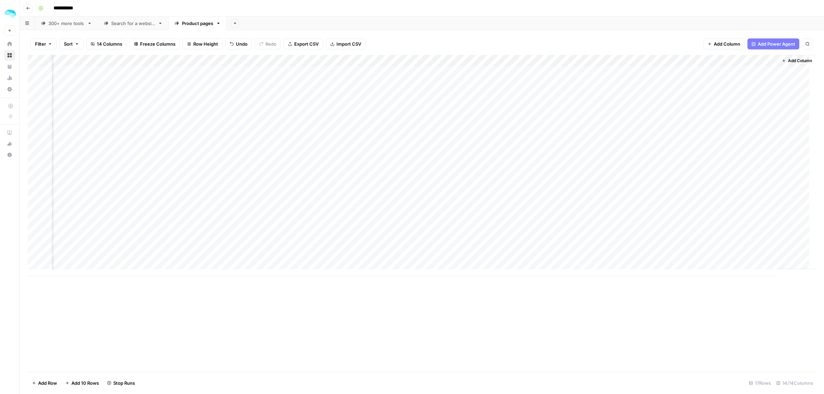
click at [731, 84] on div "Add Column" at bounding box center [422, 165] width 788 height 221
click at [747, 133] on div "Add Column" at bounding box center [422, 165] width 788 height 221
click at [732, 94] on div "Add Column" at bounding box center [422, 165] width 788 height 221
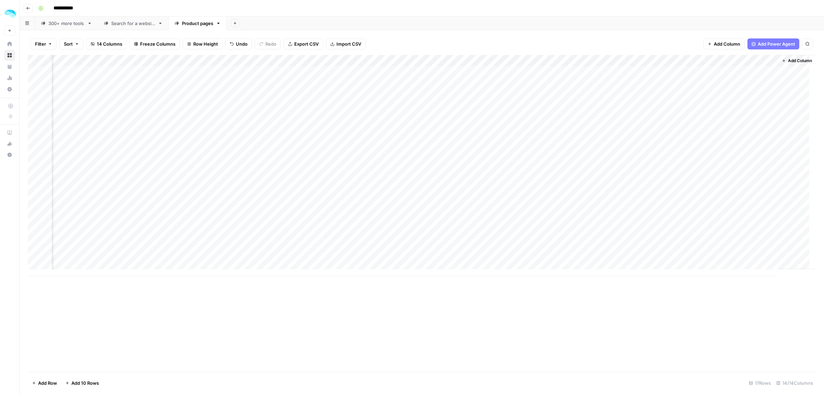
click at [738, 75] on div "Add Column" at bounding box center [422, 165] width 788 height 221
click at [723, 247] on div "Add Column" at bounding box center [422, 165] width 788 height 221
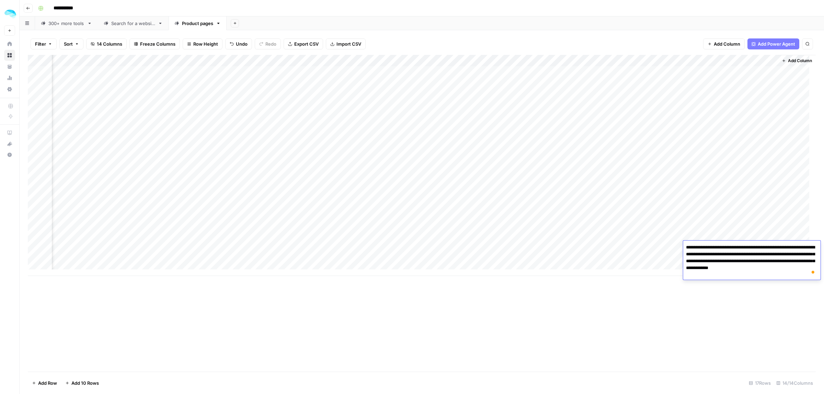
click at [732, 105] on div "Add Column" at bounding box center [422, 165] width 788 height 221
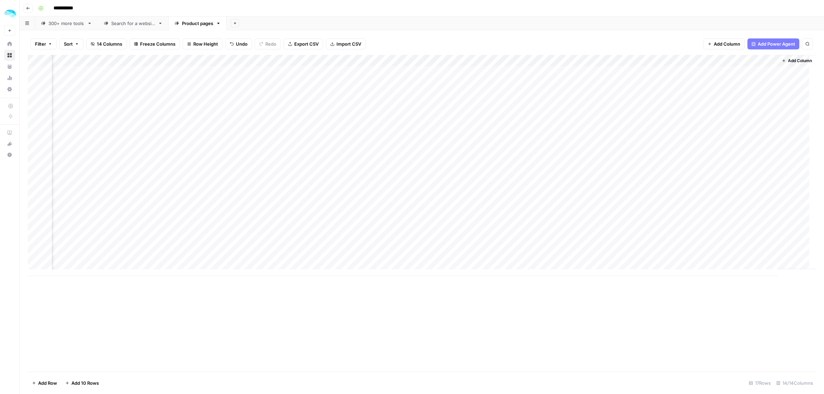
click at [732, 105] on div "Add Column" at bounding box center [422, 165] width 788 height 221
click at [788, 63] on span "Add Column" at bounding box center [800, 61] width 24 height 6
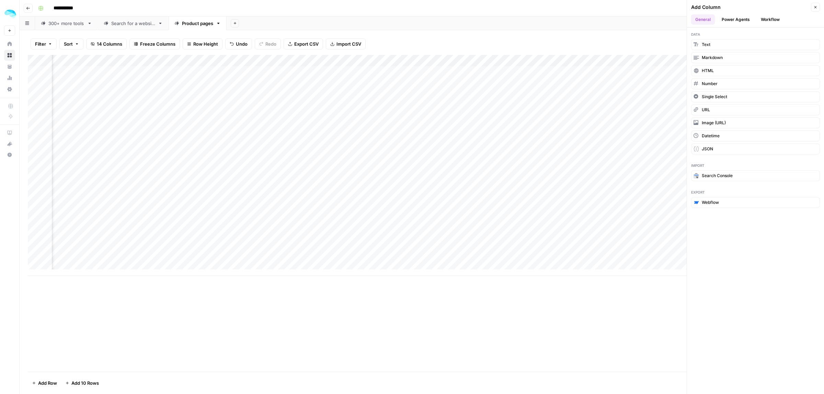
click at [630, 42] on div "Filter Sort 14 Columns Freeze Columns Row Height Undo Redo Export CSV Import CS…" at bounding box center [422, 44] width 788 height 22
click at [818, 9] on button "Close" at bounding box center [815, 7] width 9 height 9
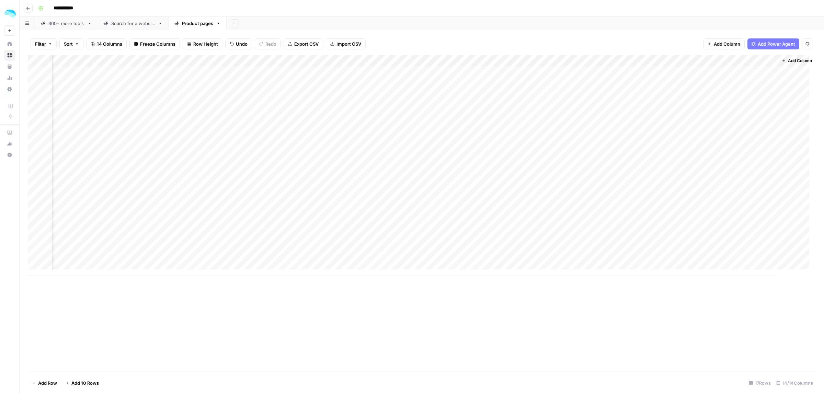
click at [738, 61] on div "Add Column" at bounding box center [422, 165] width 788 height 221
drag, startPoint x: 732, startPoint y: 76, endPoint x: 715, endPoint y: 74, distance: 17.6
click at [719, 74] on input "Output" at bounding box center [750, 77] width 70 height 7
type input "O"
type input "Implementation process"
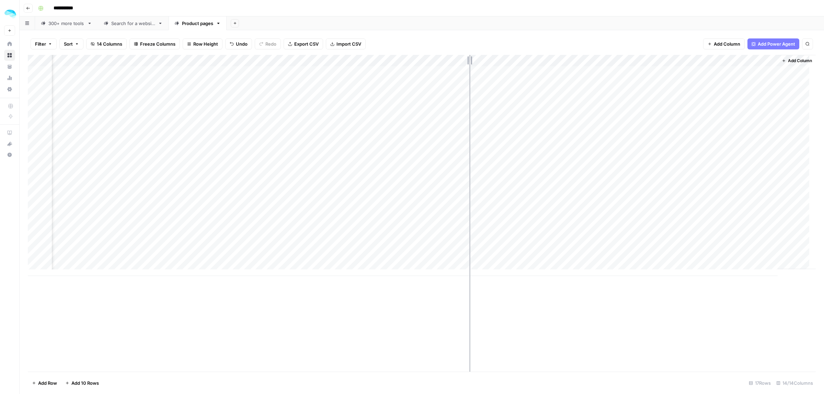
drag, startPoint x: 530, startPoint y: 62, endPoint x: 469, endPoint y: 62, distance: 61.1
click at [469, 62] on div "Add Column" at bounding box center [422, 165] width 788 height 221
drag, startPoint x: 591, startPoint y: 59, endPoint x: 550, endPoint y: 59, distance: 41.2
click at [550, 59] on div "Add Column" at bounding box center [422, 165] width 788 height 221
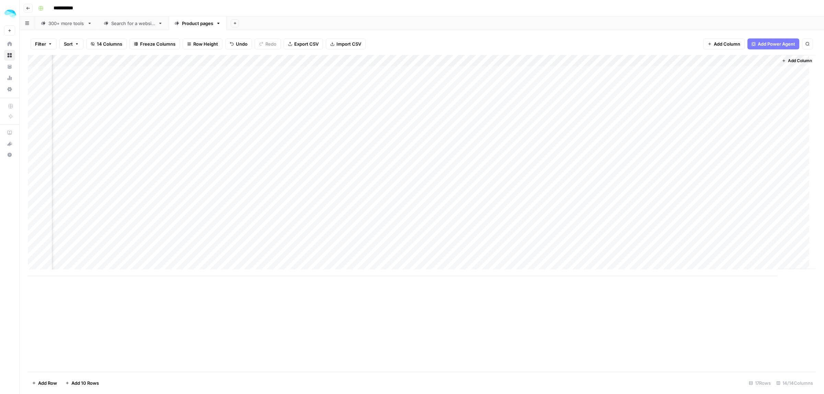
scroll to position [0, 344]
drag, startPoint x: 709, startPoint y: 60, endPoint x: 633, endPoint y: 60, distance: 76.5
click at [633, 60] on div "Add Column" at bounding box center [422, 165] width 788 height 221
drag, startPoint x: 215, startPoint y: 60, endPoint x: 144, endPoint y: 61, distance: 70.7
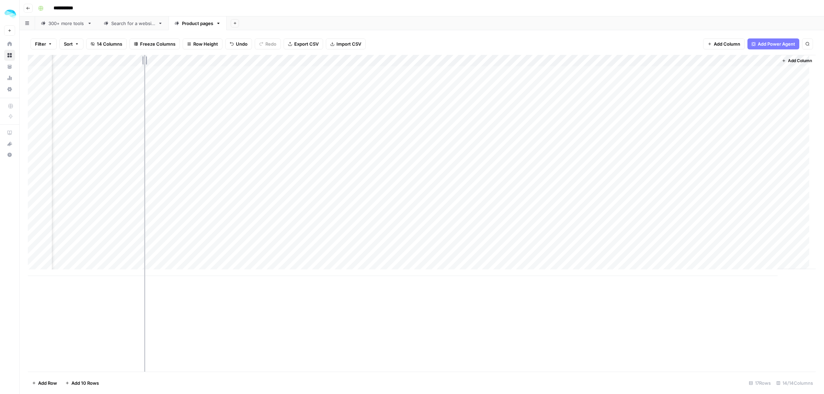
click at [144, 61] on div "Add Column" at bounding box center [422, 165] width 788 height 221
click at [795, 59] on span "Add Column" at bounding box center [800, 61] width 24 height 6
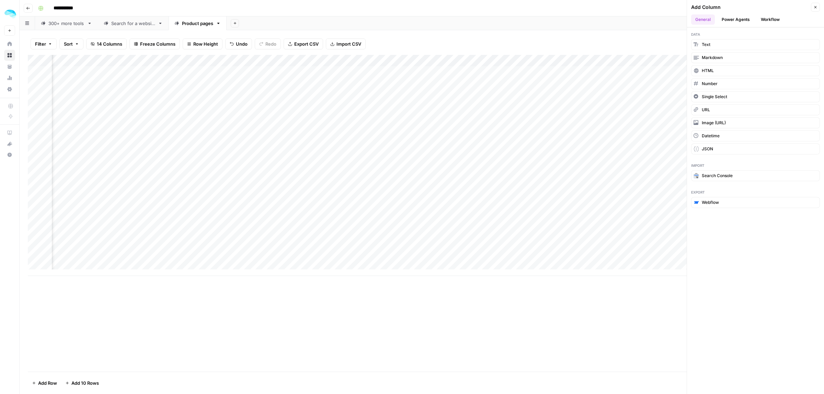
click at [777, 18] on button "Workflow" at bounding box center [770, 19] width 27 height 10
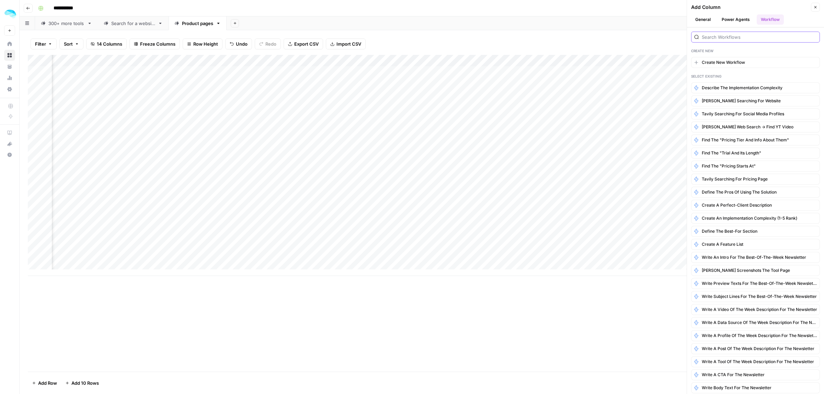
click at [757, 35] on input "search" at bounding box center [759, 37] width 115 height 7
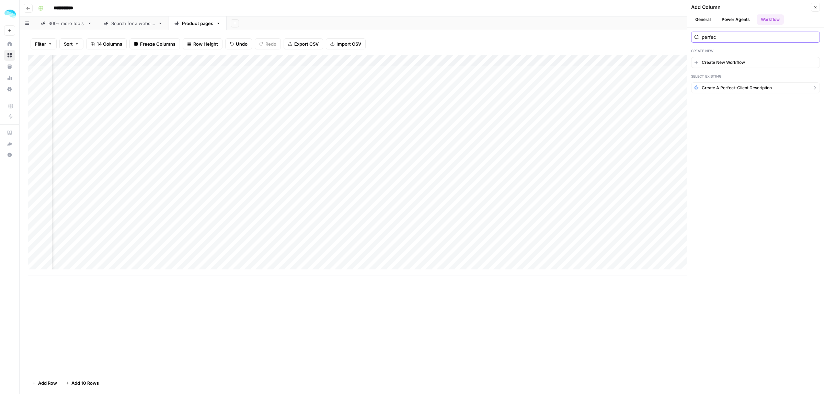
type input "perfec"
click at [744, 88] on span "Create a perfect-client description" at bounding box center [737, 88] width 70 height 6
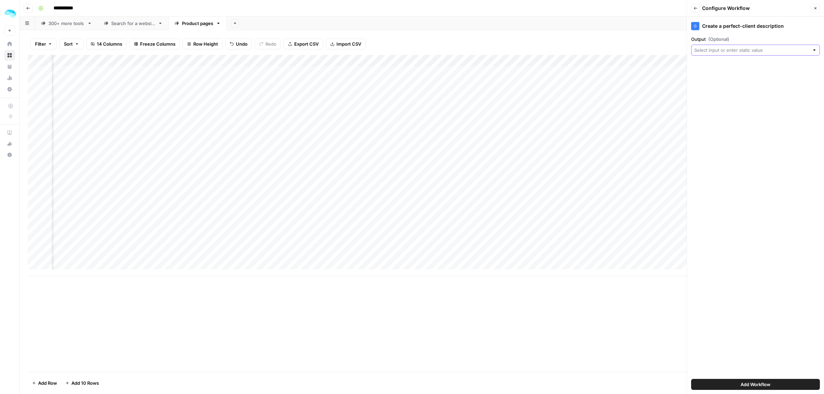
click at [726, 50] on input "Output (Optional)" at bounding box center [751, 50] width 115 height 7
click at [719, 108] on span "Scraped website" at bounding box center [754, 107] width 114 height 7
type input "Scraped website"
click at [783, 385] on button "Add Workflow" at bounding box center [755, 384] width 129 height 11
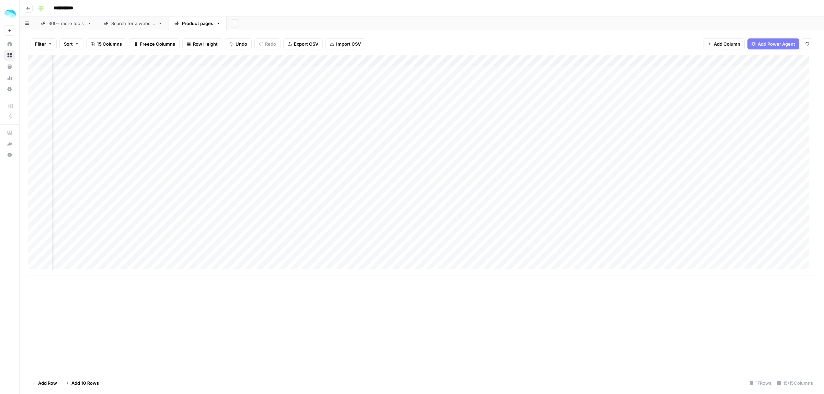
scroll to position [0, 303]
click at [756, 60] on div "Add Column" at bounding box center [422, 165] width 788 height 221
click at [687, 128] on span "Edit Workflow" at bounding box center [709, 128] width 60 height 7
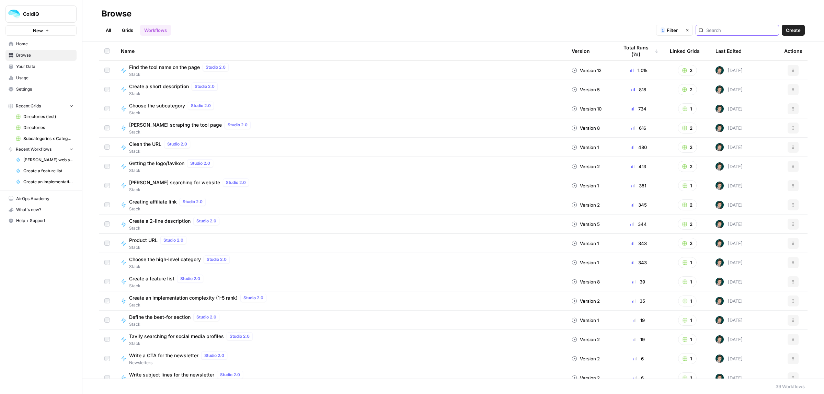
click at [723, 30] on input "search" at bounding box center [741, 30] width 70 height 7
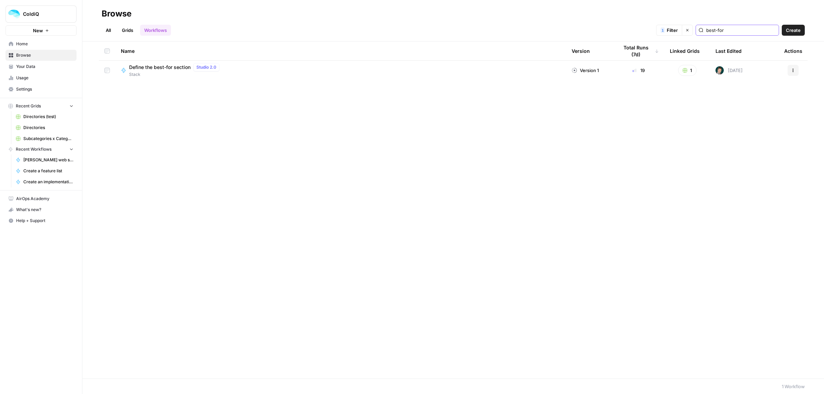
click at [790, 70] on button "Actions" at bounding box center [792, 70] width 11 height 11
type input "best-for"
click at [751, 142] on span "Duplicate" at bounding box center [762, 140] width 55 height 7
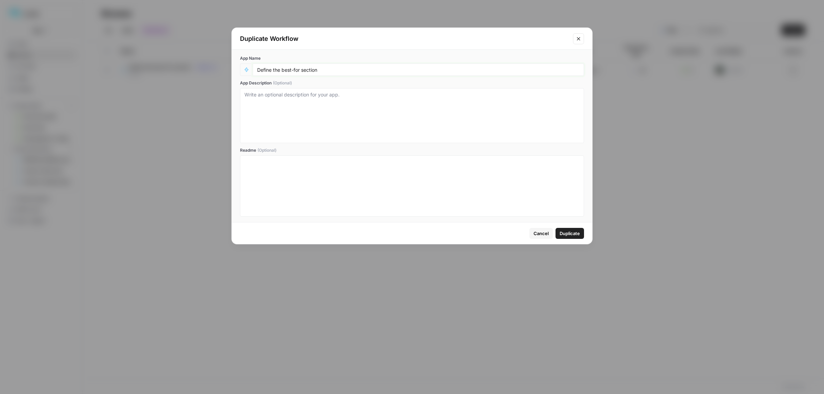
drag, startPoint x: 325, startPoint y: 69, endPoint x: 229, endPoint y: 69, distance: 95.4
click at [230, 69] on div "Duplicate Workflow App Name Define the best-for section App Description (Option…" at bounding box center [412, 197] width 824 height 394
type input "Describe the implementation complexity"
click at [565, 230] on span "Duplicate" at bounding box center [570, 233] width 20 height 7
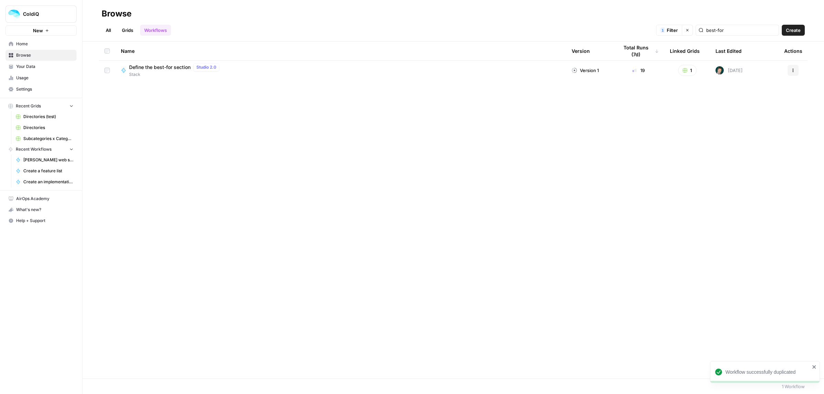
drag, startPoint x: 680, startPoint y: 25, endPoint x: 676, endPoint y: 26, distance: 4.2
click at [0, 0] on div "1 Filter Clear filters best-for" at bounding box center [0, 0] width 0 height 0
drag, startPoint x: 745, startPoint y: 28, endPoint x: 670, endPoint y: 36, distance: 74.9
click at [0, 0] on div "1 Filter Clear filters best-for" at bounding box center [0, 0] width 0 height 0
type input "complexi"
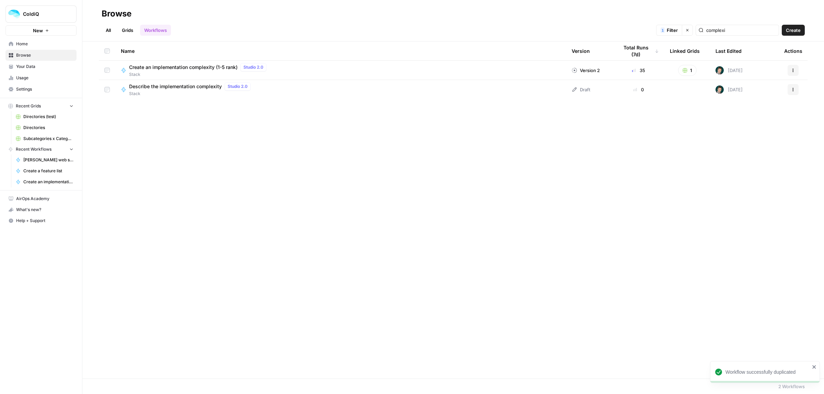
click at [191, 90] on span "Describe the implementation complexity" at bounding box center [175, 86] width 93 height 7
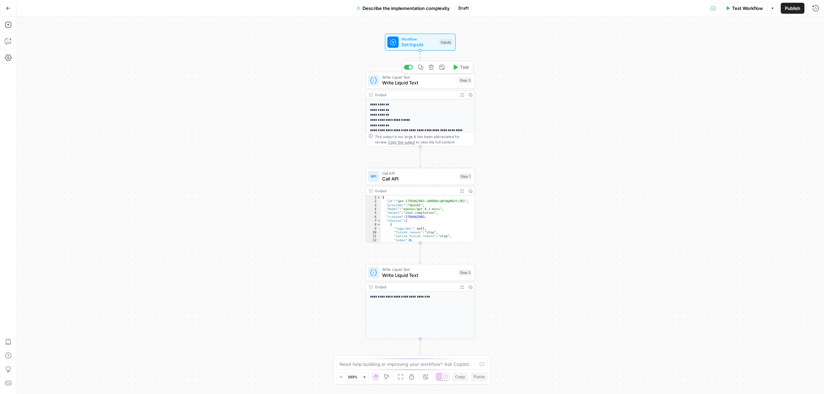
click at [421, 54] on icon "Edge from start to step_3" at bounding box center [420, 61] width 2 height 20
click at [417, 40] on span "Workflow" at bounding box center [418, 38] width 35 height 5
click at [741, 57] on input "Output (Optional)" at bounding box center [758, 55] width 109 height 7
click at [794, 44] on span "edit field" at bounding box center [792, 42] width 15 height 5
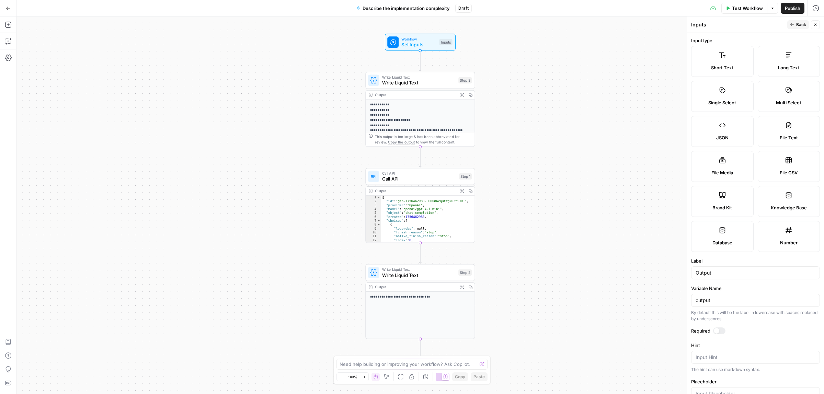
click at [783, 62] on label "Long Text" at bounding box center [789, 61] width 62 height 31
click at [792, 24] on icon "button" at bounding box center [792, 25] width 4 height 4
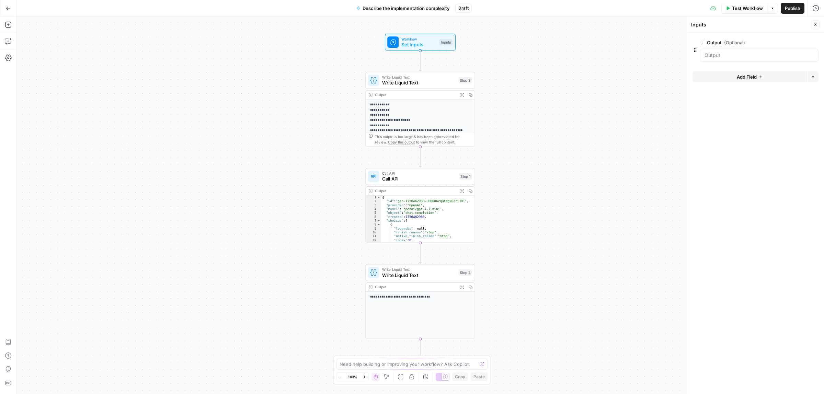
click at [739, 74] on span "Add Field" at bounding box center [747, 76] width 20 height 7
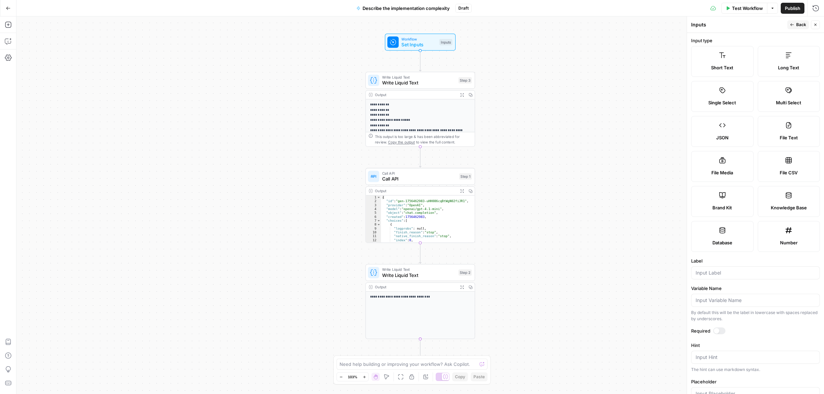
click at [788, 234] on label "Number" at bounding box center [789, 236] width 62 height 31
click at [796, 24] on span "Back" at bounding box center [801, 25] width 10 height 6
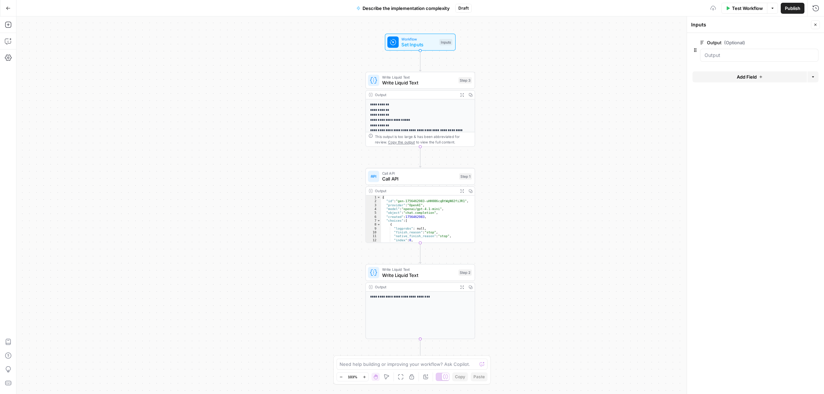
click at [747, 78] on span "Add Field" at bounding box center [747, 76] width 20 height 7
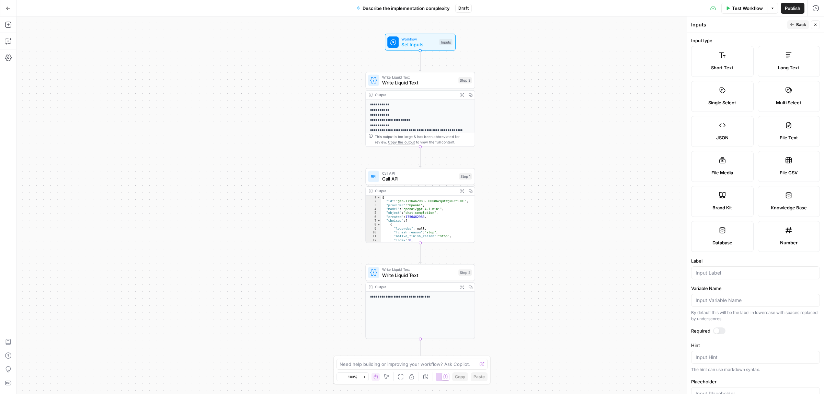
click at [794, 222] on label "Number" at bounding box center [789, 236] width 62 height 31
click at [732, 274] on input "Label" at bounding box center [755, 272] width 120 height 7
type input "R"
type input "Complexity rank"
click at [722, 259] on label "Label" at bounding box center [755, 260] width 129 height 7
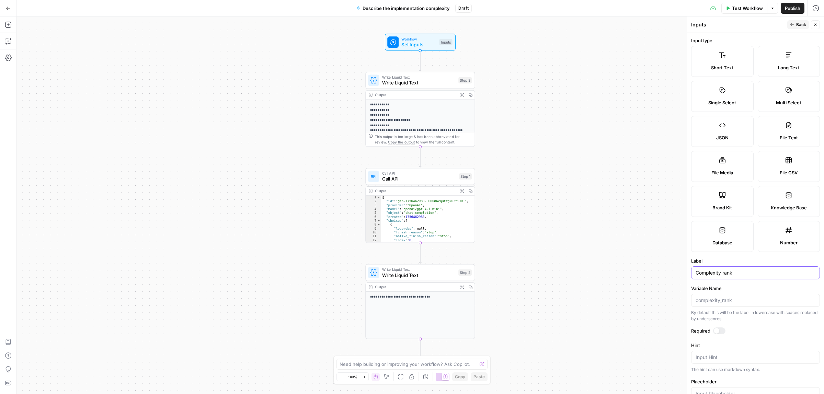
click at [722, 269] on input "Complexity rank" at bounding box center [755, 272] width 120 height 7
click at [795, 24] on button "Back" at bounding box center [798, 24] width 22 height 9
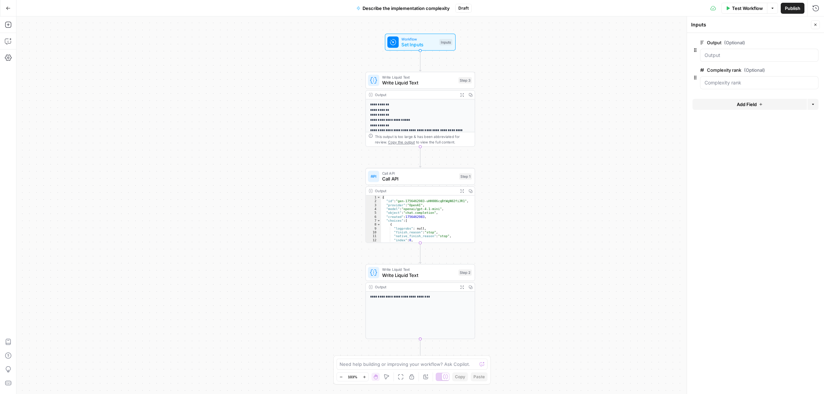
click at [403, 180] on span "Call API" at bounding box center [419, 178] width 74 height 7
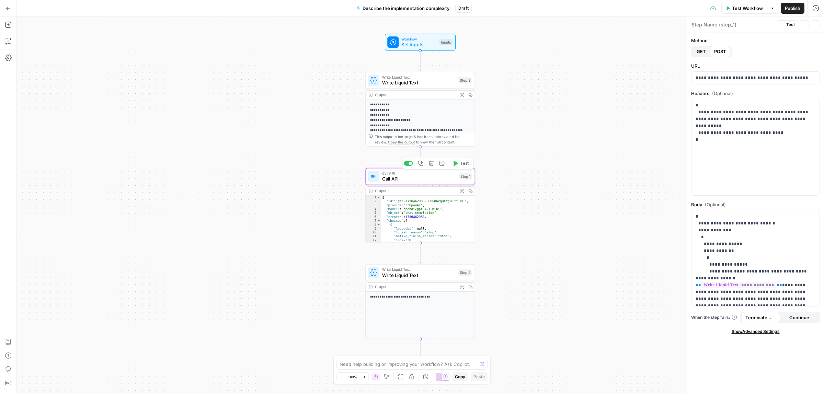
type textarea "Call API"
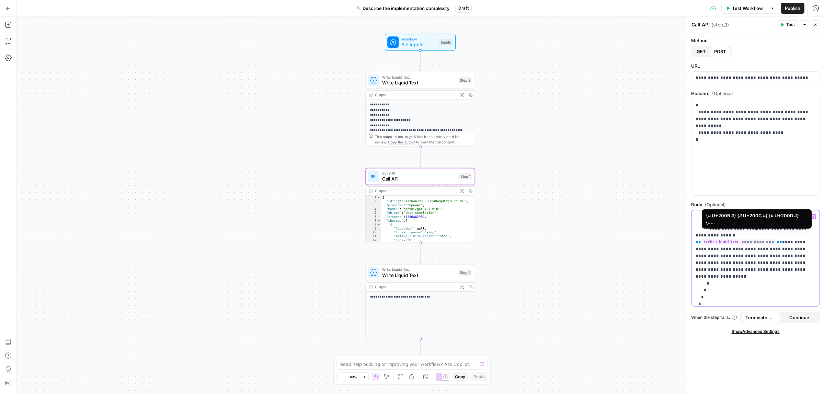
click at [795, 237] on p "**********" at bounding box center [751, 238] width 113 height 137
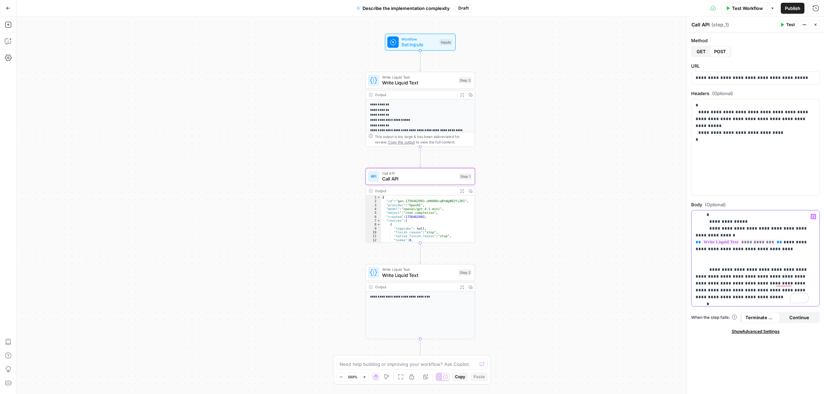
click at [703, 250] on p "**********" at bounding box center [751, 249] width 113 height 158
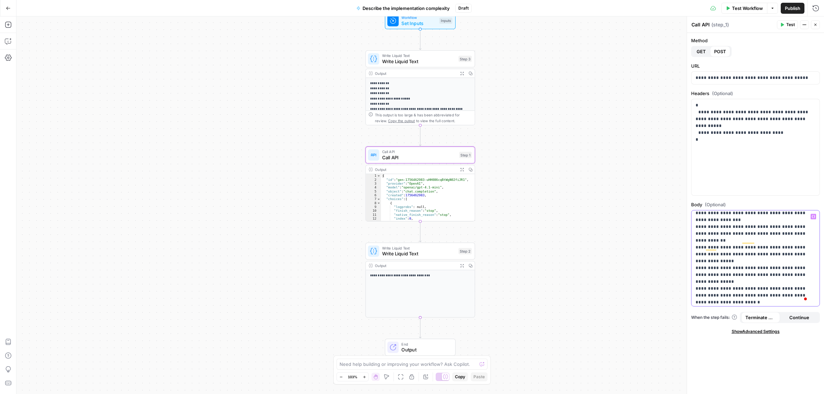
scroll to position [129, 0]
drag, startPoint x: 712, startPoint y: 253, endPoint x: 699, endPoint y: 253, distance: 13.1
click at [699, 253] on p "**********" at bounding box center [751, 200] width 113 height 233
drag, startPoint x: 785, startPoint y: 268, endPoint x: 693, endPoint y: 256, distance: 92.8
click at [693, 256] on div "**********" at bounding box center [755, 258] width 128 height 96
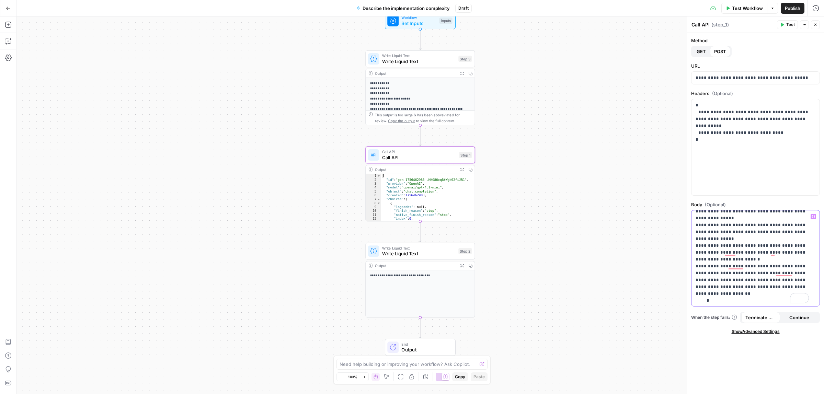
drag, startPoint x: 741, startPoint y: 272, endPoint x: 711, endPoint y: 275, distance: 30.7
click at [711, 275] on p "**********" at bounding box center [751, 200] width 113 height 233
click at [788, 26] on span "Test" at bounding box center [790, 25] width 9 height 6
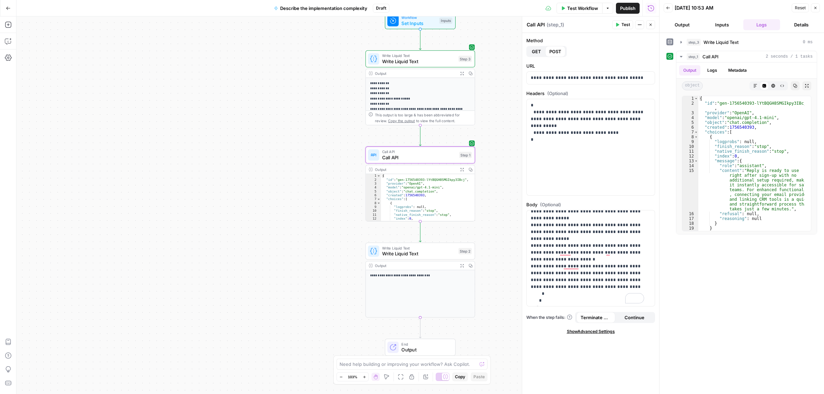
click at [572, 2] on div "Test Workflow Options Publish Run History" at bounding box center [524, 8] width 270 height 16
drag, startPoint x: 573, startPoint y: 5, endPoint x: 631, endPoint y: 97, distance: 108.3
click at [573, 5] on span "Test Workflow" at bounding box center [582, 8] width 31 height 7
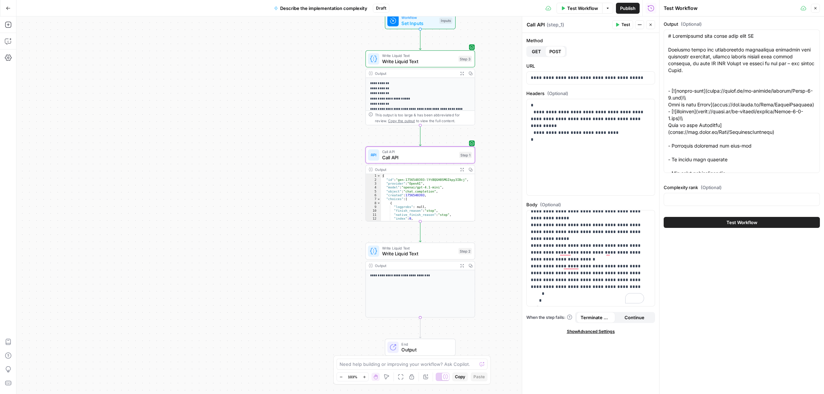
click at [687, 192] on div "Complexity rank (Optional)" at bounding box center [742, 196] width 156 height 25
click at [687, 205] on div at bounding box center [742, 199] width 156 height 13
type input "4"
click at [706, 224] on button "Test Workflow" at bounding box center [742, 222] width 156 height 11
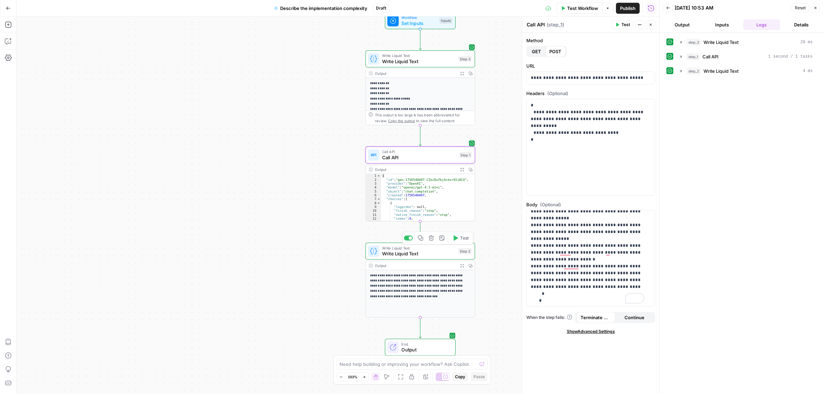
click at [460, 264] on icon "button" at bounding box center [462, 266] width 4 height 4
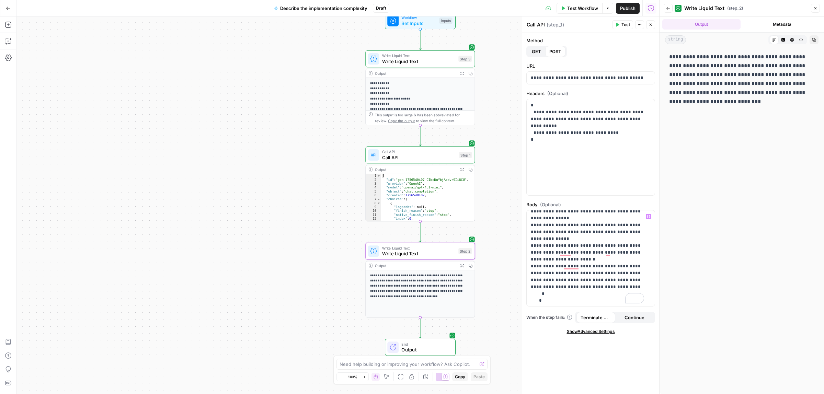
click at [426, 155] on span "Call API" at bounding box center [419, 157] width 74 height 7
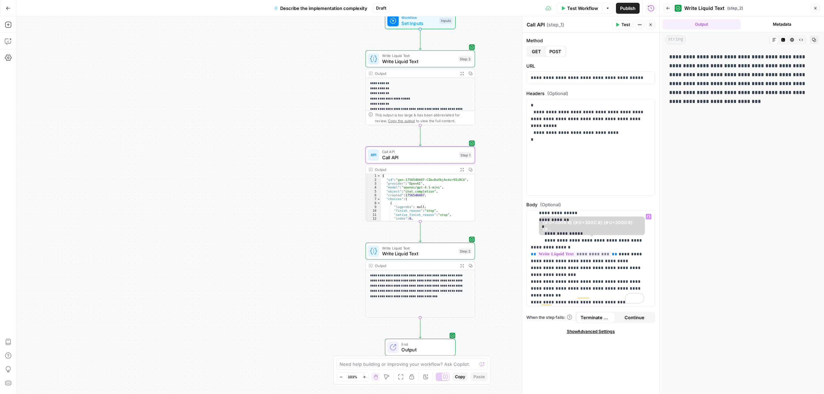
scroll to position [43, 0]
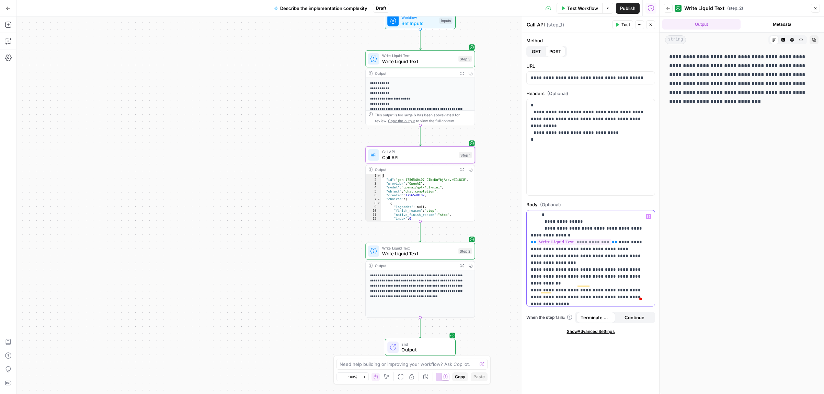
click at [612, 244] on p "**********" at bounding box center [587, 283] width 113 height 227
click at [648, 217] on icon "button" at bounding box center [648, 216] width 3 height 3
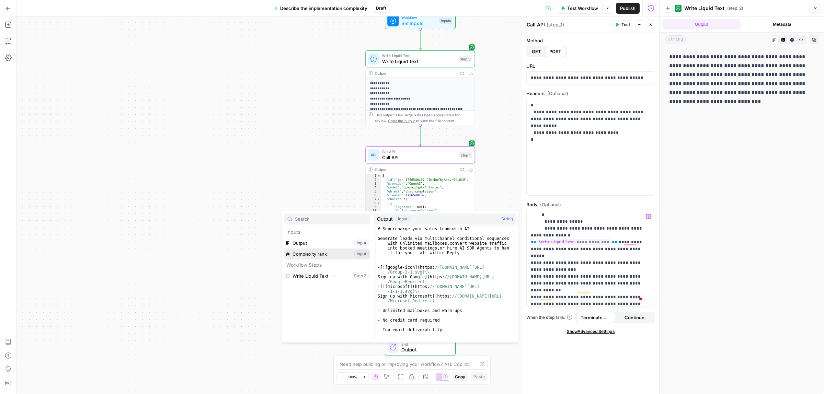
click at [300, 254] on button "Select variable Complexity rank" at bounding box center [327, 254] width 86 height 11
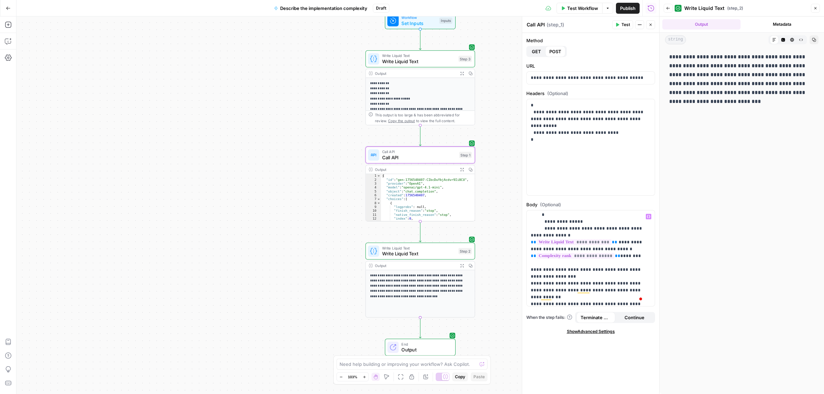
click at [624, 24] on span "Test" at bounding box center [625, 25] width 9 height 6
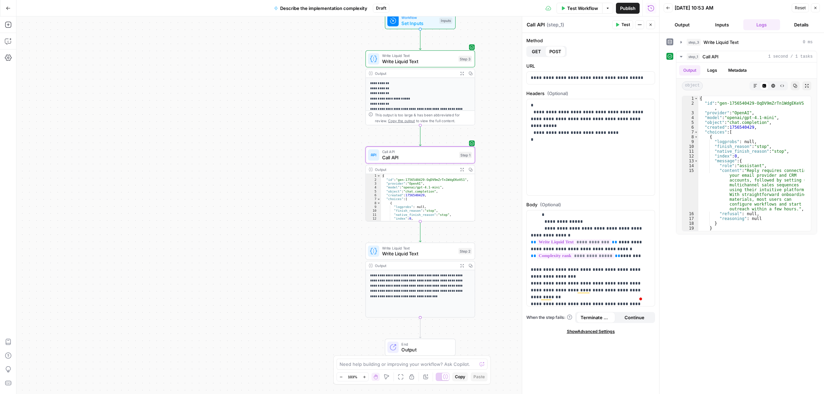
click at [624, 7] on span "Publish" at bounding box center [627, 8] width 15 height 7
click at [8, 4] on button "Go Back" at bounding box center [8, 8] width 12 height 12
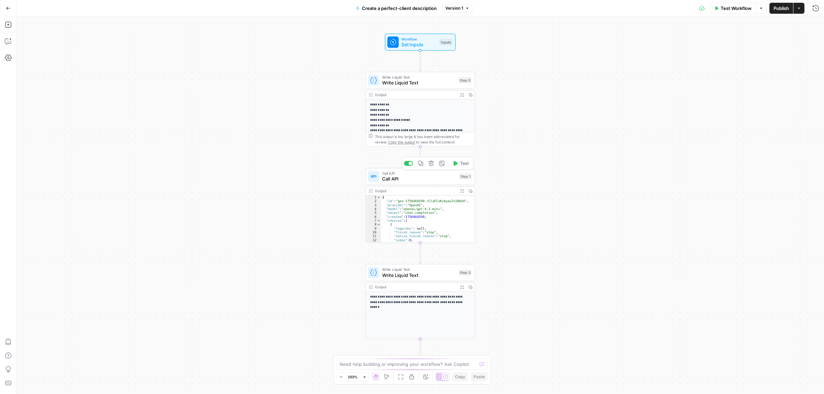
click at [420, 181] on span "Call API" at bounding box center [419, 178] width 74 height 7
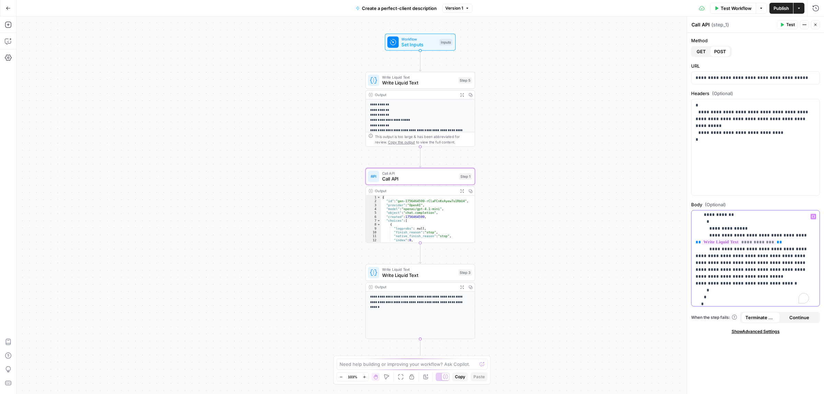
scroll to position [41, 0]
click at [751, 266] on p "**********" at bounding box center [751, 245] width 113 height 144
drag, startPoint x: 752, startPoint y: 278, endPoint x: 697, endPoint y: 284, distance: 55.2
click at [695, 279] on p "**********" at bounding box center [751, 248] width 113 height 151
click at [712, 286] on p "**********" at bounding box center [751, 248] width 113 height 151
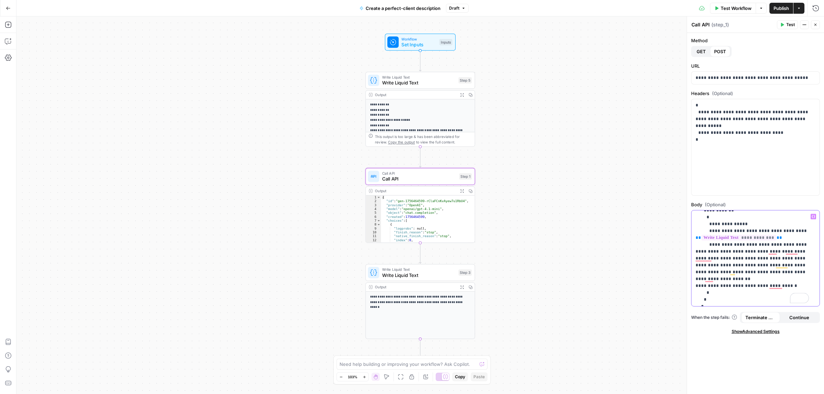
click at [717, 287] on p "**********" at bounding box center [751, 248] width 113 height 151
click at [785, 28] on button "Test" at bounding box center [787, 24] width 21 height 9
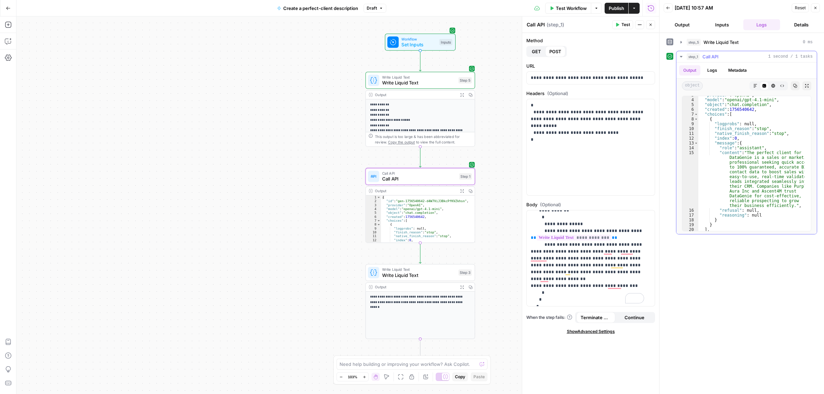
scroll to position [21, 0]
click at [572, 257] on p "**********" at bounding box center [587, 248] width 113 height 151
click at [627, 26] on span "Test" at bounding box center [625, 25] width 9 height 6
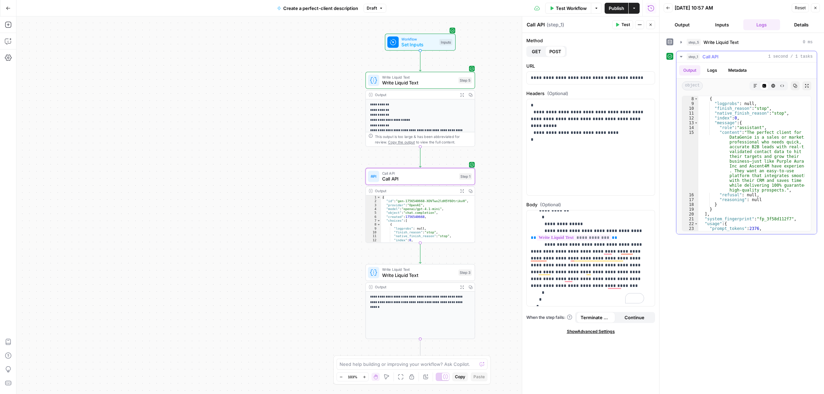
scroll to position [38, 0]
click at [616, 10] on span "Publish" at bounding box center [616, 8] width 15 height 7
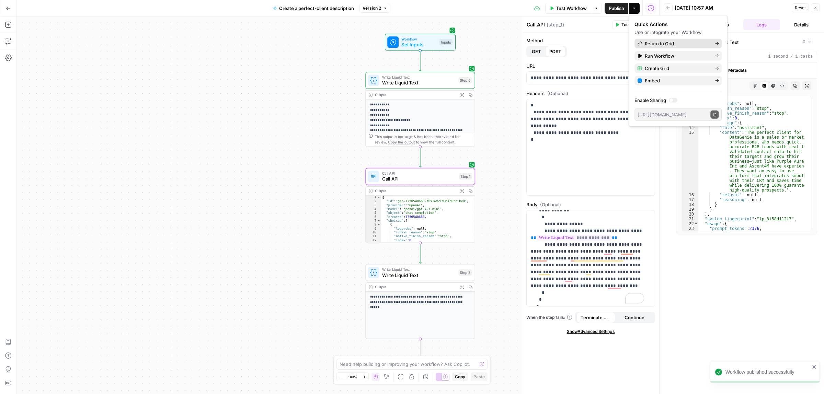
click at [666, 42] on span "Return to Grid" at bounding box center [677, 43] width 65 height 7
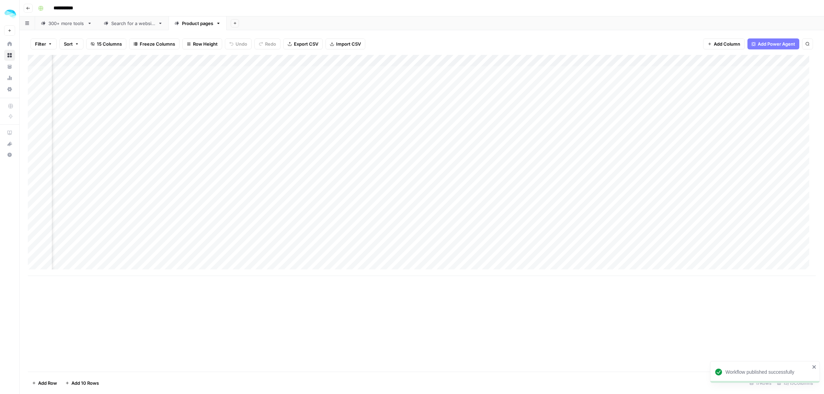
scroll to position [0, 303]
click at [736, 72] on div "Add Column" at bounding box center [422, 165] width 788 height 221
click at [737, 67] on div "Add Column" at bounding box center [422, 165] width 788 height 221
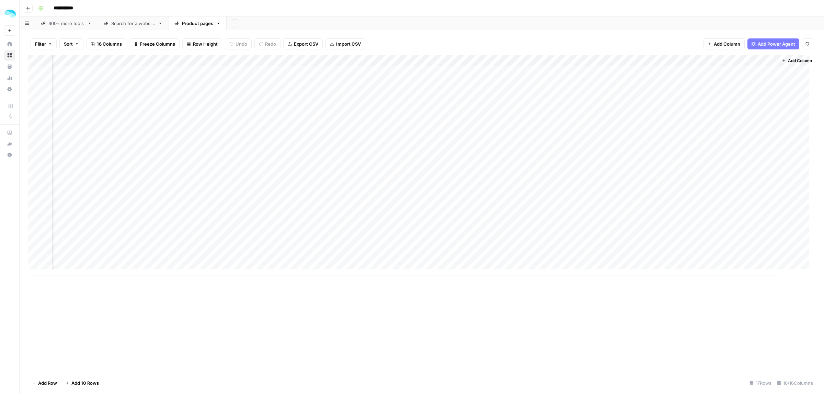
click at [668, 46] on div "Filter Sort 16 Columns Freeze Columns Row Height Undo Redo Export CSV Import CS…" at bounding box center [422, 44] width 788 height 22
click at [696, 61] on div "Add Column" at bounding box center [422, 165] width 788 height 221
click at [636, 127] on span "Edit Workflow" at bounding box center [647, 128] width 60 height 7
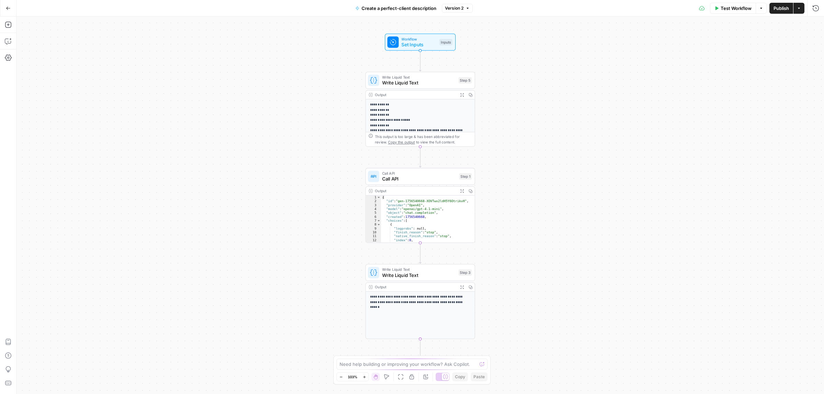
click at [409, 181] on span "Call API" at bounding box center [419, 178] width 74 height 7
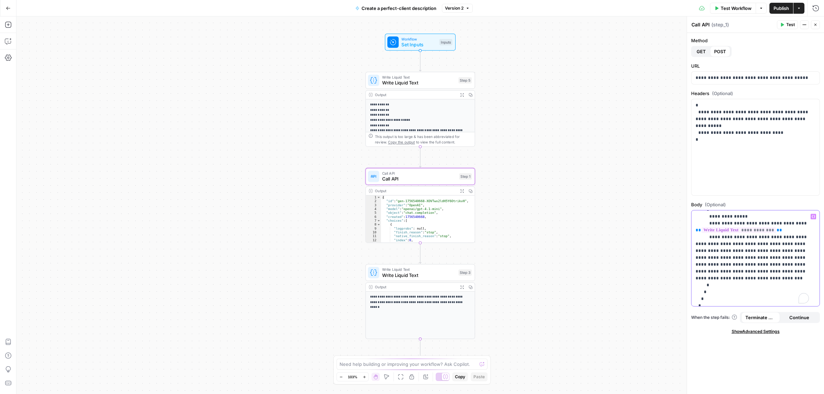
scroll to position [48, 0]
click at [788, 258] on p "**********" at bounding box center [751, 240] width 113 height 151
drag, startPoint x: 720, startPoint y: 272, endPoint x: 779, endPoint y: 265, distance: 59.9
click at [779, 265] on p "**********" at bounding box center [751, 240] width 113 height 151
click at [778, 244] on p "**********" at bounding box center [751, 240] width 113 height 151
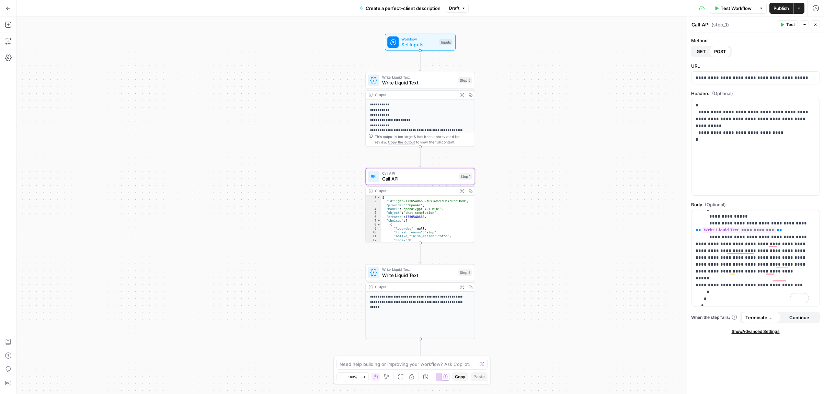
drag, startPoint x: 782, startPoint y: 23, endPoint x: 783, endPoint y: 38, distance: 15.5
click at [783, 23] on icon "button" at bounding box center [782, 25] width 4 height 4
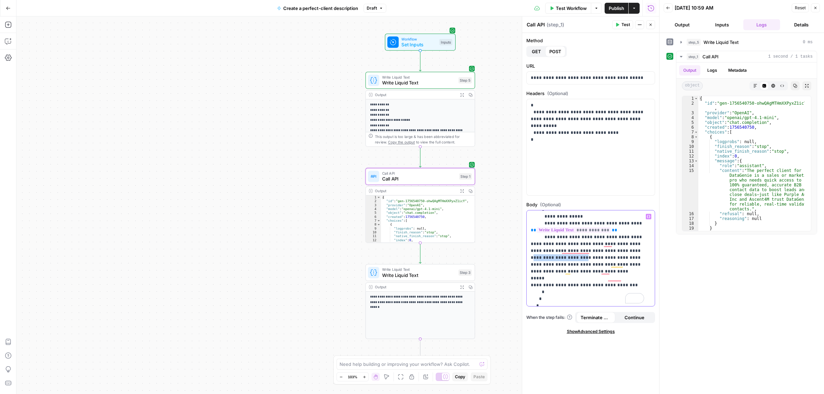
drag, startPoint x: 564, startPoint y: 257, endPoint x: 616, endPoint y: 253, distance: 52.4
click at [616, 253] on p "**********" at bounding box center [587, 240] width 113 height 151
click at [601, 251] on p "**********" at bounding box center [587, 240] width 113 height 151
click at [616, 23] on icon "button" at bounding box center [617, 25] width 3 height 4
click at [604, 252] on p "**********" at bounding box center [587, 240] width 113 height 151
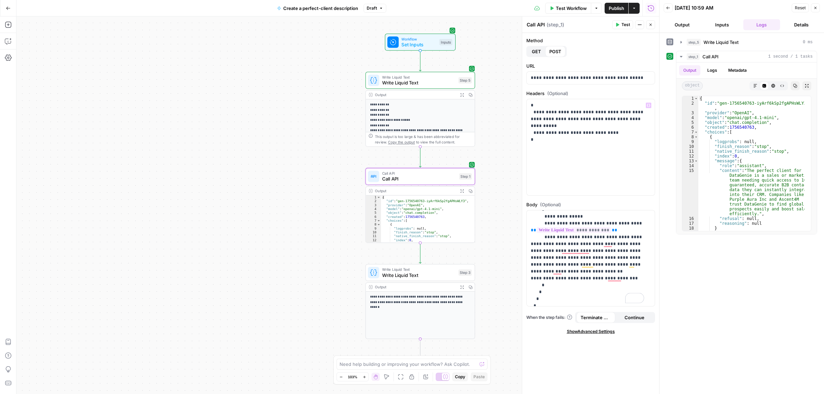
click at [623, 19] on header "Call API Call API ( step_1 ) Test Actions Close" at bounding box center [590, 24] width 137 height 16
click at [622, 22] on span "Test" at bounding box center [625, 25] width 9 height 6
click at [617, 10] on span "Publish" at bounding box center [616, 8] width 15 height 7
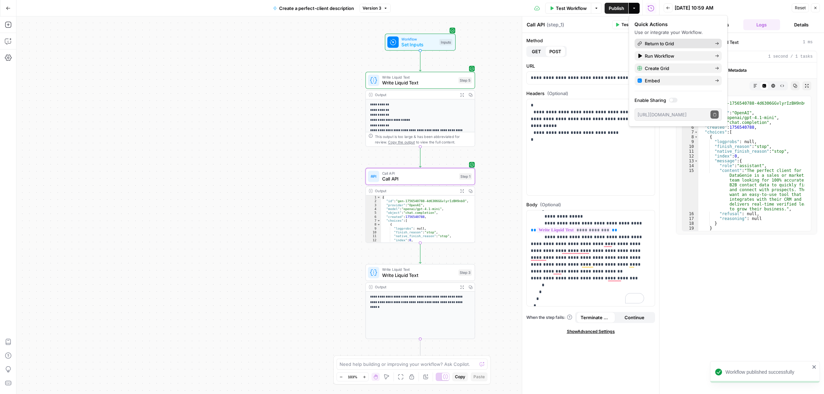
click at [656, 42] on span "Return to Grid" at bounding box center [677, 43] width 65 height 7
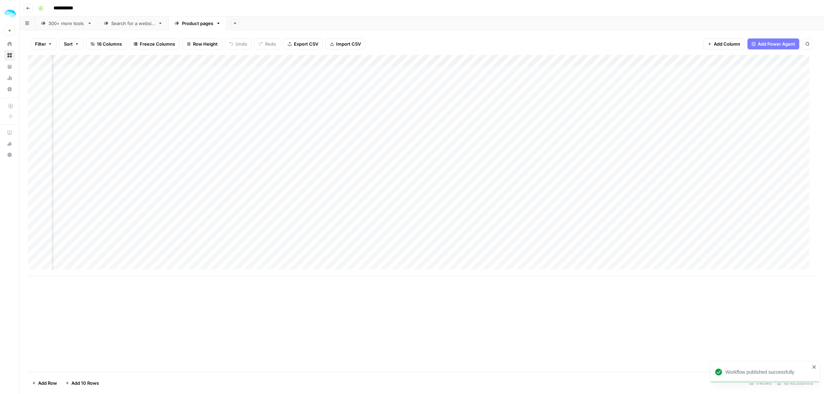
scroll to position [0, 365]
click at [700, 72] on div "Add Column" at bounding box center [422, 165] width 788 height 221
click at [738, 71] on div "Add Column" at bounding box center [422, 165] width 788 height 221
click at [668, 42] on div "Filter Sort 16 Columns Freeze Columns Row Height Undo Redo Export CSV Import CS…" at bounding box center [422, 44] width 788 height 22
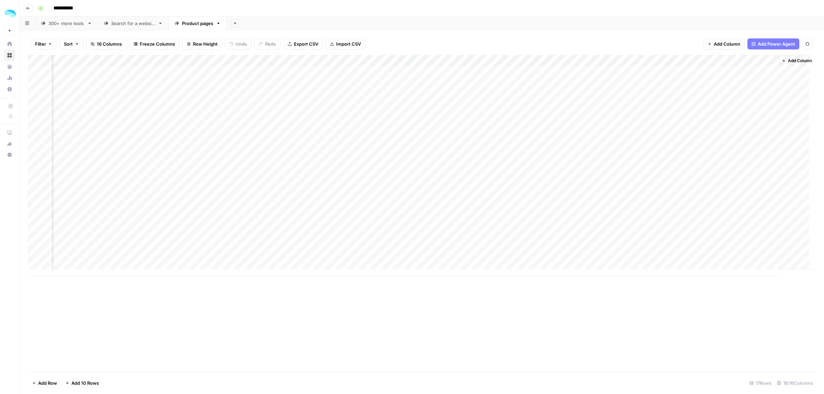
click at [696, 61] on div "Add Column" at bounding box center [422, 165] width 788 height 221
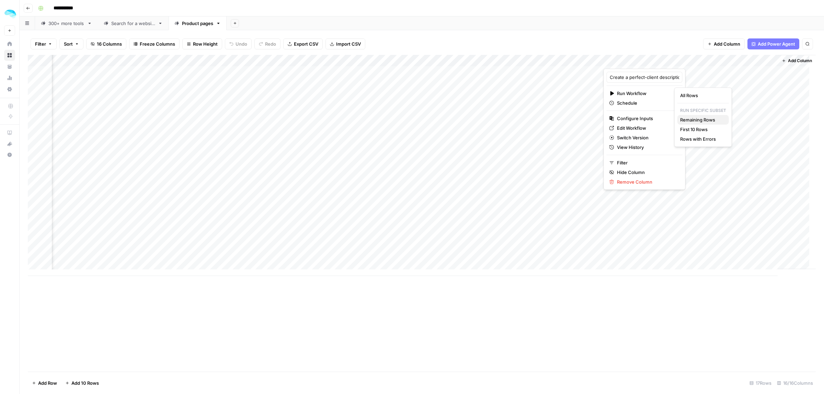
click at [704, 119] on span "Remaining Rows" at bounding box center [701, 119] width 43 height 7
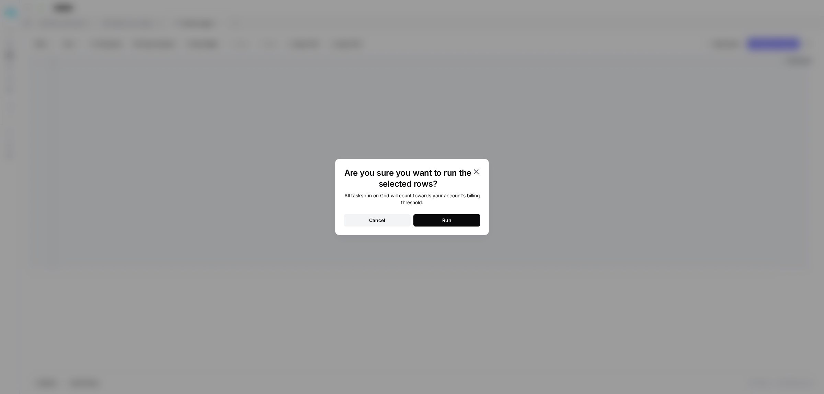
click at [463, 222] on button "Run" at bounding box center [446, 220] width 67 height 12
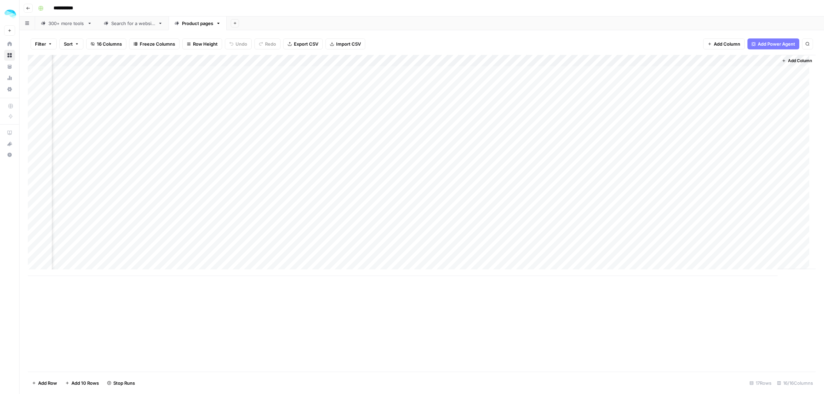
click at [733, 81] on div "Add Column" at bounding box center [422, 165] width 788 height 221
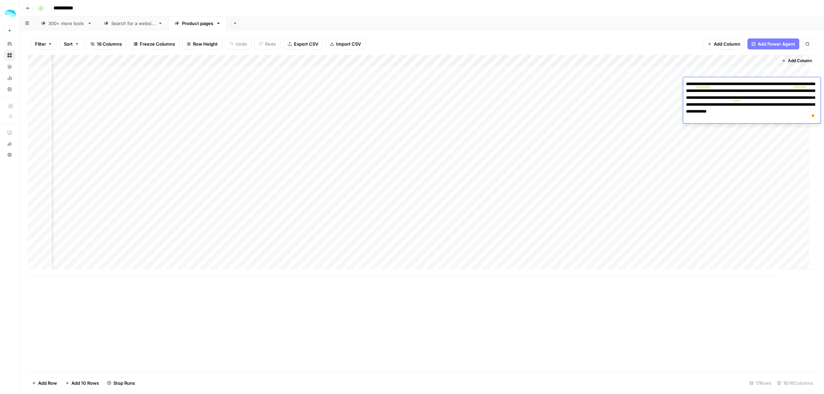
click at [693, 60] on div "Add Column" at bounding box center [422, 165] width 788 height 221
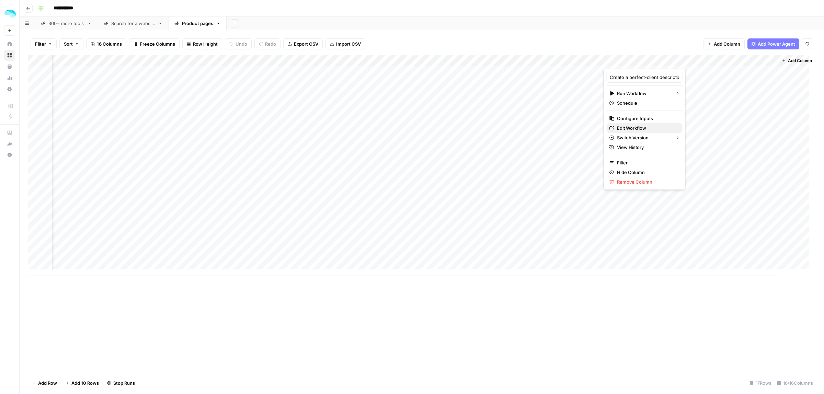
click at [627, 126] on span "Edit Workflow" at bounding box center [647, 128] width 60 height 7
click at [736, 236] on div "Add Column" at bounding box center [422, 165] width 788 height 221
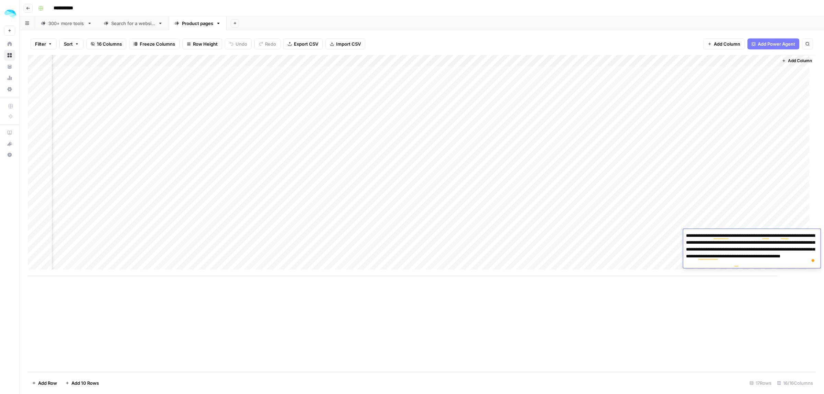
click at [739, 282] on div "Add Column" at bounding box center [422, 213] width 788 height 317
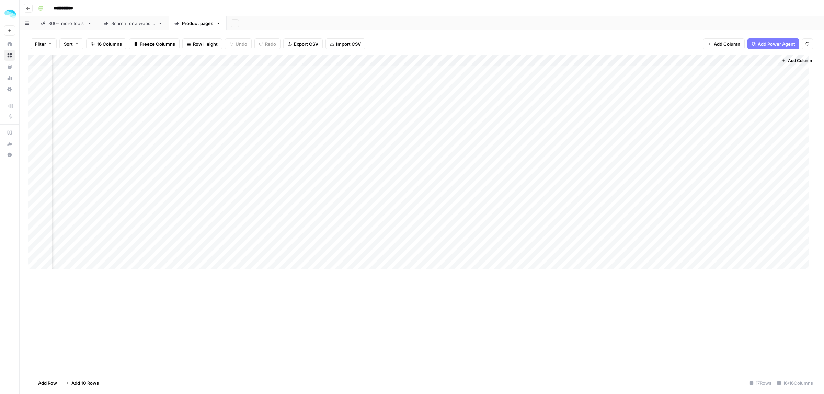
click at [764, 60] on div "Add Column" at bounding box center [422, 165] width 788 height 221
drag, startPoint x: 742, startPoint y: 73, endPoint x: 687, endPoint y: 73, distance: 54.9
click at [689, 73] on body "**********" at bounding box center [412, 197] width 824 height 394
click at [746, 79] on input "Output" at bounding box center [750, 77] width 70 height 7
type input "The perfect client"
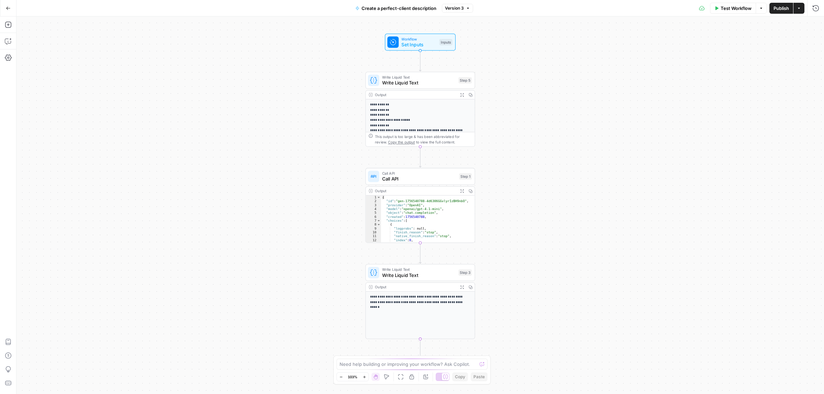
click at [418, 279] on div "Write Liquid Text Write Liquid Text Step 3" at bounding box center [419, 272] width 109 height 17
click at [404, 176] on span "Call API" at bounding box center [419, 178] width 74 height 7
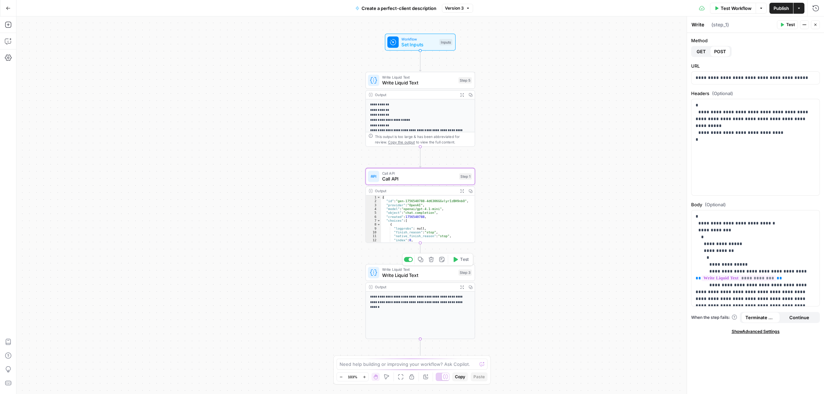
type textarea "Call API"
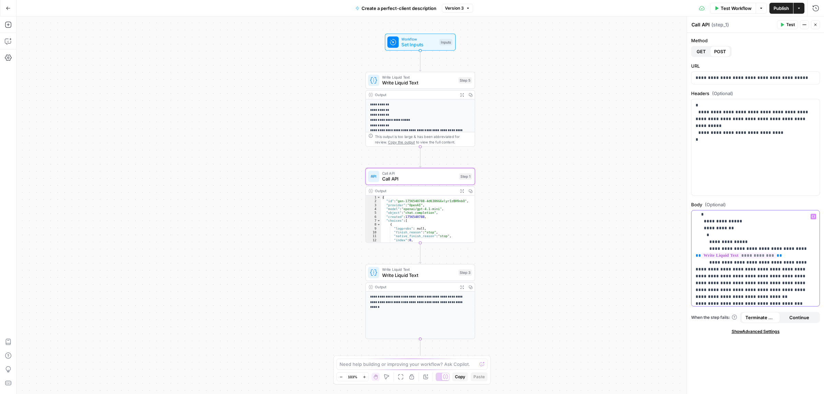
scroll to position [23, 0]
drag, startPoint x: 762, startPoint y: 270, endPoint x: 751, endPoint y: 270, distance: 11.3
click at [751, 270] on p "**********" at bounding box center [751, 266] width 113 height 151
click at [736, 274] on p "**********" at bounding box center [751, 266] width 113 height 151
drag, startPoint x: 724, startPoint y: 249, endPoint x: 780, endPoint y: 270, distance: 59.9
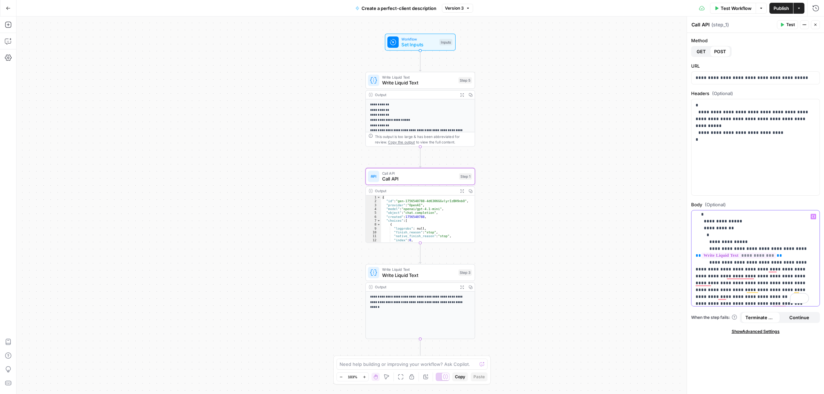
click at [780, 270] on p "**********" at bounding box center [751, 266] width 113 height 151
copy p "**********"
click at [753, 268] on p "**********" at bounding box center [751, 266] width 113 height 151
drag, startPoint x: 776, startPoint y: 268, endPoint x: 721, endPoint y: 270, distance: 55.6
click at [721, 270] on p "**********" at bounding box center [751, 266] width 113 height 151
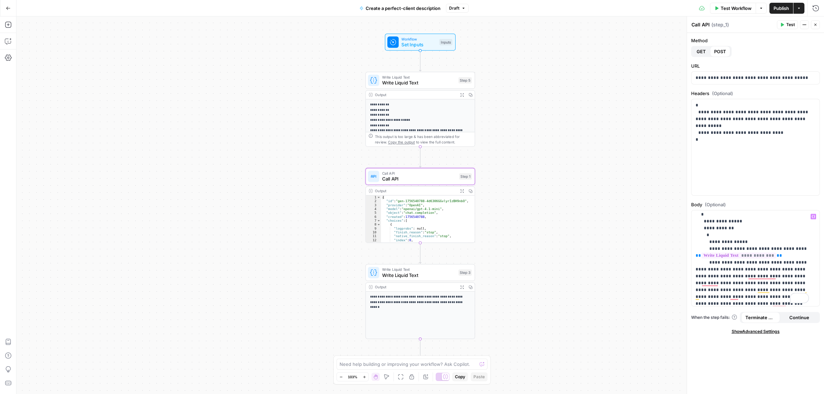
click at [782, 23] on div "Publish P" at bounding box center [780, 22] width 22 height 7
click at [754, 28] on div "Call API Call API ( step_1 )" at bounding box center [733, 25] width 84 height 8
click at [790, 26] on span "Test" at bounding box center [790, 25] width 9 height 6
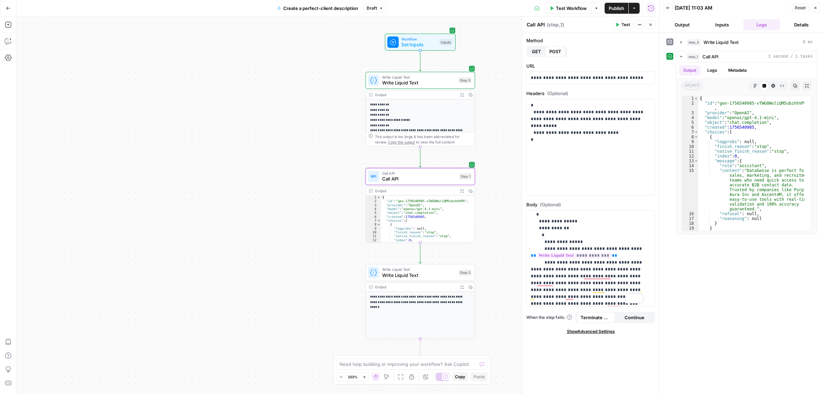
click at [618, 10] on span "Publish" at bounding box center [616, 8] width 15 height 7
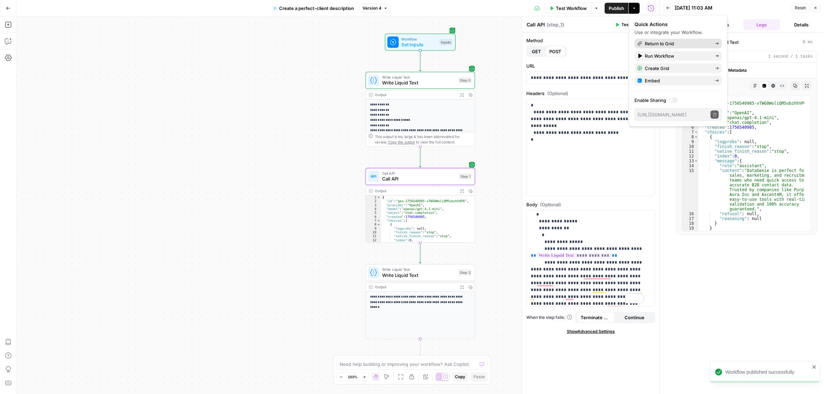
click at [675, 45] on span "Return to Grid" at bounding box center [677, 43] width 65 height 7
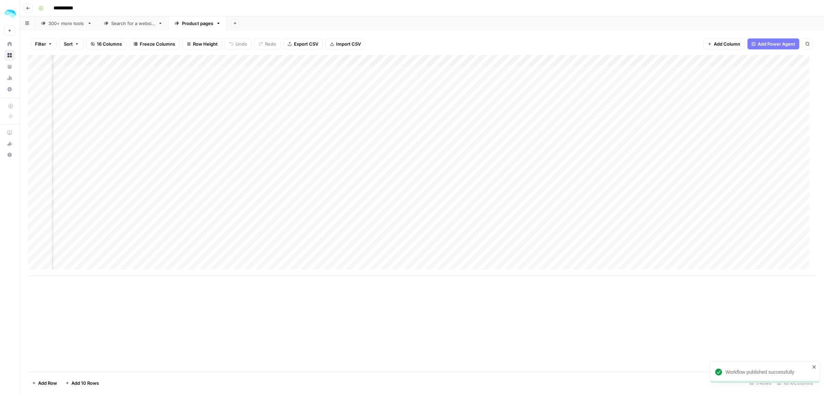
scroll to position [0, 365]
click at [695, 60] on div "Add Column" at bounding box center [422, 165] width 788 height 221
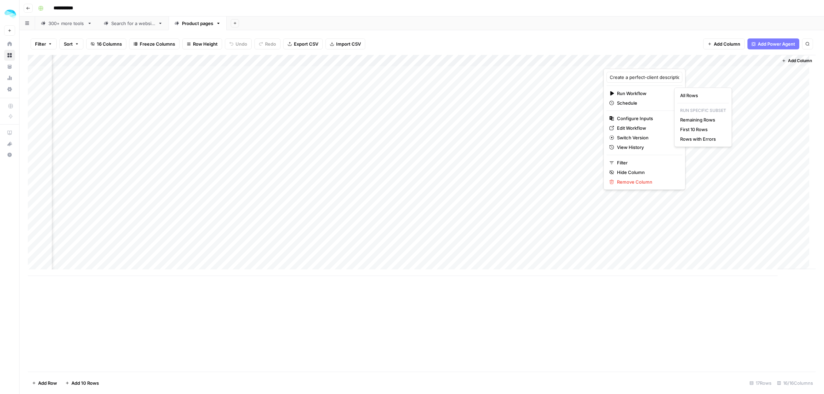
click at [716, 100] on div "All Rows Run Specific Subset Remaining Rows First 10 Rows Rows with Errors" at bounding box center [703, 117] width 58 height 59
click at [704, 96] on span "All Rows" at bounding box center [701, 95] width 43 height 7
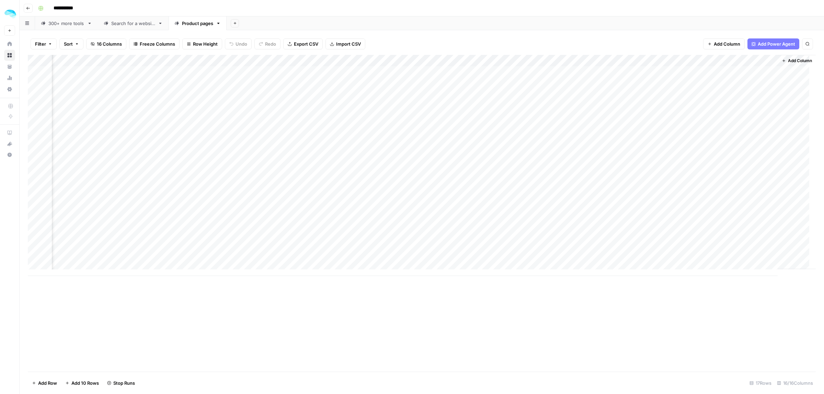
click at [738, 73] on div "Add Column" at bounding box center [422, 165] width 788 height 221
click at [664, 40] on div "Filter Sort 16 Columns Freeze Columns Row Height Undo Redo Export CSV Import CS…" at bounding box center [422, 44] width 788 height 22
click at [734, 85] on div "Add Column" at bounding box center [422, 165] width 788 height 221
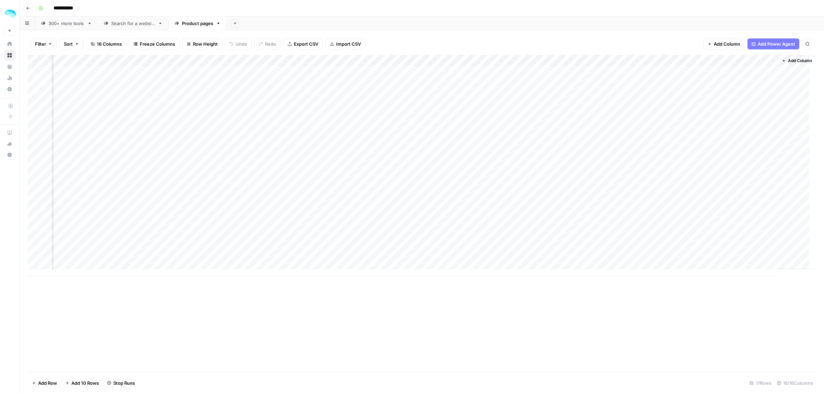
click at [677, 44] on div "Filter Sort 16 Columns Freeze Columns Row Height Undo Redo Export CSV Import CS…" at bounding box center [422, 44] width 788 height 22
click at [736, 163] on div "Add Column" at bounding box center [422, 165] width 788 height 221
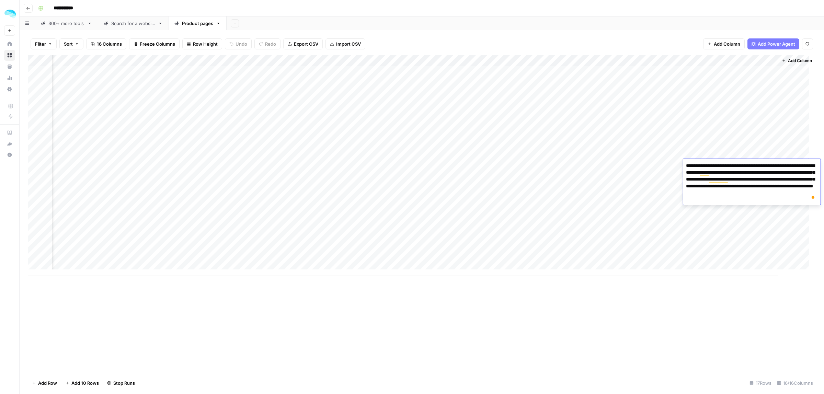
click at [737, 344] on div "Add Column" at bounding box center [422, 213] width 788 height 317
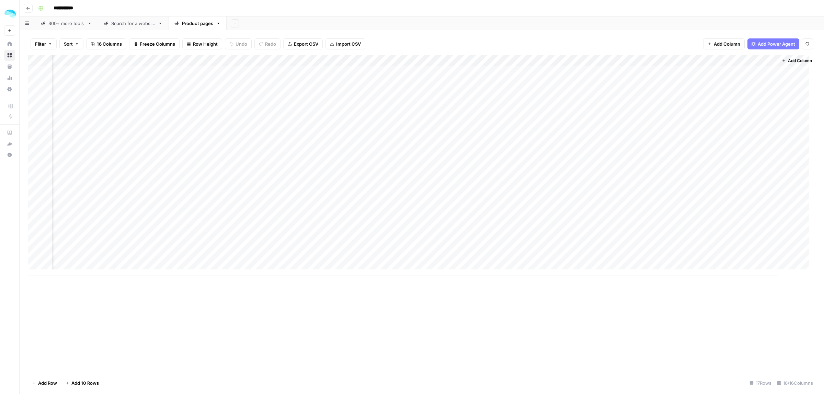
click at [789, 59] on span "Add Column" at bounding box center [800, 61] width 24 height 6
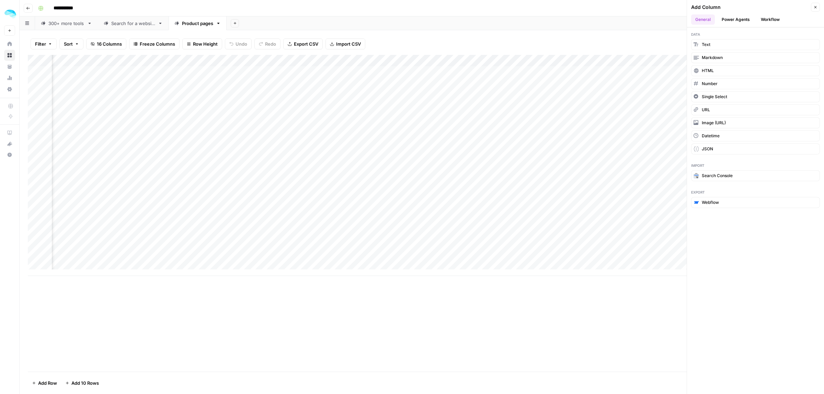
click at [763, 23] on button "Workflow" at bounding box center [770, 19] width 27 height 10
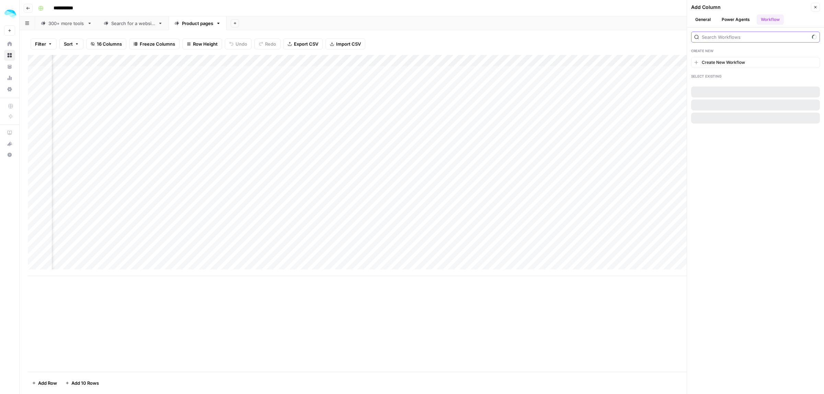
click at [748, 40] on input "search" at bounding box center [755, 37] width 107 height 7
type input "pric"
click at [729, 89] on span "Pricing Scraper" at bounding box center [717, 88] width 31 height 6
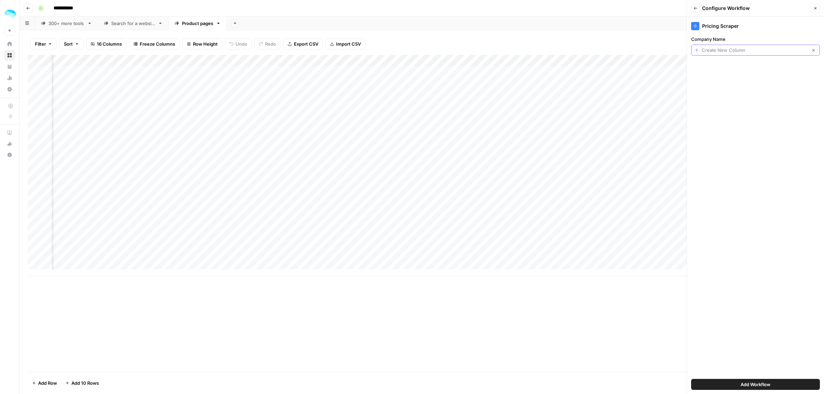
click at [730, 50] on input "Company Name" at bounding box center [754, 50] width 105 height 7
click at [725, 96] on span "Final Domain" at bounding box center [754, 97] width 114 height 7
type input "Final Domain"
click at [755, 383] on span "Add Workflow" at bounding box center [755, 384] width 30 height 7
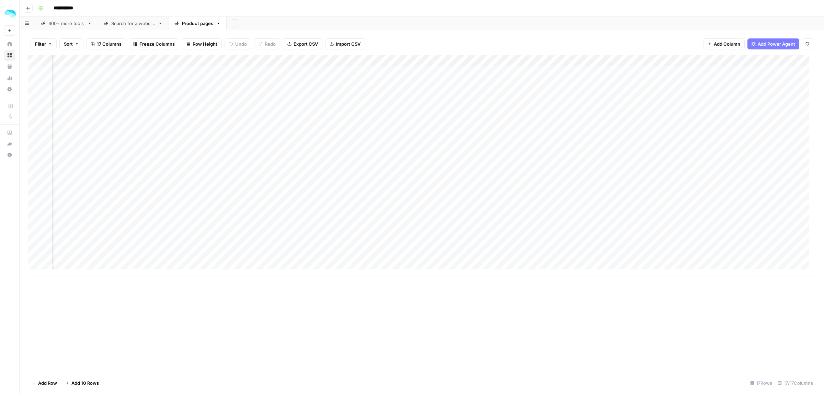
scroll to position [0, 431]
click at [757, 62] on div "Add Column" at bounding box center [422, 165] width 788 height 221
click at [741, 126] on span "Edit Workflow" at bounding box center [748, 128] width 60 height 7
click at [757, 60] on div "Add Column" at bounding box center [422, 165] width 788 height 221
click at [745, 185] on span "Remove Column" at bounding box center [748, 181] width 60 height 7
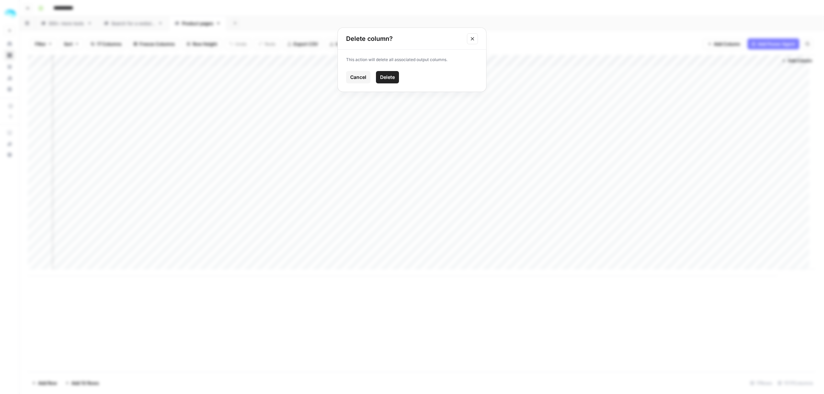
click at [383, 79] on span "Delete" at bounding box center [387, 77] width 15 height 7
click at [795, 61] on span "Add Column" at bounding box center [800, 61] width 24 height 6
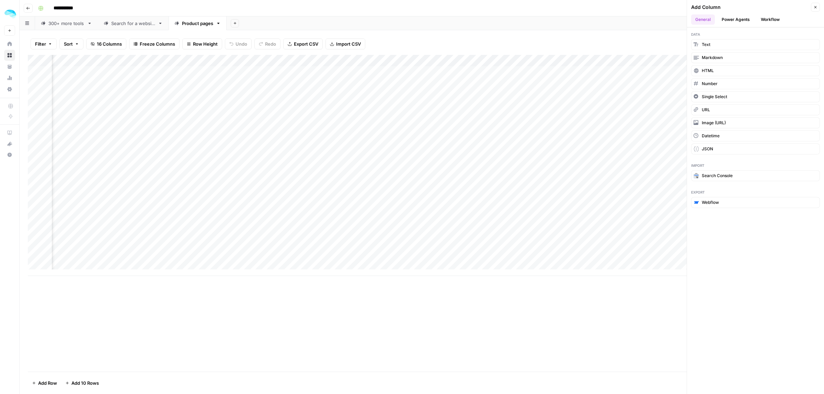
click at [773, 20] on button "Workflow" at bounding box center [770, 19] width 27 height 10
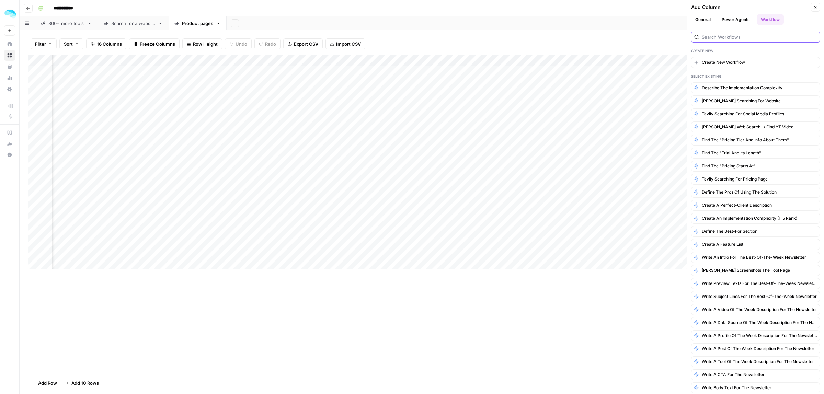
click at [734, 40] on input "search" at bounding box center [759, 37] width 115 height 7
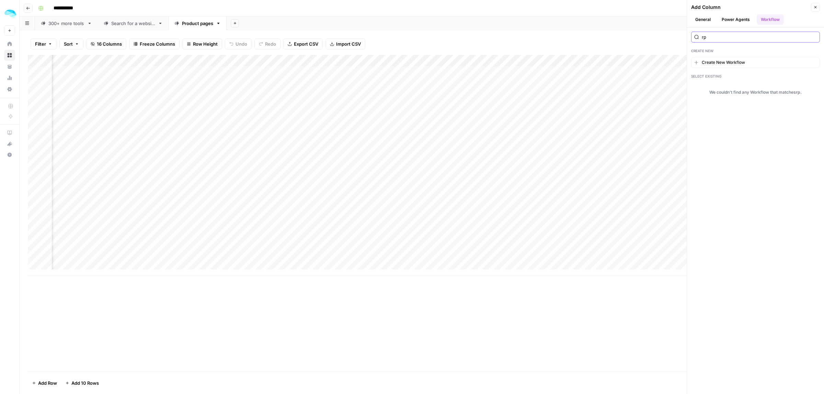
type input "r"
drag, startPoint x: 738, startPoint y: 37, endPoint x: 670, endPoint y: 39, distance: 68.7
click at [670, 39] on div "**********" at bounding box center [422, 197] width 804 height 394
type input "tavily"
click at [764, 88] on span "Tavily searching for pricing page" at bounding box center [735, 88] width 66 height 6
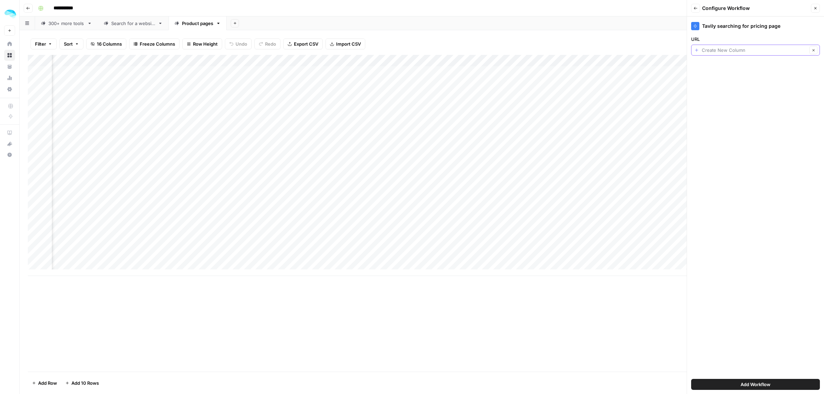
click at [740, 52] on input "URL" at bounding box center [754, 50] width 105 height 7
click at [725, 98] on span "Final Domain" at bounding box center [754, 97] width 114 height 7
type input "Final Domain"
click at [756, 386] on span "Add Workflow" at bounding box center [755, 384] width 30 height 7
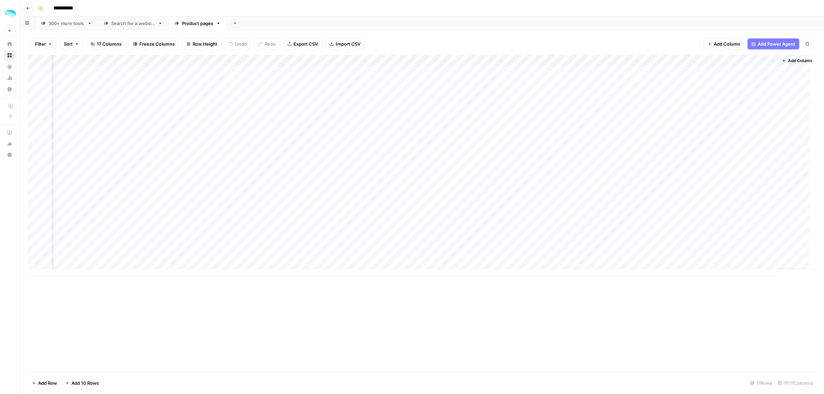
scroll to position [0, 467]
click at [719, 71] on div "Add Column" at bounding box center [422, 165] width 788 height 221
click at [721, 85] on div "Add Column" at bounding box center [422, 165] width 788 height 221
click at [692, 83] on div "Add Column" at bounding box center [422, 165] width 788 height 221
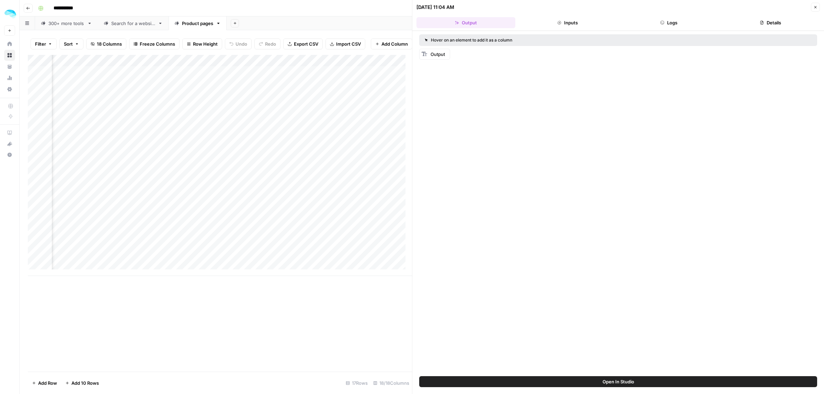
click at [569, 21] on button "Inputs" at bounding box center [567, 22] width 99 height 11
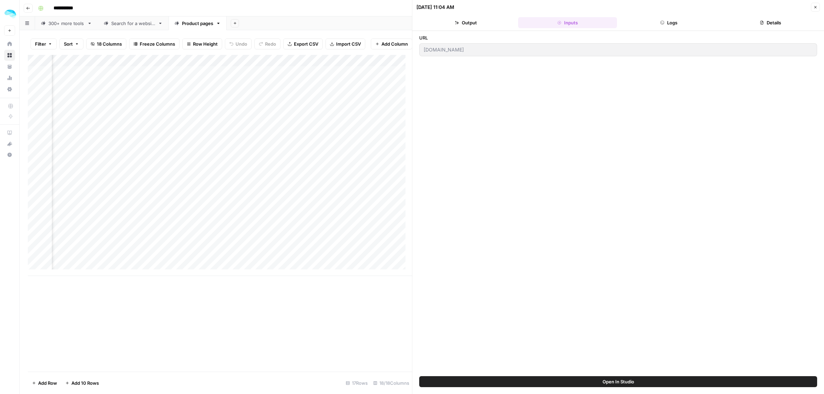
click at [469, 22] on button "Output" at bounding box center [465, 22] width 99 height 11
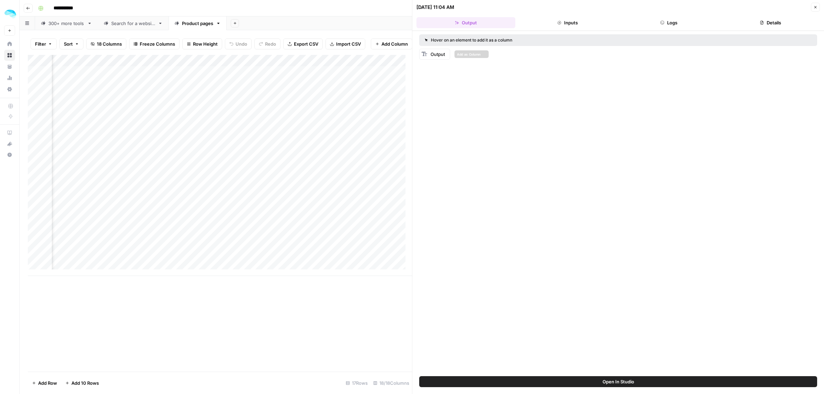
click at [432, 56] on span "Output" at bounding box center [437, 53] width 14 height 5
click at [697, 15] on header "08/30/25 at 11:04 AM Close Output Inputs Logs Details" at bounding box center [618, 15] width 412 height 31
click at [679, 23] on button "Logs" at bounding box center [669, 22] width 99 height 11
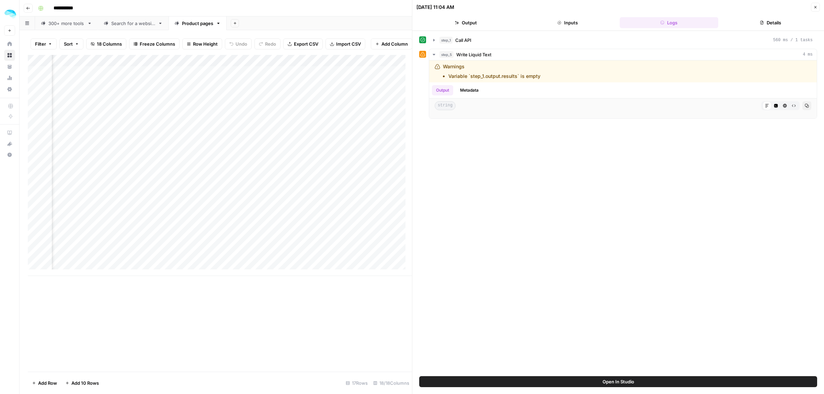
click at [817, 7] on span "Close" at bounding box center [817, 7] width 0 height 0
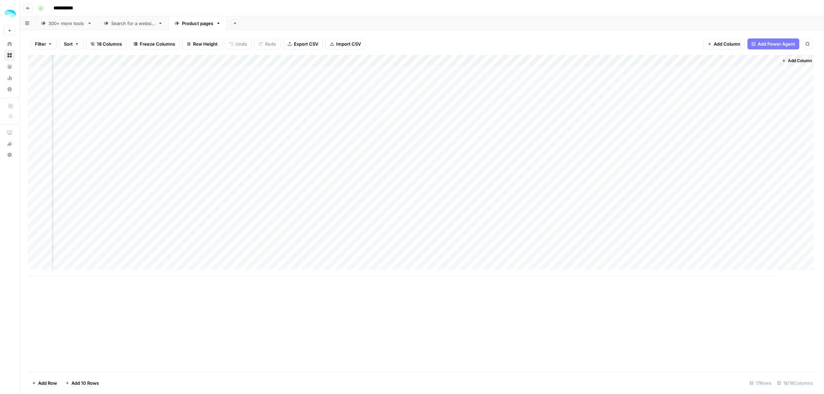
scroll to position [0, 521]
click at [748, 71] on div "Add Column" at bounding box center [422, 165] width 788 height 221
click at [625, 43] on div "Filter Sort 18 Columns Freeze Columns Row Height Undo Redo Export CSV Import CS…" at bounding box center [422, 44] width 788 height 22
click at [704, 59] on div "Add Column" at bounding box center [422, 165] width 788 height 221
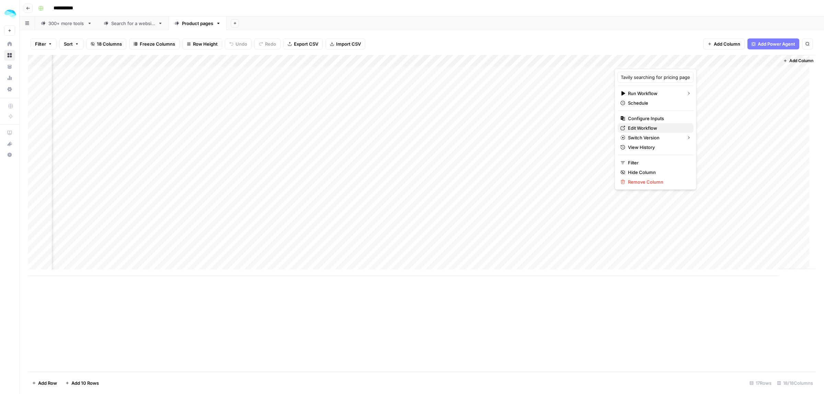
click at [642, 125] on span "Edit Workflow" at bounding box center [658, 128] width 60 height 7
click at [186, 83] on div "Add Column" at bounding box center [422, 165] width 788 height 221
click at [656, 95] on div "Add Column" at bounding box center [422, 165] width 788 height 221
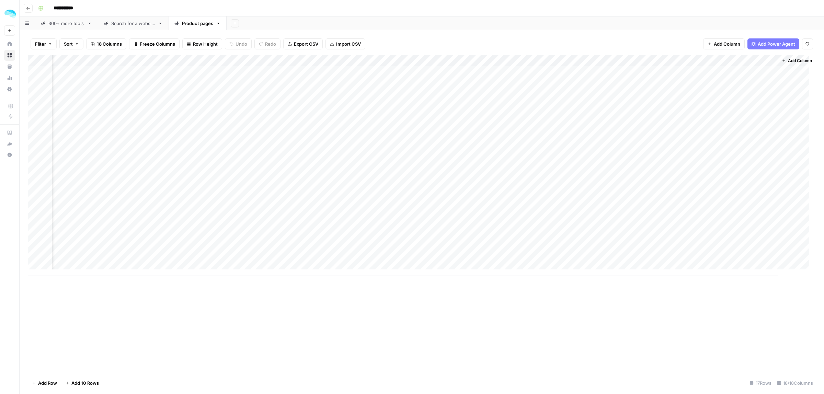
click at [657, 106] on div "Add Column" at bounding box center [422, 165] width 788 height 221
click at [660, 117] on div "Add Column" at bounding box center [422, 165] width 788 height 221
click at [659, 94] on div "Add Column" at bounding box center [422, 165] width 788 height 221
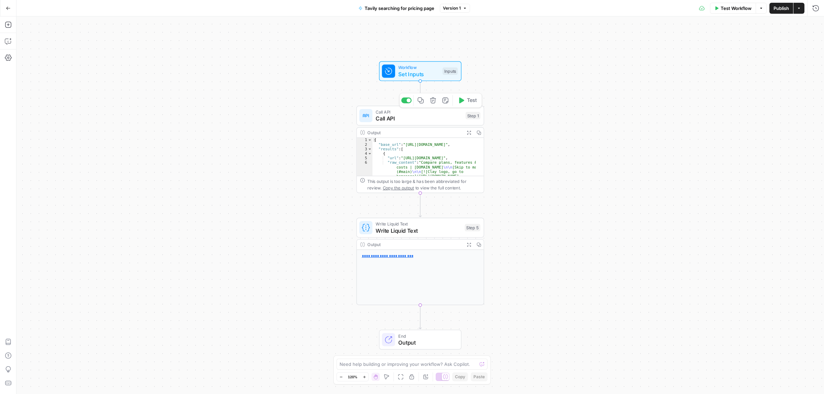
click at [401, 117] on span "Call API" at bounding box center [419, 118] width 86 height 8
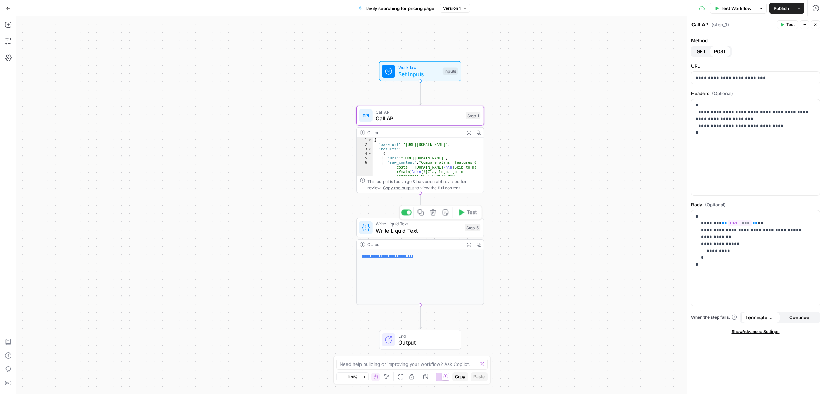
click at [415, 224] on span "Write Liquid Text" at bounding box center [419, 224] width 86 height 7
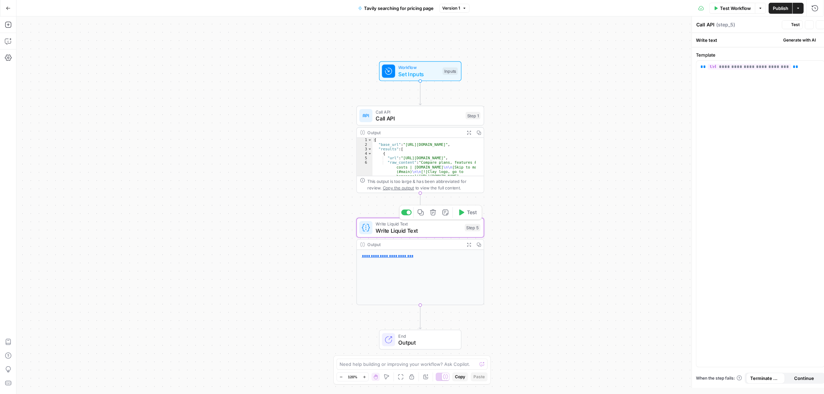
type textarea "Write Liquid Text"
click at [735, 3] on button "Test Workflow" at bounding box center [733, 8] width 46 height 11
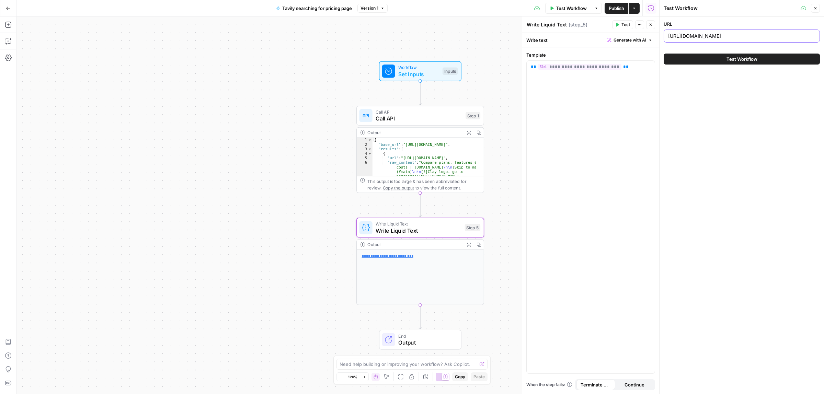
click at [704, 38] on input "https://www.clay.com/" at bounding box center [741, 36] width 147 height 7
paste input "[DOMAIN_NAME]"
type input "[DOMAIN_NAME]"
click at [725, 62] on button "Test Workflow" at bounding box center [742, 59] width 156 height 11
click at [735, 58] on span "Test Workflow" at bounding box center [741, 59] width 31 height 7
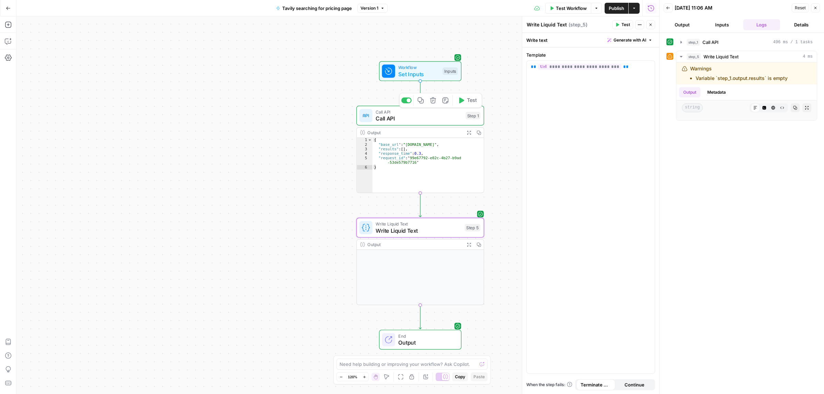
click at [404, 122] on span "Call API" at bounding box center [419, 118] width 86 height 8
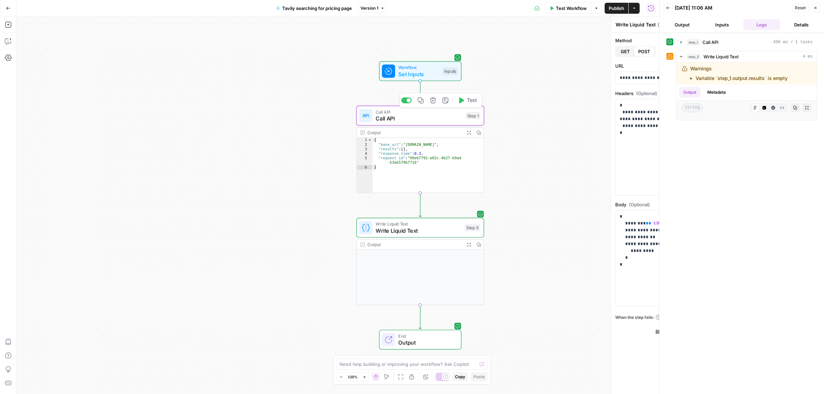
type textarea "Call API"
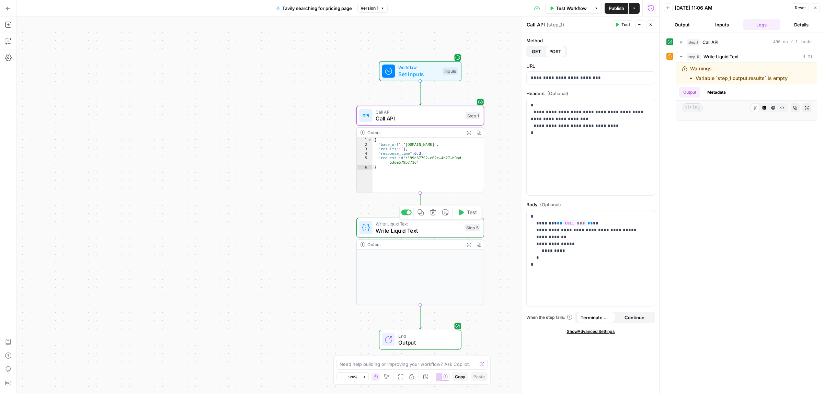
click at [411, 225] on span "Write Liquid Text" at bounding box center [419, 224] width 86 height 7
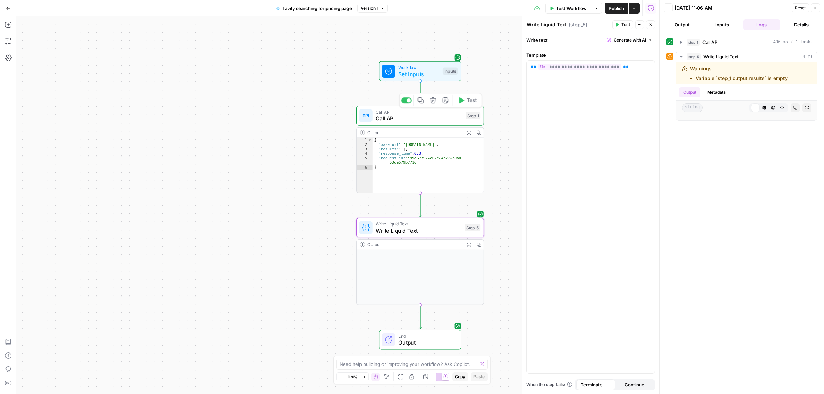
click at [422, 122] on span "Call API" at bounding box center [419, 118] width 86 height 8
type textarea "Call API"
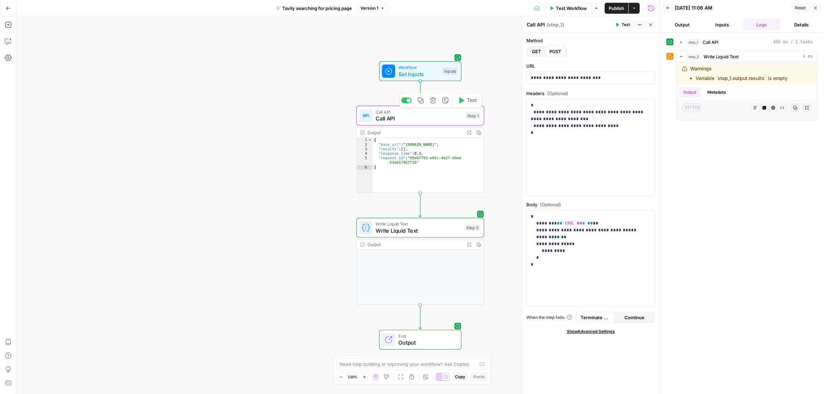
click at [467, 134] on icon "button" at bounding box center [469, 133] width 4 height 4
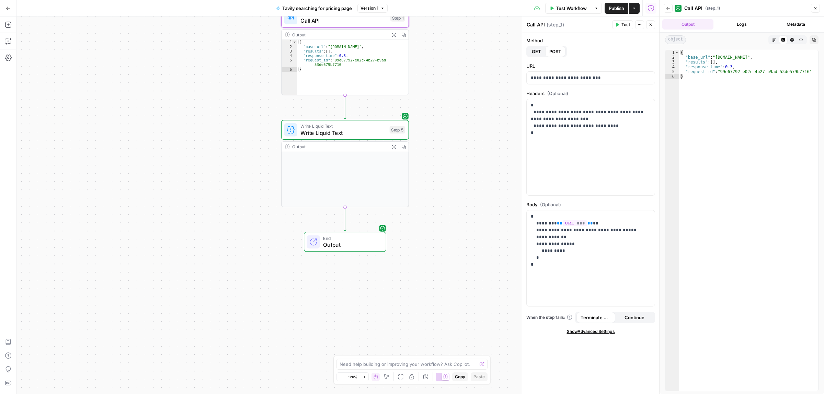
drag, startPoint x: 307, startPoint y: 208, endPoint x: 243, endPoint y: 123, distance: 106.6
click at [357, 135] on span "Write Liquid Text" at bounding box center [343, 133] width 86 height 8
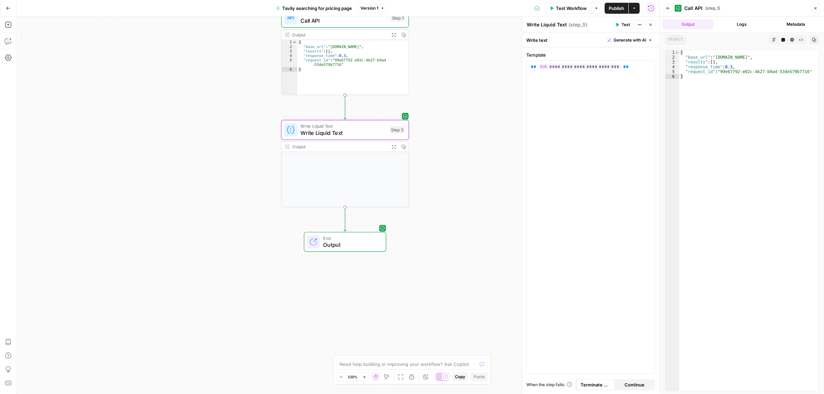
click at [351, 253] on div "Workflow Set Inputs Inputs Call API Call API Step 1 Output Expand Output Copy 1…" at bounding box center [337, 205] width 643 height 378
click at [351, 245] on span "Output" at bounding box center [351, 245] width 56 height 8
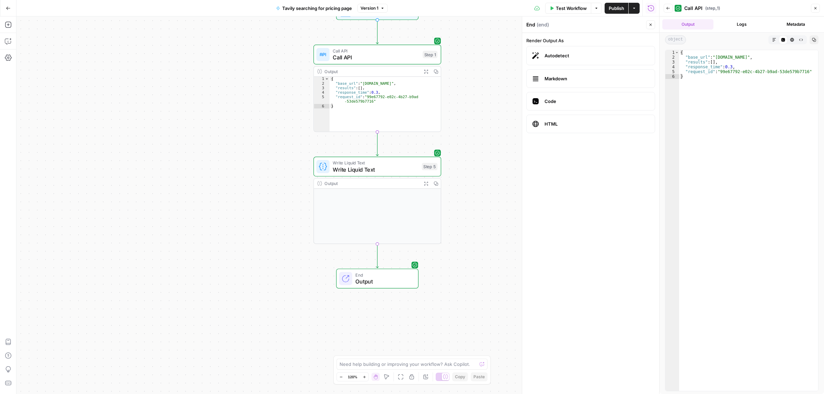
drag, startPoint x: 166, startPoint y: 95, endPoint x: 196, endPoint y: 130, distance: 45.6
click at [8, 25] on icon "button" at bounding box center [8, 25] width 6 height 6
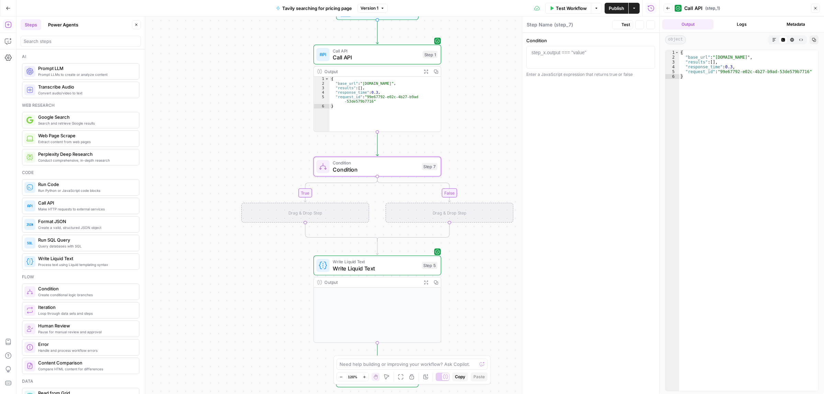
type textarea "Condition"
click at [373, 171] on span "Condition" at bounding box center [376, 169] width 86 height 8
click at [580, 54] on div "step_x.output === "value"" at bounding box center [558, 52] width 55 height 7
click at [8, 36] on button "Copilot" at bounding box center [8, 41] width 11 height 11
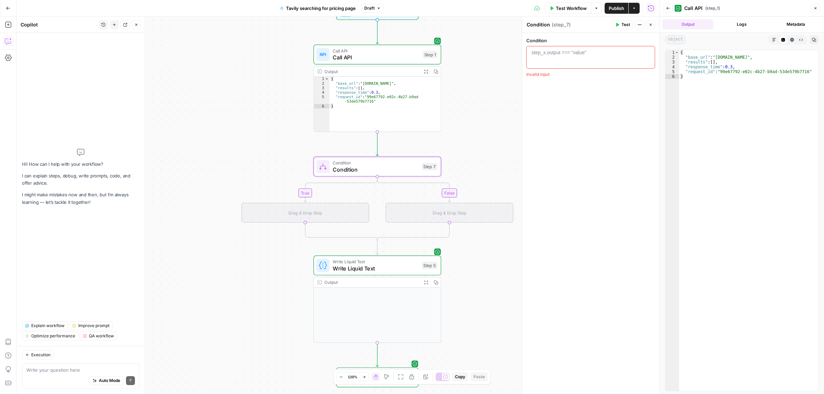
click at [55, 367] on textarea at bounding box center [80, 370] width 108 height 7
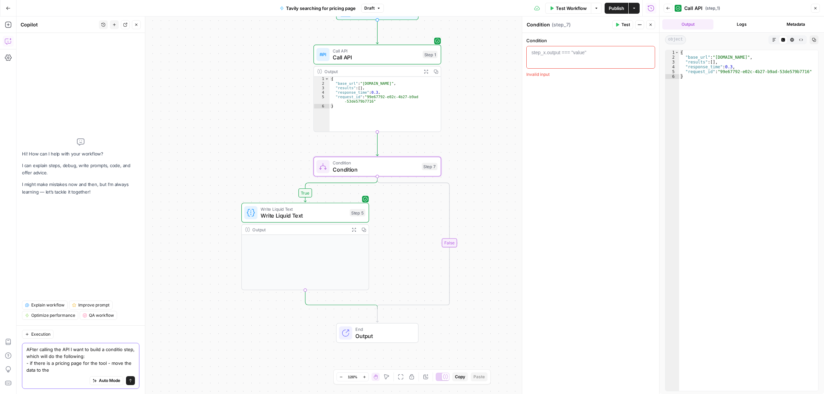
click at [54, 368] on textarea "AFter calling the API I want to build a conditio step, which will do the follow…" at bounding box center [80, 359] width 108 height 27
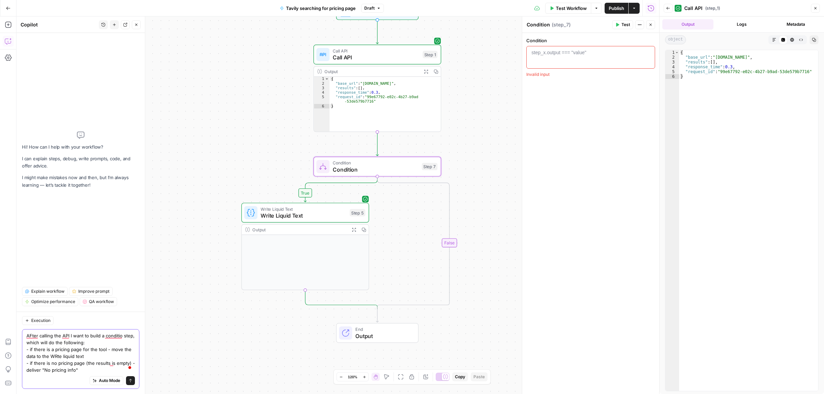
click at [93, 368] on textarea "AFter calling the API I want to build a conditio step, which will do the follow…" at bounding box center [80, 352] width 108 height 41
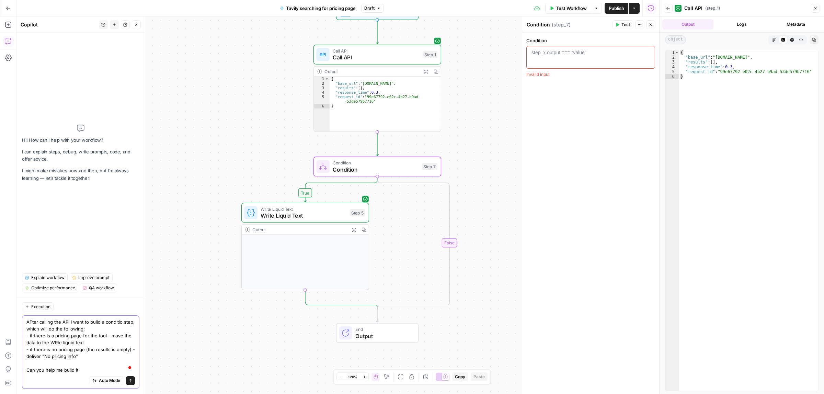
type textarea "AFter calling the API I want to build a conditio step, which will do the follow…"
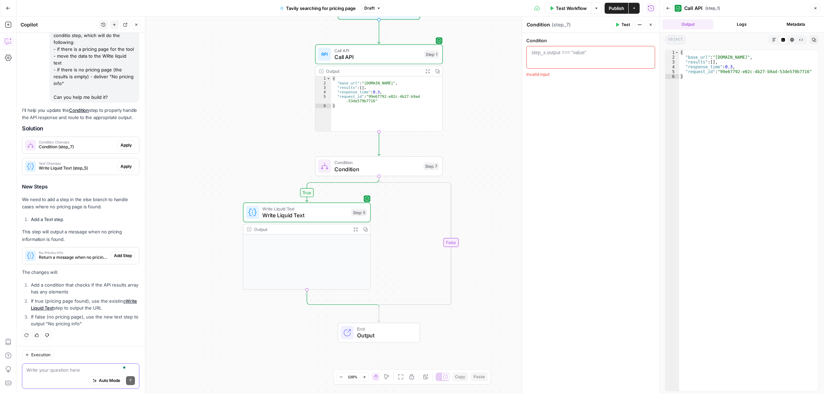
scroll to position [73, 0]
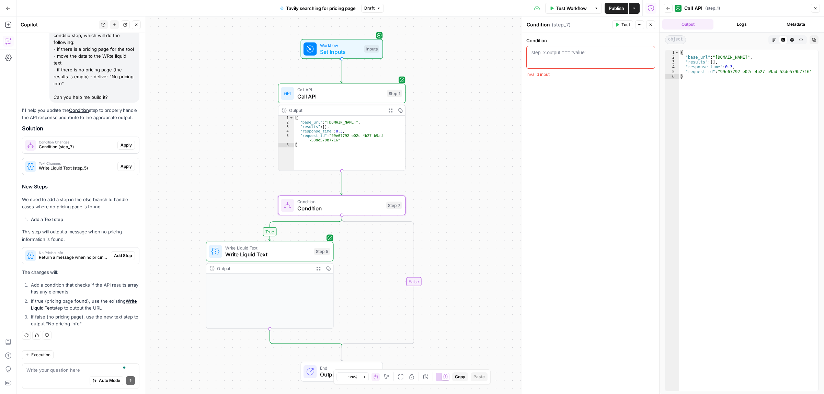
click at [81, 146] on span "Condition (step_7)" at bounding box center [77, 147] width 76 height 6
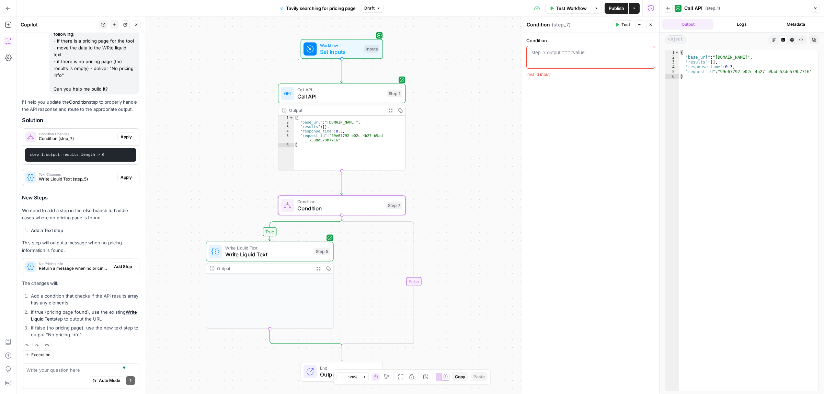
click at [120, 140] on span "Apply" at bounding box center [125, 137] width 11 height 6
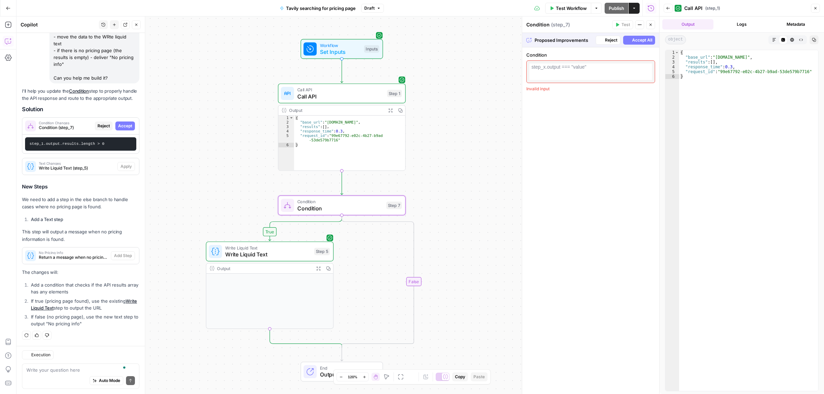
scroll to position [93, 0]
click at [640, 38] on span "Accept All" at bounding box center [642, 40] width 20 height 6
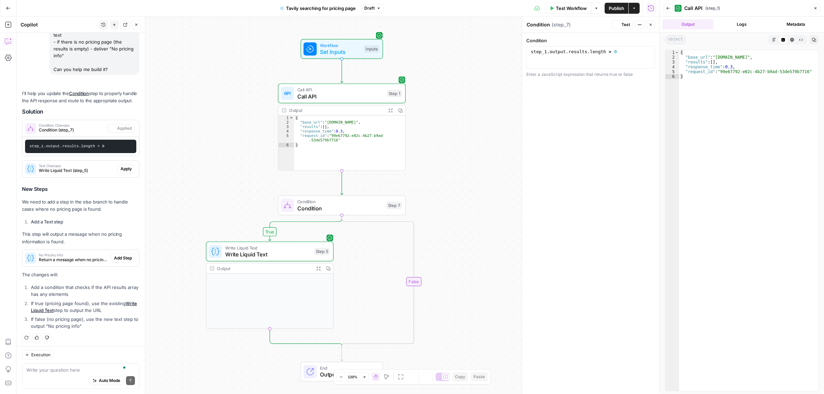
scroll to position [103, 0]
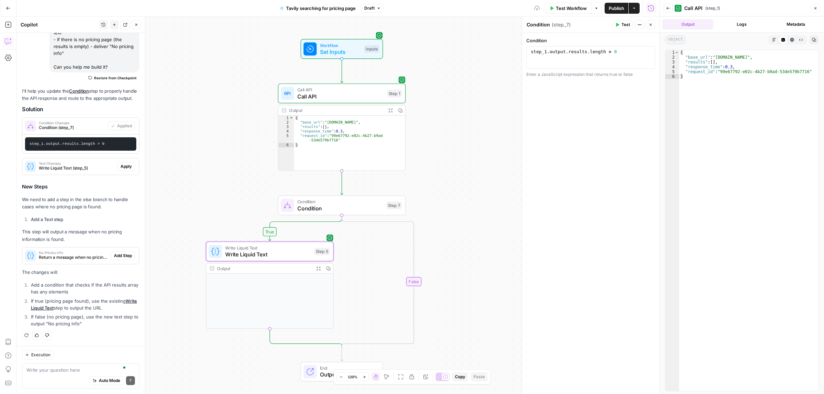
click at [63, 168] on span "Write Liquid Text (step_5)" at bounding box center [77, 168] width 76 height 6
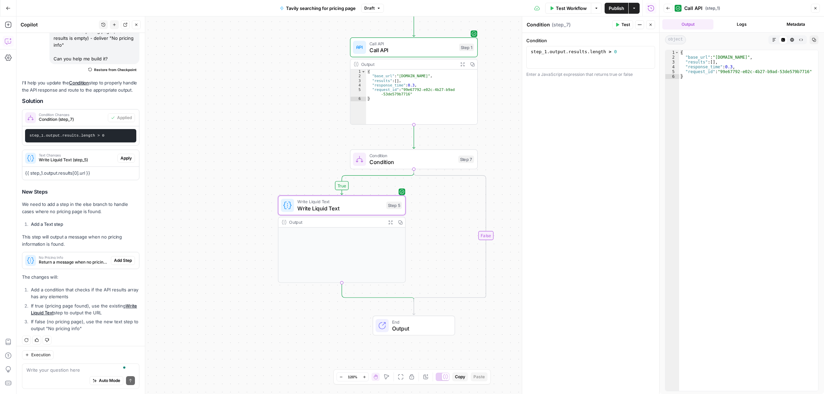
scroll to position [117, 0]
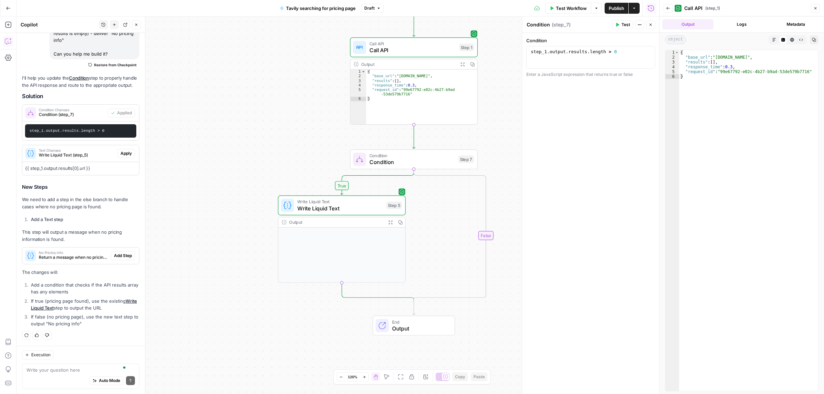
click at [73, 256] on span "Return a message when no pricing page is found" at bounding box center [73, 257] width 69 height 6
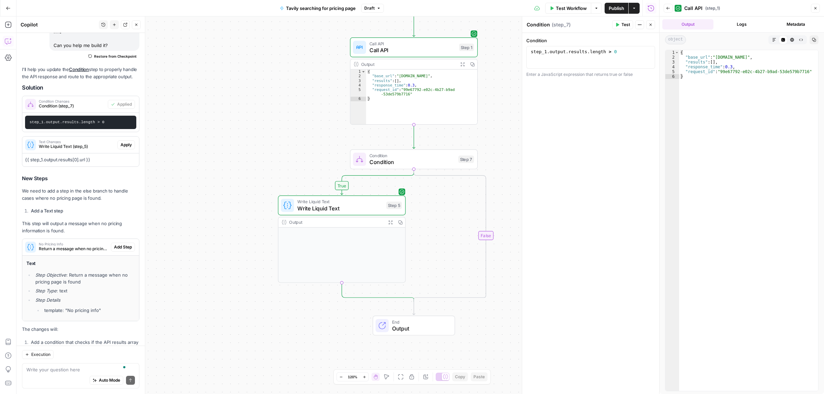
scroll to position [182, 0]
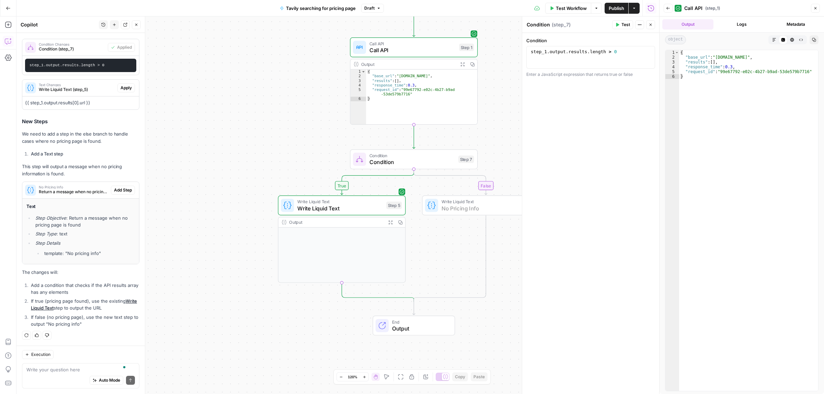
click at [117, 188] on span "Add Step" at bounding box center [123, 190] width 18 height 6
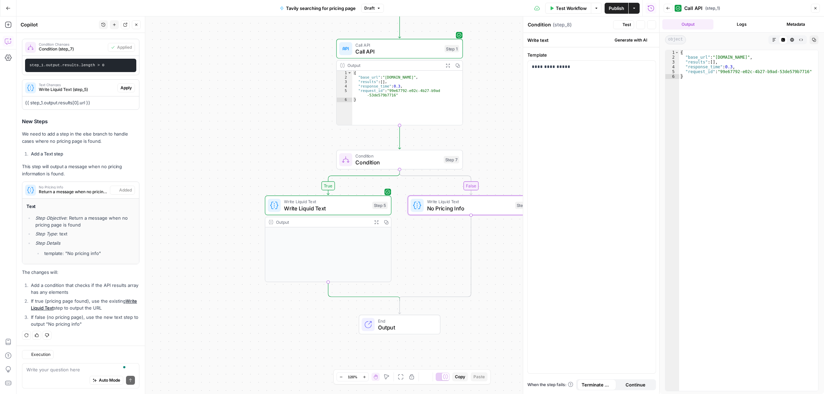
type textarea "No Pricing Info"
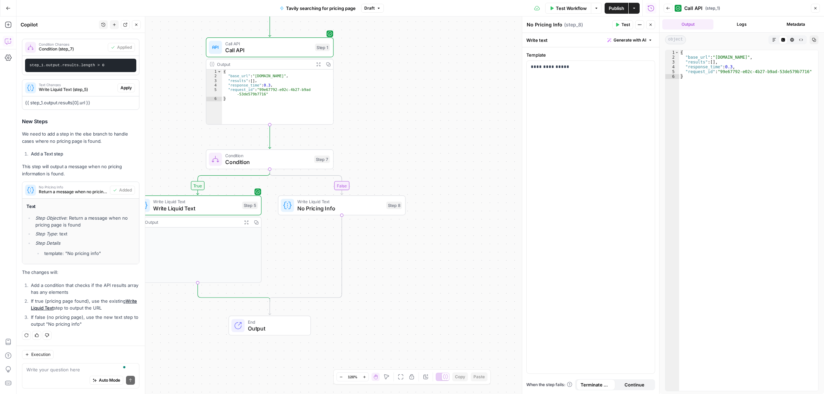
click at [554, 11] on button "Test Workflow" at bounding box center [568, 8] width 46 height 11
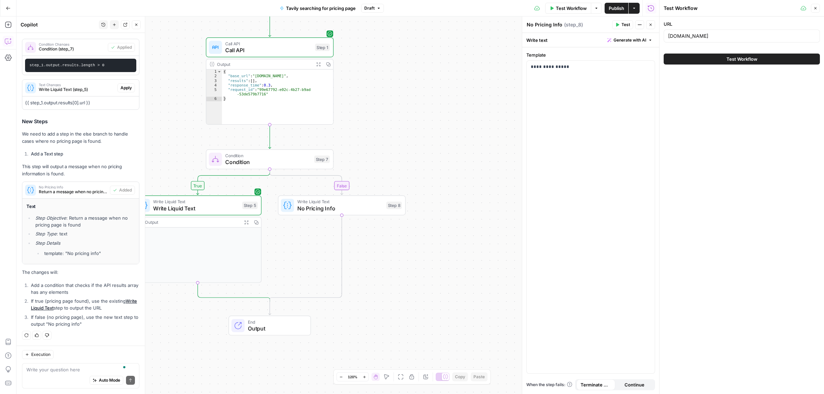
click at [718, 54] on button "Test Workflow" at bounding box center [742, 59] width 156 height 11
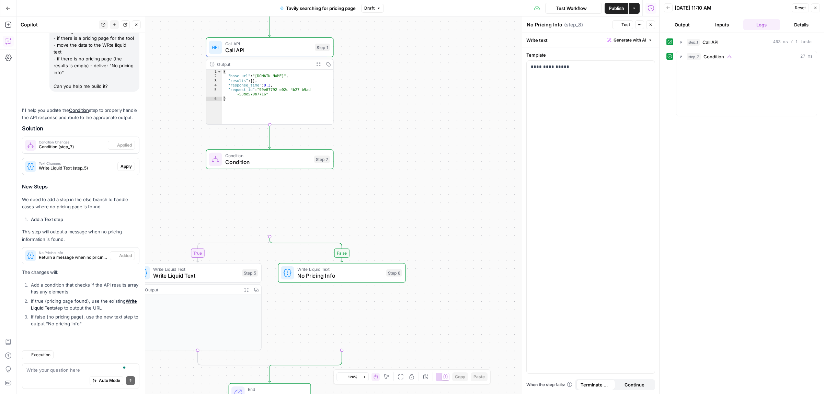
scroll to position [84, 0]
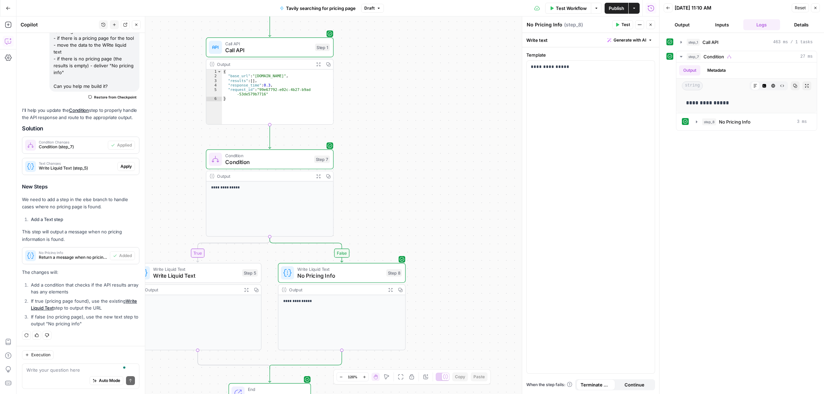
click at [618, 8] on span "Publish" at bounding box center [616, 8] width 15 height 7
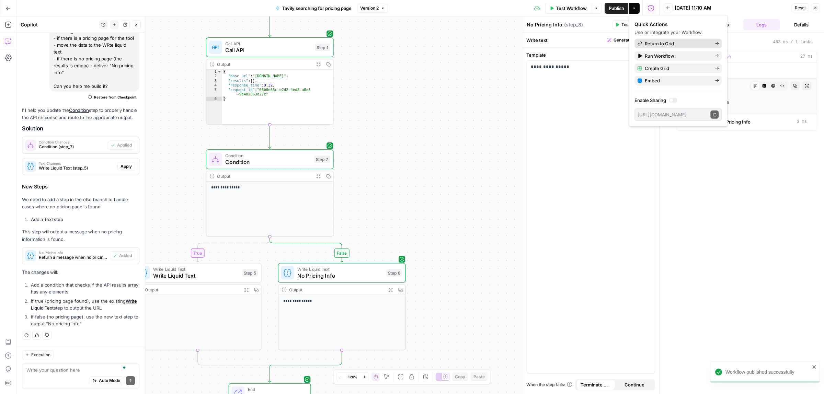
click at [649, 44] on span "Return to Grid" at bounding box center [677, 43] width 65 height 7
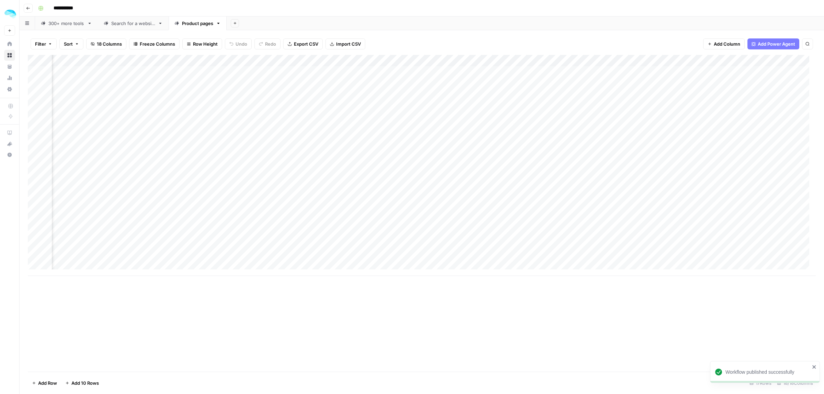
scroll to position [0, 529]
click at [702, 83] on div "Add Column" at bounding box center [422, 165] width 788 height 221
click at [694, 59] on div "Add Column" at bounding box center [422, 165] width 788 height 221
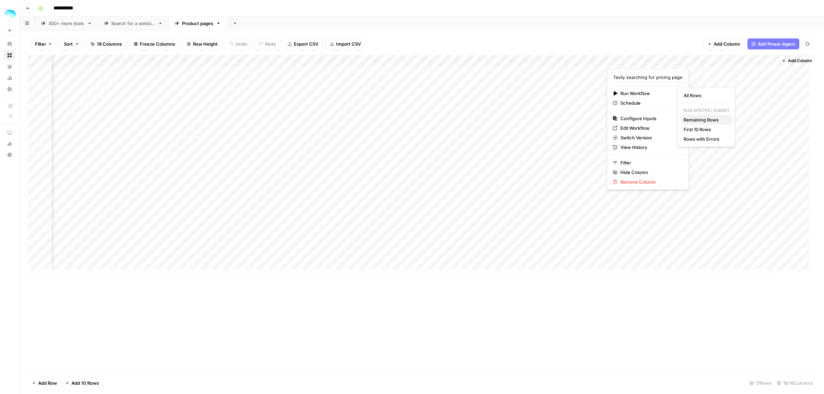
click at [710, 121] on span "Remaining Rows" at bounding box center [704, 119] width 43 height 7
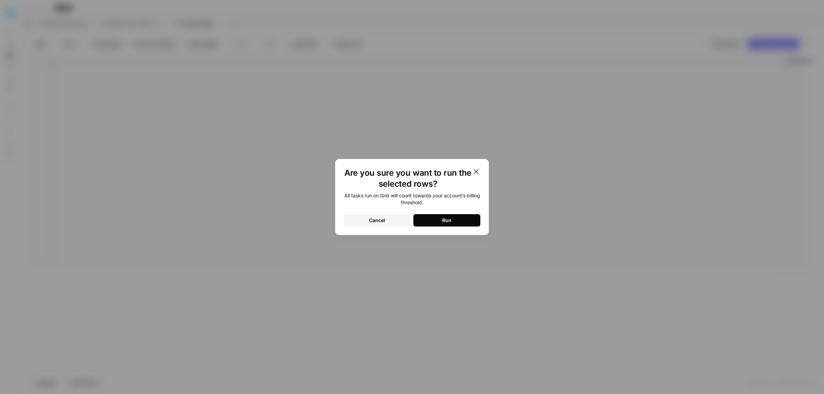
click at [455, 222] on button "Run" at bounding box center [446, 220] width 67 height 12
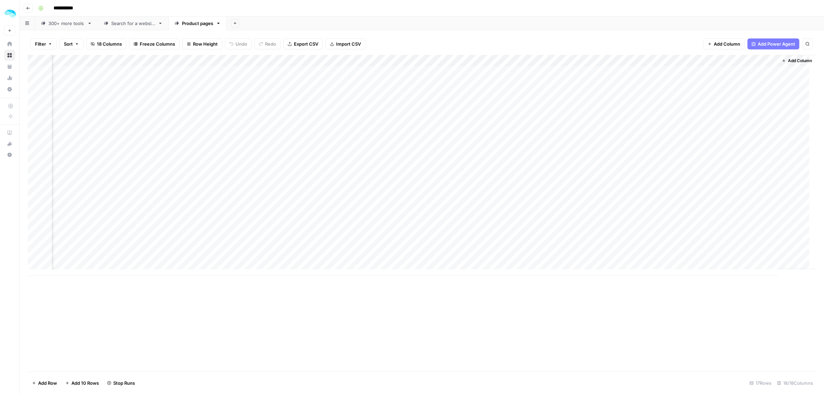
click at [778, 59] on div "Add Column" at bounding box center [797, 162] width 38 height 214
drag, startPoint x: 770, startPoint y: 60, endPoint x: 820, endPoint y: 60, distance: 49.8
click at [820, 60] on div "Filter Sort 18 Columns Freeze Columns Row Height Undo Redo Export CSV Import CS…" at bounding box center [422, 212] width 804 height 364
click at [748, 117] on div "Add Column" at bounding box center [422, 165] width 788 height 221
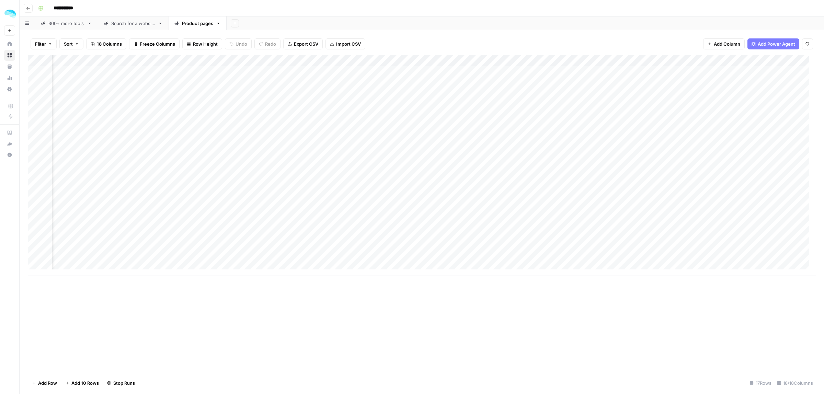
scroll to position [0, 578]
click at [734, 257] on div "Add Column" at bounding box center [422, 165] width 788 height 221
click at [653, 165] on div "Add Column" at bounding box center [422, 165] width 788 height 221
click at [646, 61] on div "Add Column" at bounding box center [422, 165] width 788 height 221
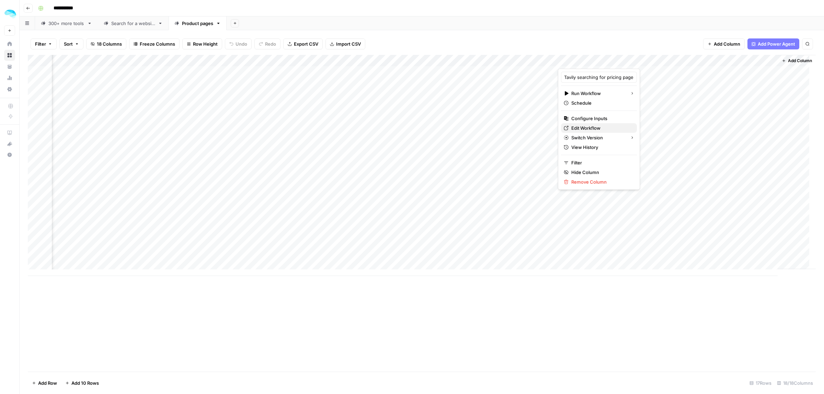
click at [592, 127] on span "Edit Workflow" at bounding box center [601, 128] width 60 height 7
click at [697, 164] on div "Add Column" at bounding box center [422, 165] width 788 height 221
click at [683, 62] on div "Add Column" at bounding box center [422, 165] width 788 height 221
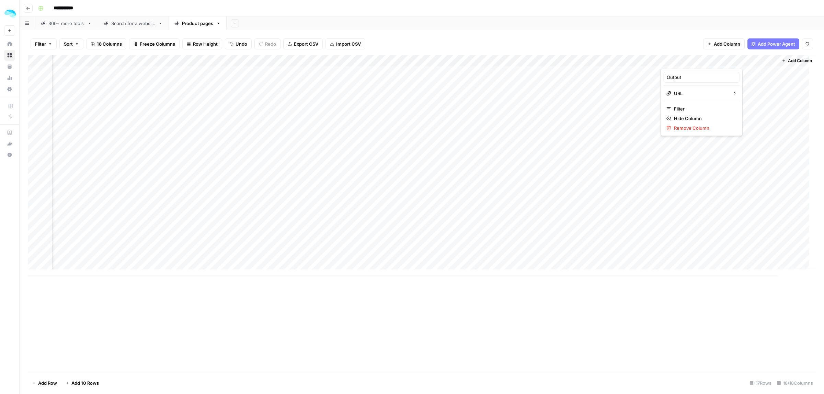
click at [687, 73] on div "Output" at bounding box center [702, 77] width 76 height 11
type input "Pricing page URL"
click at [707, 294] on div "Add Column" at bounding box center [422, 213] width 788 height 317
click at [710, 201] on div "Add Column" at bounding box center [422, 165] width 788 height 221
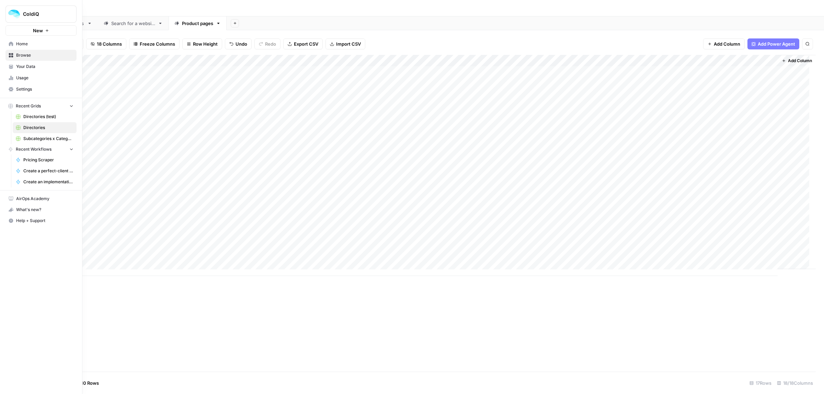
click at [11, 53] on icon at bounding box center [11, 55] width 5 height 5
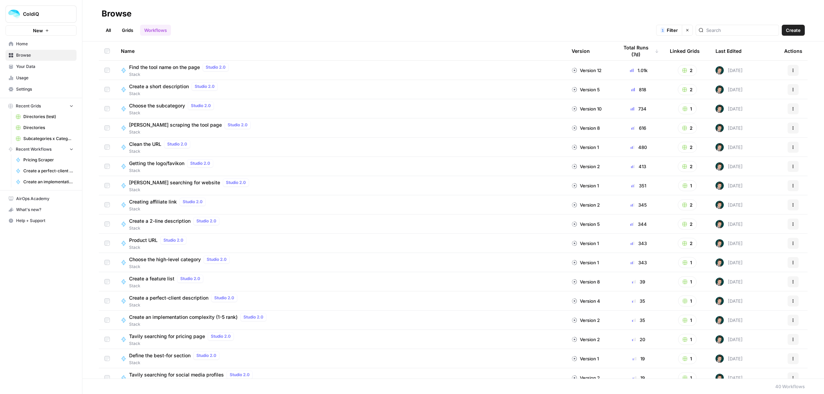
click at [163, 86] on span "Create a short description" at bounding box center [159, 86] width 60 height 7
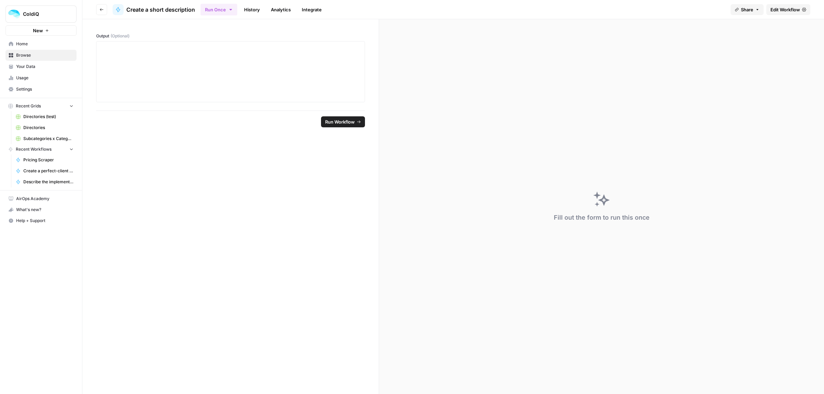
click at [792, 7] on span "Edit Workflow" at bounding box center [785, 9] width 30 height 7
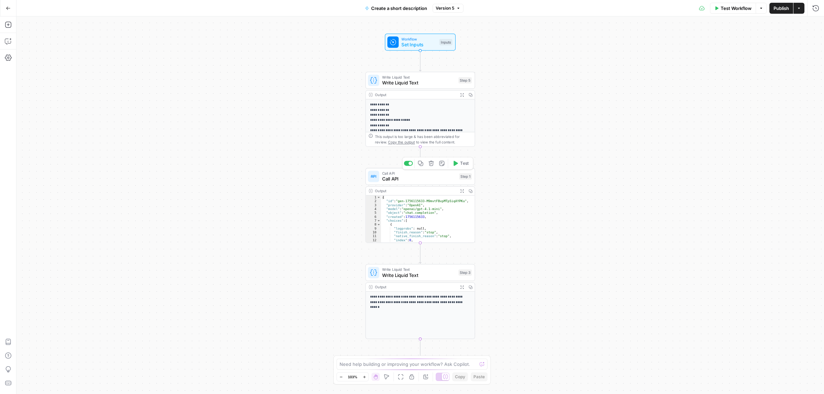
click at [408, 179] on span "Call API" at bounding box center [419, 178] width 74 height 7
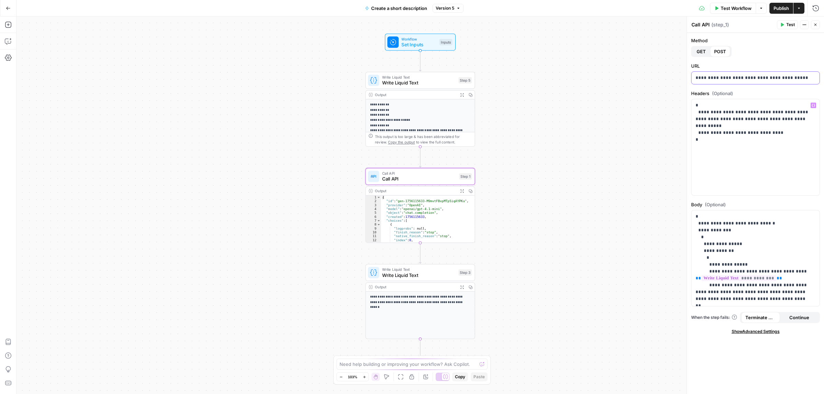
click at [768, 81] on p "**********" at bounding box center [754, 77] width 119 height 7
click at [737, 79] on p "**********" at bounding box center [754, 77] width 119 height 7
click at [752, 76] on p "**********" at bounding box center [754, 77] width 119 height 7
click at [740, 143] on p "**********" at bounding box center [754, 122] width 119 height 41
click at [751, 234] on p "**********" at bounding box center [751, 278] width 113 height 130
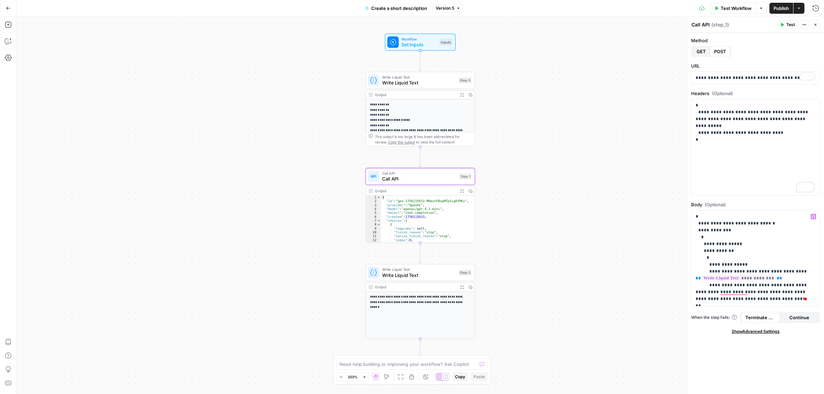
click at [7, 7] on icon "button" at bounding box center [8, 8] width 5 height 5
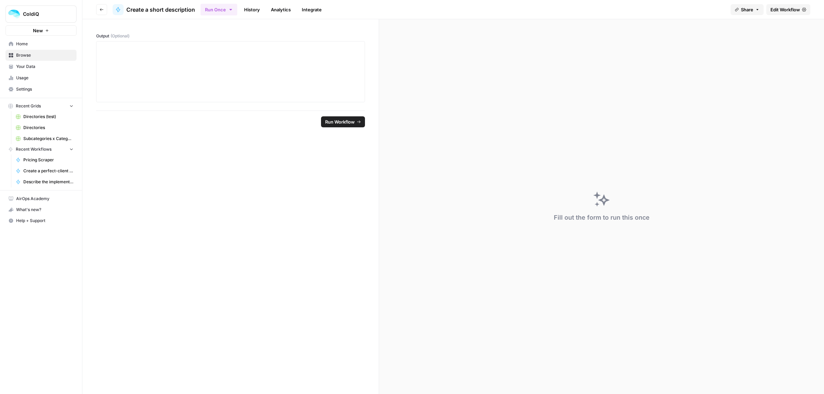
click at [24, 53] on span "Browse" at bounding box center [44, 55] width 57 height 6
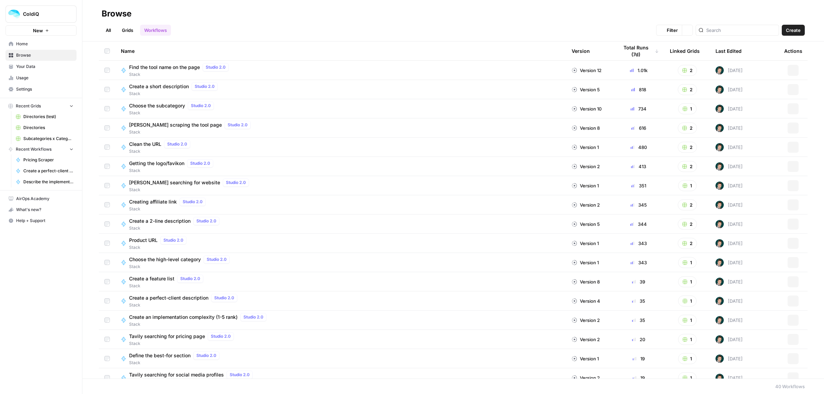
click at [34, 128] on span "Directories" at bounding box center [48, 128] width 50 height 6
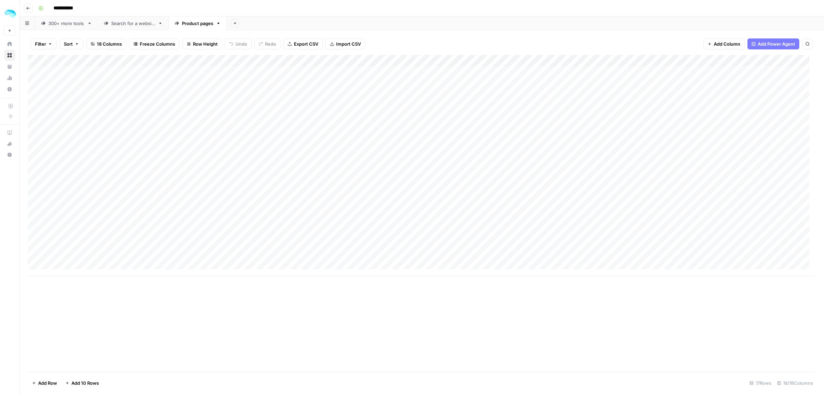
click at [302, 198] on div "Add Column" at bounding box center [422, 165] width 788 height 221
click at [330, 198] on div "Add Column" at bounding box center [422, 165] width 788 height 221
click at [332, 199] on div "Add Column" at bounding box center [422, 165] width 788 height 221
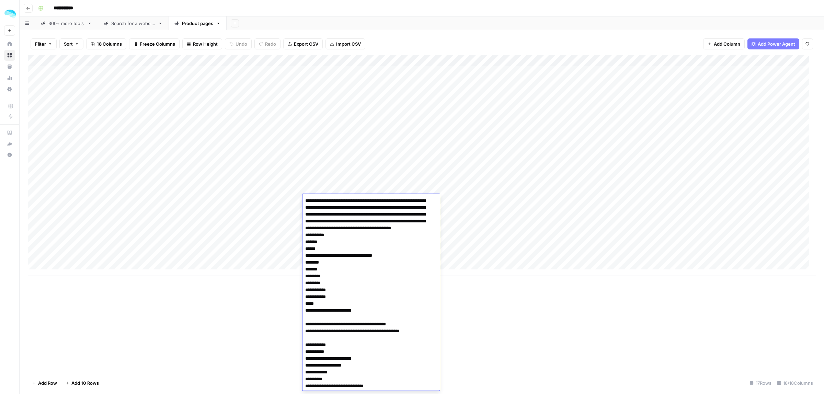
scroll to position [1826, 0]
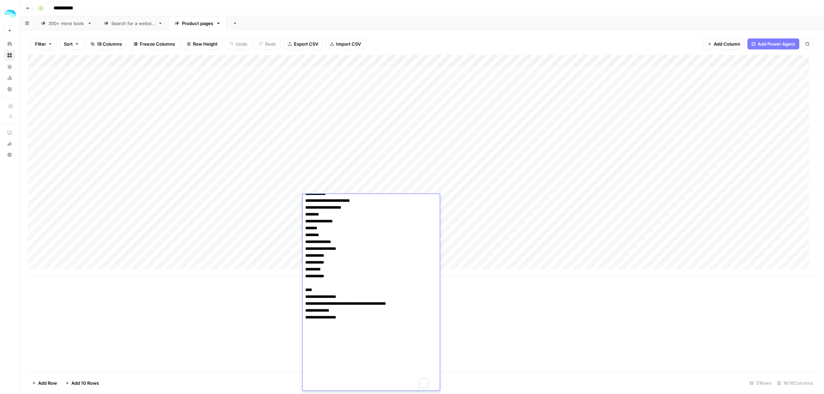
click at [85, 169] on div "Add Column" at bounding box center [422, 165] width 788 height 221
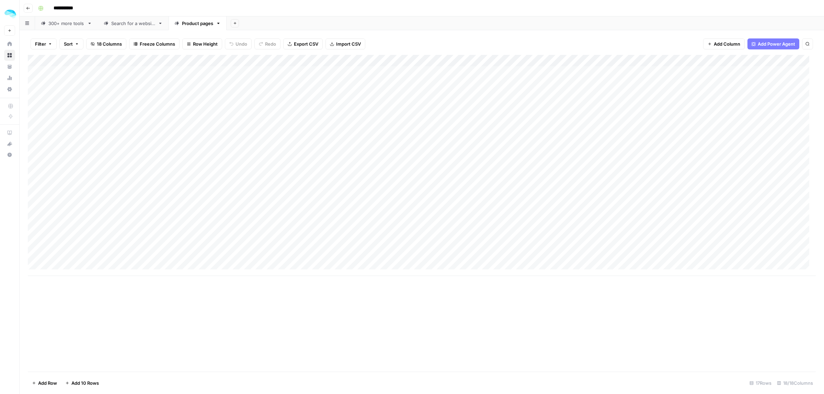
click at [342, 168] on div "Add Column" at bounding box center [422, 165] width 788 height 221
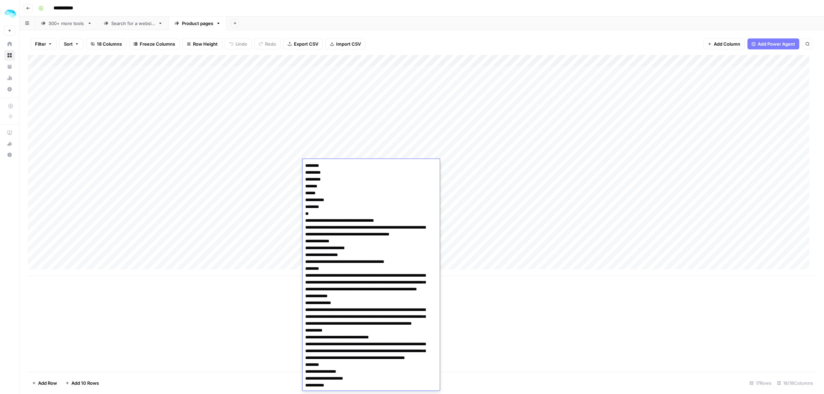
scroll to position [1084, 0]
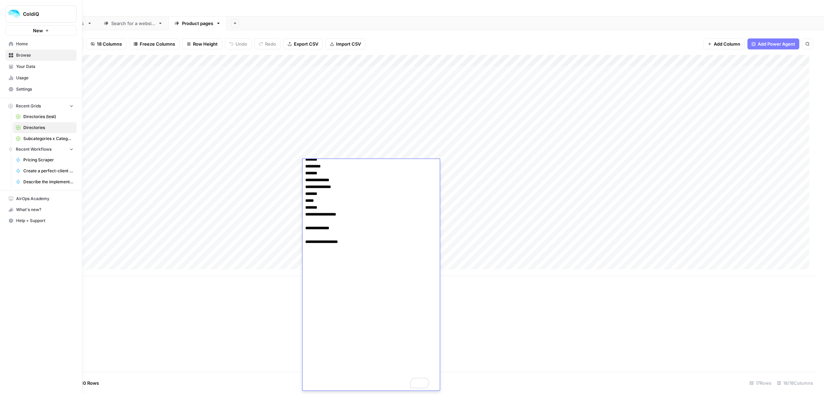
click at [19, 67] on span "Your Data" at bounding box center [44, 67] width 57 height 6
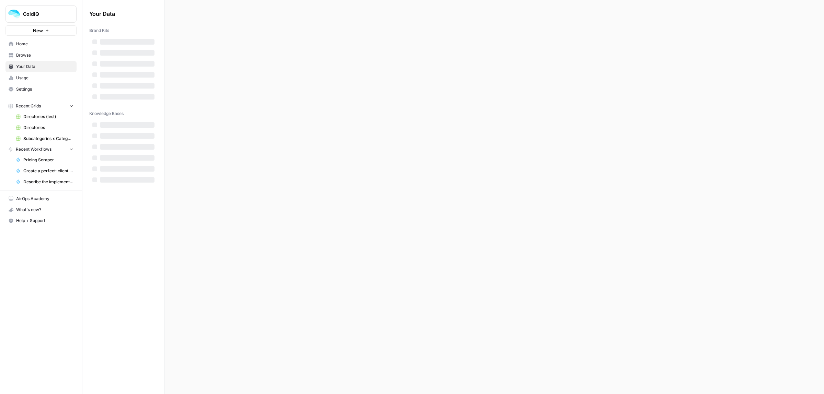
click at [19, 76] on span "Usage" at bounding box center [44, 78] width 57 height 6
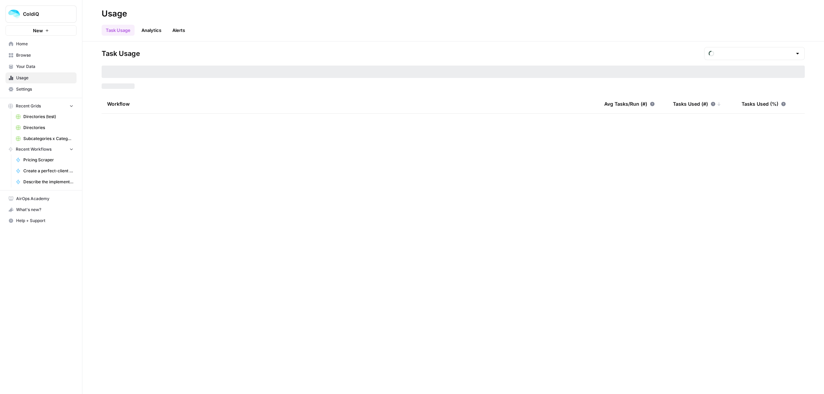
type input "August Included Tasks"
click at [21, 53] on span "Browse" at bounding box center [44, 55] width 57 height 6
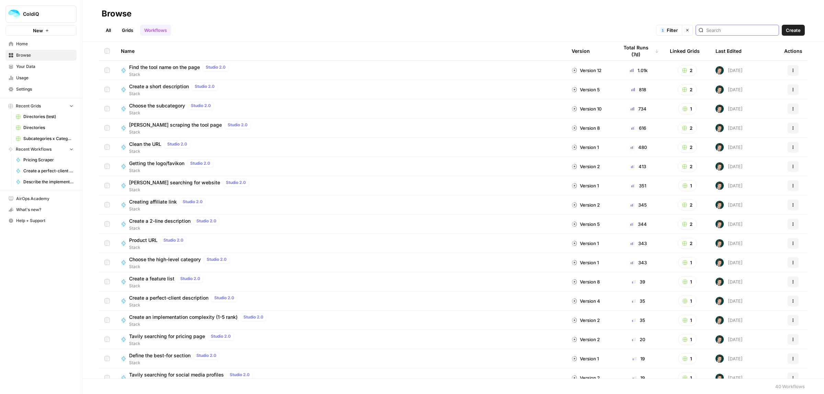
click at [729, 32] on input "search" at bounding box center [741, 30] width 70 height 7
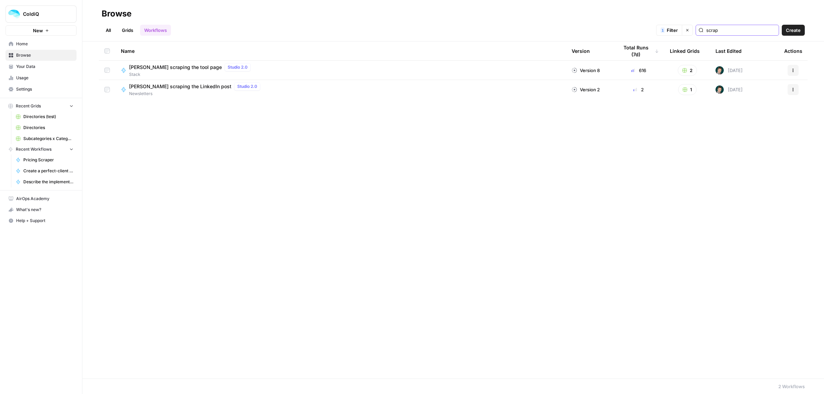
type input "scrap"
click at [144, 64] on span "Jina scraping the tool page" at bounding box center [175, 67] width 93 height 7
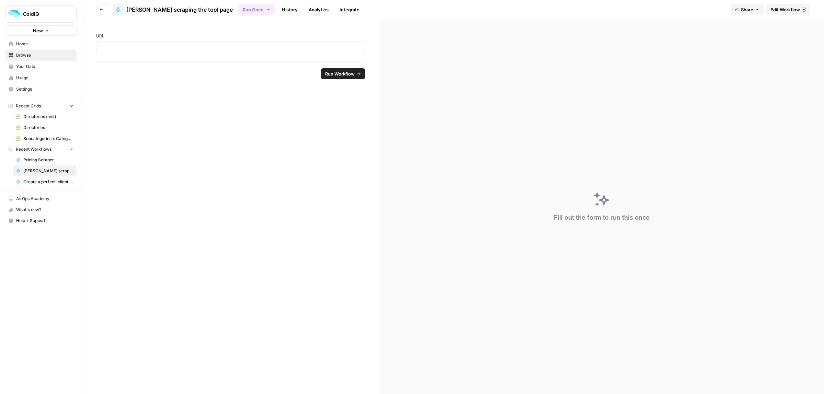
click at [21, 54] on span "Browse" at bounding box center [44, 55] width 57 height 6
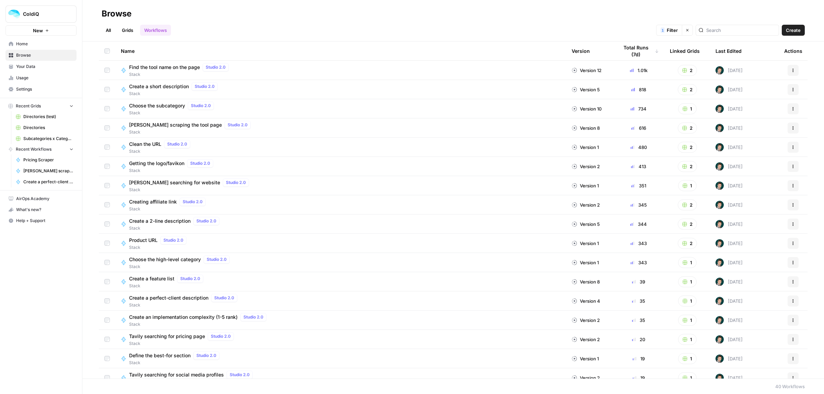
click at [157, 124] on span "Jina scraping the tool page" at bounding box center [175, 125] width 93 height 7
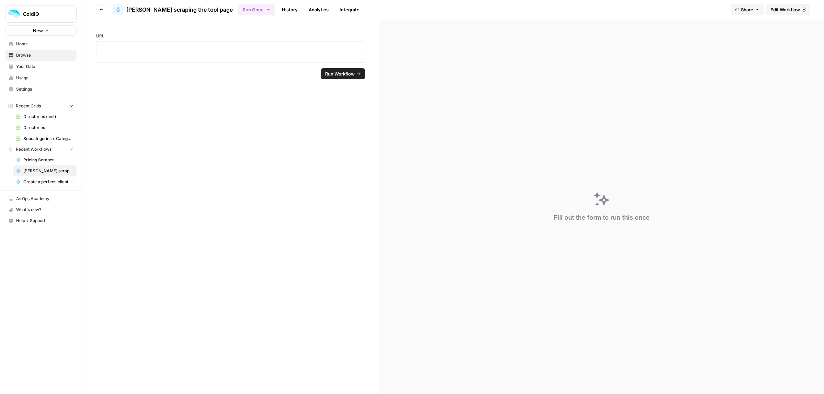
click at [774, 10] on span "Edit Workflow" at bounding box center [785, 9] width 30 height 7
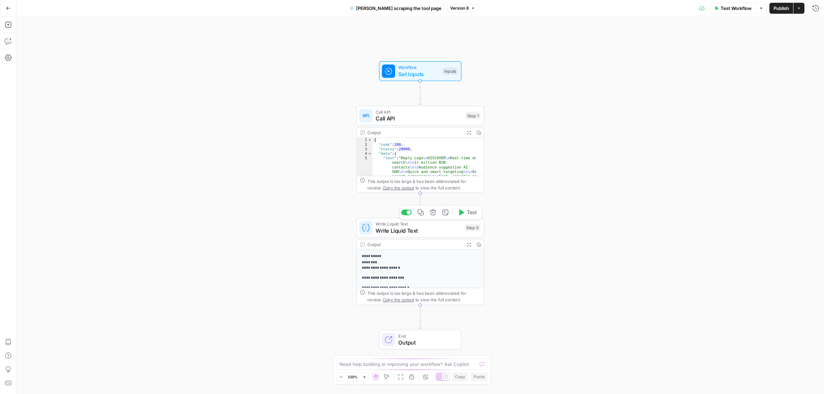
click at [397, 232] on span "Write Liquid Text" at bounding box center [419, 231] width 86 height 8
drag, startPoint x: 12, startPoint y: 13, endPoint x: 8, endPoint y: 8, distance: 7.0
click at [11, 13] on button "Go Back" at bounding box center [8, 8] width 12 height 12
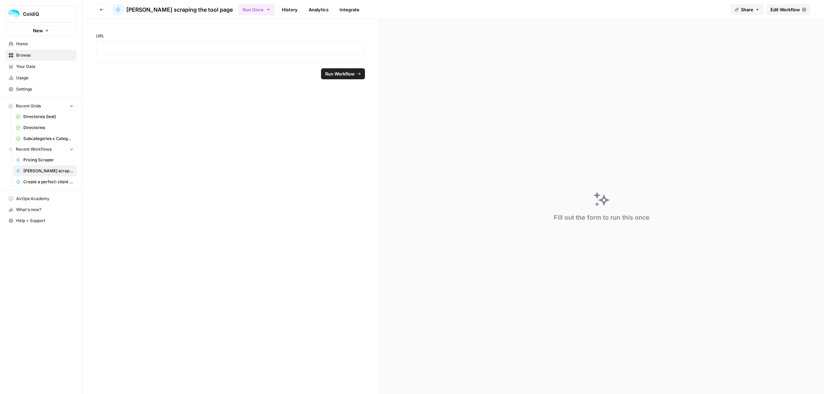
click at [30, 59] on link "Browse" at bounding box center [40, 55] width 71 height 11
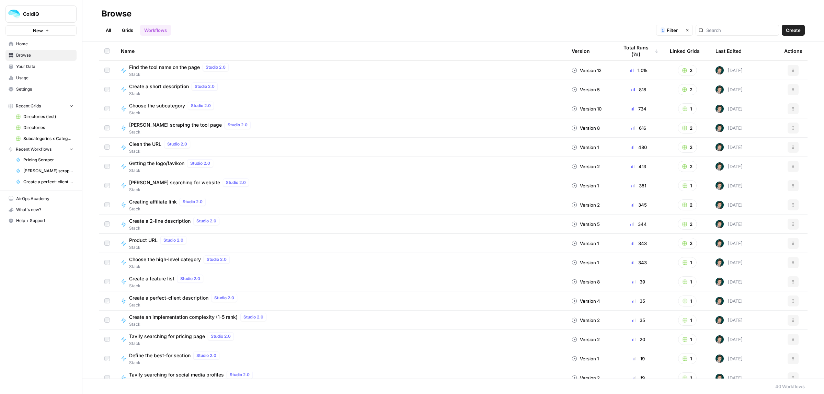
click at [154, 219] on span "Create a 2-line description" at bounding box center [159, 221] width 61 height 7
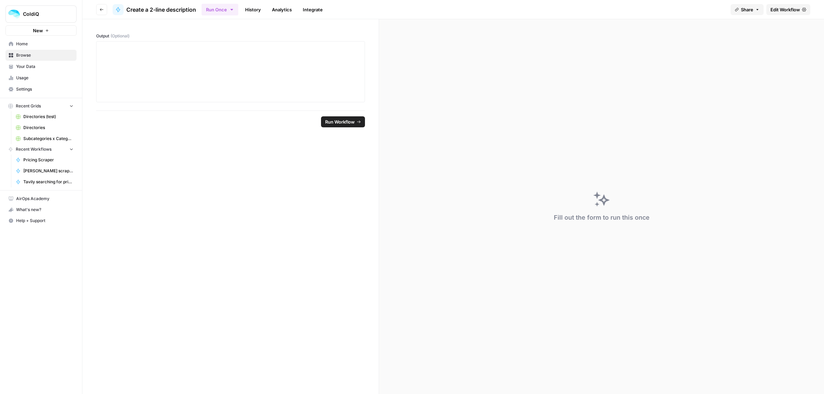
click at [785, 7] on span "Edit Workflow" at bounding box center [785, 9] width 30 height 7
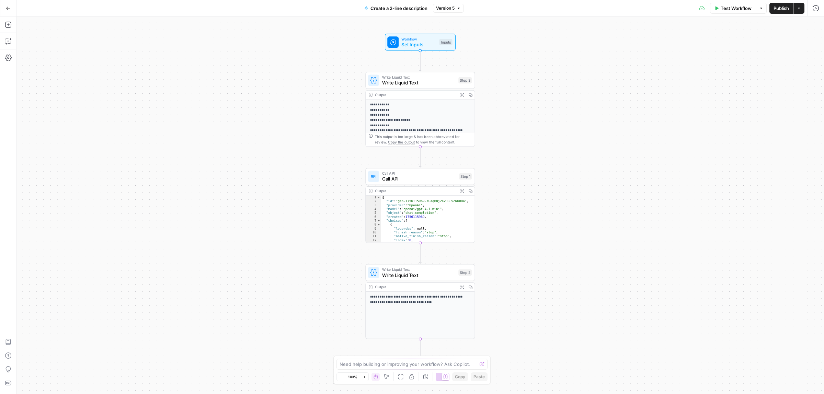
click at [412, 177] on span "Call API" at bounding box center [419, 178] width 74 height 7
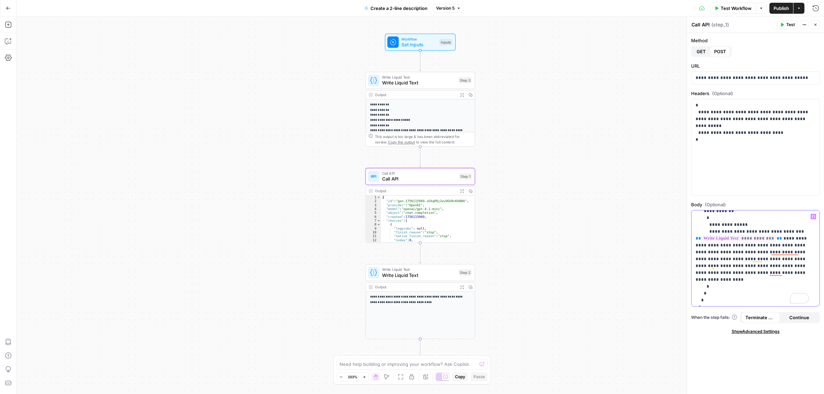
click at [742, 260] on p "**********" at bounding box center [751, 241] width 113 height 137
click at [725, 238] on p "**********" at bounding box center [751, 238] width 113 height 130
click at [788, 23] on span "Test" at bounding box center [790, 25] width 9 height 6
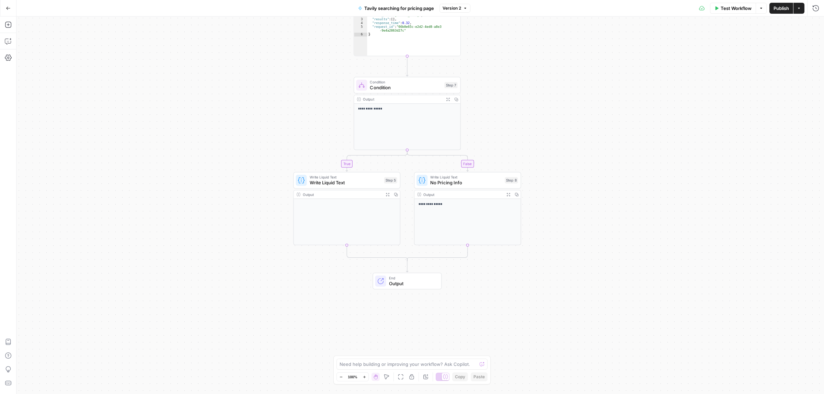
drag, startPoint x: 562, startPoint y: 197, endPoint x: 551, endPoint y: 143, distance: 54.9
click at [3, 44] on button "Copilot" at bounding box center [8, 41] width 11 height 11
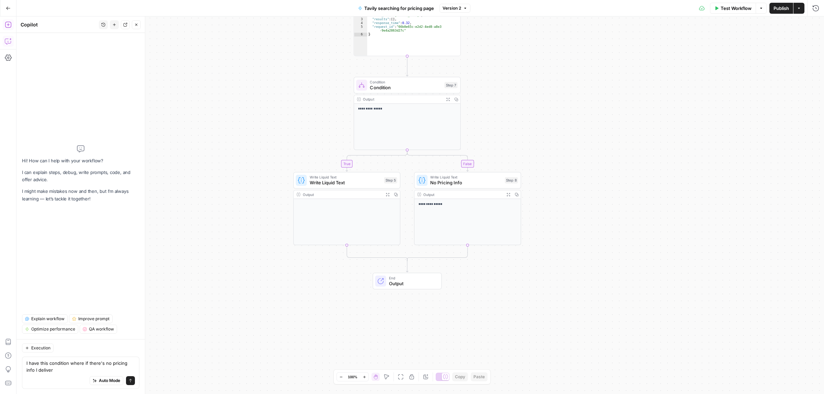
type textarea "I have this condition where if there's no pricing info I deliver"
click at [7, 25] on icon "button" at bounding box center [8, 25] width 6 height 6
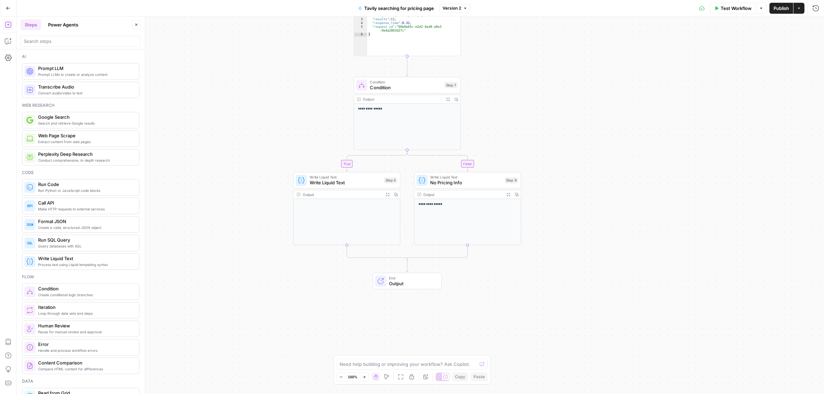
click at [9, 45] on button "Copilot" at bounding box center [8, 41] width 11 height 11
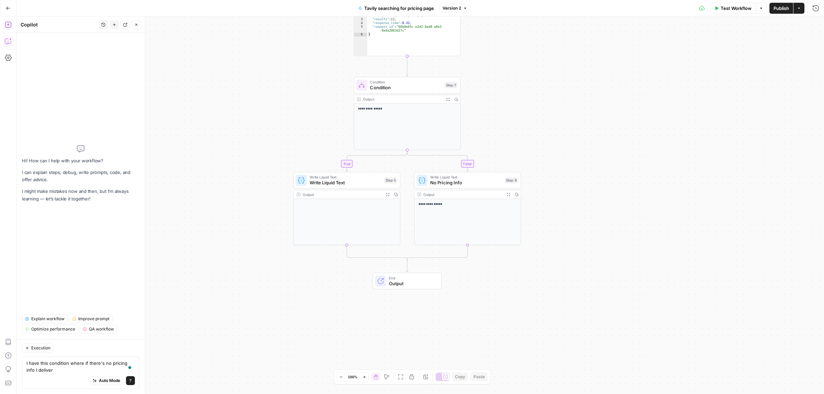
click at [69, 371] on textarea "I have this condition where if there's no pricing info I deliver" at bounding box center [80, 367] width 108 height 14
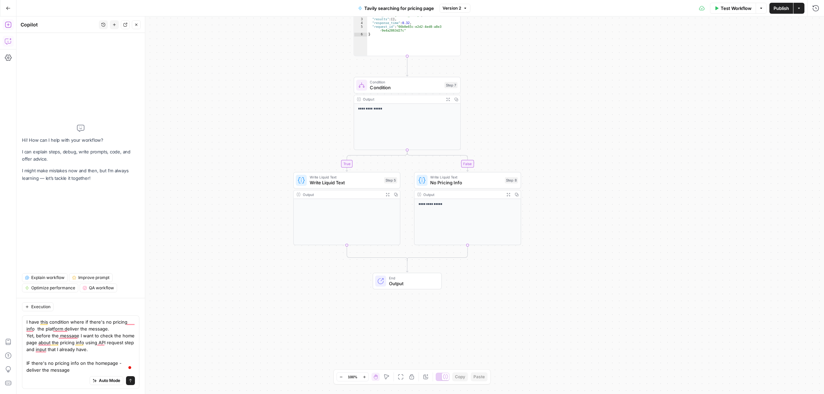
type textarea "I have this condition where if there's no pricing info the platform deliver the…"
click at [129, 383] on button "Send" at bounding box center [130, 380] width 9 height 9
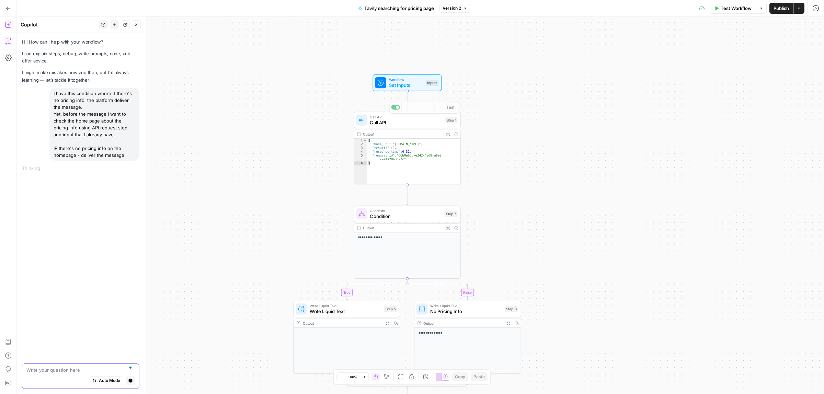
click at [405, 83] on span "Set Inputs" at bounding box center [406, 85] width 34 height 7
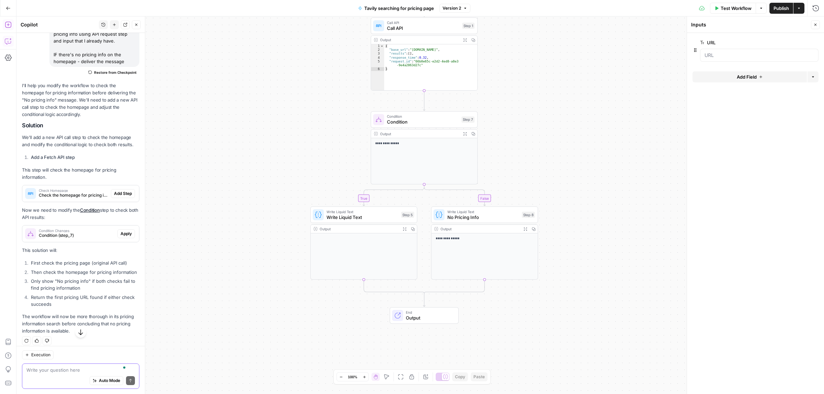
scroll to position [107, 0]
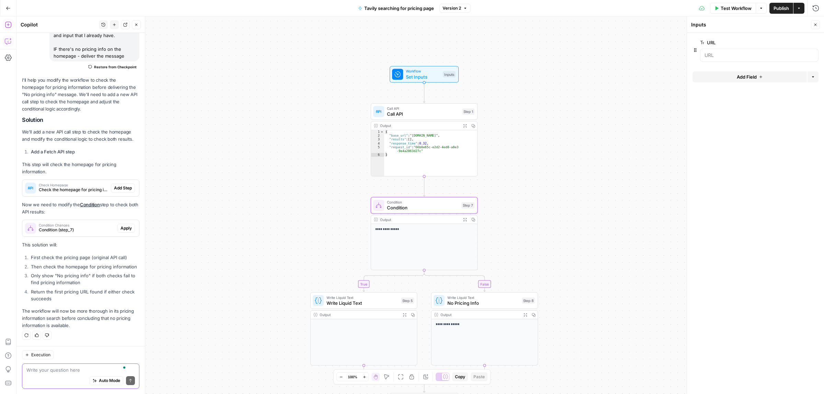
click at [74, 223] on span "Condition Changes" at bounding box center [77, 224] width 76 height 3
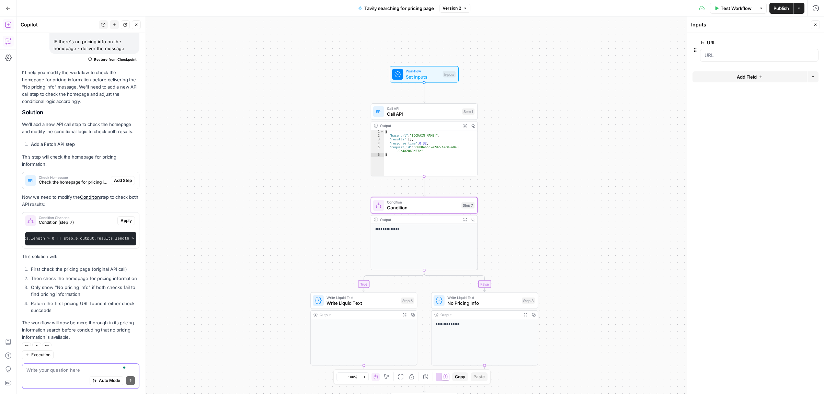
scroll to position [132, 0]
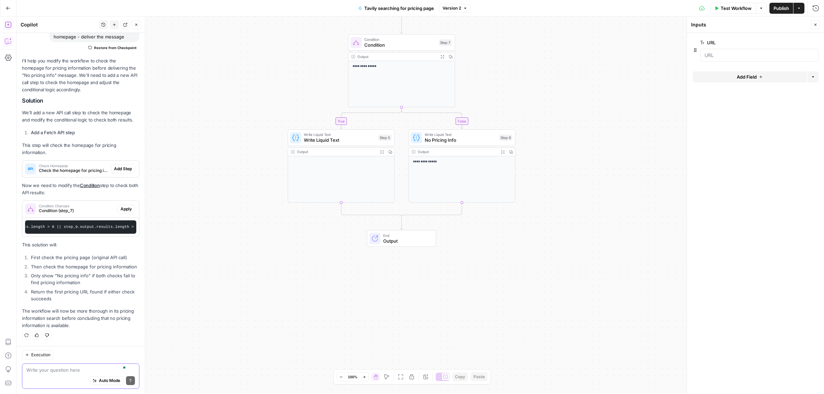
drag, startPoint x: 274, startPoint y: 278, endPoint x: 249, endPoint y: 222, distance: 61.3
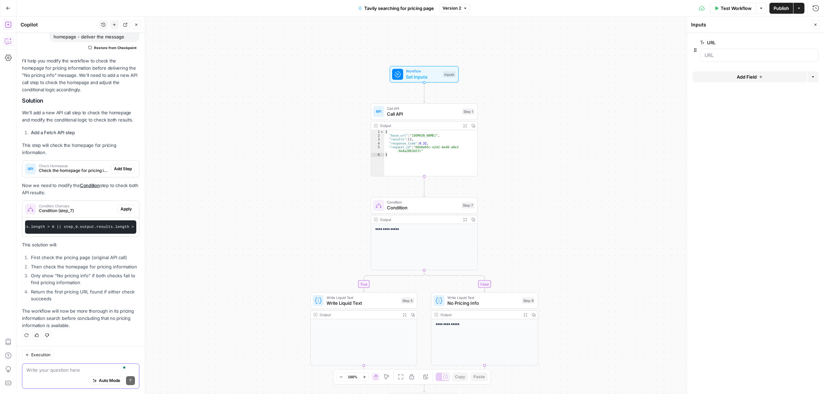
click at [57, 370] on textarea "To enrich screen reader interactions, please activate Accessibility in Grammarl…" at bounding box center [80, 370] width 108 height 7
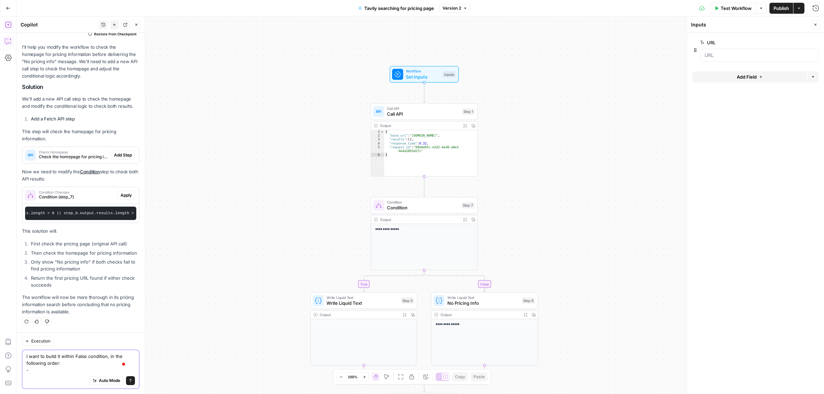
scroll to position [146, 0]
type textarea "I want to build it within False condition, in the following order: - the"
click at [416, 74] on span "Set Inputs" at bounding box center [423, 76] width 34 height 7
click at [758, 72] on button "Add Field" at bounding box center [749, 76] width 114 height 11
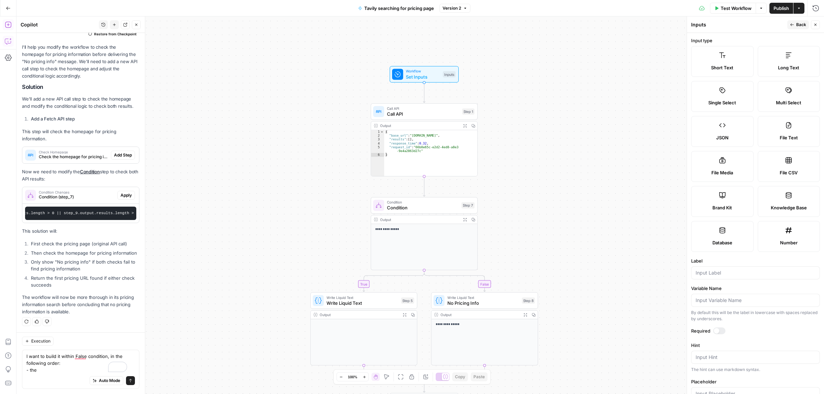
click at [781, 62] on label "Long Text" at bounding box center [789, 61] width 62 height 31
click at [721, 269] on div at bounding box center [755, 272] width 129 height 13
type input "Homepage"
drag, startPoint x: 142, startPoint y: 189, endPoint x: 142, endPoint y: 234, distance: 44.3
click at [5, 26] on icon "button" at bounding box center [8, 25] width 6 height 6
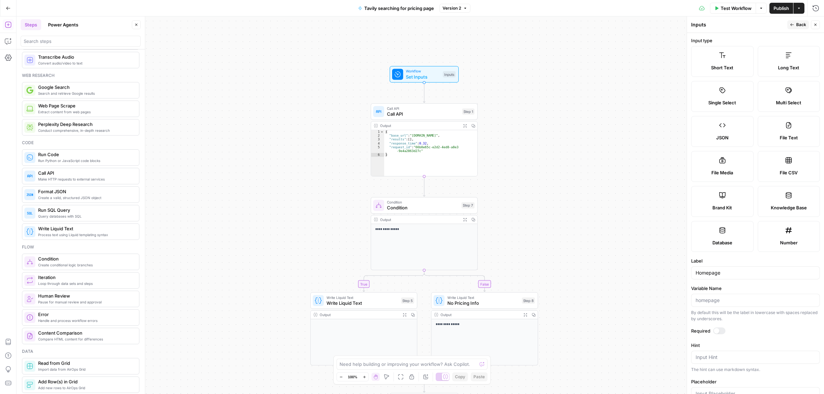
scroll to position [43, 0]
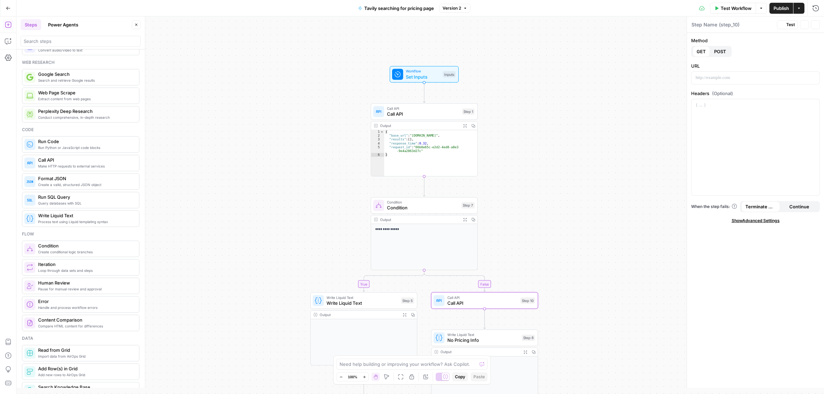
type textarea "Call API"
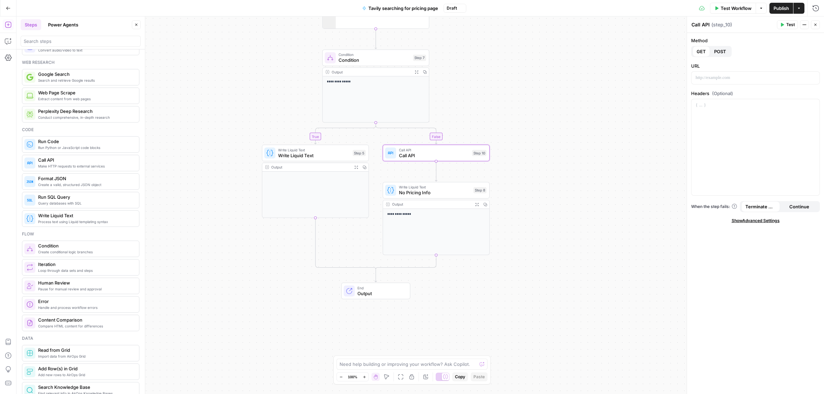
drag, startPoint x: 591, startPoint y: 318, endPoint x: 551, endPoint y: 190, distance: 133.8
click at [711, 78] on p at bounding box center [755, 77] width 120 height 7
click at [724, 57] on div "**********" at bounding box center [755, 213] width 137 height 361
click at [724, 54] on span "POST" at bounding box center [720, 51] width 12 height 7
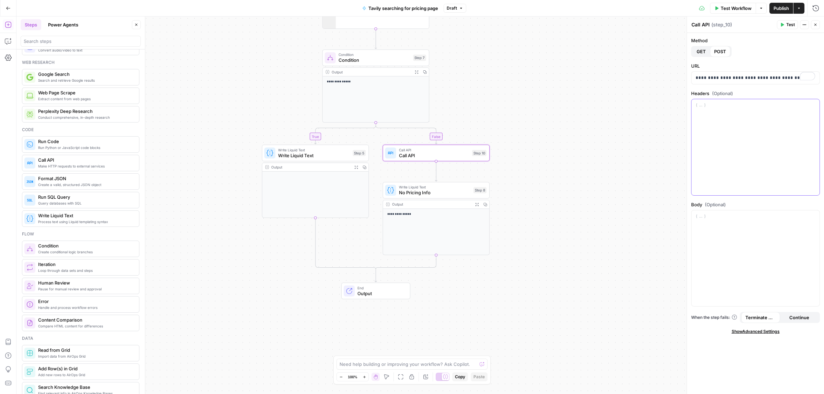
click at [732, 142] on div at bounding box center [755, 147] width 128 height 96
click at [727, 227] on div at bounding box center [755, 258] width 128 height 96
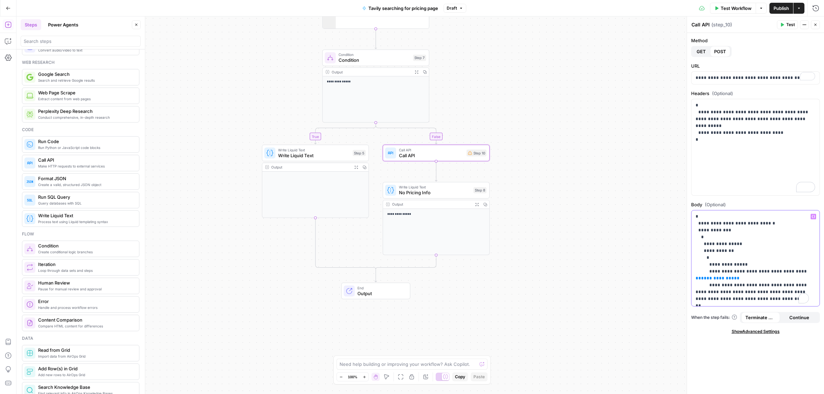
drag, startPoint x: 696, startPoint y: 275, endPoint x: 694, endPoint y: 278, distance: 4.2
click at [694, 278] on div "**********" at bounding box center [755, 258] width 128 height 96
click at [814, 215] on button "Variables Menu" at bounding box center [812, 216] width 5 height 5
click at [482, 254] on button "Select variable Homepage" at bounding box center [492, 254] width 86 height 11
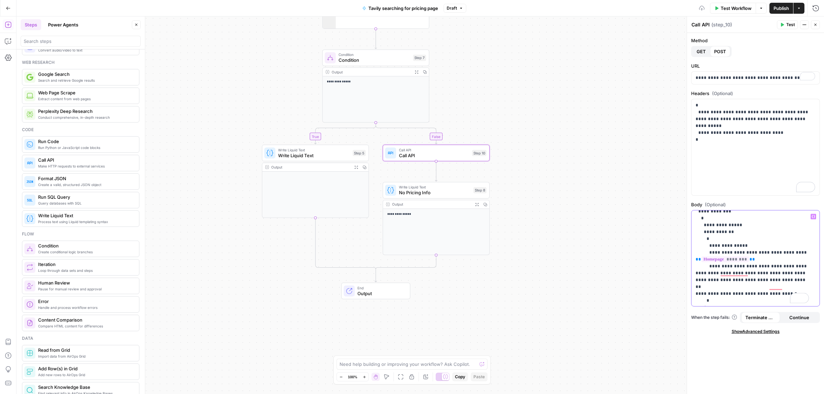
scroll to position [40, 0]
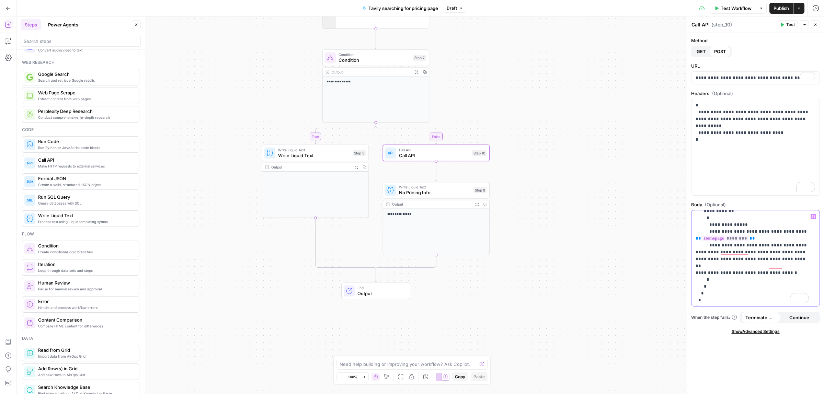
drag, startPoint x: 754, startPoint y: 256, endPoint x: 709, endPoint y: 247, distance: 46.1
click at [709, 247] on p "**********" at bounding box center [751, 238] width 113 height 130
drag, startPoint x: 749, startPoint y: 266, endPoint x: 712, endPoint y: 268, distance: 37.1
click at [712, 268] on p "**********" at bounding box center [751, 242] width 113 height 124
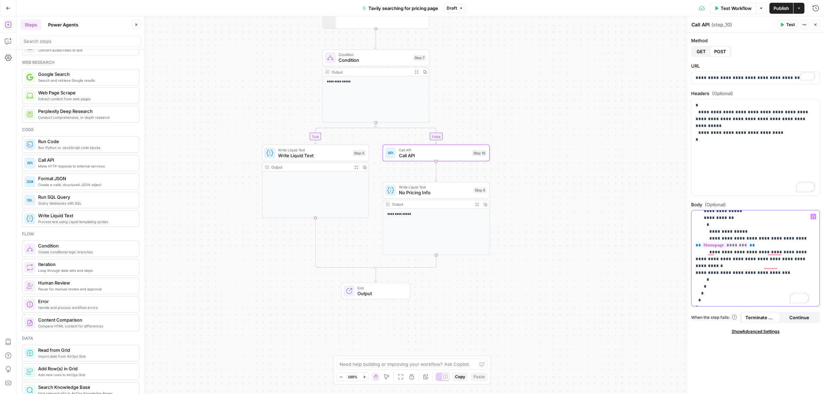
click at [764, 252] on p "**********" at bounding box center [751, 242] width 113 height 124
click at [6, 43] on icon "button" at bounding box center [8, 41] width 7 height 7
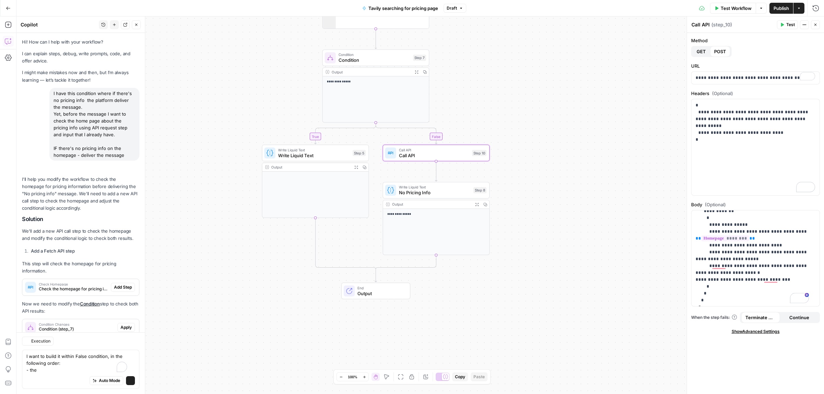
scroll to position [120, 0]
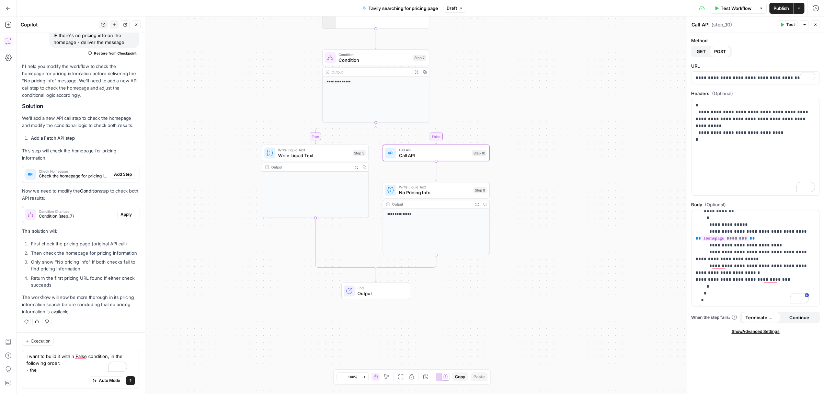
click at [50, 368] on textarea "I want to build it within False condition, in the following order: - the" at bounding box center [80, 363] width 108 height 21
type textarea "I updated the workflow myself - I want the API Call to be in False condition se…"
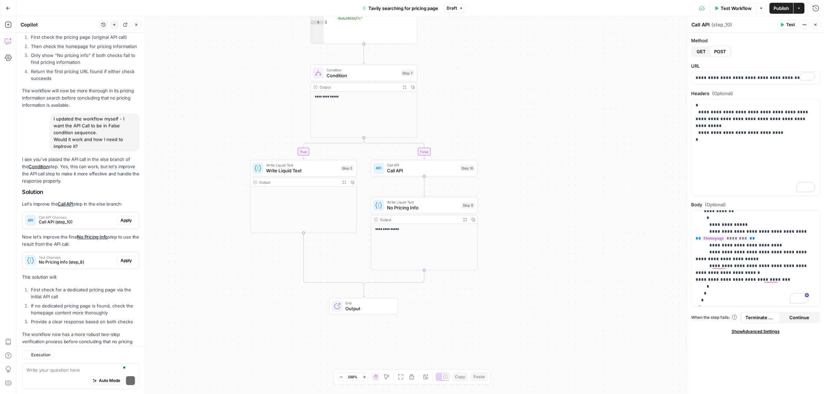
scroll to position [351, 0]
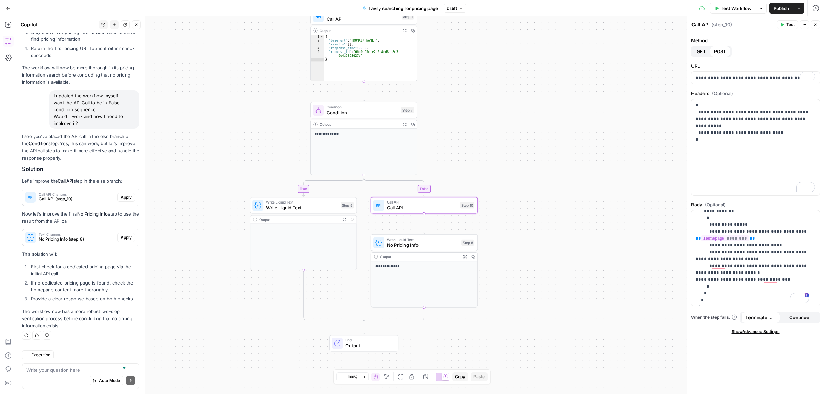
click at [68, 196] on span "Call API (step_10)" at bounding box center [77, 199] width 76 height 6
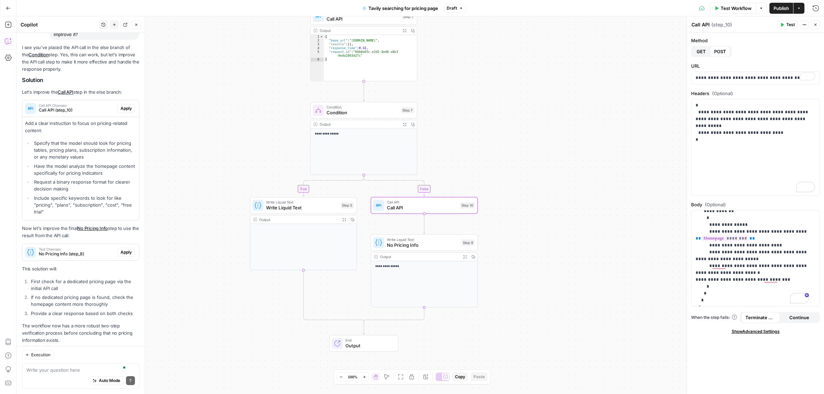
scroll to position [437, 0]
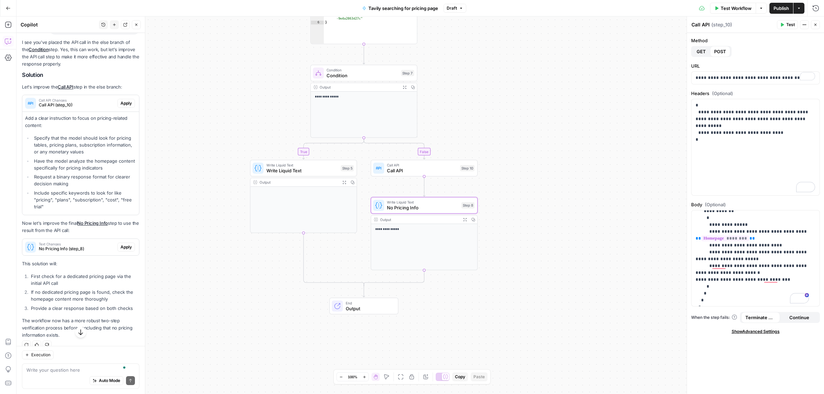
click at [88, 252] on span "No Pricing Info (step_8)" at bounding box center [77, 249] width 76 height 6
click at [120, 250] on span "Apply" at bounding box center [125, 247] width 11 height 6
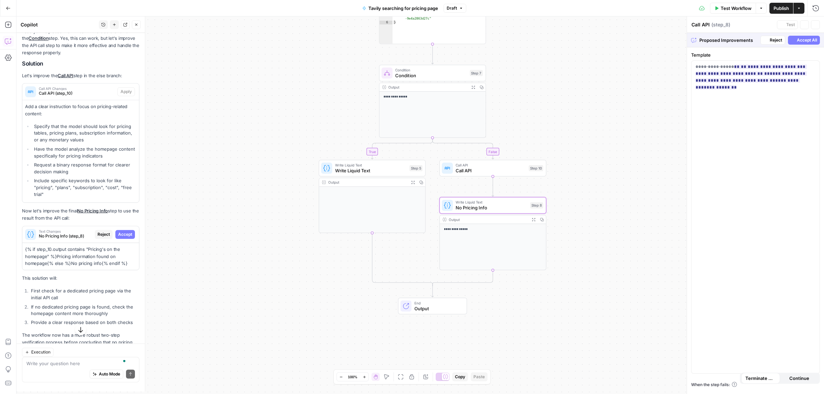
type textarea "No Pricing Info"
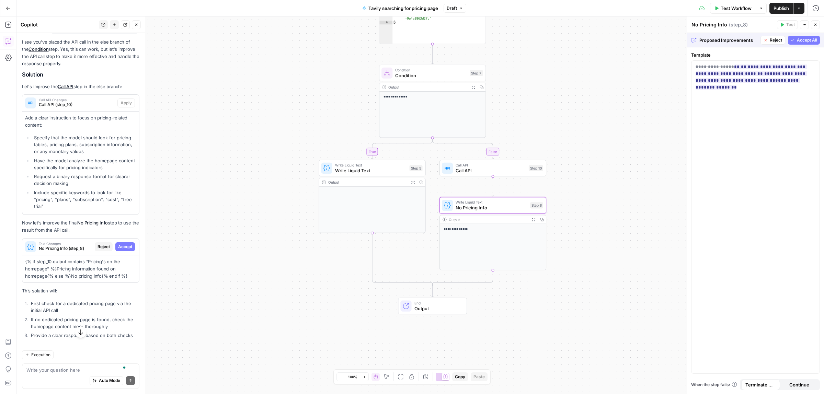
click at [118, 250] on span "Accept" at bounding box center [125, 247] width 14 height 6
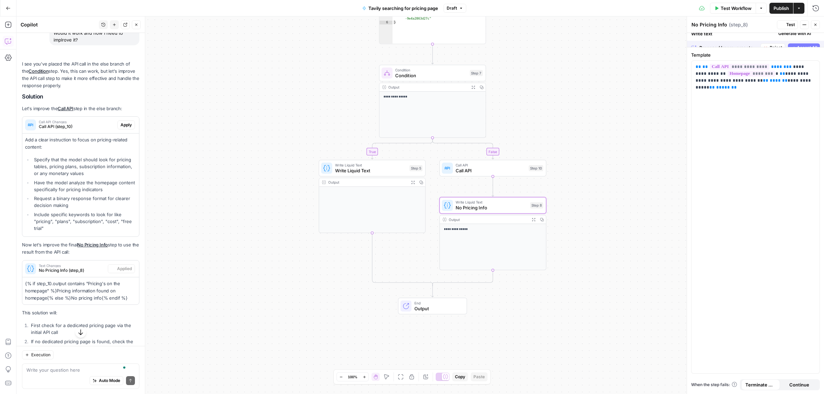
scroll to position [437, 0]
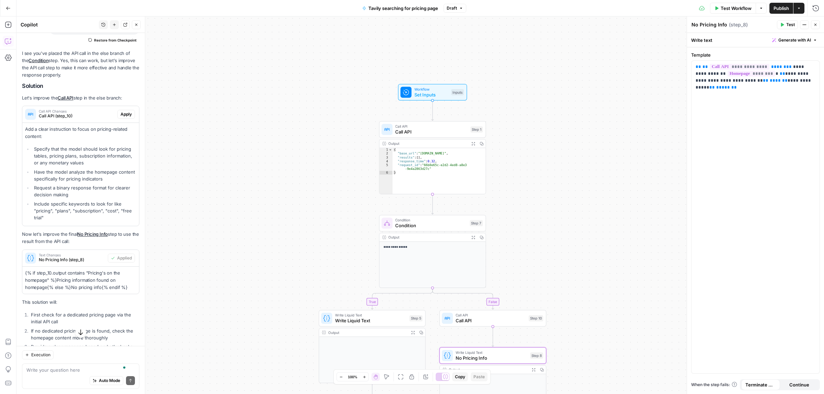
click at [441, 93] on span "Set Inputs" at bounding box center [431, 94] width 34 height 7
click at [421, 93] on span "Set Inputs" at bounding box center [431, 94] width 34 height 7
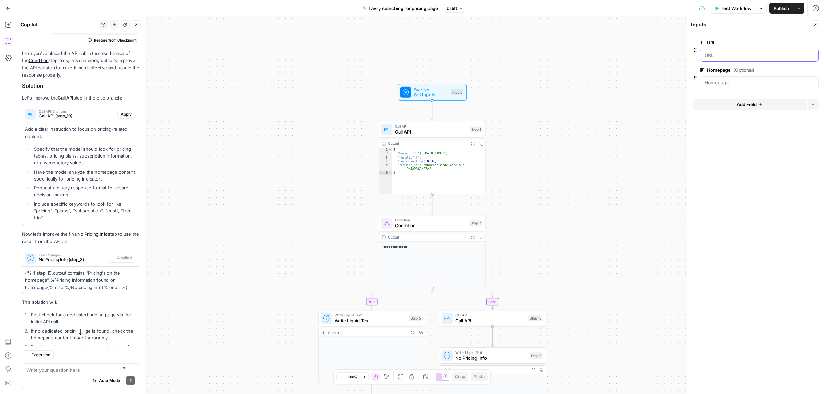
click at [735, 57] on input "URL" at bounding box center [758, 55] width 109 height 7
click at [716, 57] on input "URL" at bounding box center [758, 55] width 109 height 7
click at [735, 9] on span "Test Workflow" at bounding box center [735, 8] width 31 height 7
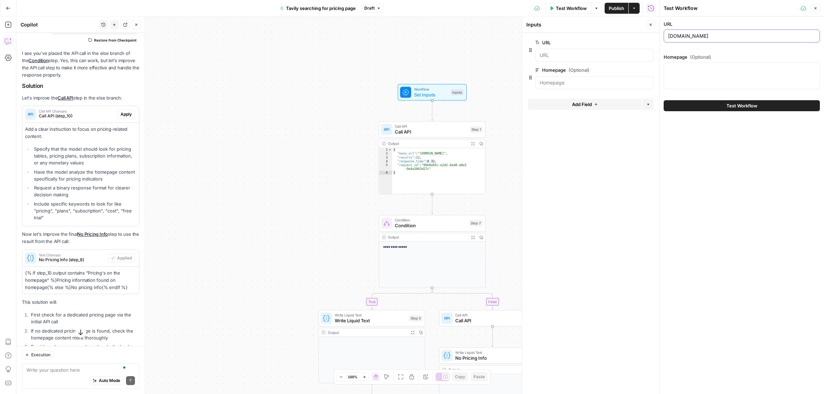
click at [686, 34] on input "attention.com" at bounding box center [741, 36] width 147 height 7
paste input "https://www.openmart.com/"
type input "https://www.openmart.com/"
click at [711, 66] on textarea "Homepage (Optional)" at bounding box center [741, 69] width 147 height 7
paste textarea "We use essential cookies to make our site work. With your consent, we may also …"
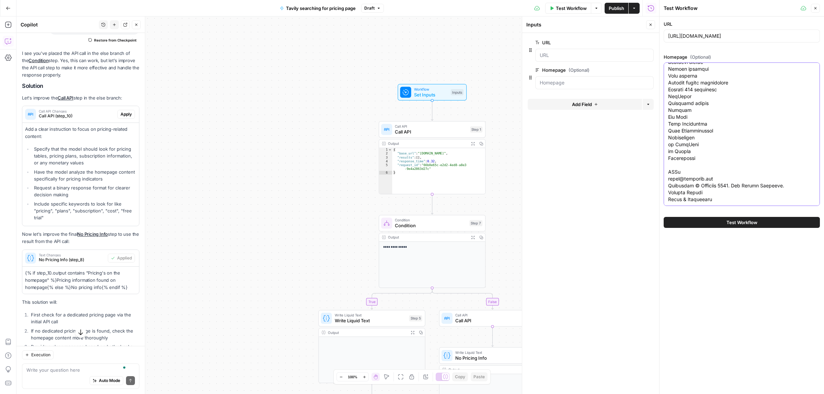
scroll to position [1614, 0]
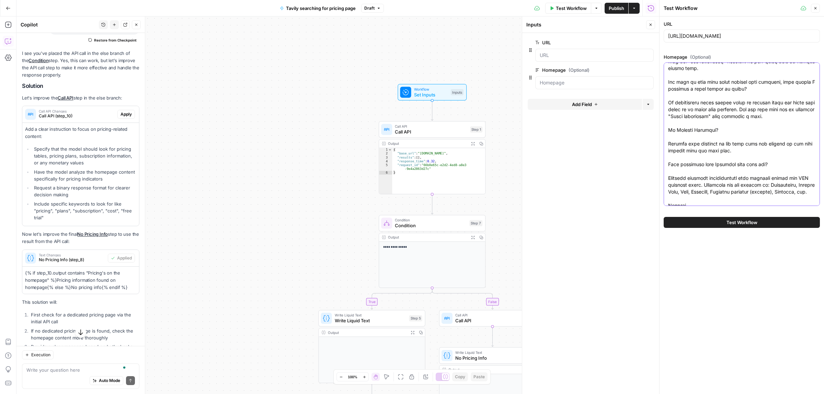
type textarea "We use essential cookies to make our site work. With your consent, we may also …"
click at [726, 219] on span "Test Workflow" at bounding box center [741, 222] width 31 height 7
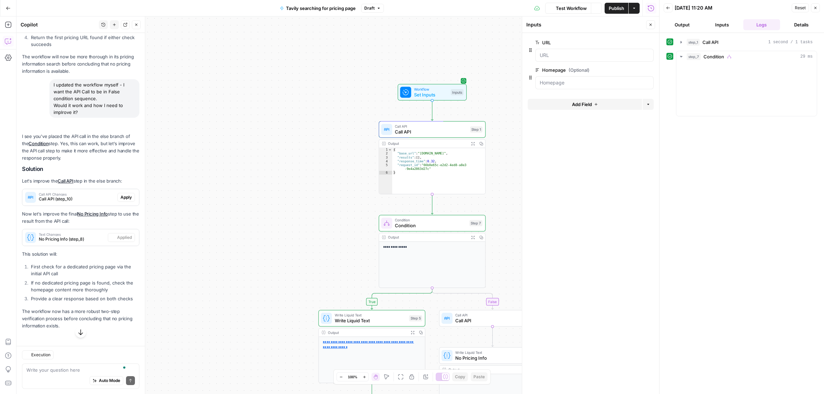
scroll to position [361, 0]
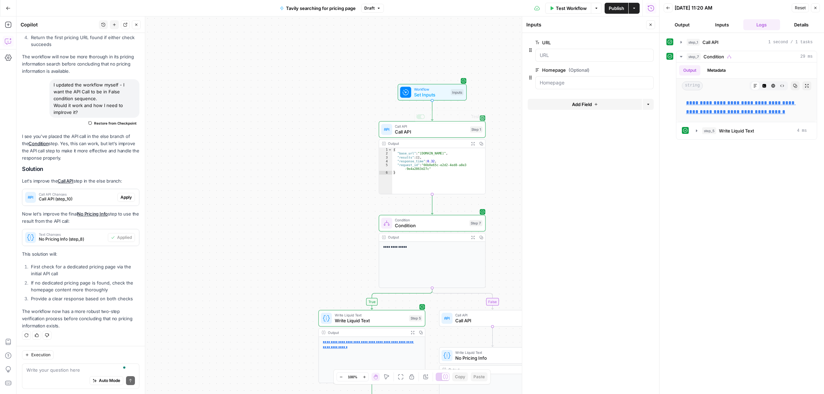
click at [421, 92] on span "Set Inputs" at bounding box center [431, 94] width 34 height 7
drag, startPoint x: 560, startPoint y: 8, endPoint x: 658, endPoint y: 30, distance: 100.5
click at [560, 8] on span "Test Workflow" at bounding box center [571, 8] width 31 height 7
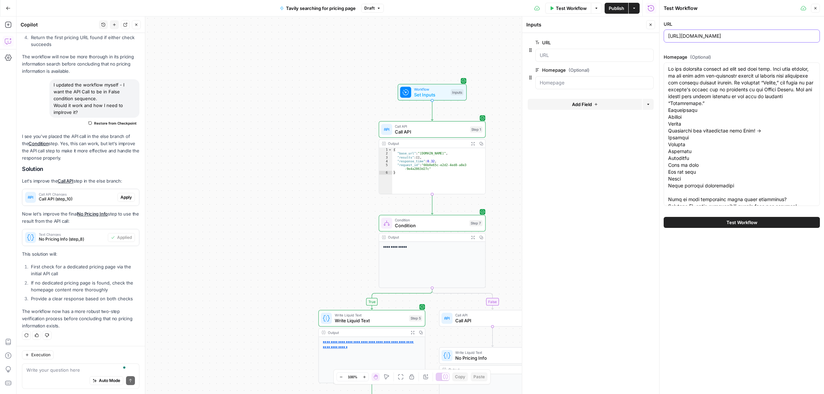
click at [725, 37] on input "https://www.openmart.com/" at bounding box center [741, 36] width 147 height 7
paste input "instantly.ai"
type input "[URL]"
paste textarea "Products Use Cases Resources Pricing Log in GET STARTED SEE DEMO EN Find, Conta…"
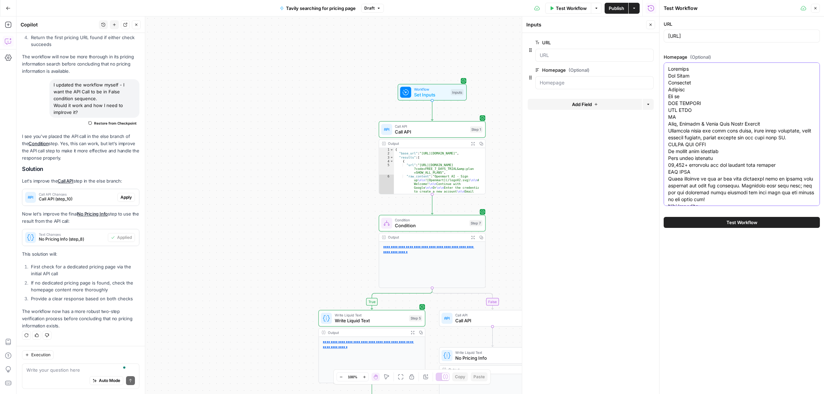
scroll to position [1154, 0]
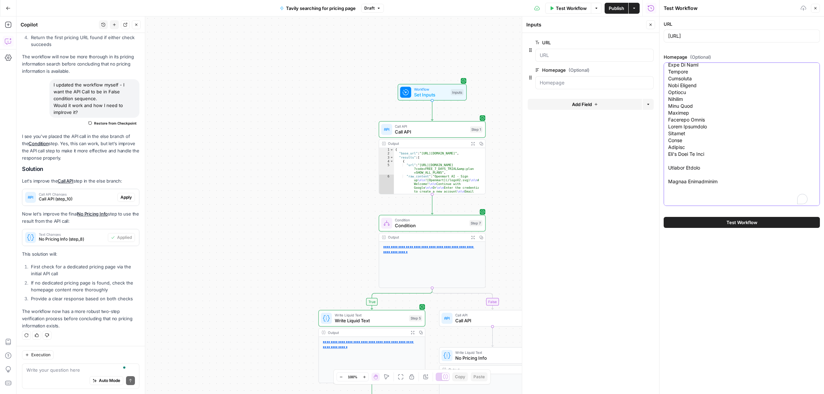
type textarea "Products Use Cases Resources Pricing Log in GET STARTED SEE DEMO EN Find, Conta…"
click at [742, 227] on button "Test Workflow" at bounding box center [742, 222] width 156 height 11
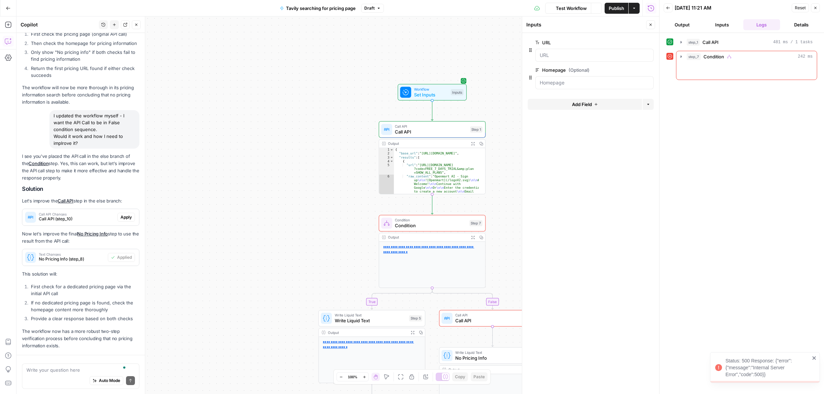
scroll to position [361, 0]
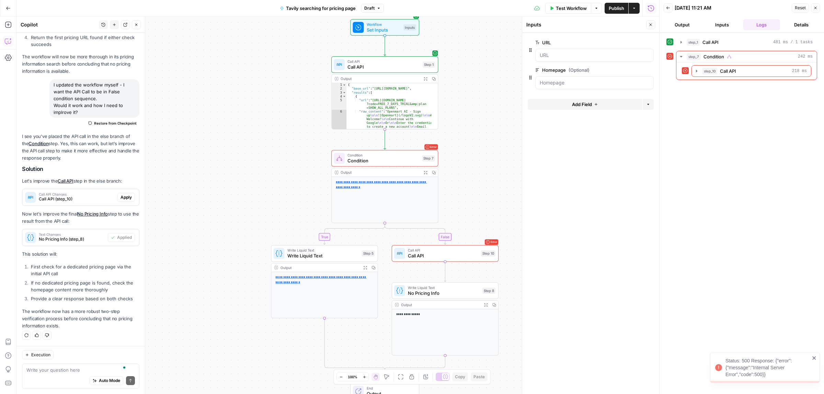
drag, startPoint x: 485, startPoint y: 164, endPoint x: 435, endPoint y: 106, distance: 76.6
click at [387, 165] on span "Condition" at bounding box center [380, 161] width 72 height 7
type textarea "Condition"
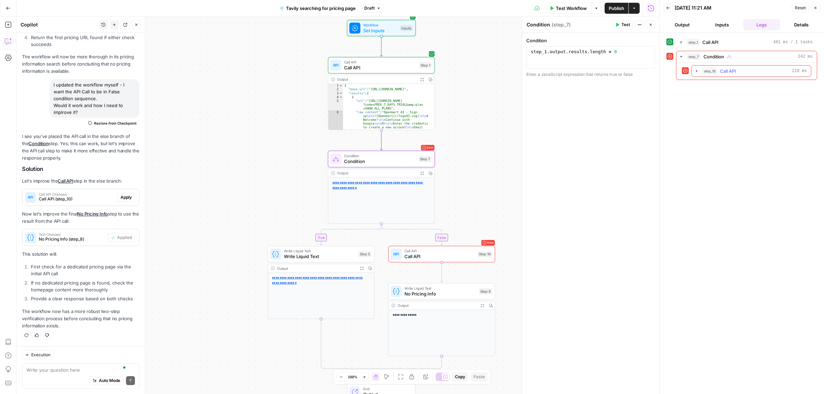
click at [696, 70] on icon "button" at bounding box center [696, 70] width 5 height 5
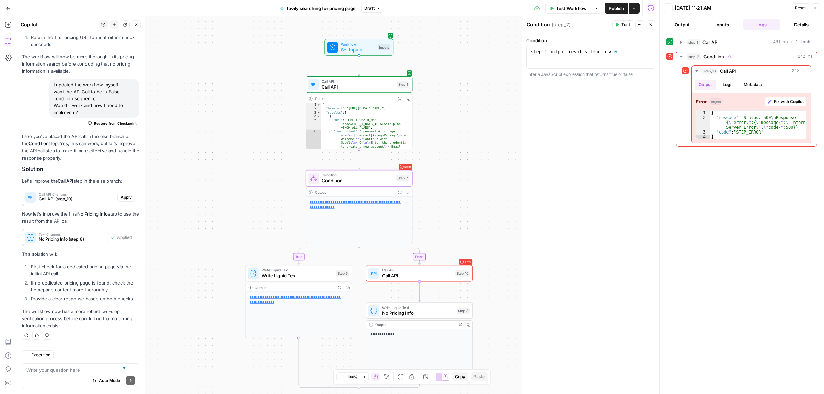
drag, startPoint x: 472, startPoint y: 142, endPoint x: 453, endPoint y: 159, distance: 25.1
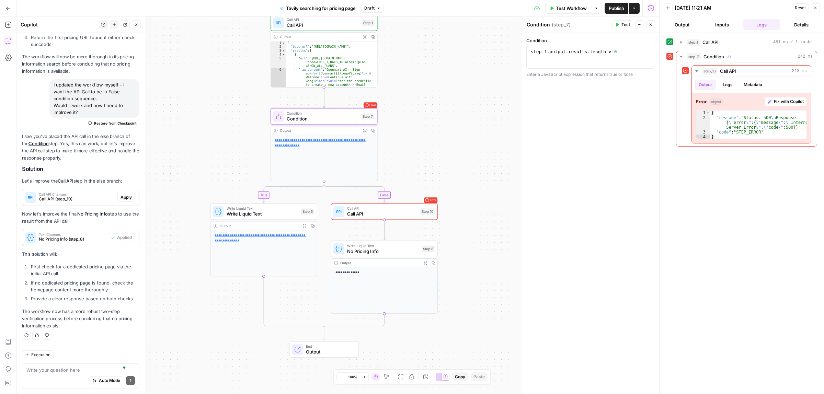
drag, startPoint x: 494, startPoint y: 203, endPoint x: 459, endPoint y: 141, distance: 71.0
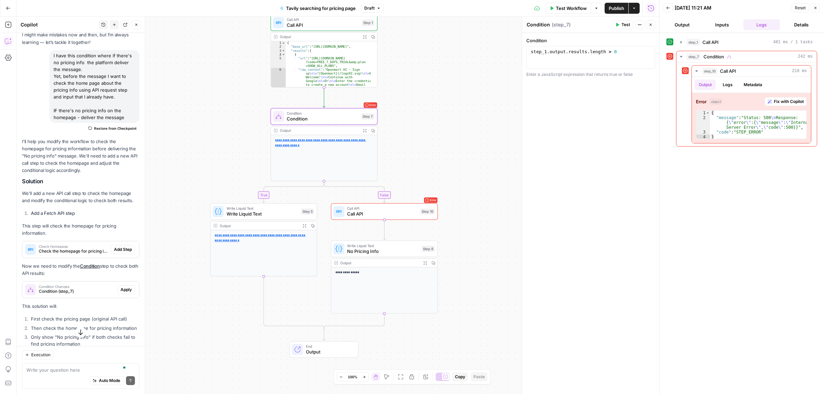
scroll to position [0, 0]
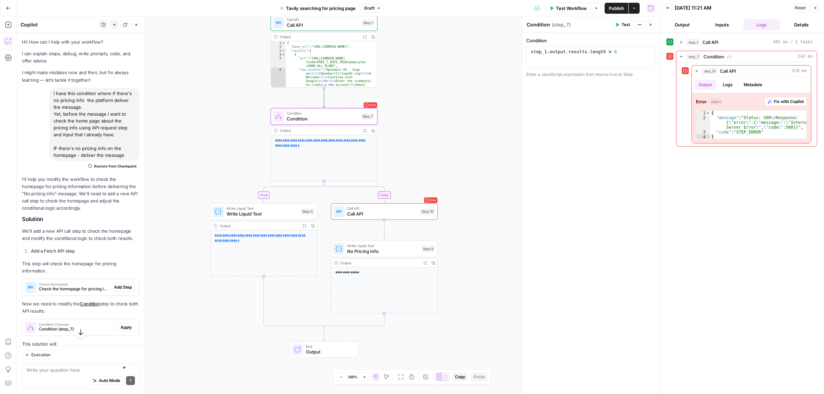
click at [817, 11] on button "Close" at bounding box center [815, 7] width 9 height 9
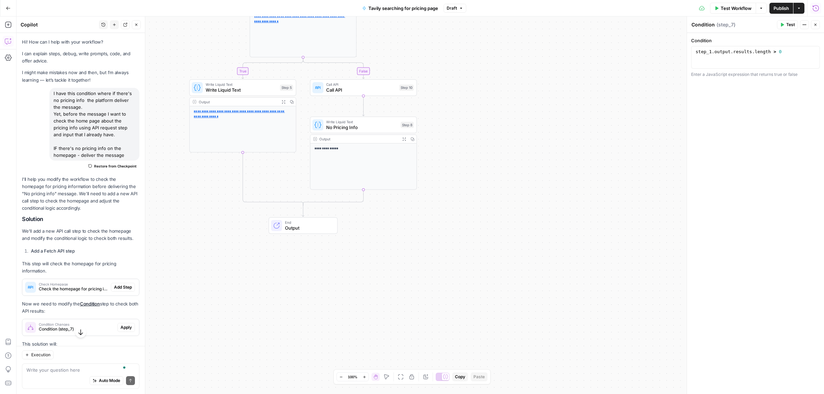
drag, startPoint x: 492, startPoint y: 250, endPoint x: 471, endPoint y: 126, distance: 125.7
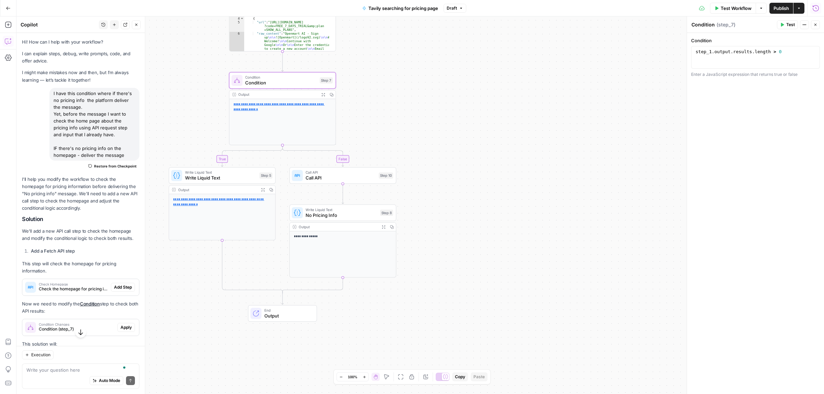
drag, startPoint x: 449, startPoint y: 165, endPoint x: 434, endPoint y: 246, distance: 82.3
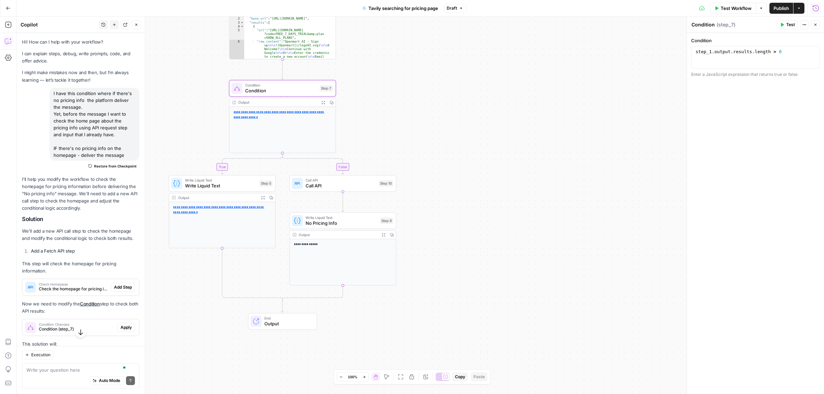
click at [335, 184] on span "Call API" at bounding box center [340, 185] width 70 height 7
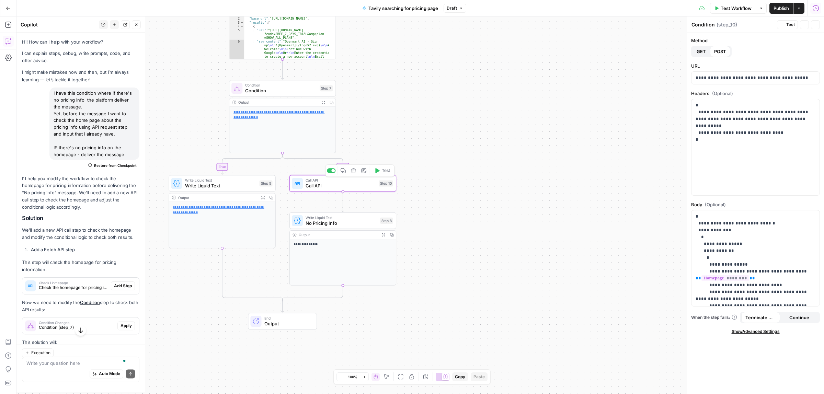
type textarea "Call API"
click at [305, 95] on div "Condition Condition Step 7 Copy step Delete step Add Note Test" at bounding box center [282, 88] width 107 height 16
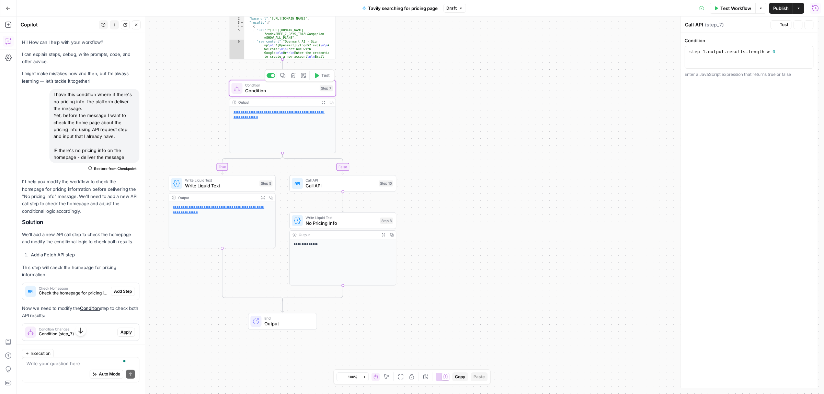
click at [317, 79] on button "Test" at bounding box center [321, 75] width 21 height 9
type textarea "Condition"
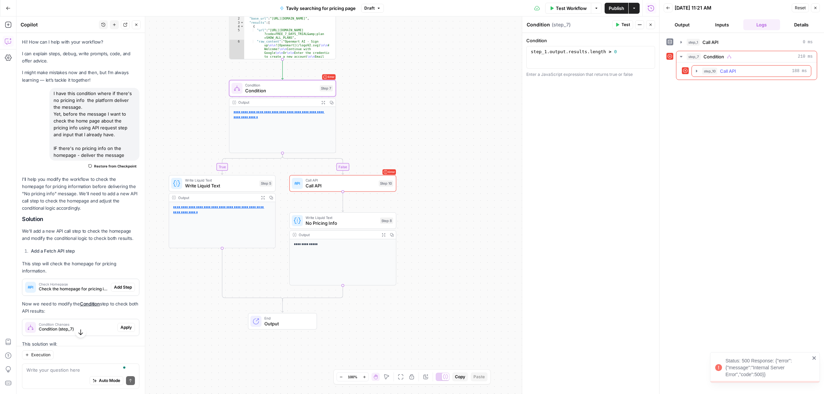
click at [697, 72] on icon "button" at bounding box center [696, 70] width 5 height 5
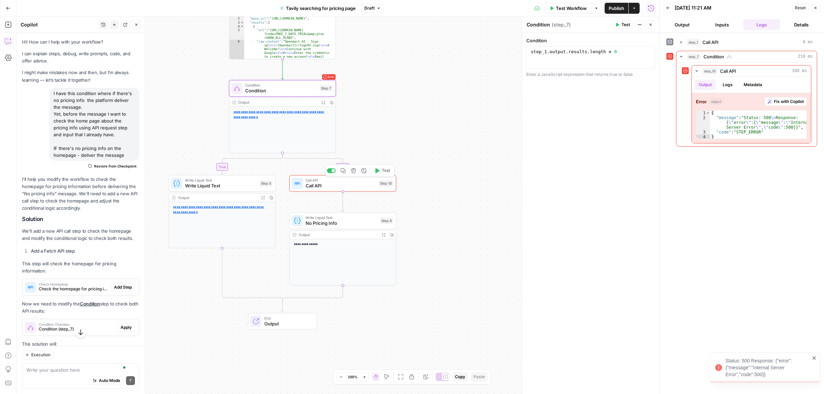
click at [345, 186] on span "Call API" at bounding box center [340, 185] width 70 height 7
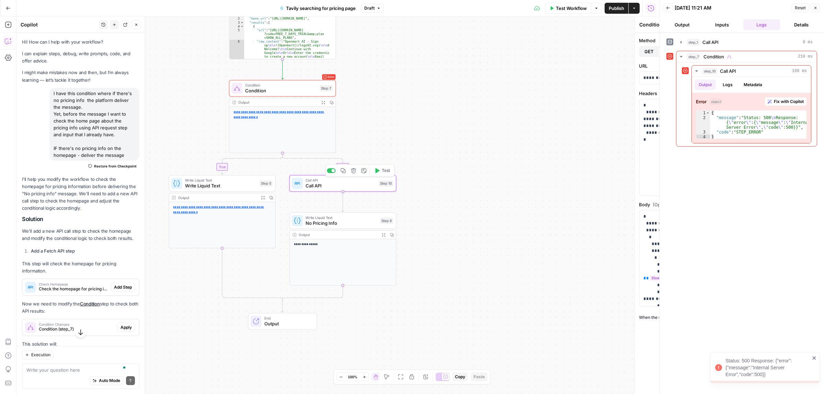
type textarea "Call API"
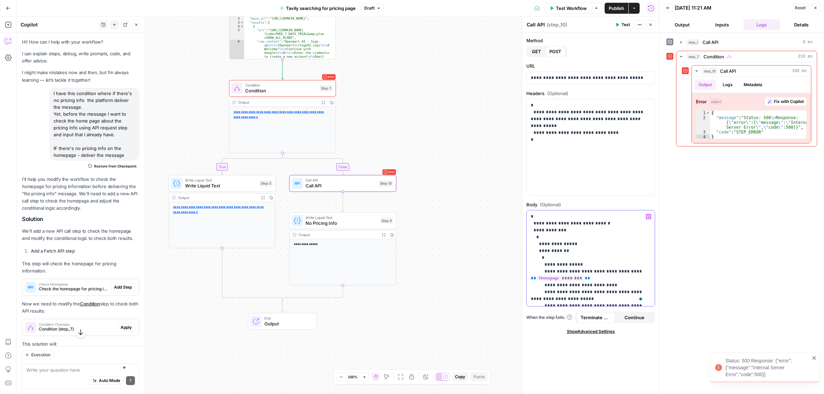
drag, startPoint x: 591, startPoint y: 278, endPoint x: 527, endPoint y: 278, distance: 64.2
click at [527, 278] on div "**********" at bounding box center [591, 258] width 128 height 96
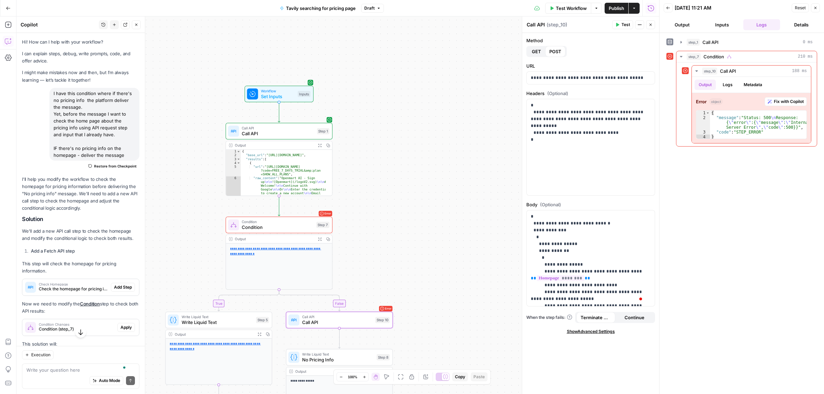
drag, startPoint x: 428, startPoint y: 158, endPoint x: 441, endPoint y: 233, distance: 76.7
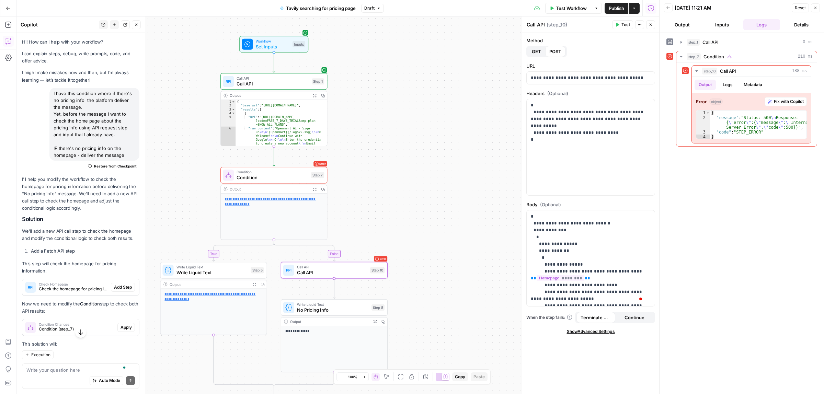
drag, startPoint x: 471, startPoint y: 204, endPoint x: 457, endPoint y: 144, distance: 61.0
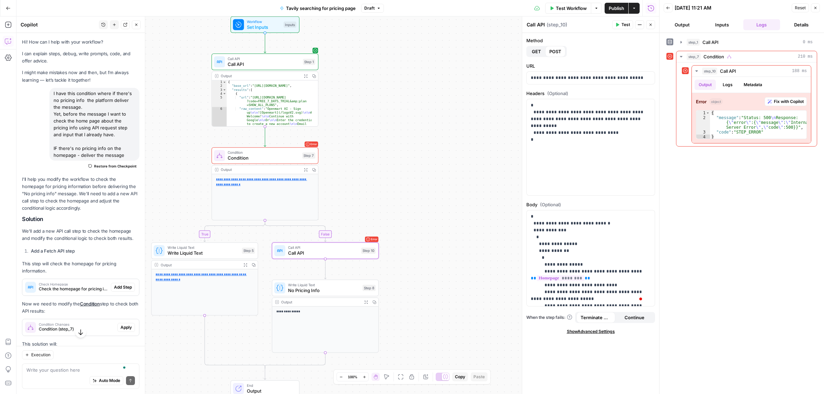
click at [260, 154] on span "Condition" at bounding box center [264, 157] width 72 height 7
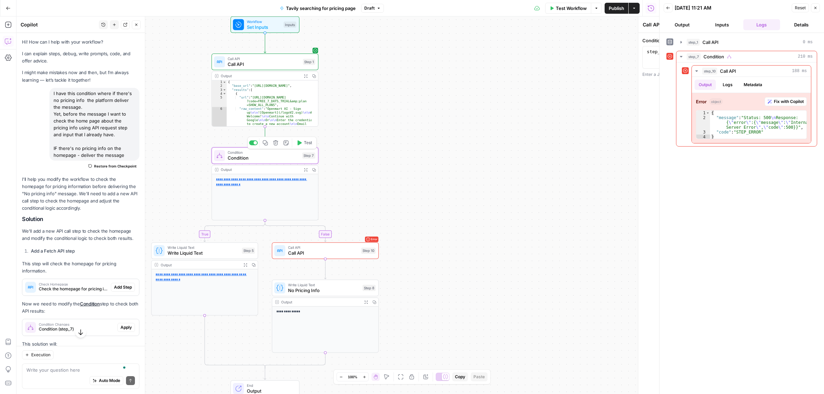
type textarea "Condition"
type textarea "**********"
click at [615, 49] on div "step_1 . output . results . length > 0" at bounding box center [590, 62] width 123 height 27
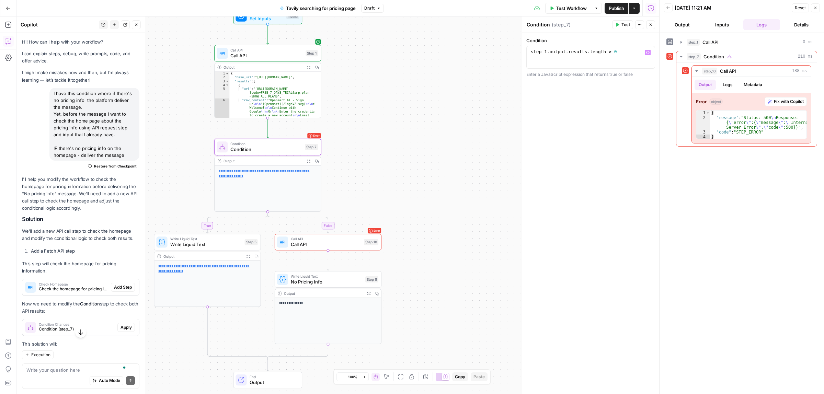
drag, startPoint x: 420, startPoint y: 191, endPoint x: 428, endPoint y: 164, distance: 28.6
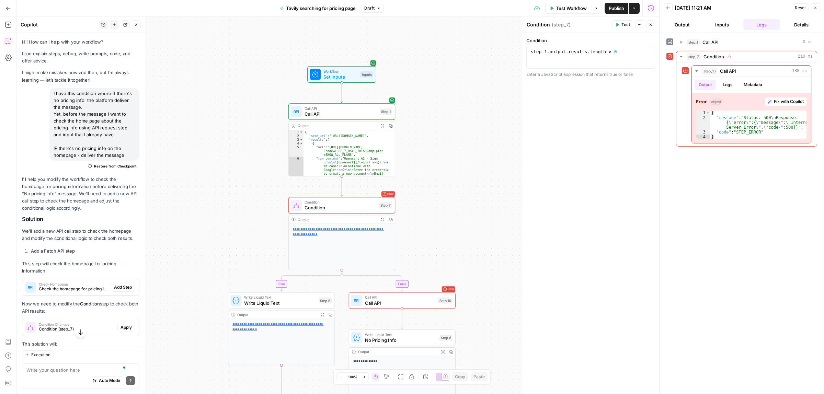
click at [55, 374] on div "Auto Mode Send" at bounding box center [80, 380] width 108 height 15
click at [344, 116] on span "Call API" at bounding box center [340, 114] width 72 height 7
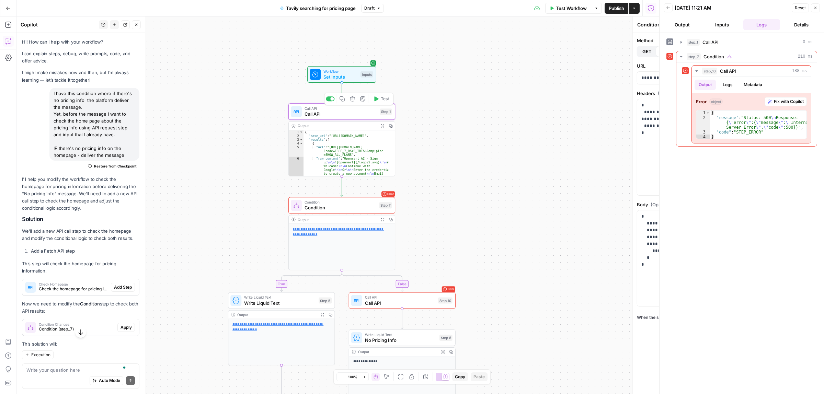
type textarea "Call API"
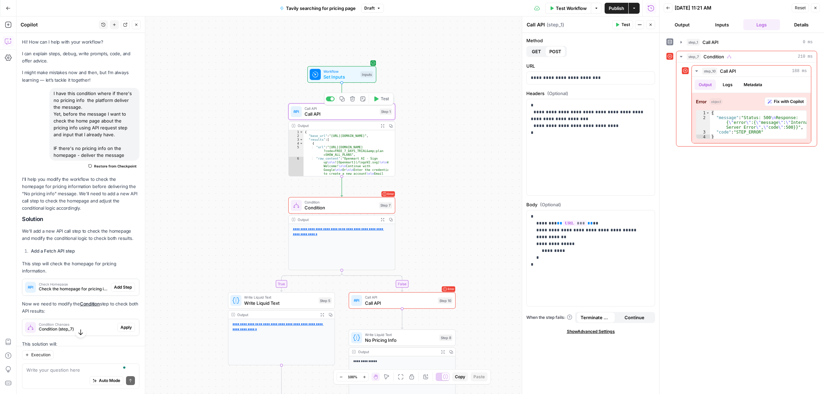
click at [381, 123] on button "Expand Output" at bounding box center [382, 126] width 8 height 8
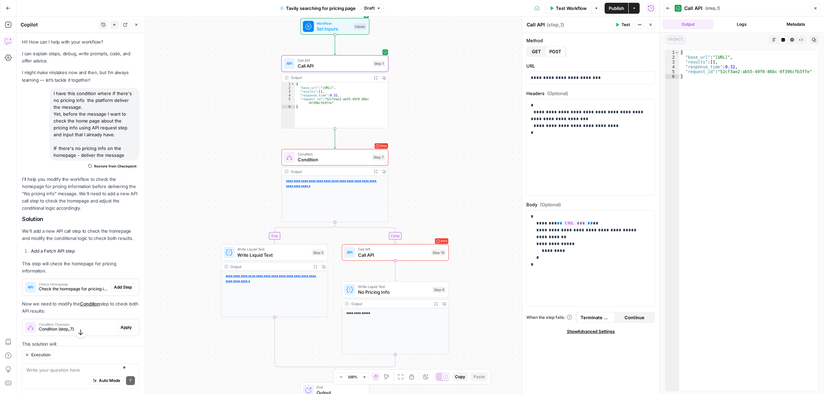
drag, startPoint x: 458, startPoint y: 227, endPoint x: 451, endPoint y: 177, distance: 50.3
click at [342, 155] on span "Condition" at bounding box center [333, 157] width 72 height 7
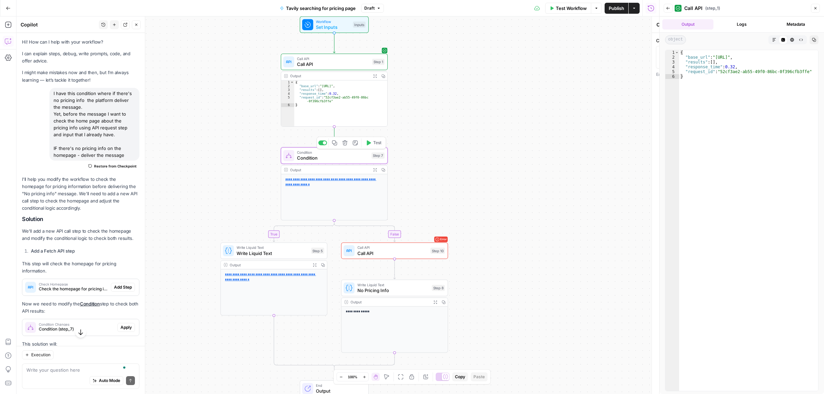
type textarea "Condition"
click at [390, 251] on span "Call API" at bounding box center [392, 253] width 70 height 7
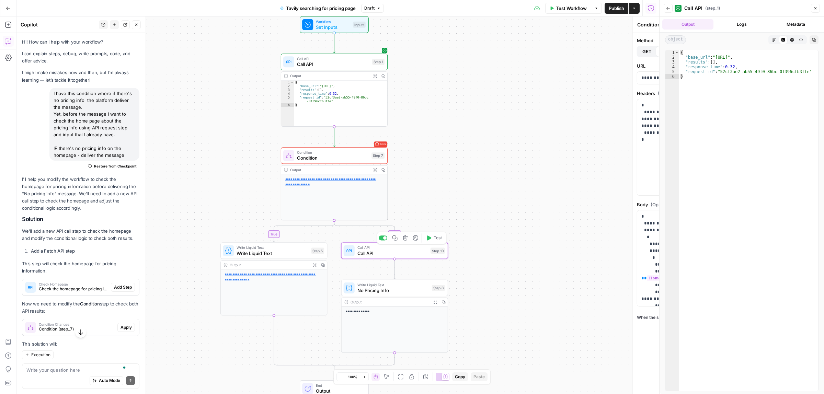
type textarea "Call API"
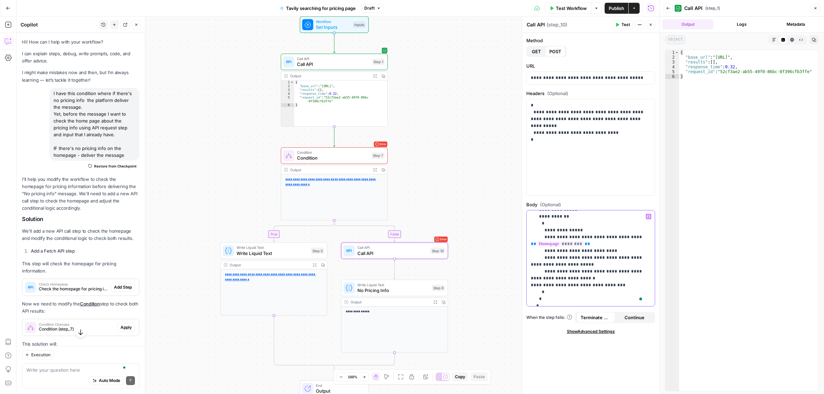
scroll to position [47, 0]
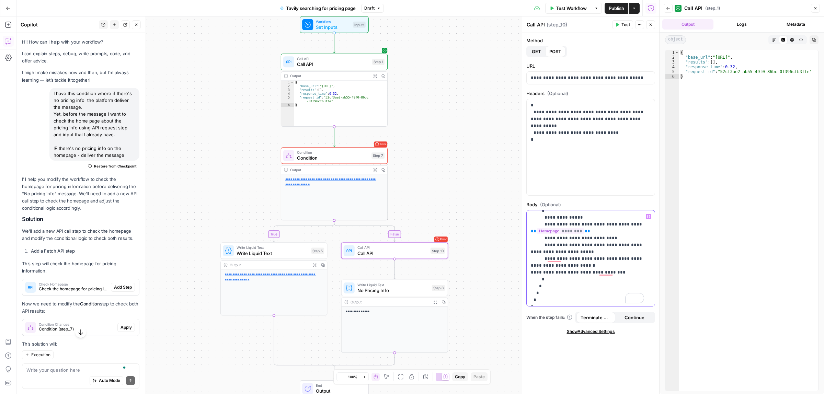
drag, startPoint x: 592, startPoint y: 232, endPoint x: 526, endPoint y: 229, distance: 66.3
click at [527, 229] on div "**********" at bounding box center [591, 258] width 128 height 96
click at [648, 216] on icon "button" at bounding box center [648, 216] width 3 height 3
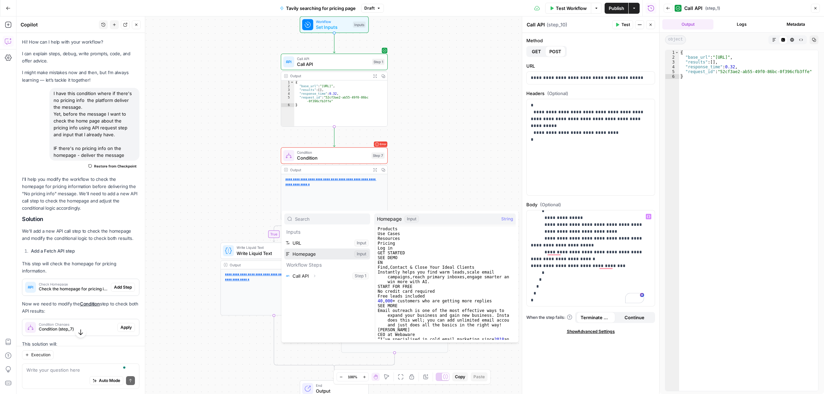
click at [308, 253] on button "Select variable Homepage" at bounding box center [327, 254] width 86 height 11
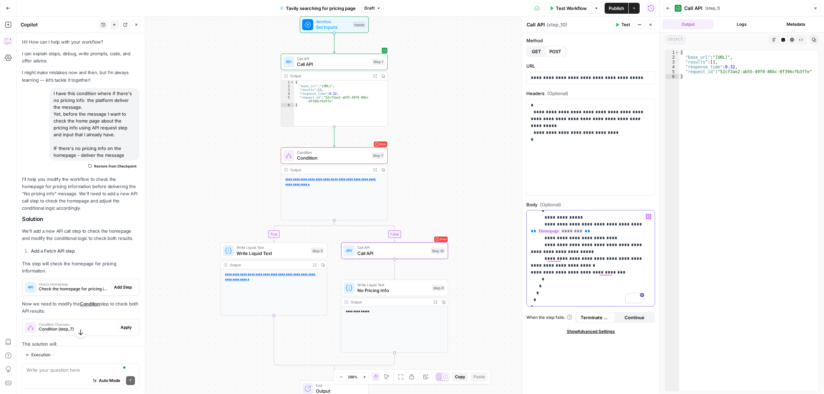
click at [611, 244] on p "**********" at bounding box center [587, 238] width 113 height 144
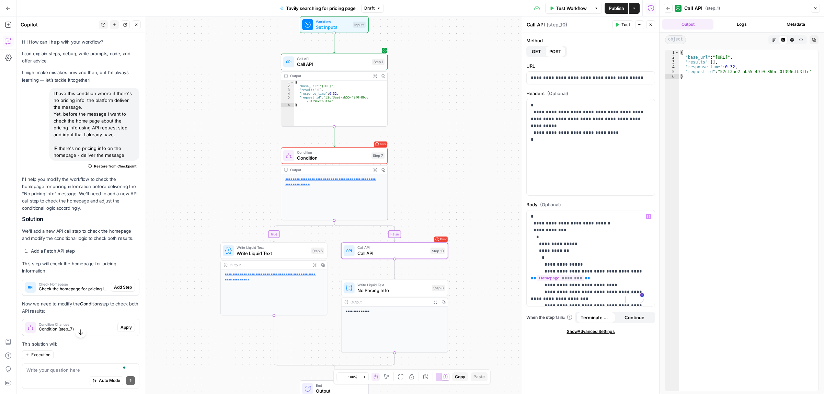
scroll to position [47, 0]
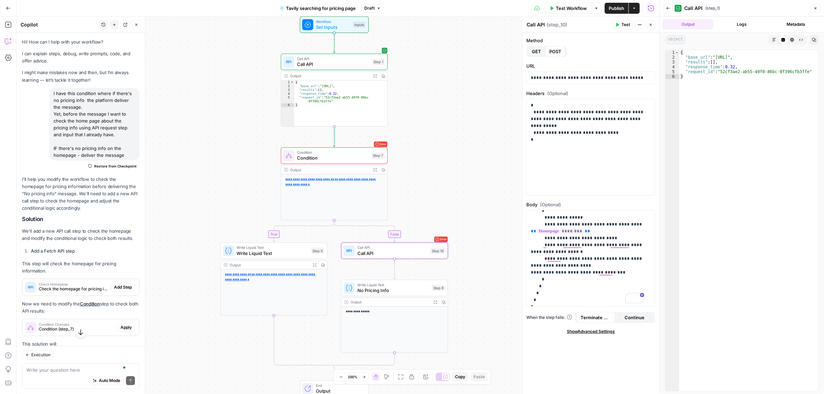
click at [624, 22] on span "Test" at bounding box center [625, 25] width 9 height 6
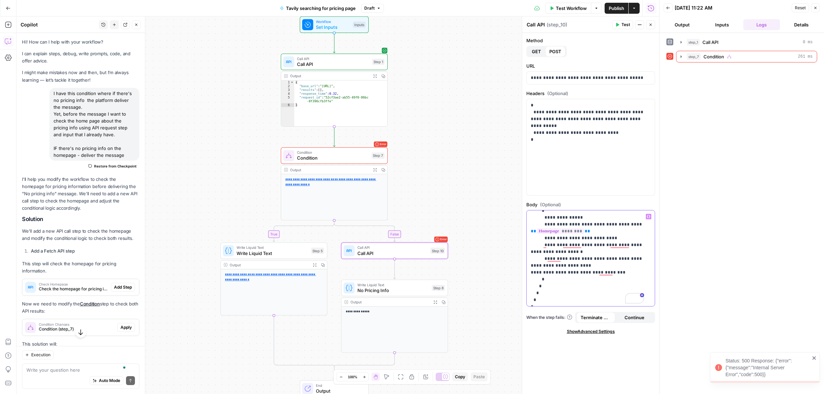
click at [569, 270] on p "**********" at bounding box center [587, 238] width 113 height 144
click at [567, 265] on p "**********" at bounding box center [587, 238] width 113 height 144
click at [627, 243] on p "**********" at bounding box center [587, 238] width 113 height 144
click at [626, 23] on span "Test" at bounding box center [625, 25] width 9 height 6
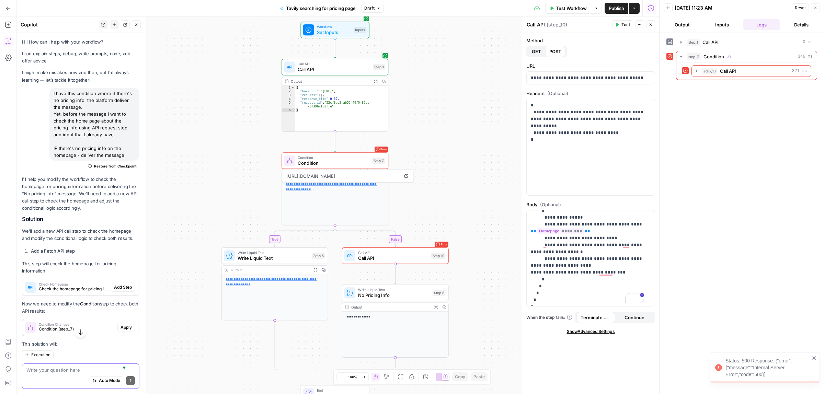
click at [63, 368] on textarea "To enrich screen reader interactions, please activate Accessibility in Grammarl…" at bounding box center [80, 370] width 108 height 7
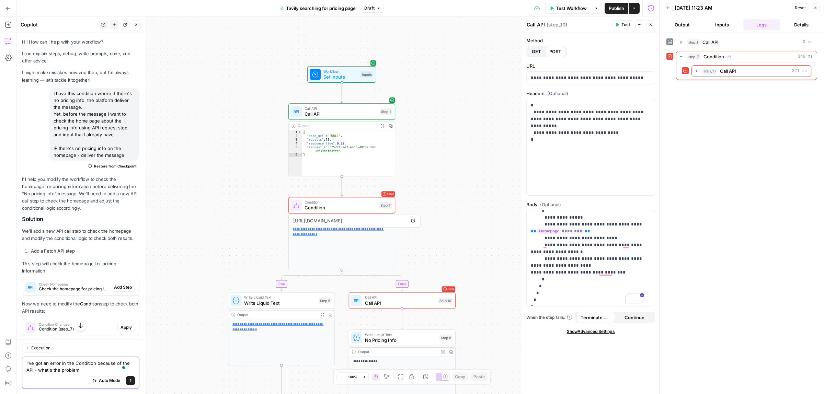
type textarea "I've got an error in the Condition because of the API - what's the problem?"
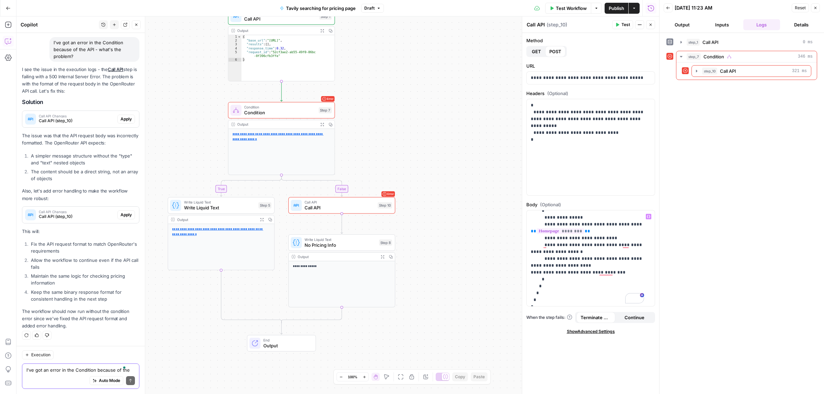
scroll to position [4, 0]
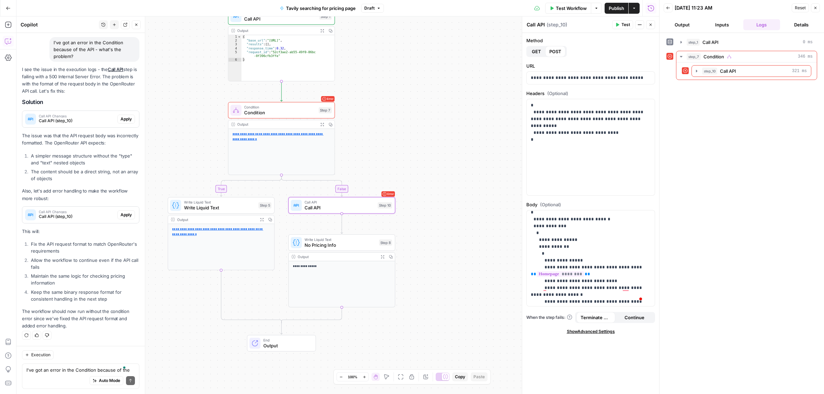
click at [78, 215] on span "Call API (step_10)" at bounding box center [77, 217] width 76 height 6
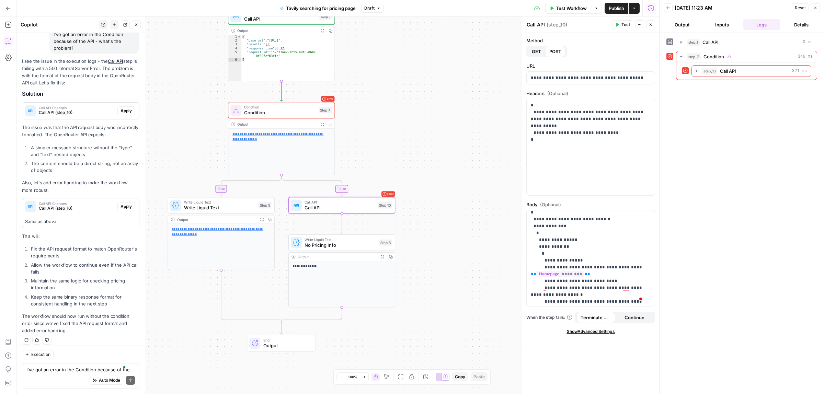
click at [78, 211] on span "Call API (step_10)" at bounding box center [77, 208] width 76 height 6
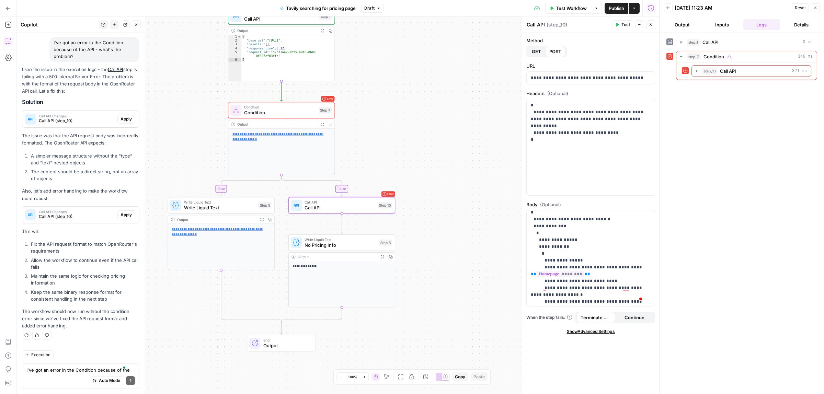
click at [78, 215] on span "Call API (step_10)" at bounding box center [77, 217] width 76 height 6
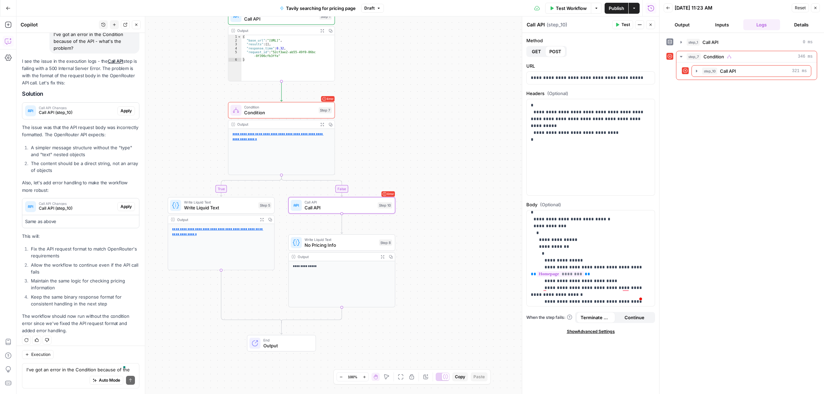
scroll to position [672, 0]
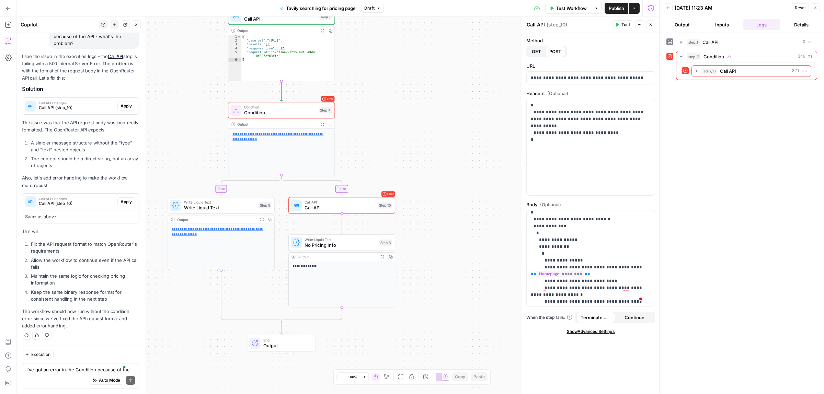
drag, startPoint x: 70, startPoint y: 155, endPoint x: 104, endPoint y: 154, distance: 34.3
click at [104, 155] on li "The content should be a direct string, not an array of objects" at bounding box center [84, 162] width 110 height 14
click at [105, 155] on li "The content should be a direct string, not an array of objects" at bounding box center [84, 162] width 110 height 14
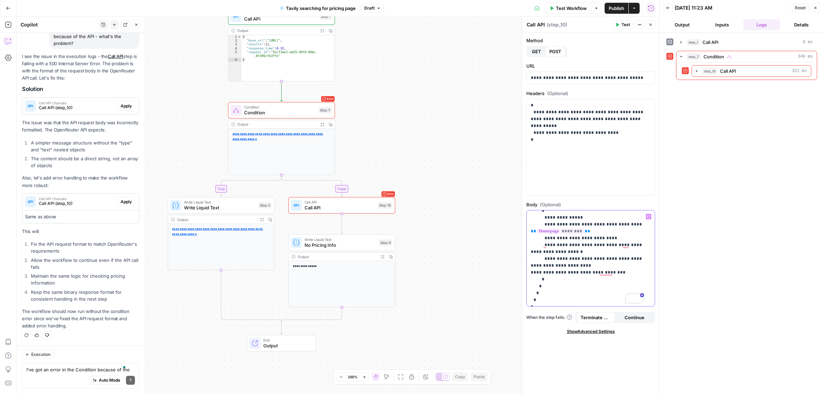
drag, startPoint x: 610, startPoint y: 272, endPoint x: 561, endPoint y: 222, distance: 69.9
click at [561, 222] on p "**********" at bounding box center [587, 238] width 113 height 144
click at [612, 238] on p "**********" at bounding box center [587, 238] width 113 height 144
click at [625, 22] on span "Test" at bounding box center [625, 25] width 9 height 6
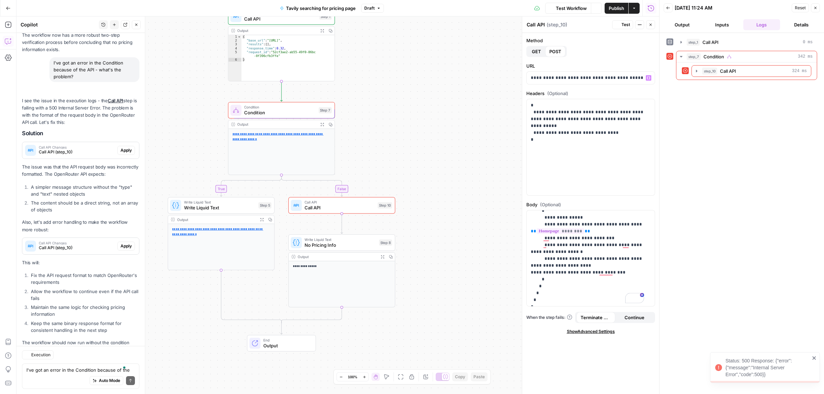
scroll to position [670, 0]
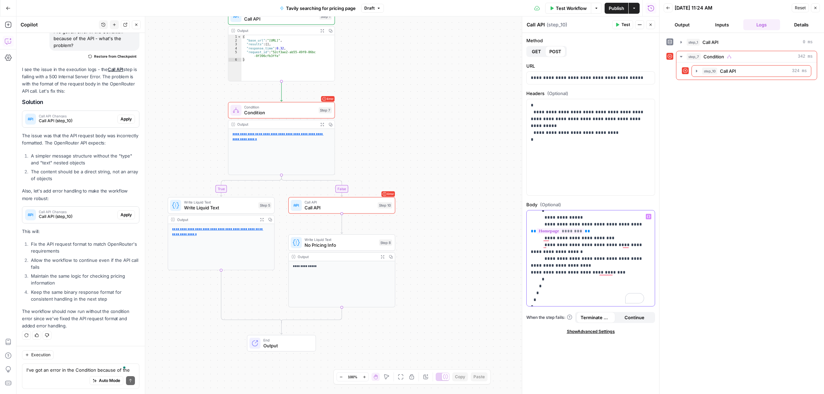
drag, startPoint x: 610, startPoint y: 272, endPoint x: 561, endPoint y: 226, distance: 68.0
click at [561, 226] on p "**********" at bounding box center [587, 238] width 113 height 144
click at [609, 245] on p "**********" at bounding box center [587, 238] width 113 height 144
click at [627, 223] on p "**********" at bounding box center [587, 238] width 113 height 144
click at [607, 234] on p "**********" at bounding box center [587, 238] width 113 height 144
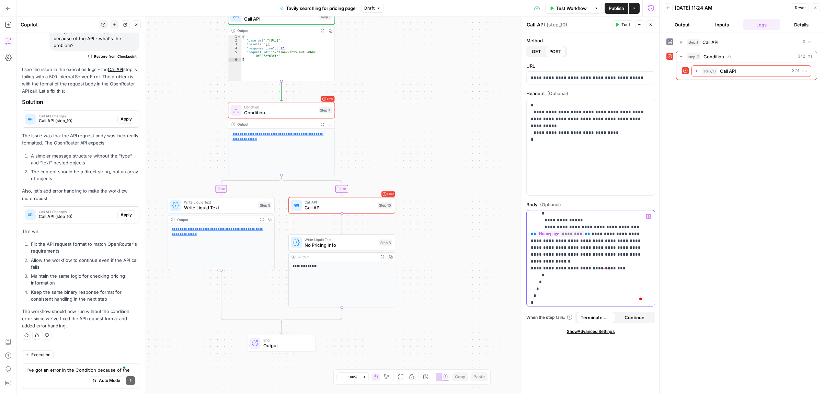
scroll to position [40, 0]
click at [593, 261] on p "**********" at bounding box center [587, 238] width 113 height 130
click at [620, 23] on button "Test" at bounding box center [622, 24] width 21 height 9
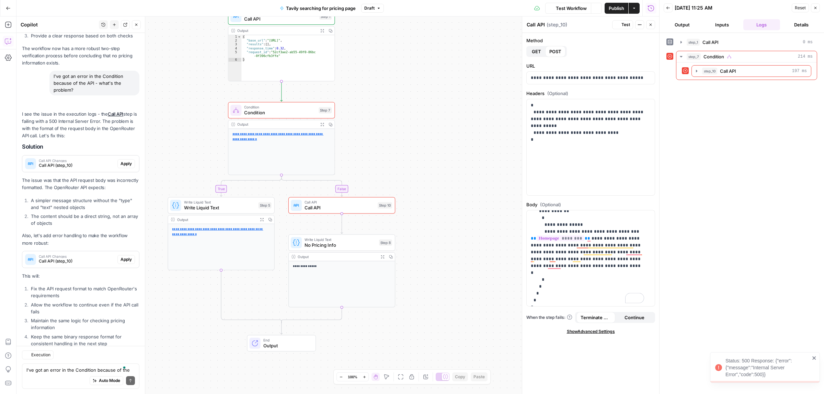
scroll to position [670, 0]
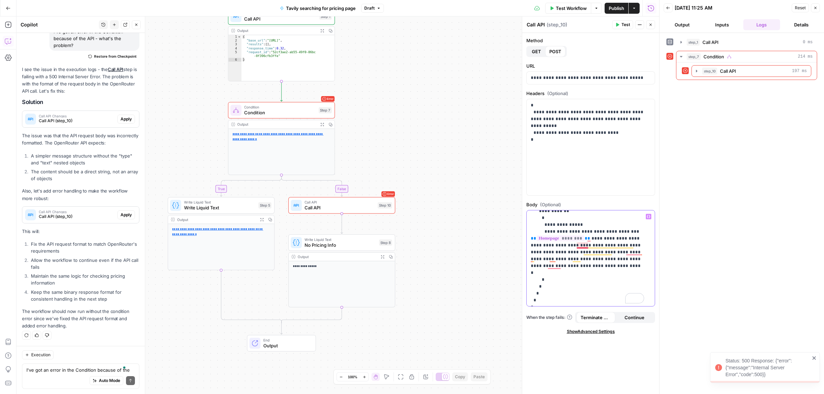
click at [588, 245] on p "**********" at bounding box center [587, 238] width 113 height 130
click at [533, 262] on p "**********" at bounding box center [587, 238] width 113 height 130
click at [621, 24] on span "Test" at bounding box center [625, 25] width 9 height 6
click at [560, 265] on p "**********" at bounding box center [587, 238] width 113 height 130
click at [546, 257] on p "**********" at bounding box center [587, 238] width 113 height 130
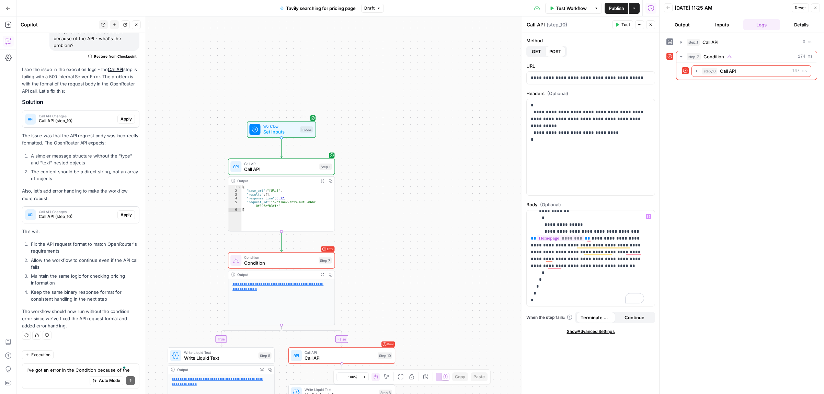
click at [268, 124] on span "Workflow" at bounding box center [280, 126] width 34 height 5
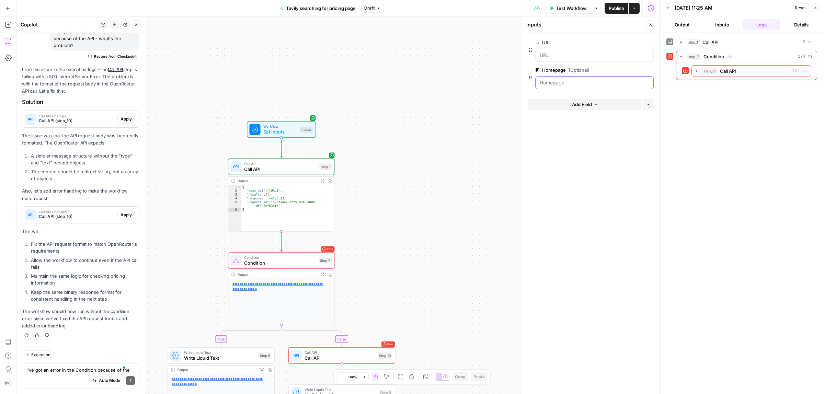
click at [569, 82] on input "Homepage (Optional)" at bounding box center [594, 82] width 109 height 7
click at [574, 9] on span "Test Workflow" at bounding box center [571, 8] width 31 height 7
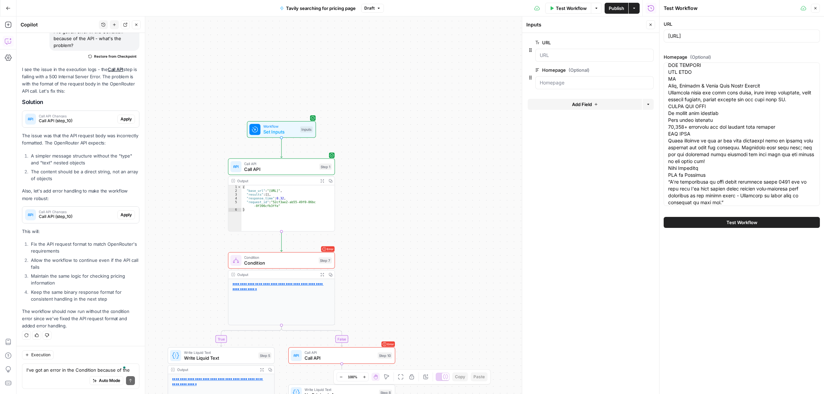
scroll to position [0, 0]
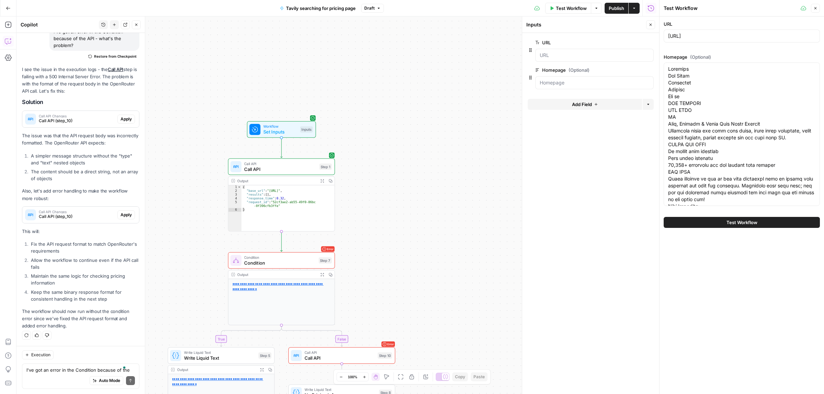
click at [742, 225] on span "Test Workflow" at bounding box center [741, 222] width 31 height 7
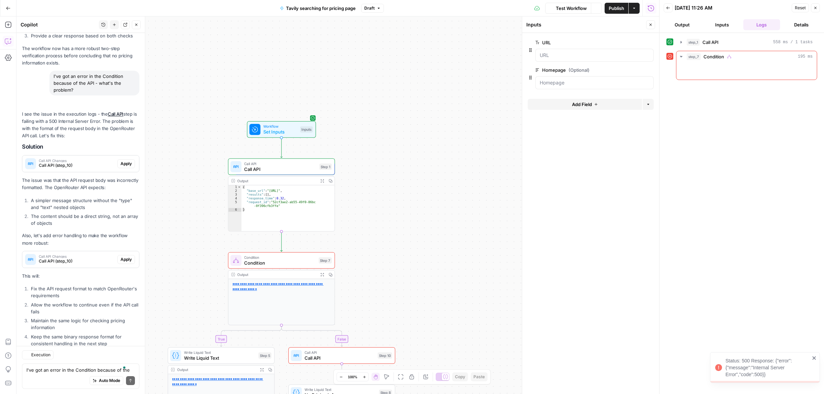
scroll to position [670, 0]
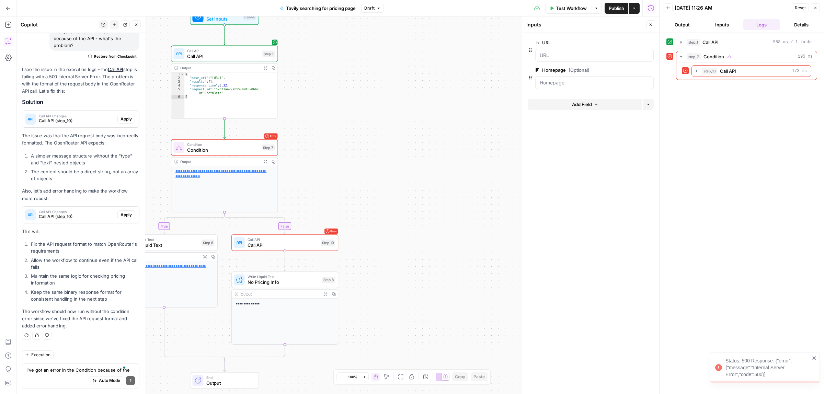
drag, startPoint x: 451, startPoint y: 169, endPoint x: 412, endPoint y: 83, distance: 94.1
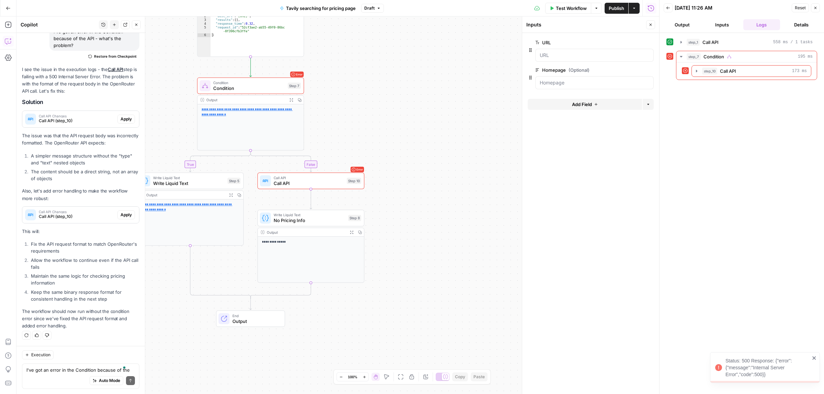
drag, startPoint x: 437, startPoint y: 193, endPoint x: 477, endPoint y: 100, distance: 101.3
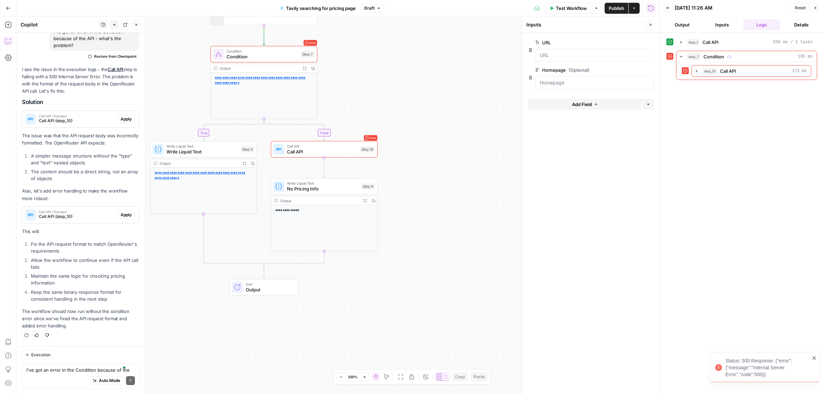
click at [327, 148] on span "Call API" at bounding box center [322, 151] width 70 height 7
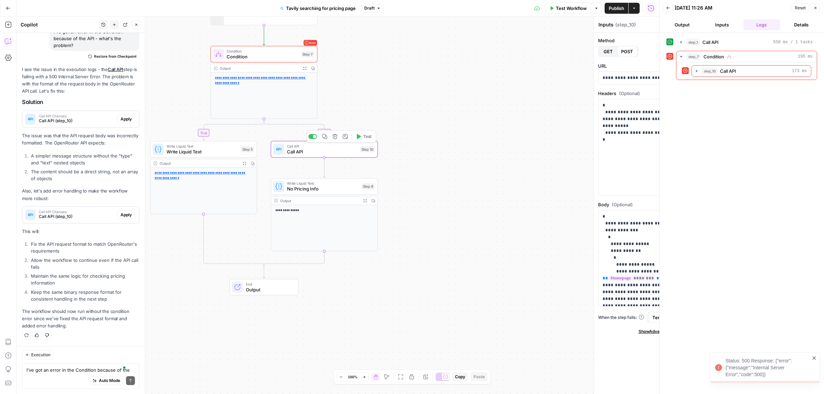
type textarea "Call API"
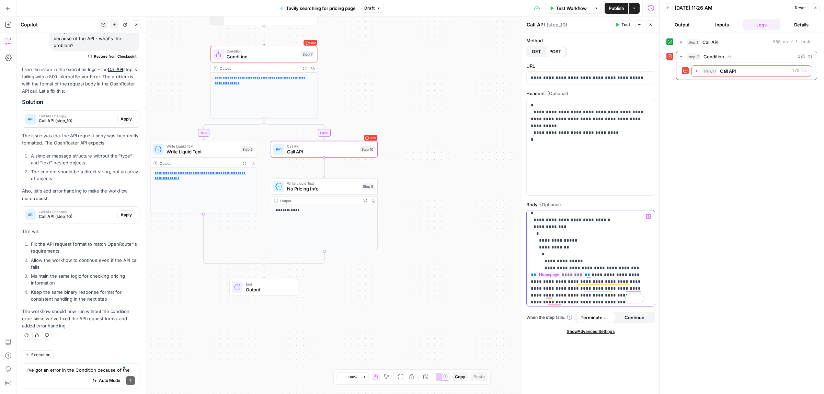
scroll to position [0, 0]
click at [624, 245] on p "**********" at bounding box center [587, 278] width 113 height 130
click at [330, 150] on span "Call API" at bounding box center [322, 151] width 70 height 7
click at [567, 239] on p "**********" at bounding box center [587, 278] width 113 height 130
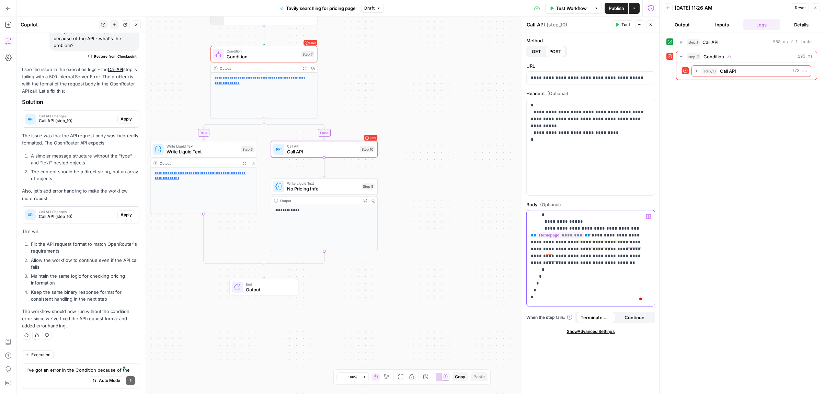
scroll to position [47, 0]
click at [620, 21] on button "Test" at bounding box center [622, 24] width 21 height 9
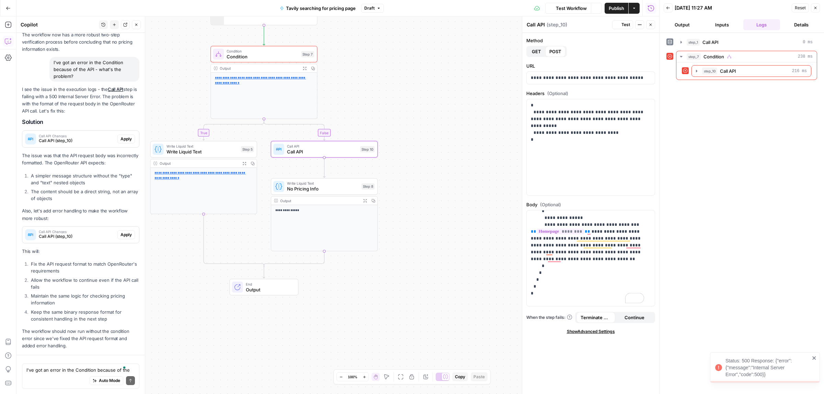
scroll to position [670, 0]
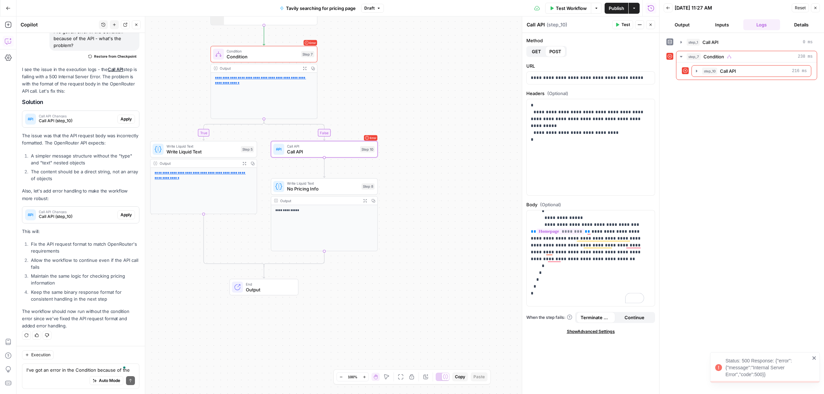
click at [268, 52] on span "Condition" at bounding box center [263, 50] width 72 height 5
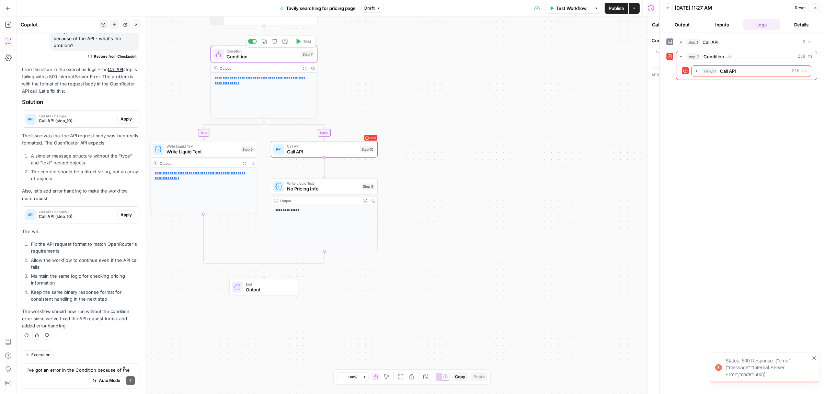
type textarea "Condition"
type textarea "**********"
click at [601, 61] on div "step_1 . output . results . length > 0" at bounding box center [590, 62] width 123 height 27
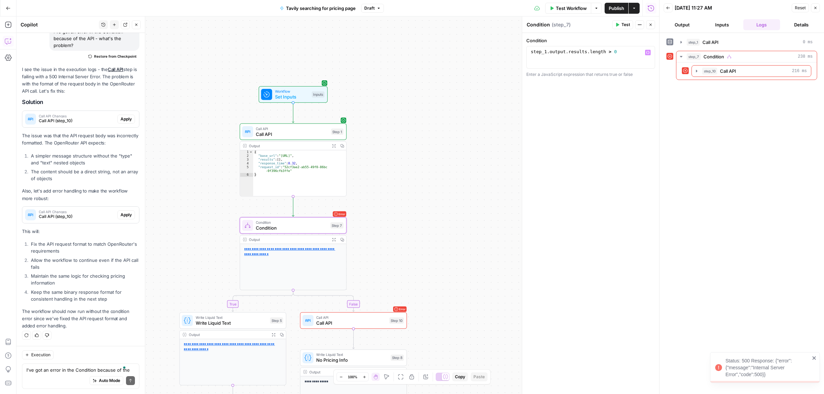
drag, startPoint x: 393, startPoint y: 122, endPoint x: 419, endPoint y: 201, distance: 83.6
click at [282, 130] on span "Call API" at bounding box center [292, 128] width 72 height 5
type textarea "Call API"
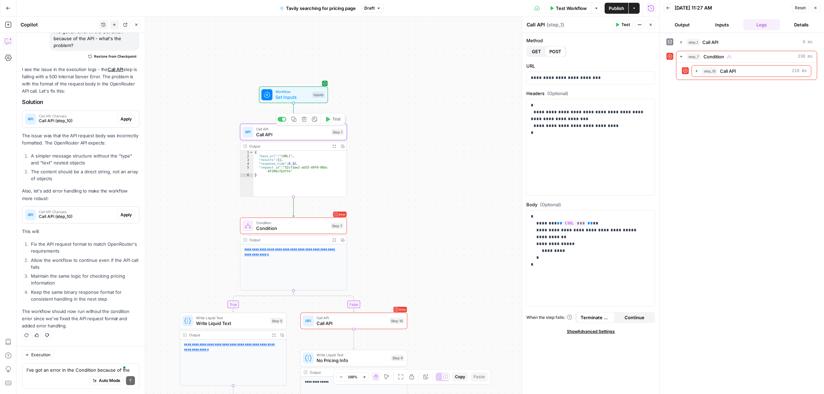
click at [333, 144] on icon "button" at bounding box center [334, 146] width 4 height 4
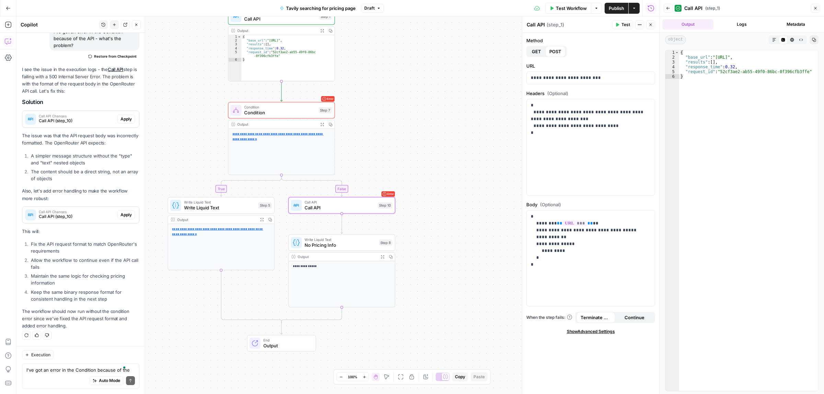
click at [122, 213] on span "Apply" at bounding box center [125, 215] width 11 height 6
click at [404, 82] on button "Apply anyway" at bounding box center [397, 87] width 42 height 12
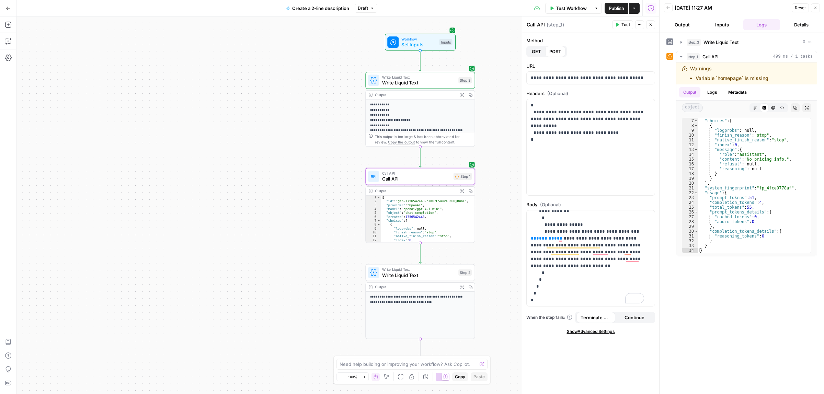
scroll to position [83, 0]
click at [565, 266] on p "**********" at bounding box center [587, 238] width 113 height 130
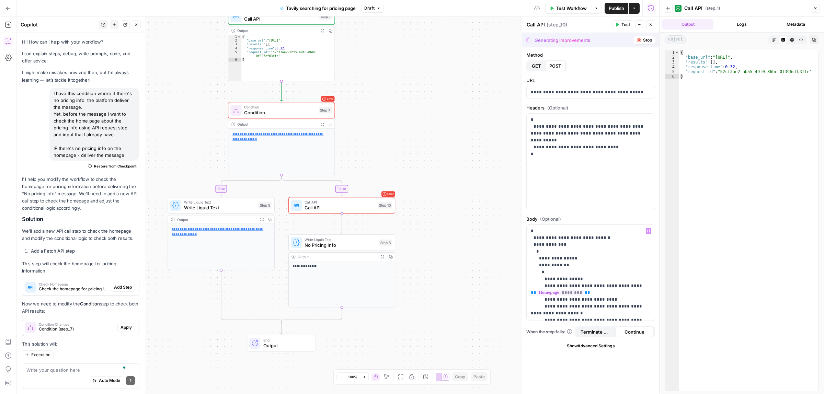
scroll to position [670, 0]
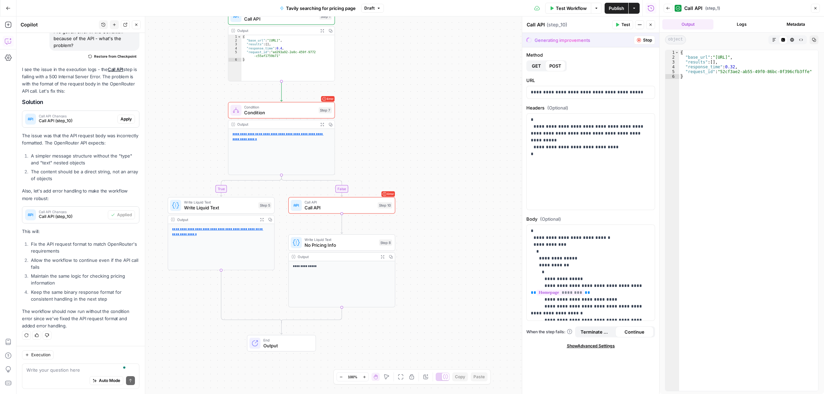
click at [624, 22] on span "Test" at bounding box center [625, 25] width 9 height 6
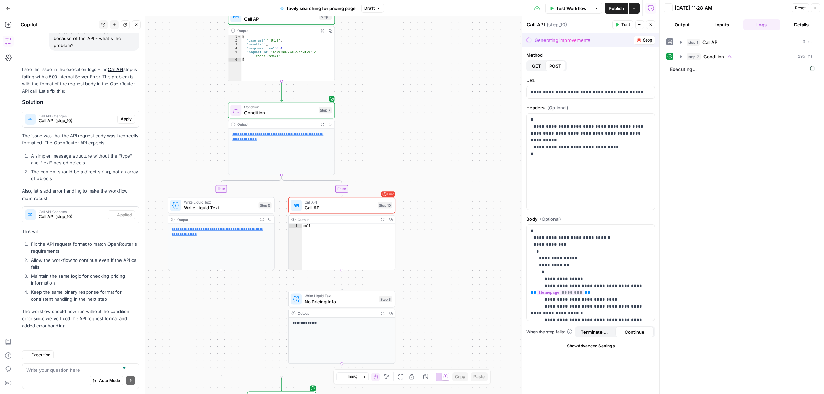
scroll to position [670, 0]
click at [327, 212] on div "Call API Call API Step 10 Copy step Delete step Add Note Test" at bounding box center [341, 205] width 107 height 16
click at [352, 194] on icon "button" at bounding box center [352, 192] width 5 height 5
click at [396, 86] on span "Delete Step" at bounding box center [393, 87] width 27 height 7
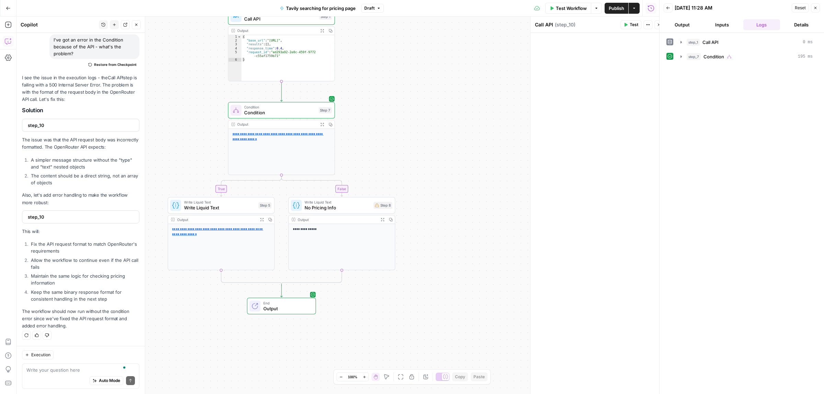
scroll to position [657, 0]
click at [51, 376] on div "Auto Mode Send" at bounding box center [80, 380] width 108 height 15
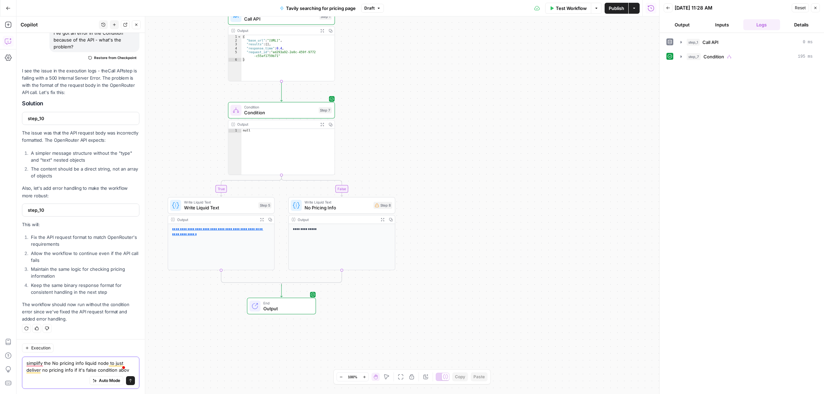
type textarea "simplify the No pricing info liquid node to just deliver no pricing info if it'…"
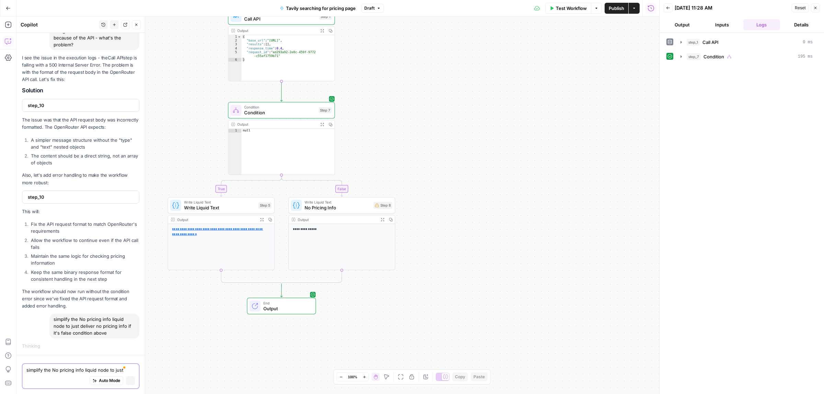
scroll to position [644, 0]
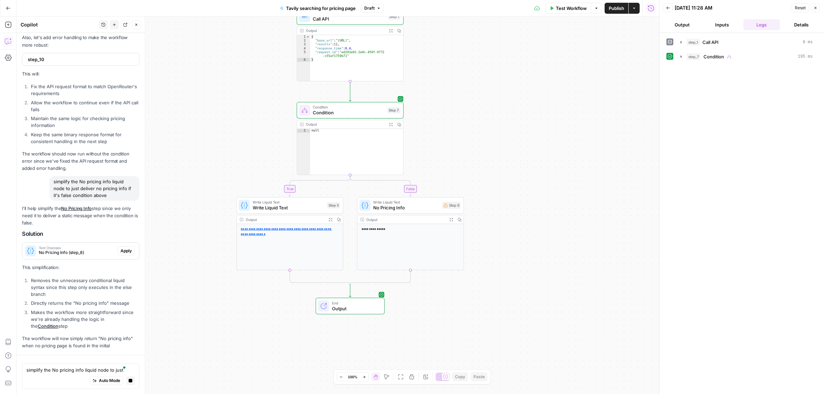
click at [62, 267] on p "This simplification:" at bounding box center [80, 267] width 117 height 7
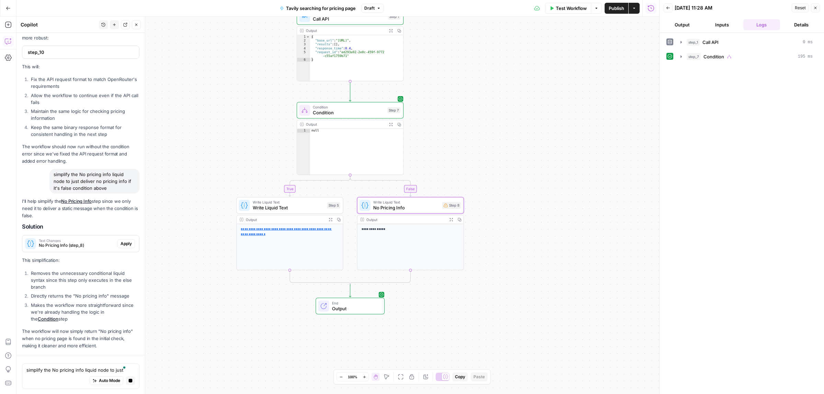
click at [55, 236] on div "Text Changes No Pricing Info (step_8)" at bounding box center [69, 243] width 95 height 16
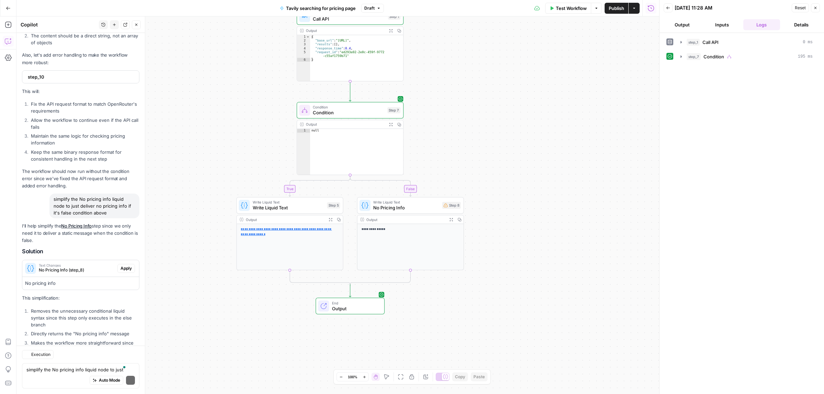
scroll to position [855, 0]
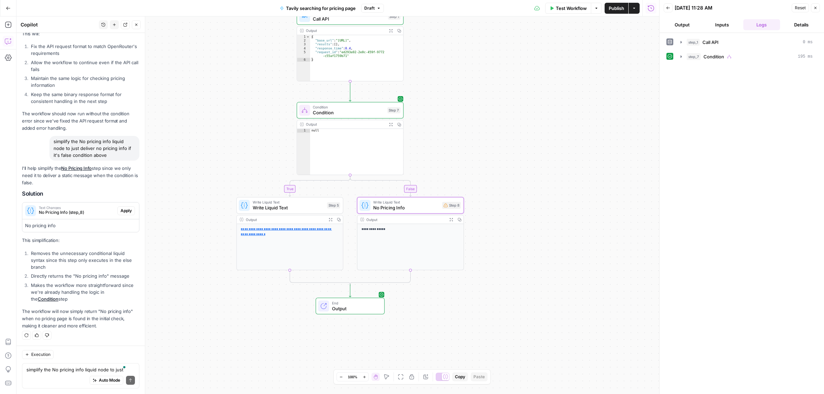
click at [120, 208] on span "Apply" at bounding box center [125, 211] width 11 height 6
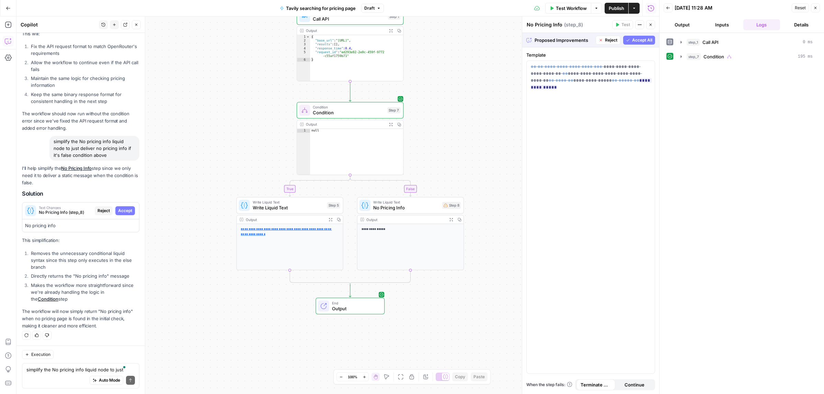
click at [640, 38] on span "Accept All" at bounding box center [642, 40] width 20 height 6
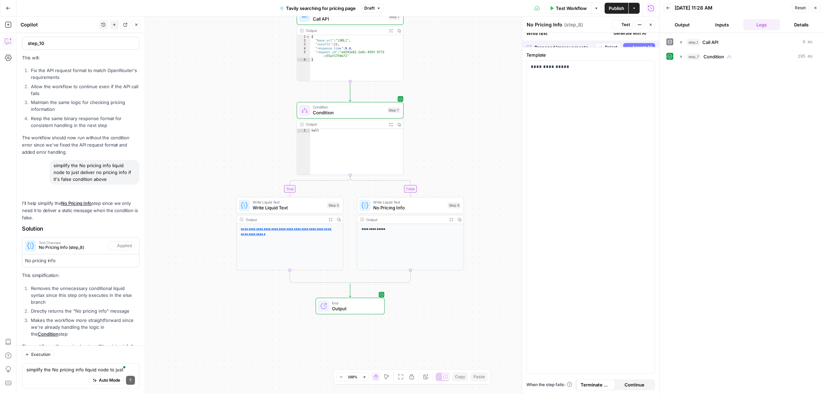
scroll to position [866, 0]
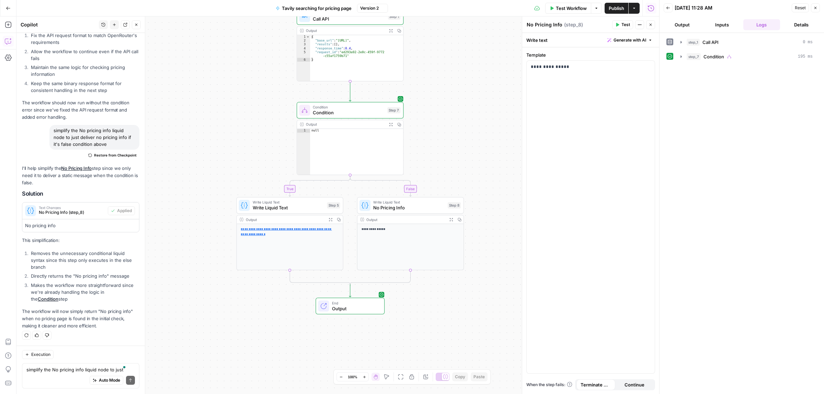
click at [622, 22] on span "Test" at bounding box center [625, 25] width 9 height 6
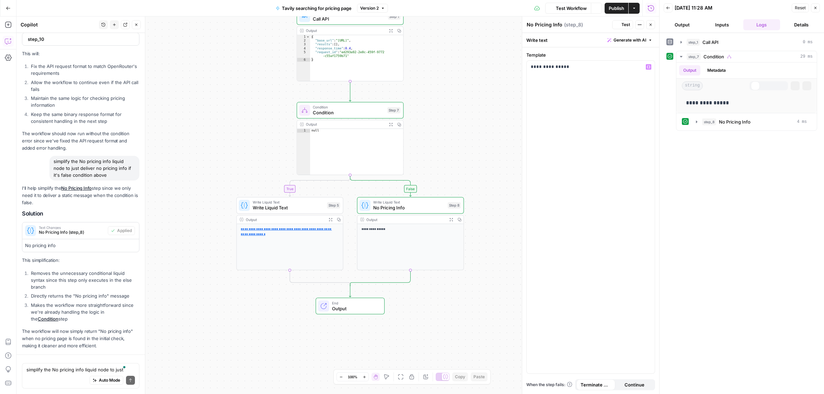
scroll to position [853, 0]
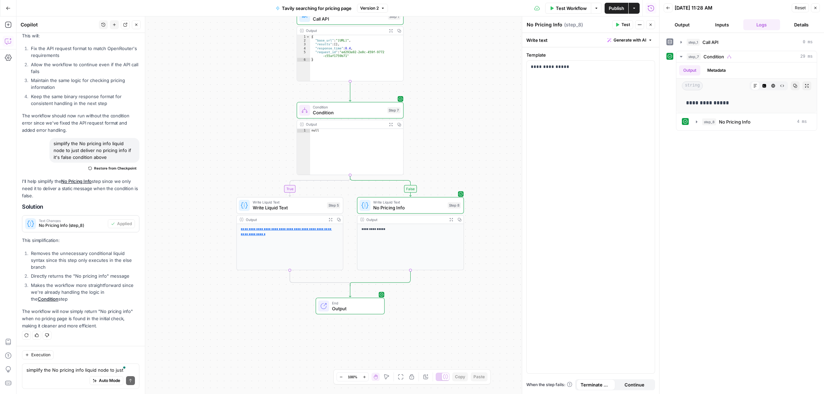
click at [569, 7] on span "Test Workflow" at bounding box center [571, 8] width 31 height 7
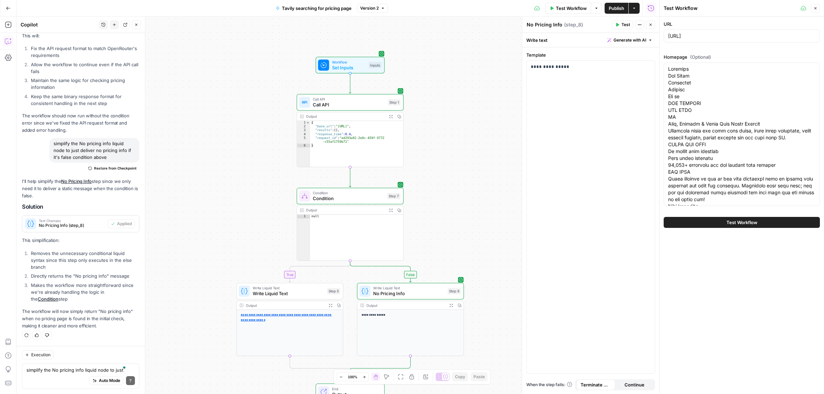
click at [330, 76] on div "true false Workflow Set Inputs Inputs Call API Call API Step 1 Copy step Delete…" at bounding box center [337, 205] width 643 height 378
click at [334, 69] on span "Set Inputs" at bounding box center [349, 67] width 34 height 7
click at [650, 69] on icon "button" at bounding box center [650, 70] width 4 height 4
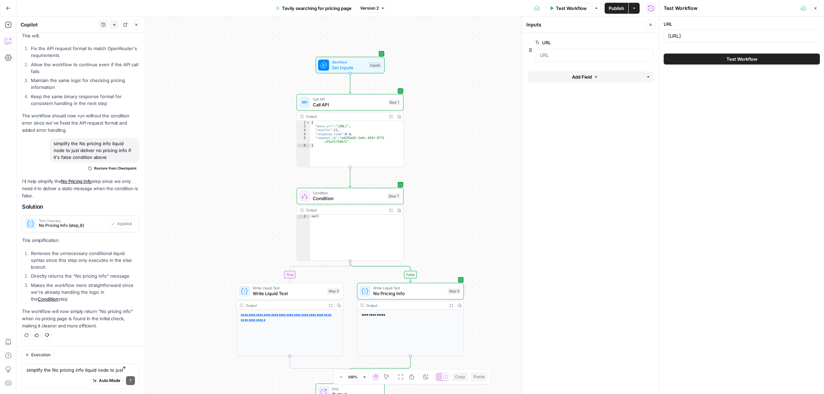
click at [350, 104] on span "Call API" at bounding box center [349, 104] width 72 height 7
type textarea "Call API"
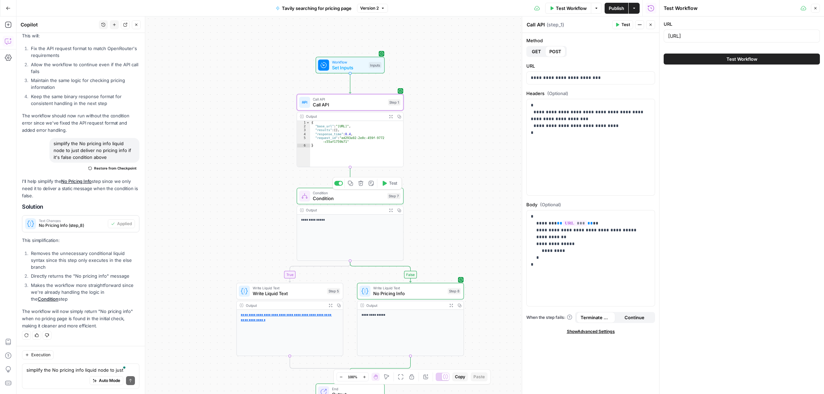
click at [342, 194] on span "Condition" at bounding box center [349, 192] width 72 height 5
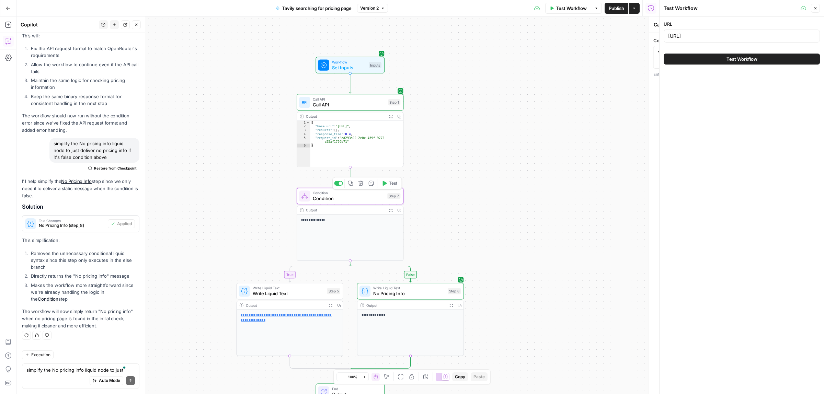
type textarea "Condition"
click at [623, 26] on span "Test" at bounding box center [625, 25] width 9 height 6
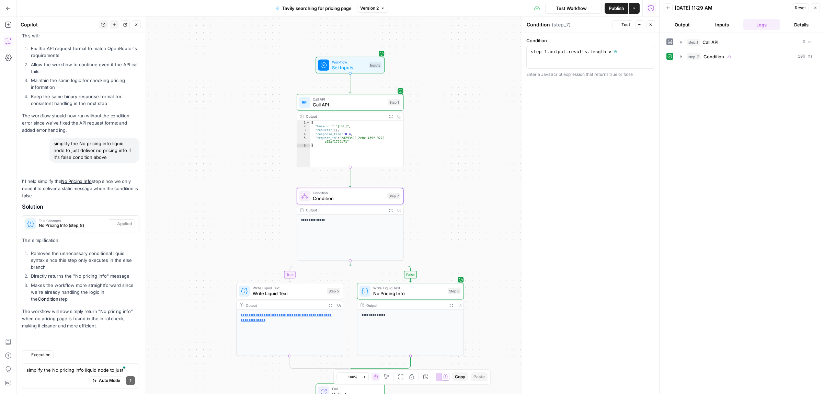
scroll to position [853, 0]
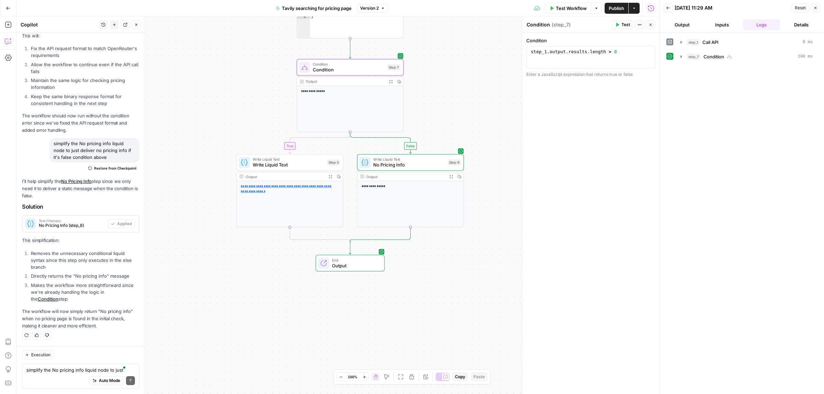
click at [332, 268] on span "Output" at bounding box center [355, 265] width 47 height 7
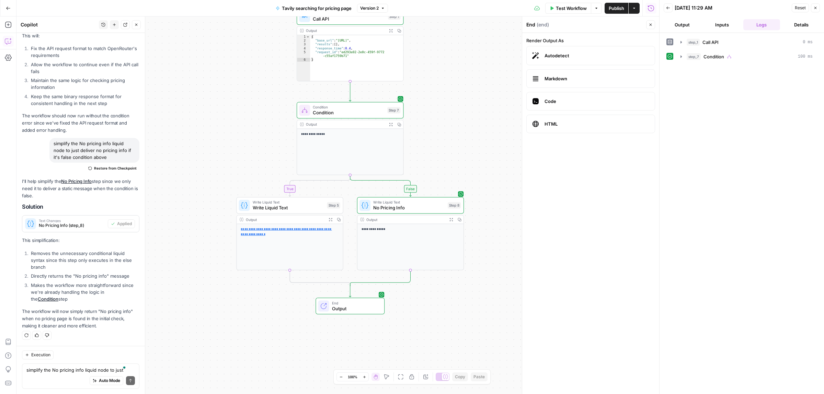
click at [577, 2] on div "Test Workflow Options Publish Actions Run History" at bounding box center [524, 8] width 272 height 16
click at [572, 7] on span "Test Workflow" at bounding box center [571, 8] width 31 height 7
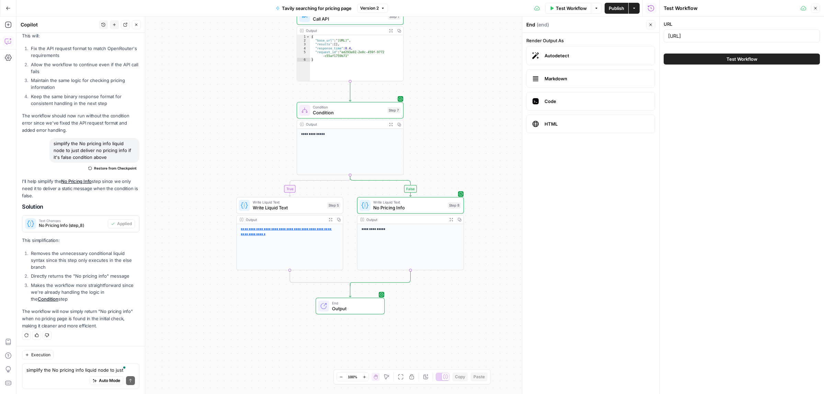
click at [726, 61] on span "Test Workflow" at bounding box center [741, 59] width 31 height 7
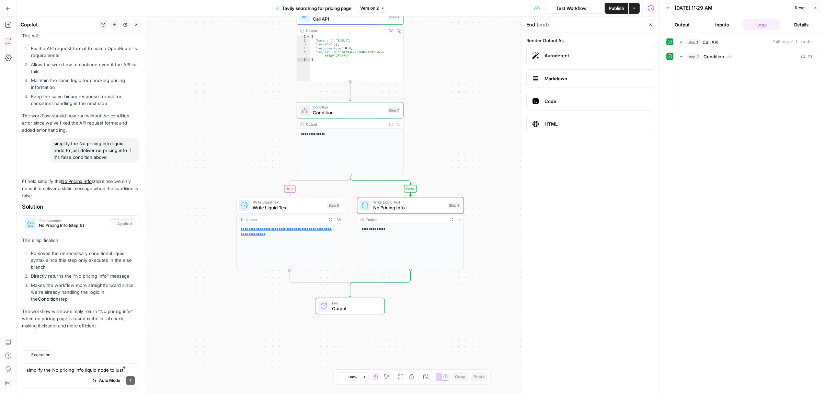
scroll to position [853, 0]
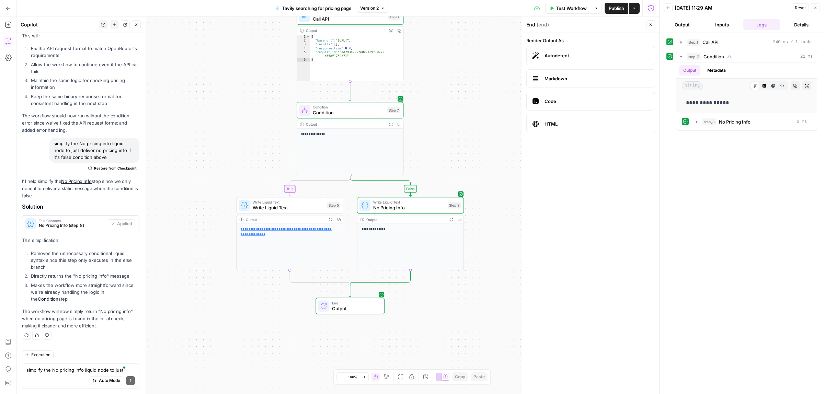
click at [378, 225] on div "**********" at bounding box center [410, 247] width 106 height 46
click at [615, 9] on span "Publish" at bounding box center [616, 8] width 15 height 7
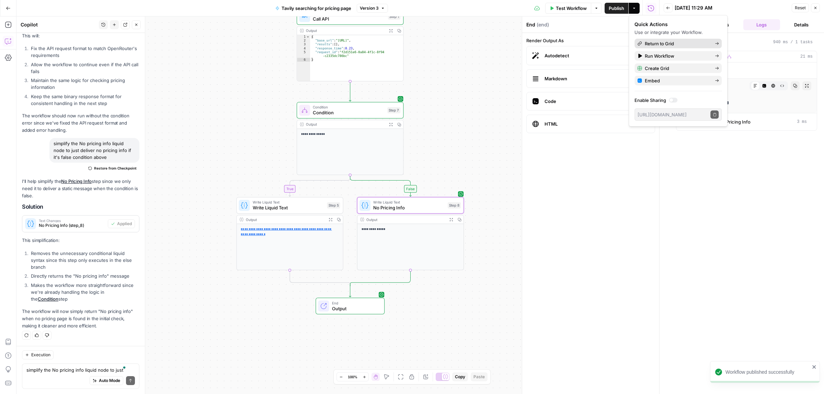
click at [660, 41] on span "Return to Grid" at bounding box center [677, 43] width 65 height 7
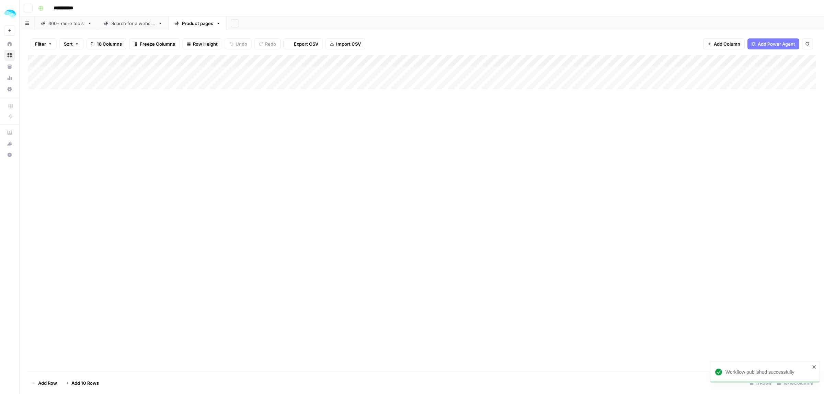
type input "**********"
